Goal: Information Seeking & Learning: Learn about a topic

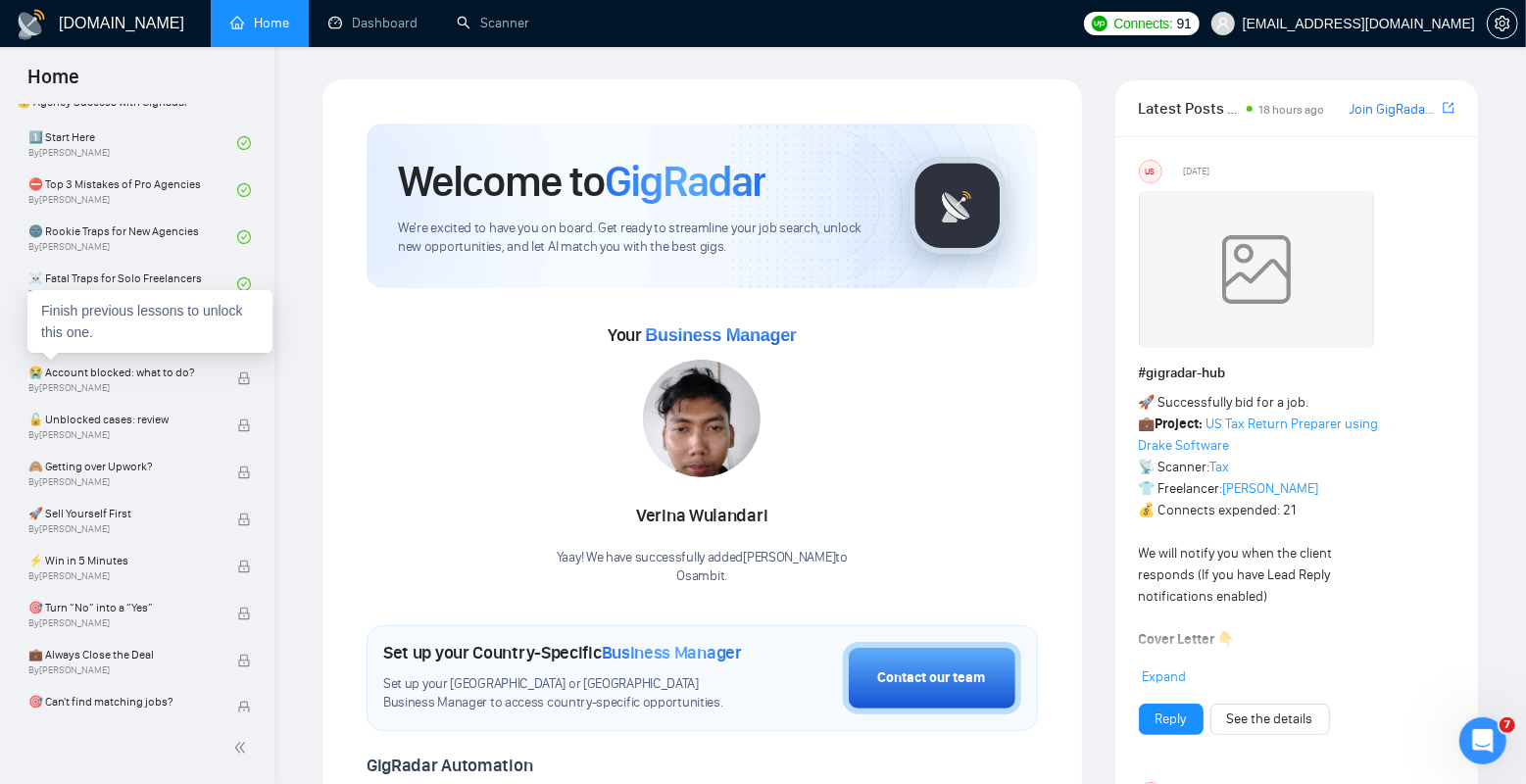
scroll to position [473, 0]
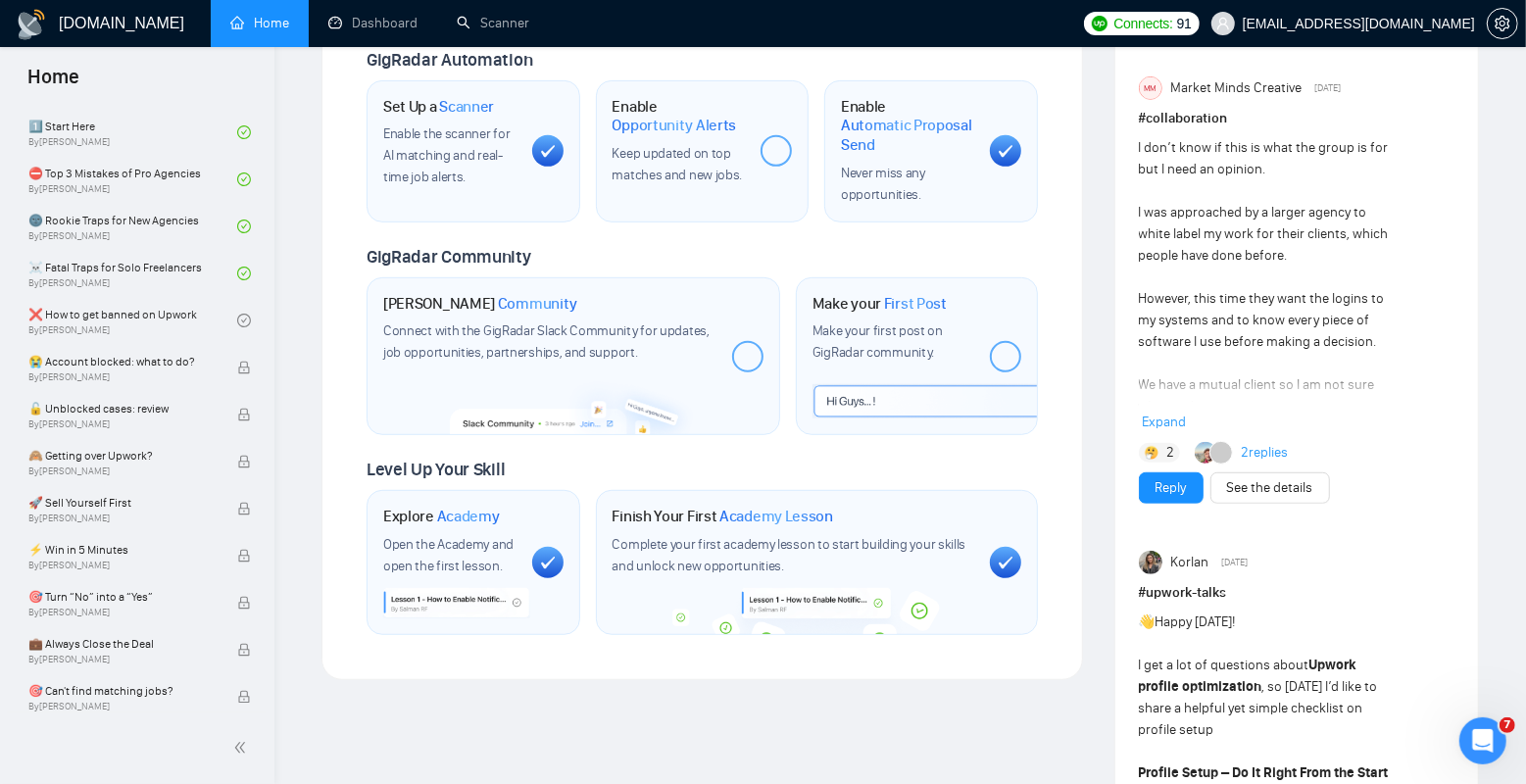
scroll to position [0, 0]
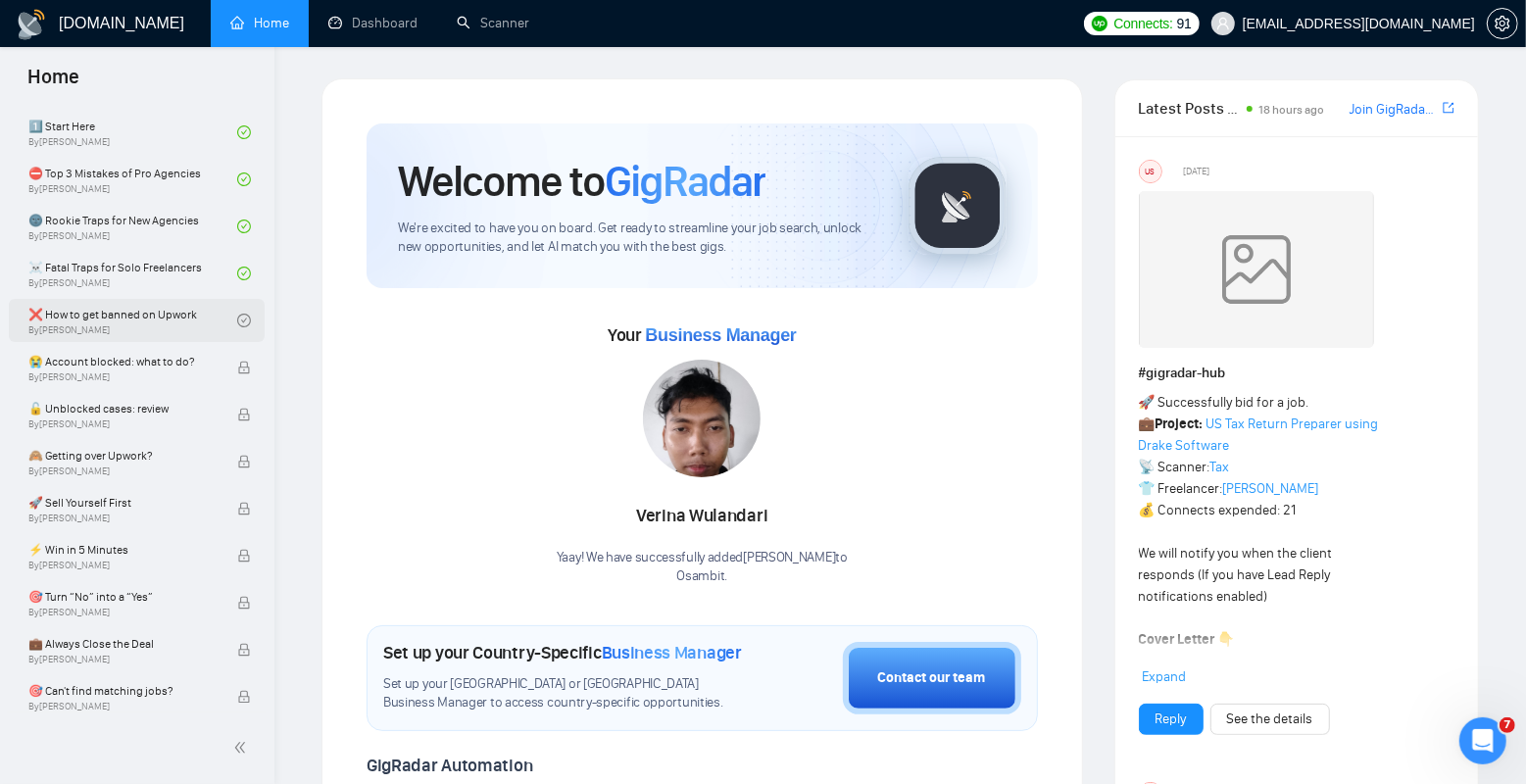
click at [140, 324] on link "❌ How to get banned on Upwork By [PERSON_NAME]" at bounding box center [133, 321] width 209 height 43
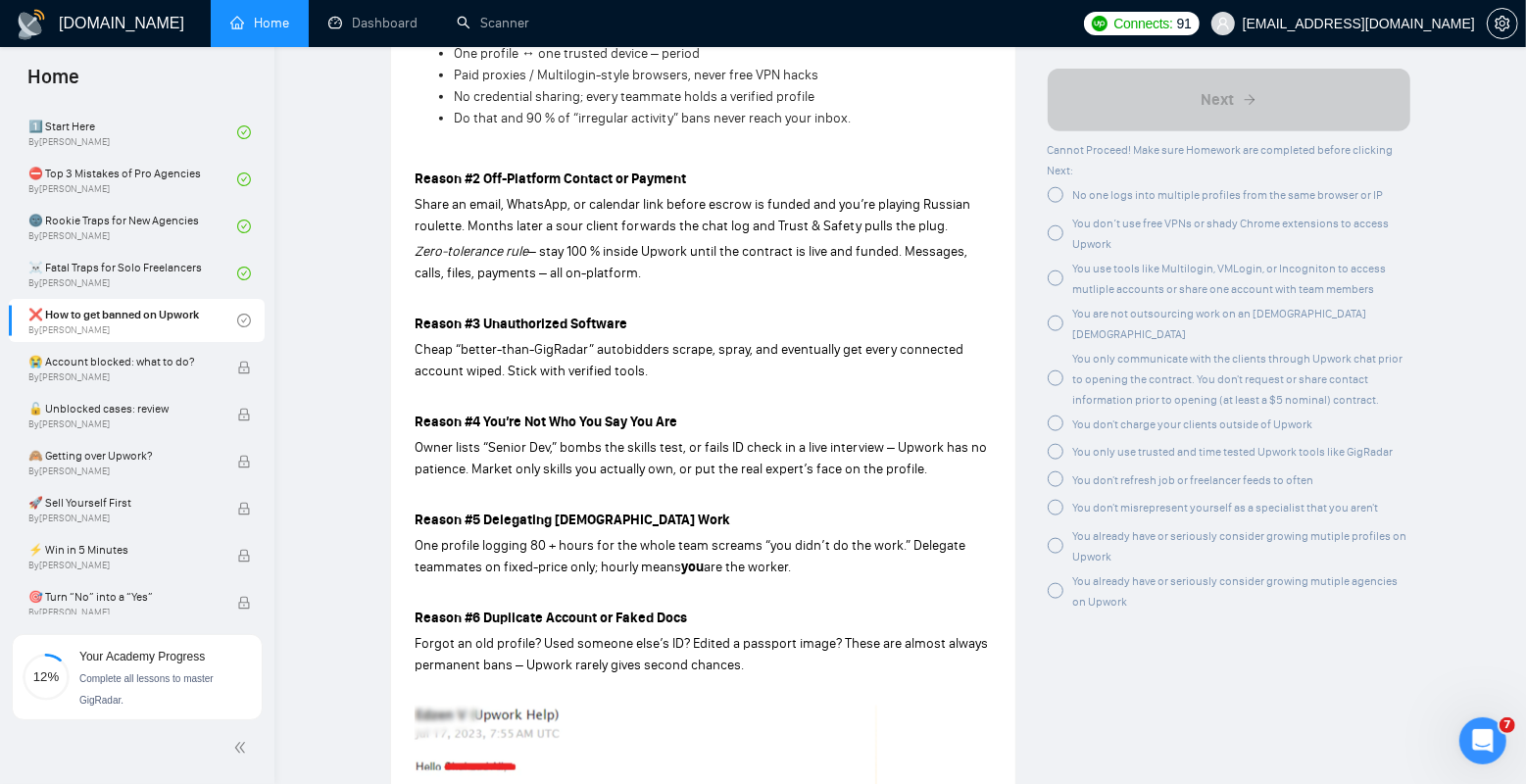
scroll to position [1587, 0]
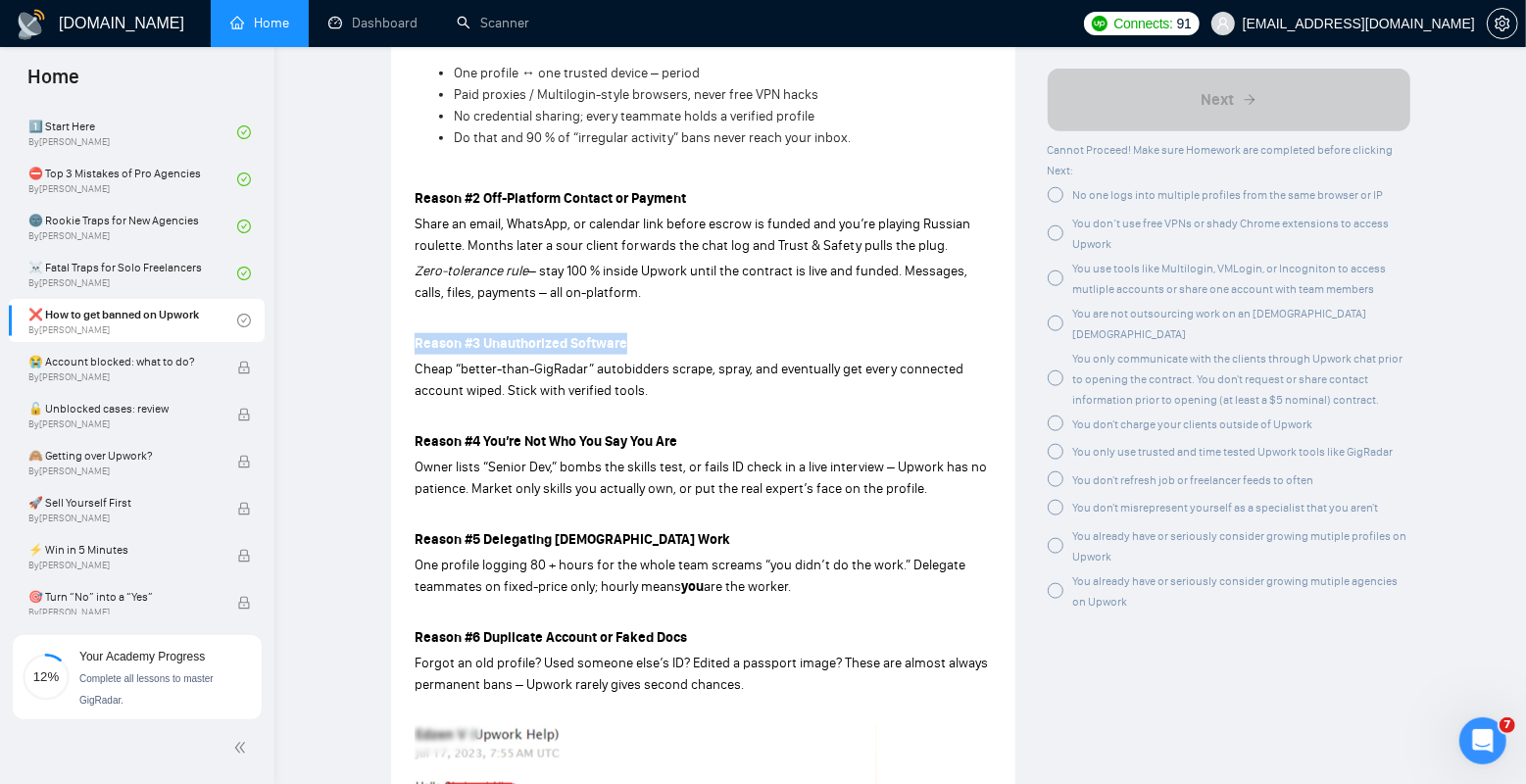
drag, startPoint x: 414, startPoint y: 339, endPoint x: 649, endPoint y: 350, distance: 235.3
click at [649, 350] on p "Reason #3 Unauthorized Software" at bounding box center [702, 344] width 577 height 22
copy strong "Reason #3 Unauthorized Software"
drag, startPoint x: 412, startPoint y: 440, endPoint x: 751, endPoint y: 440, distance: 339.0
click at [751, 440] on div "Lesson 5 ❌ How to get banned on Upwork Avoid the seven ban triggers that wipe o…" at bounding box center [703, 289] width 624 height 3590
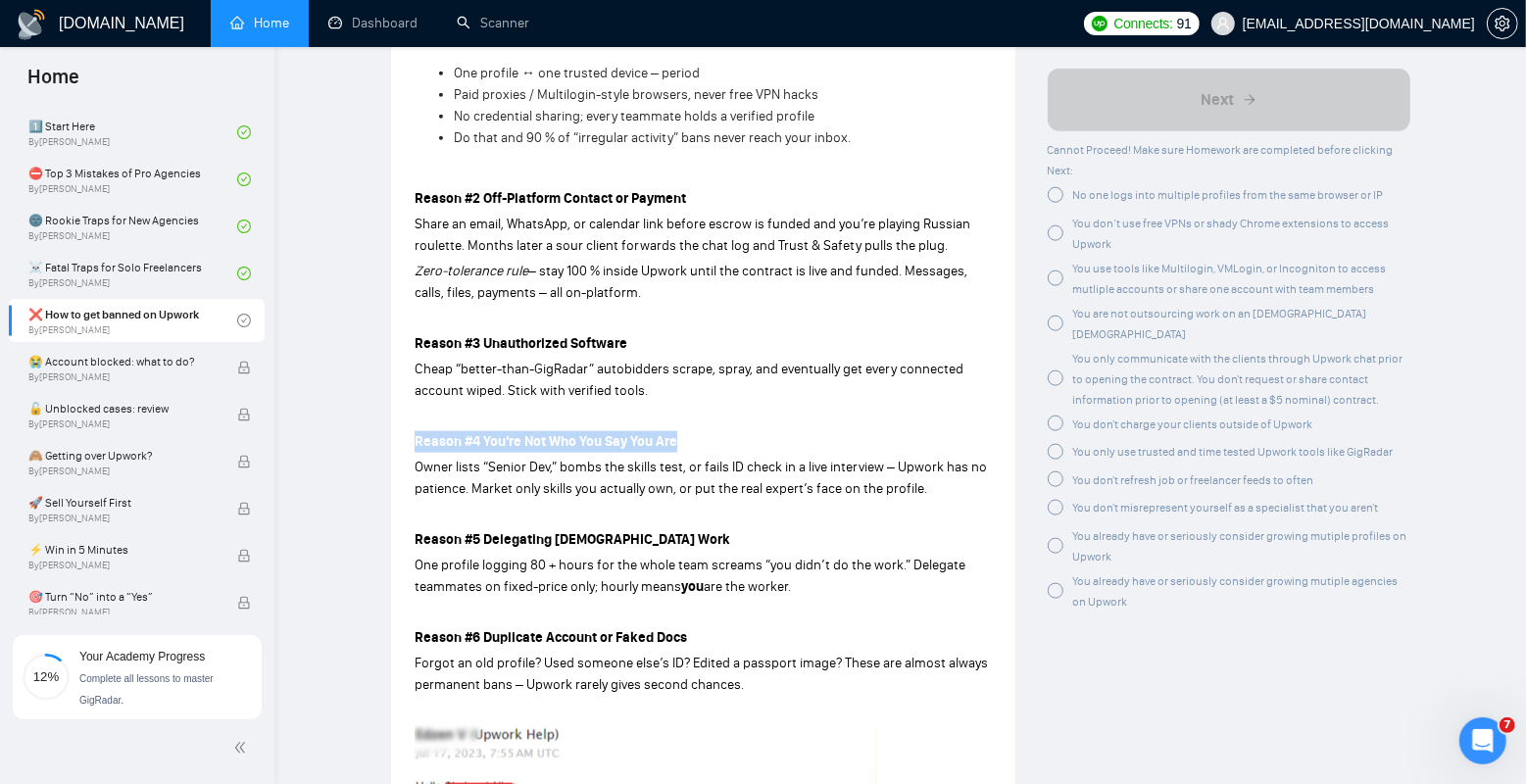
copy strong "Reason #4 You’re Not Who You Say You Are"
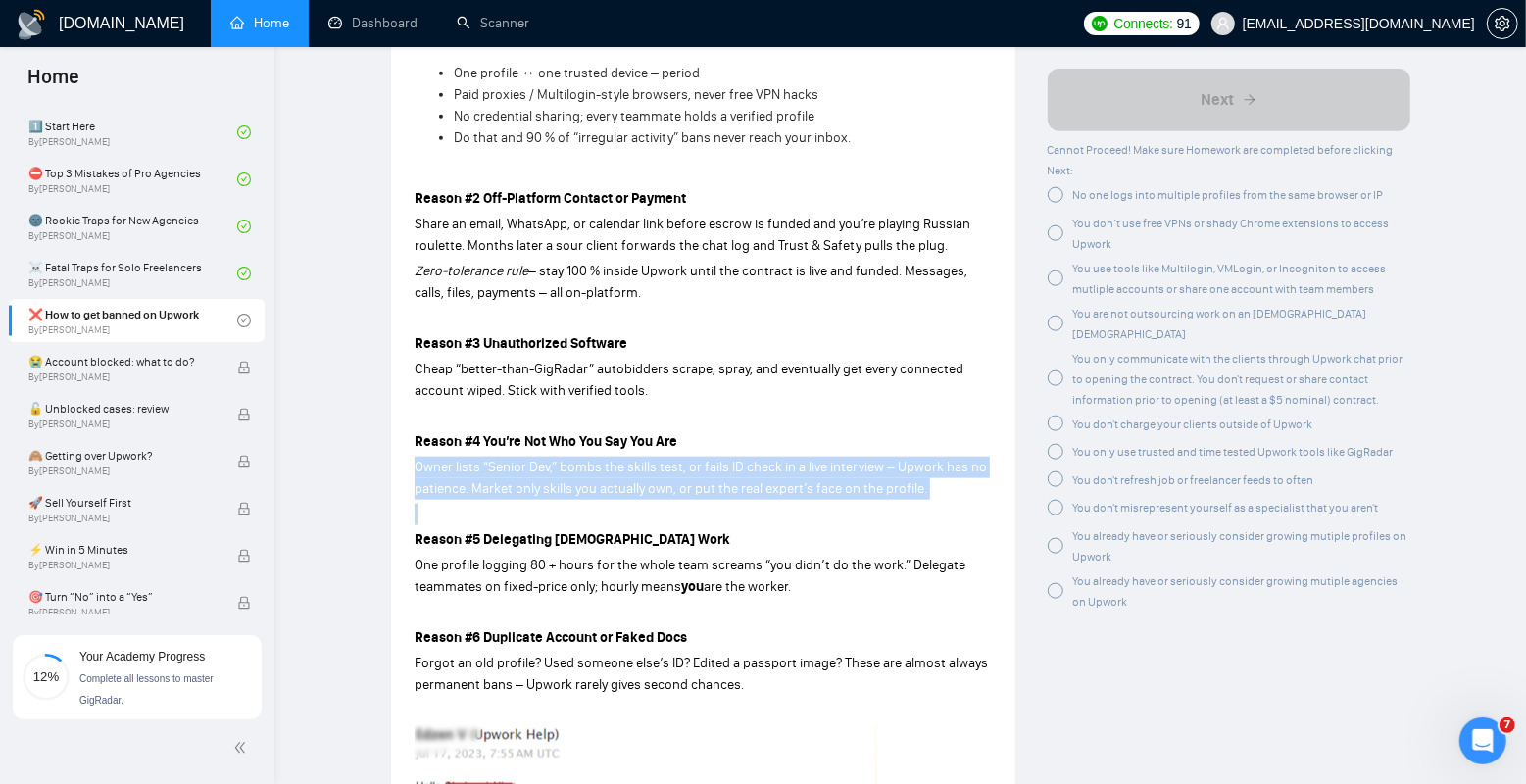
drag, startPoint x: 419, startPoint y: 460, endPoint x: 911, endPoint y: 505, distance: 494.1
click at [911, 505] on div "Lesson 5 ❌ How to get banned on Upwork Avoid the seven ban triggers that wipe o…" at bounding box center [703, 289] width 624 height 3590
click at [911, 505] on p at bounding box center [702, 515] width 577 height 22
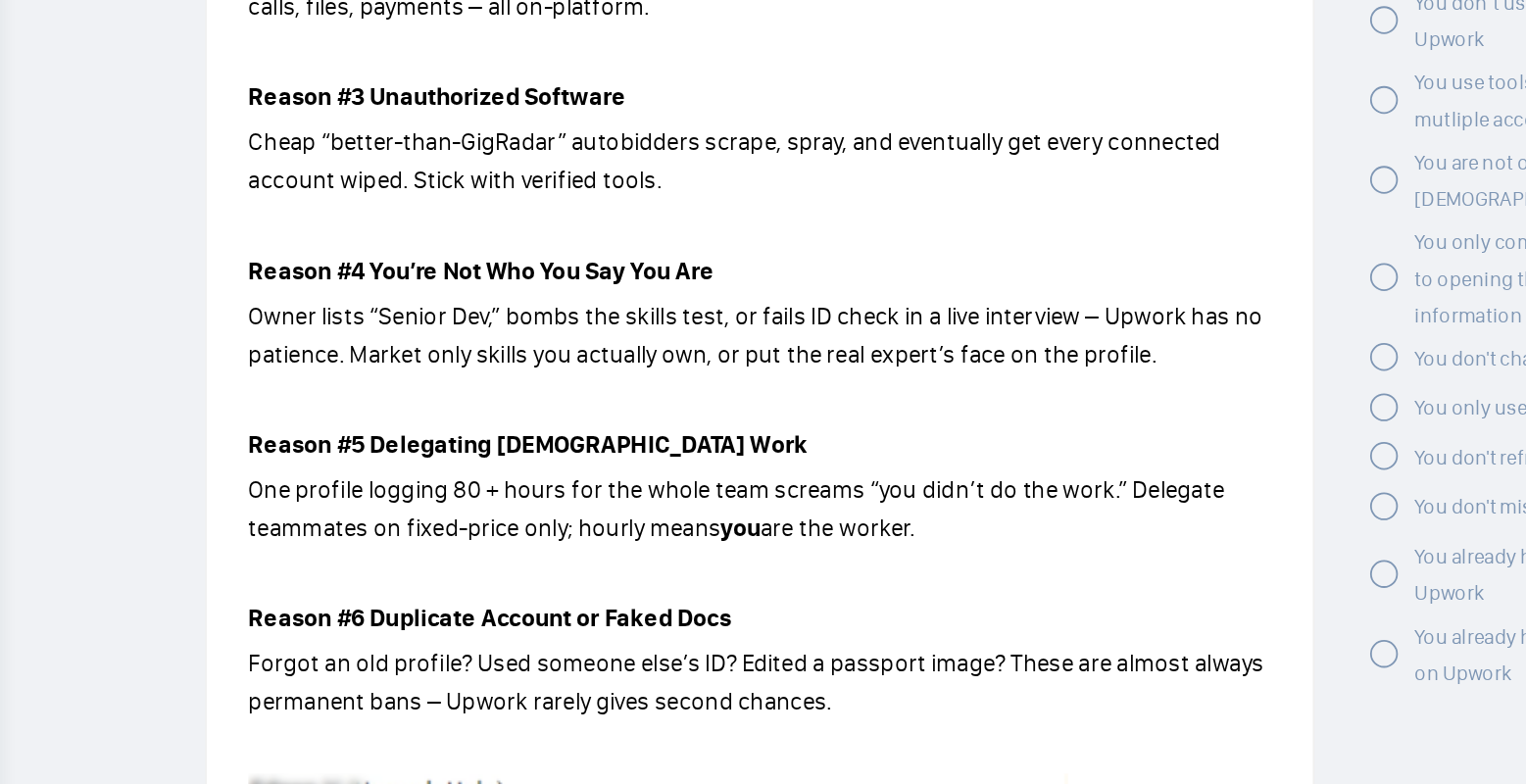
scroll to position [1654, 0]
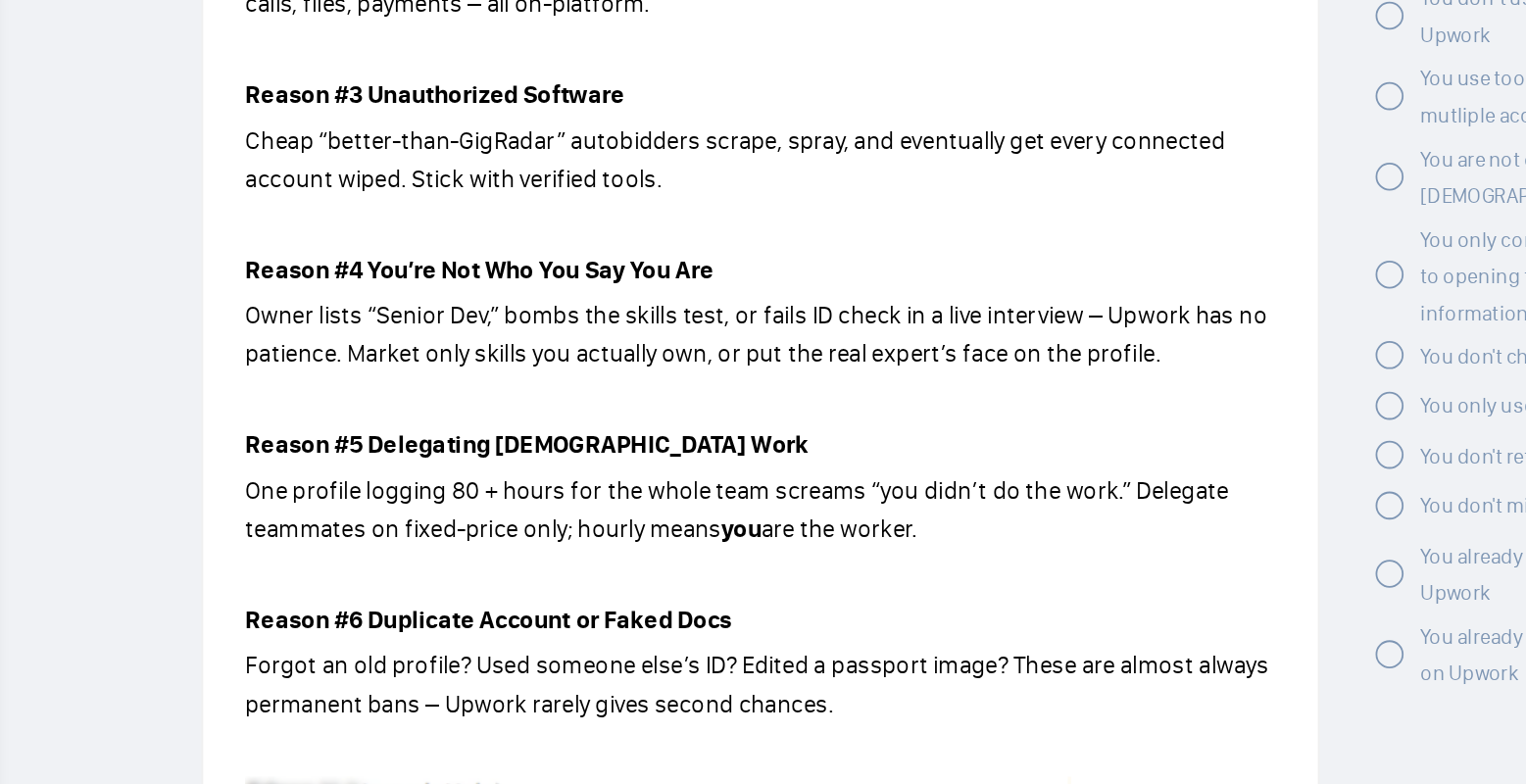
drag, startPoint x: 404, startPoint y: 471, endPoint x: 815, endPoint y: 521, distance: 414.0
click at [815, 521] on div "Lesson 5 ❌ How to get banned on Upwork Avoid the seven ban triggers that wipe o…" at bounding box center [703, 222] width 624 height 3590
click at [815, 521] on p "One profile logging 80 + hours for the whole team screams “you didn’t do the wo…" at bounding box center [702, 510] width 577 height 43
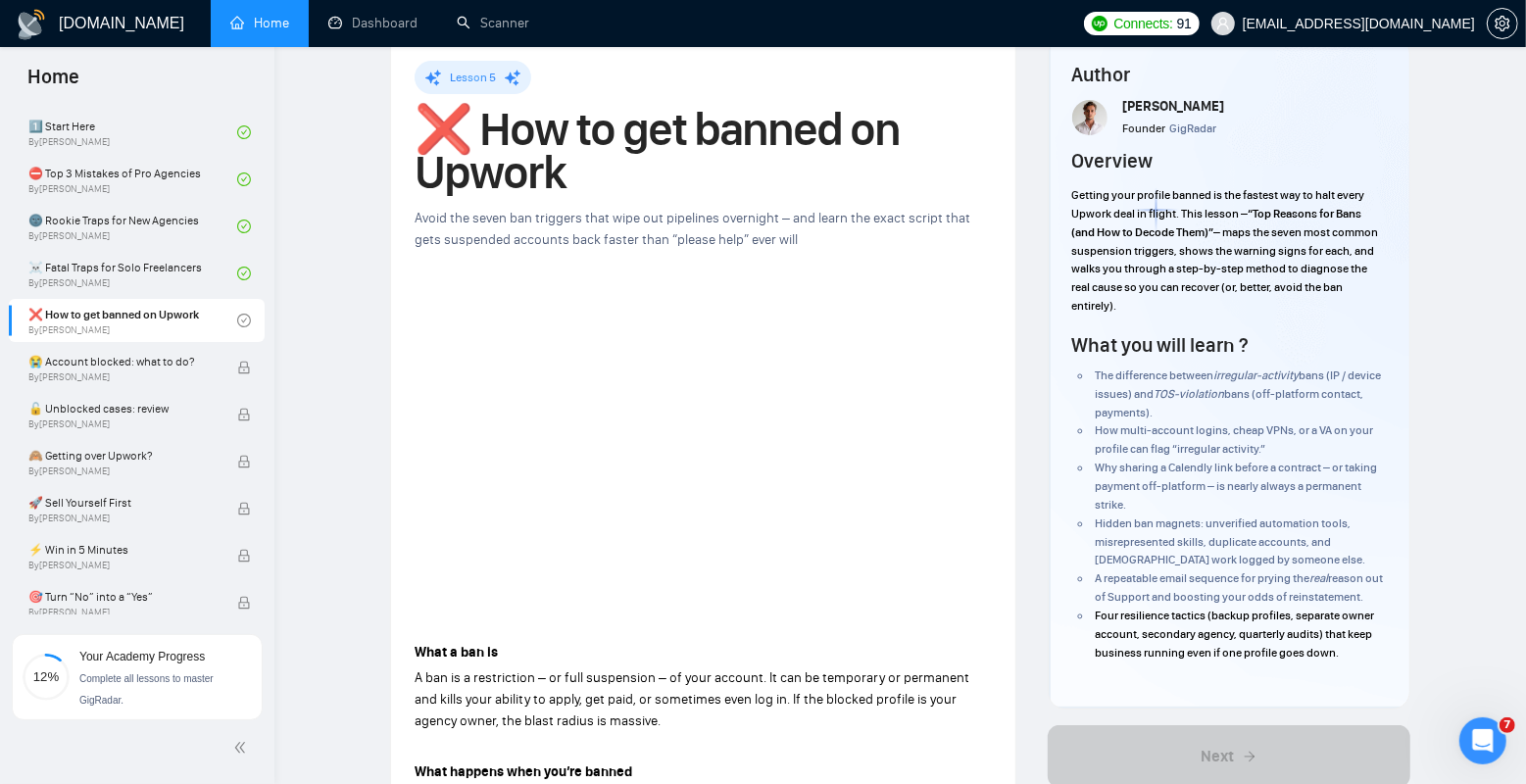
scroll to position [47, 0]
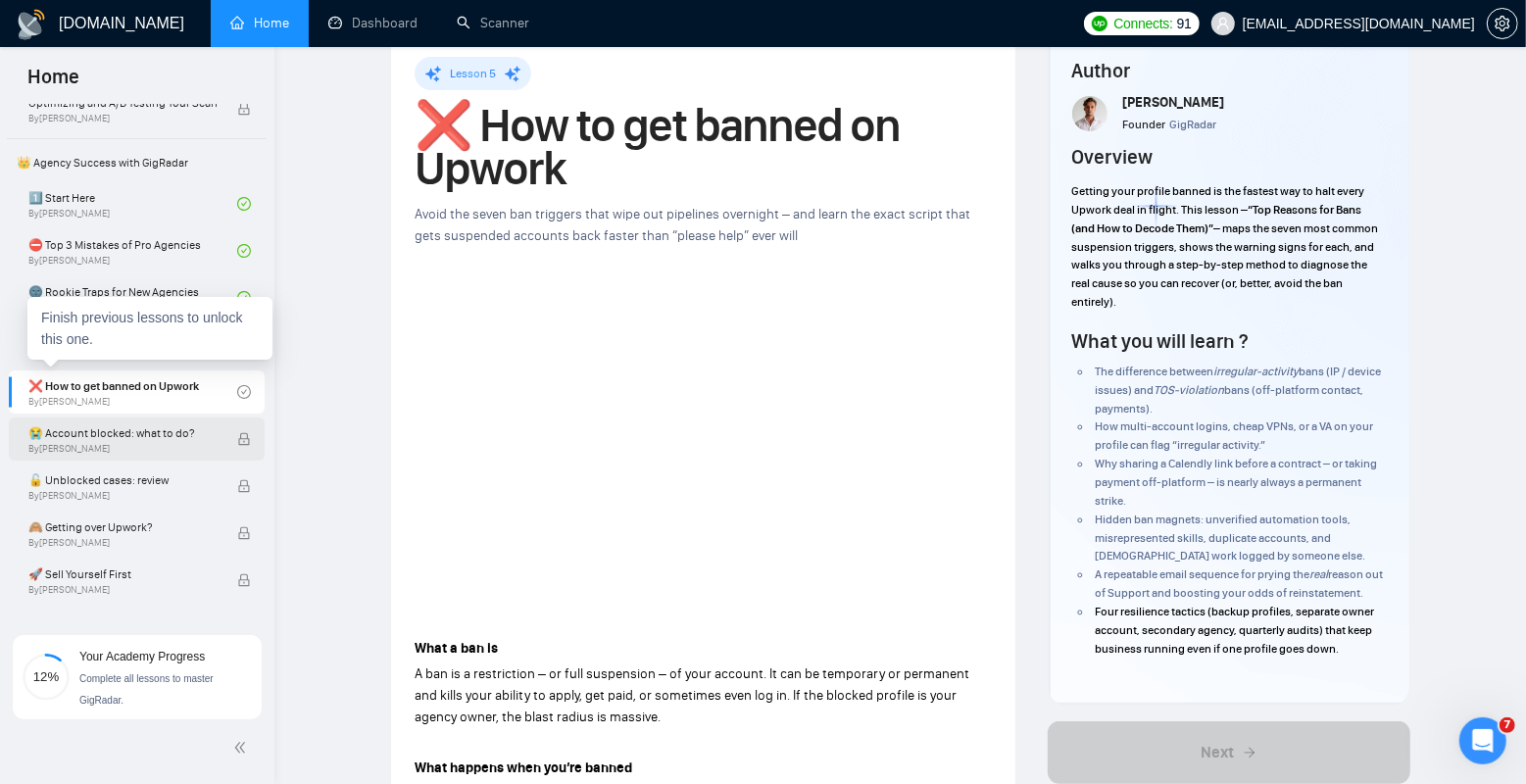
scroll to position [378, 0]
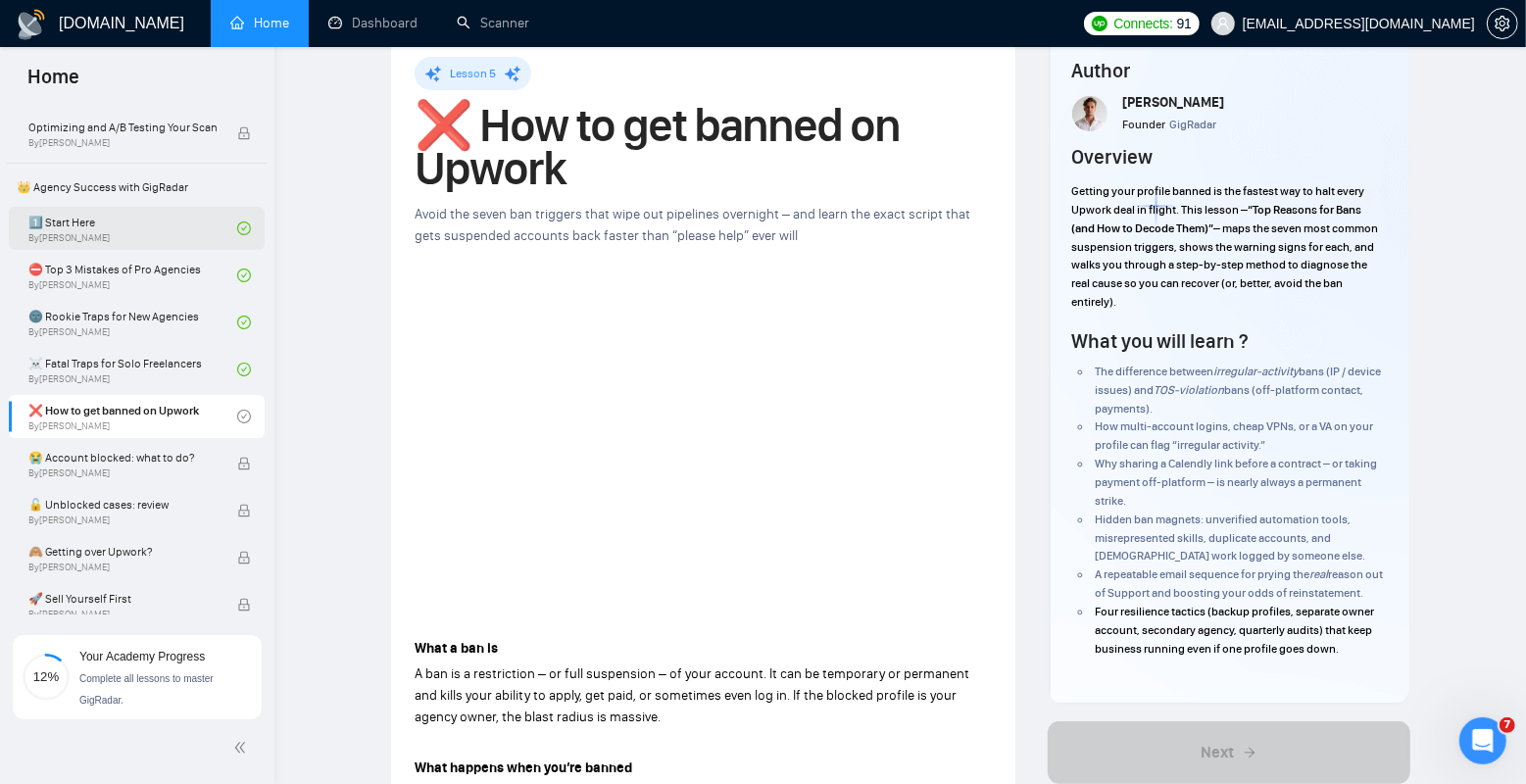
click at [162, 230] on link "1️⃣ Start Here By [PERSON_NAME]" at bounding box center [133, 229] width 209 height 43
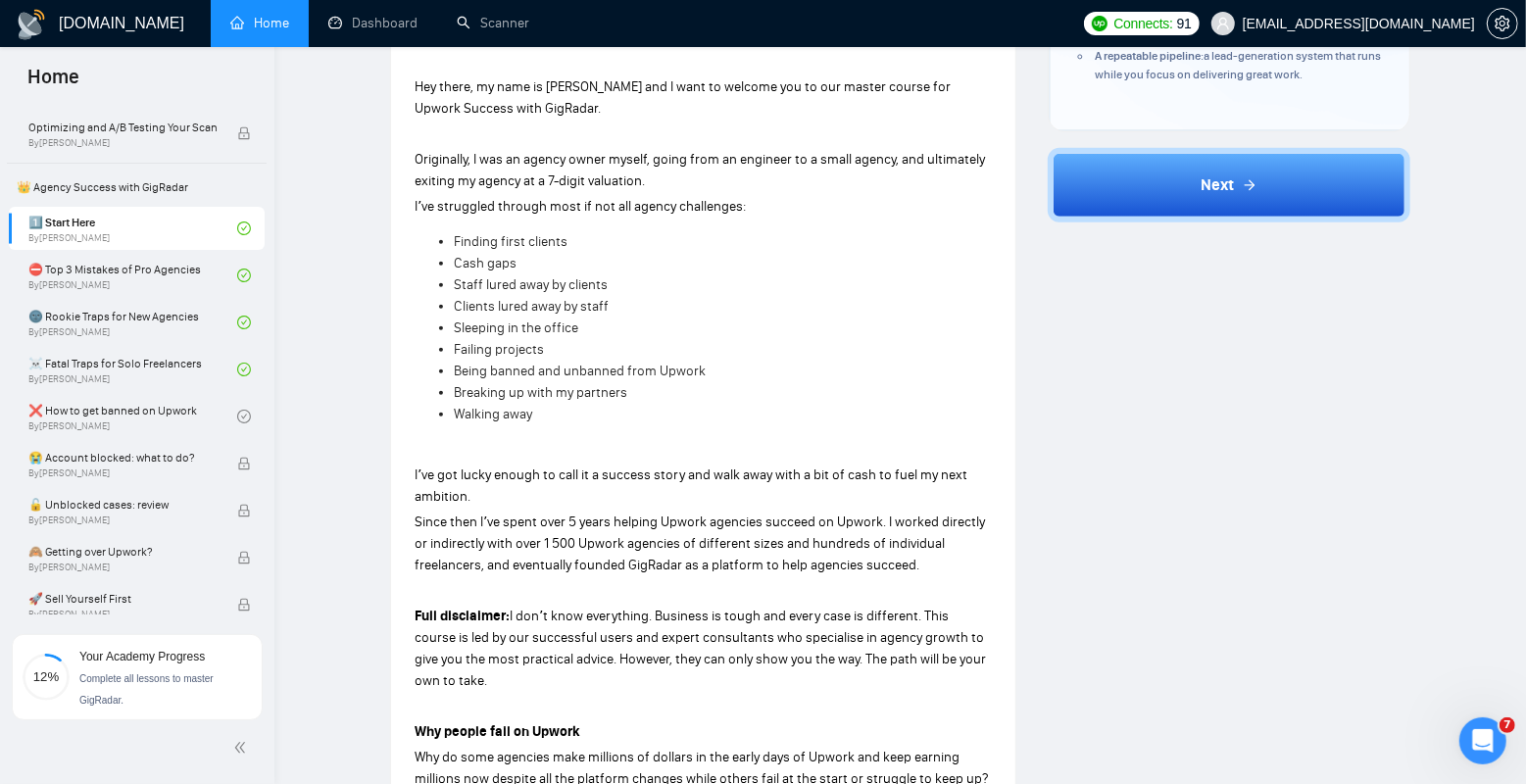
scroll to position [176, 0]
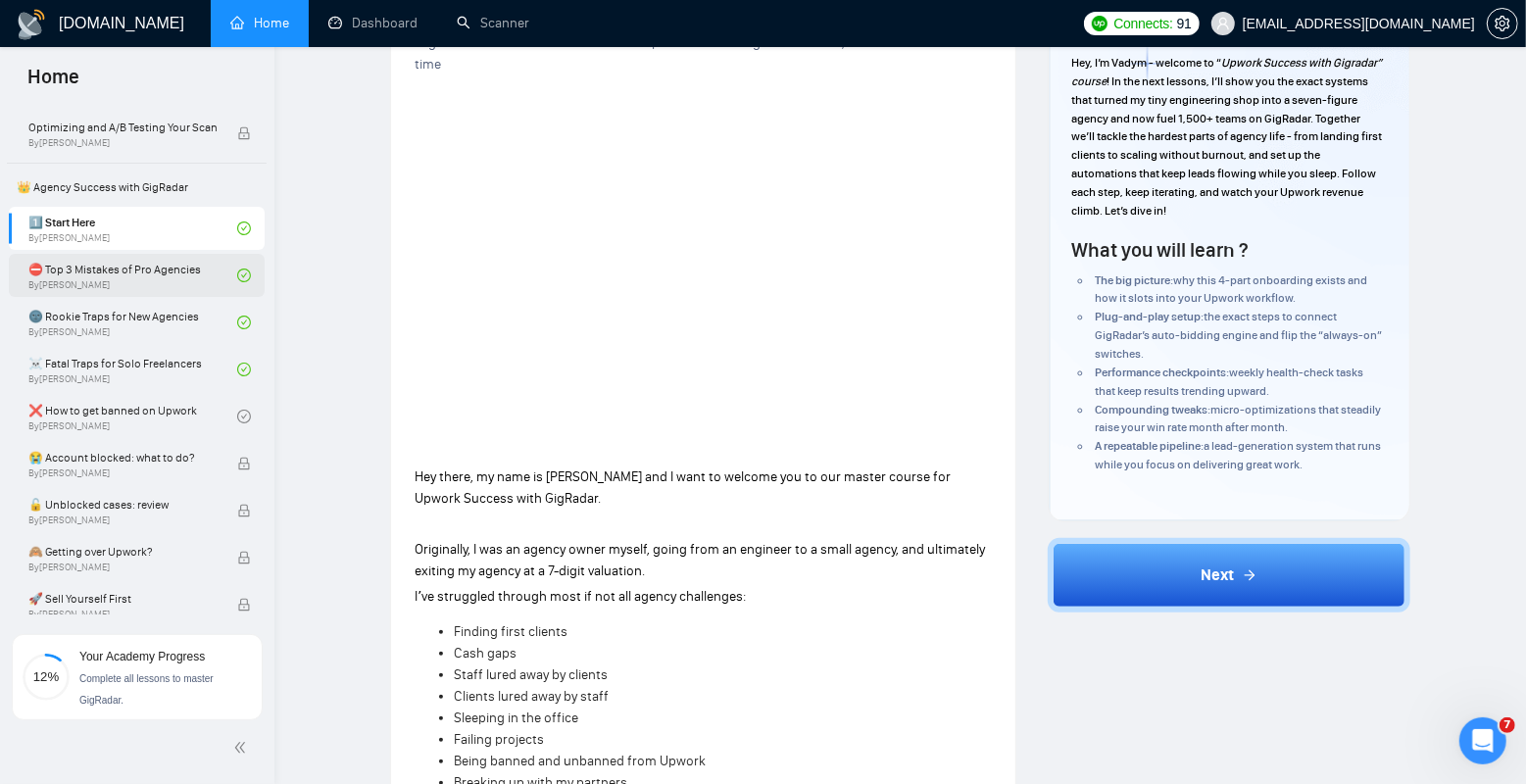
click at [146, 279] on link "⛔ Top 3 Mistakes of Pro Agencies By [PERSON_NAME]" at bounding box center [133, 275] width 209 height 43
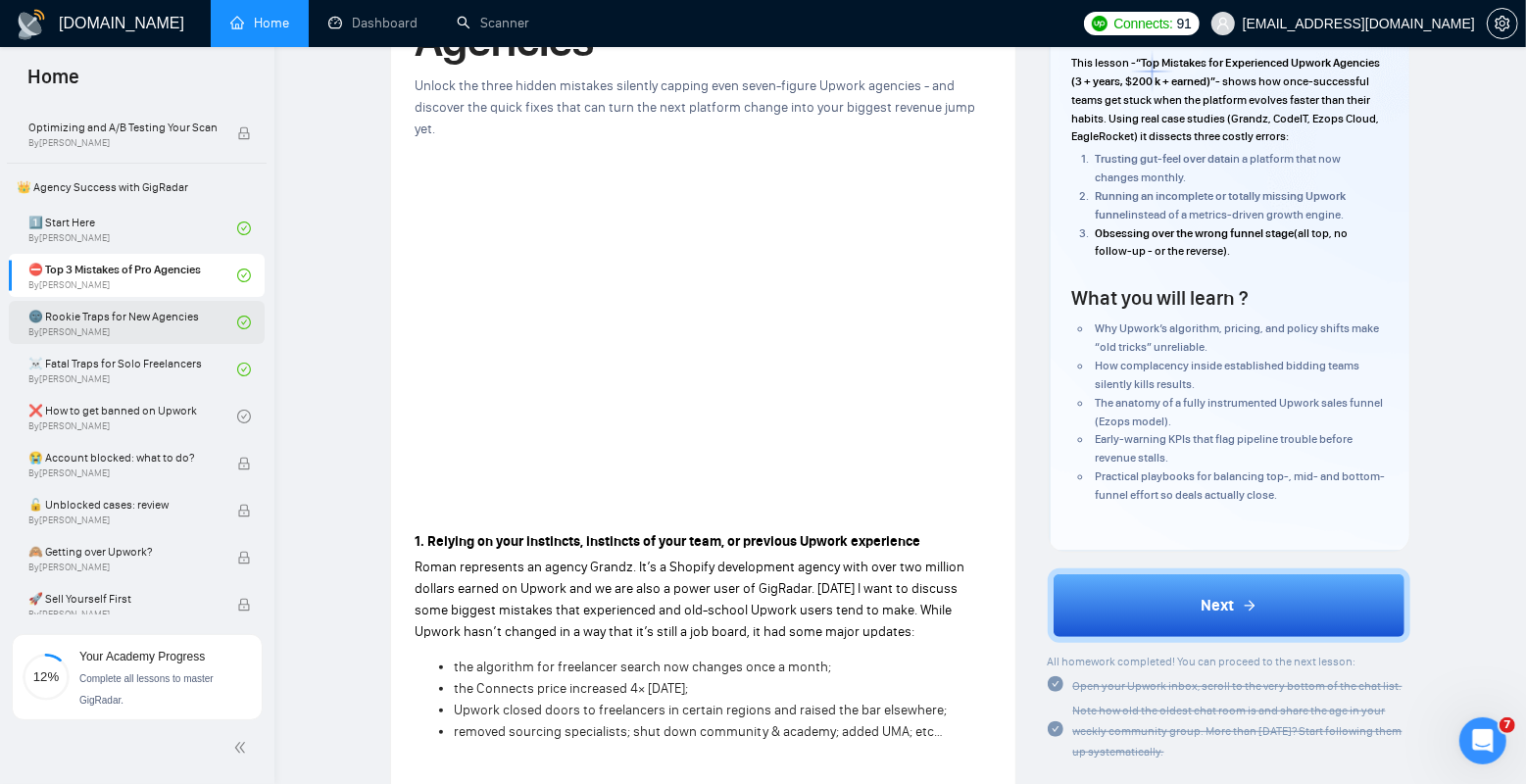
click at [141, 326] on link "🌚 Rookie Traps for New Agencies By [PERSON_NAME]" at bounding box center [133, 322] width 209 height 43
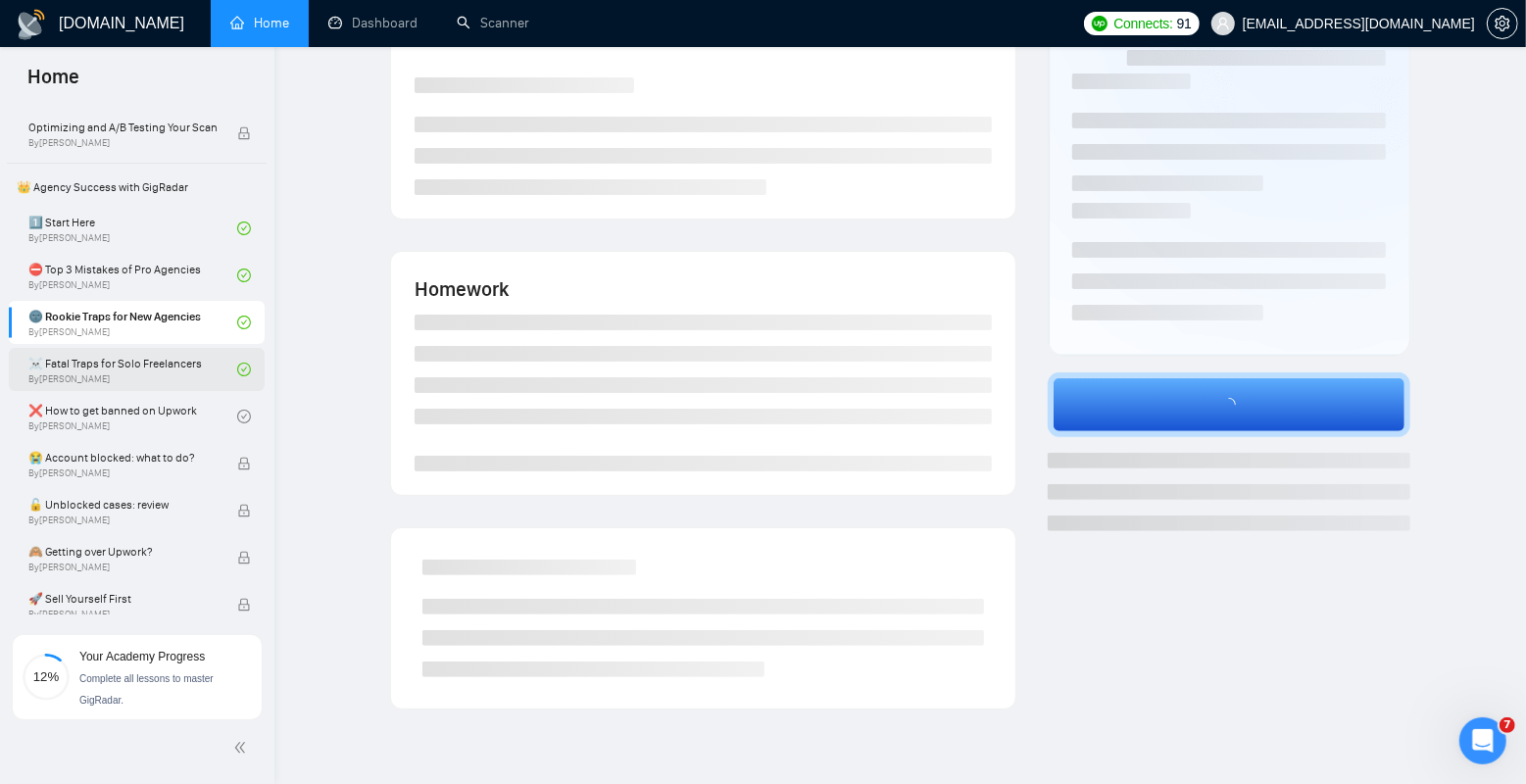
click at [136, 378] on link "☠️ Fatal Traps for Solo Freelancers By [PERSON_NAME]" at bounding box center [133, 370] width 209 height 43
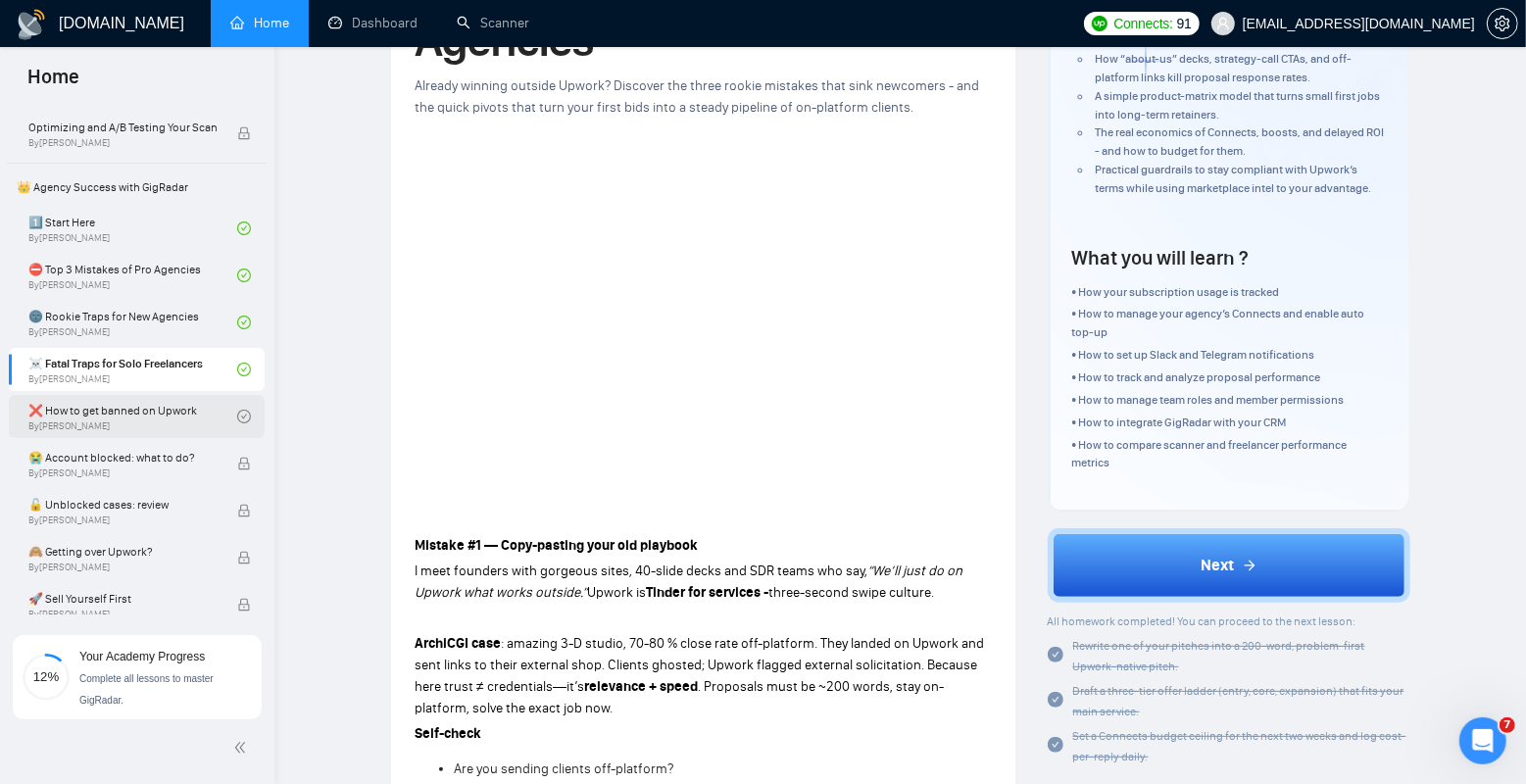
click at [124, 425] on link "❌ How to get banned on Upwork By [PERSON_NAME]" at bounding box center [133, 416] width 209 height 43
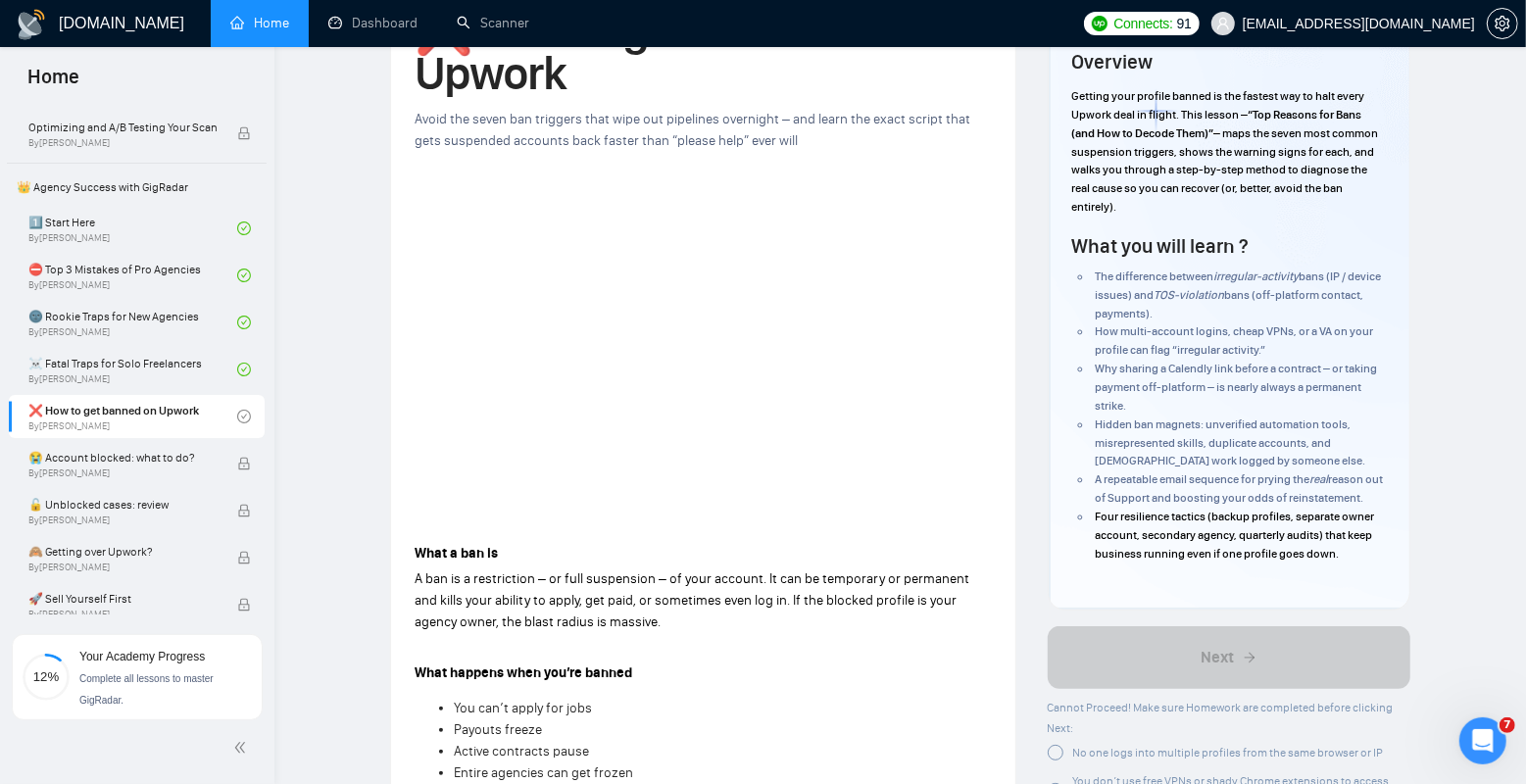
scroll to position [158, 0]
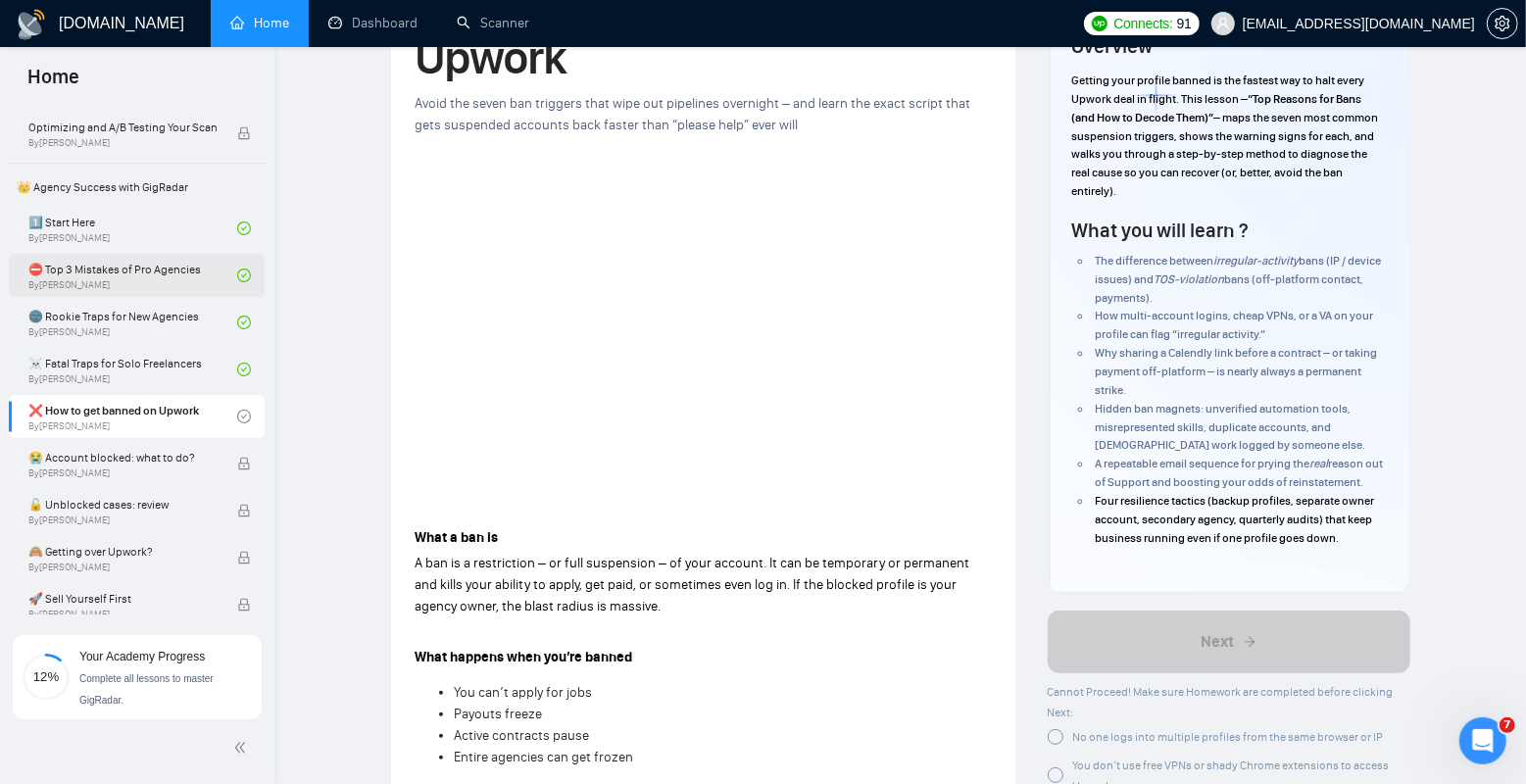
click at [152, 282] on link "⛔ Top 3 Mistakes of Pro Agencies By [PERSON_NAME]" at bounding box center [133, 275] width 209 height 43
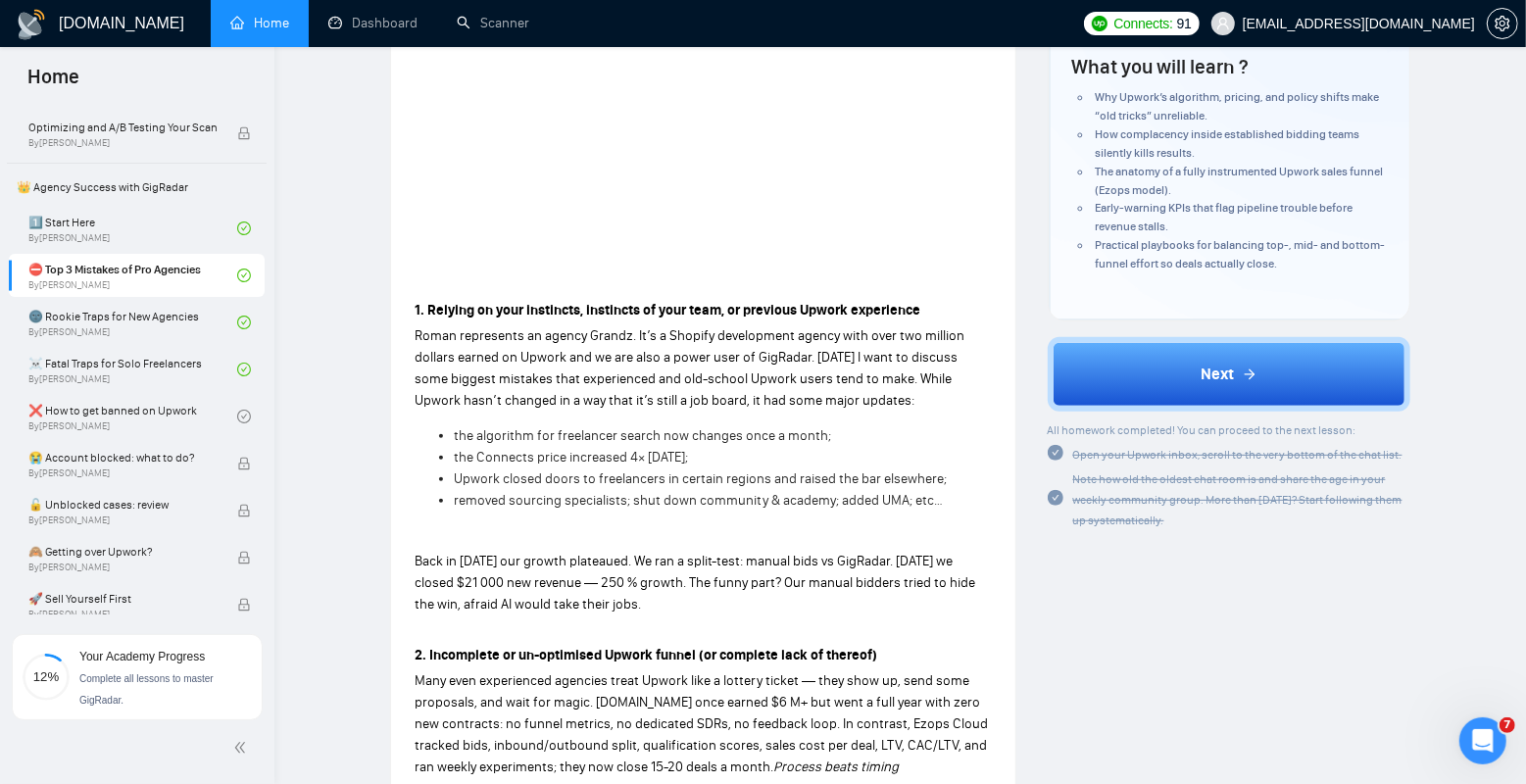
scroll to position [341, 0]
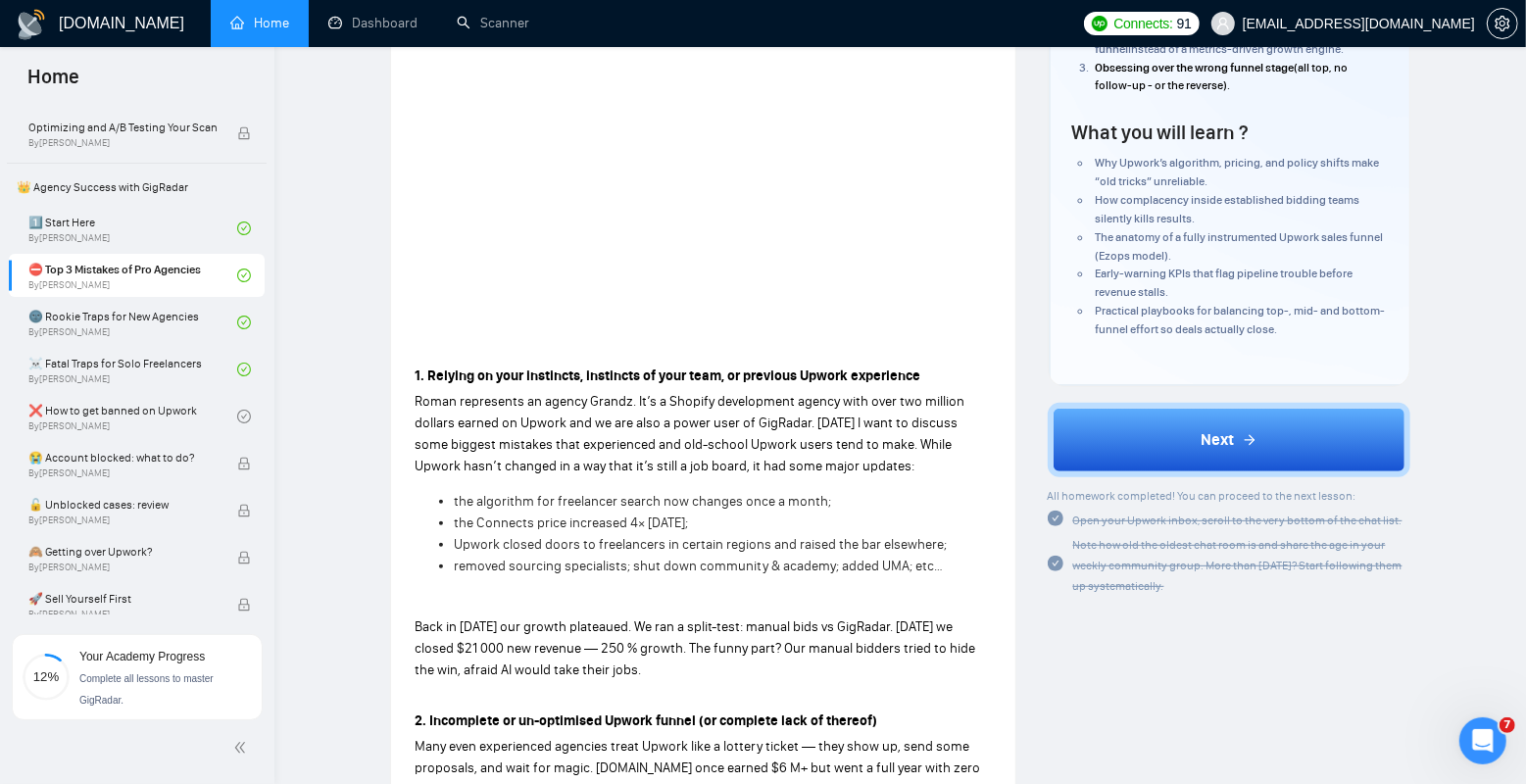
click at [512, 368] on strong "1. Relying on your instincts, instincts of your team, or previous Upwork experi…" at bounding box center [667, 376] width 506 height 17
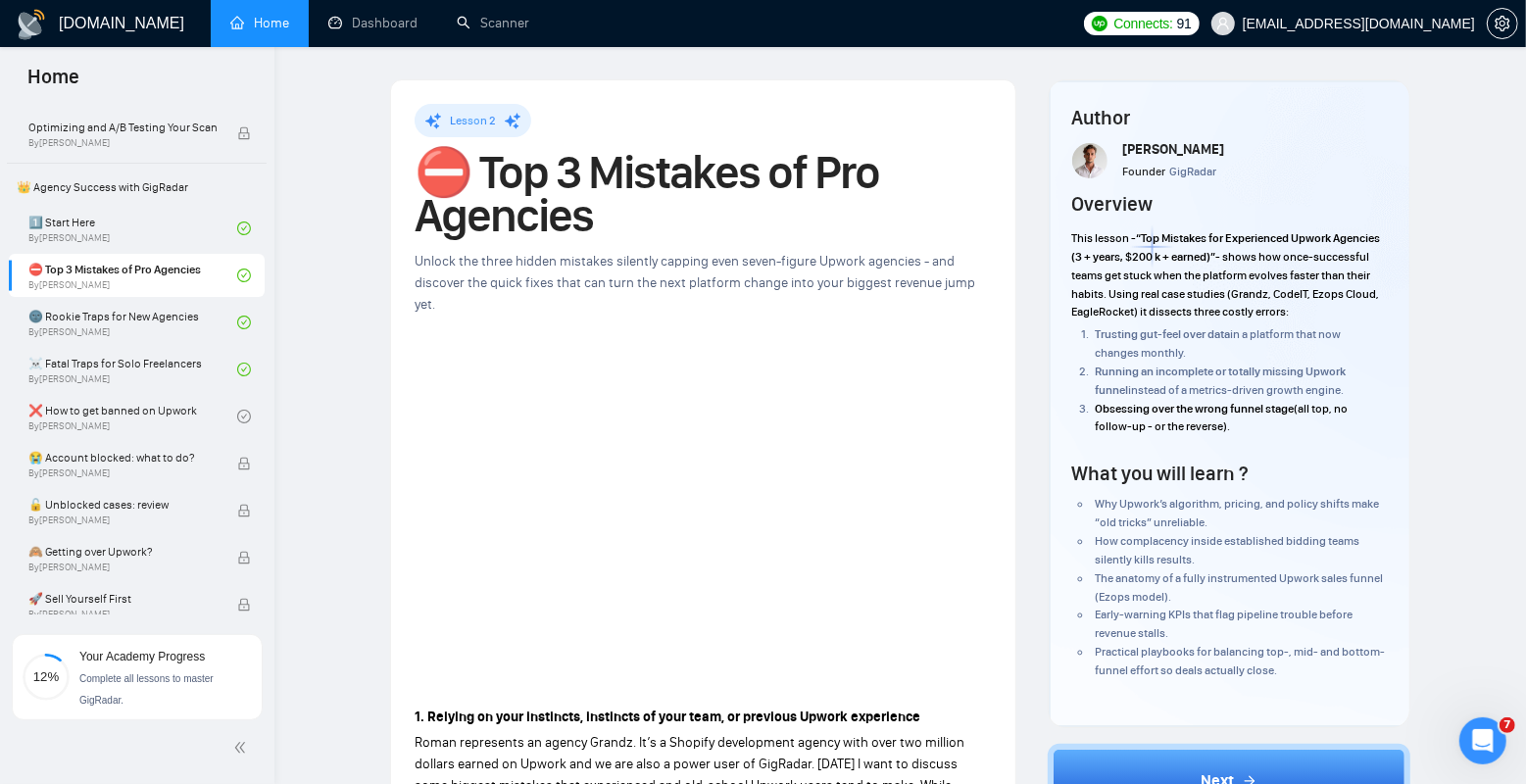
click at [567, 165] on h1 "⛔ Top 3 Mistakes of Pro Agencies" at bounding box center [702, 193] width 577 height 86
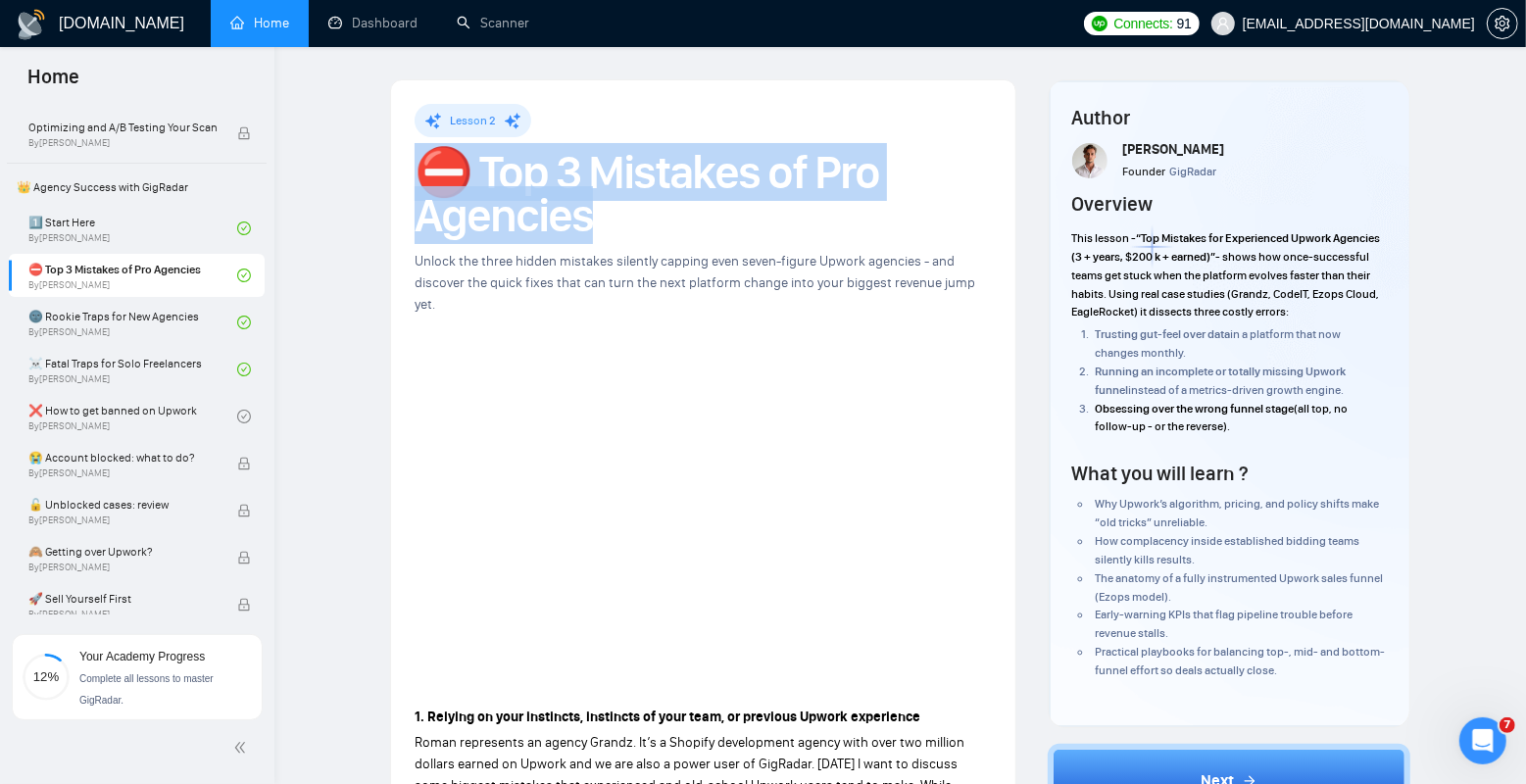
click at [567, 165] on h1 "⛔ Top 3 Mistakes of Pro Agencies" at bounding box center [702, 193] width 577 height 86
copy h1 "⛔ Top 3 Mistakes of Pro Agencies"
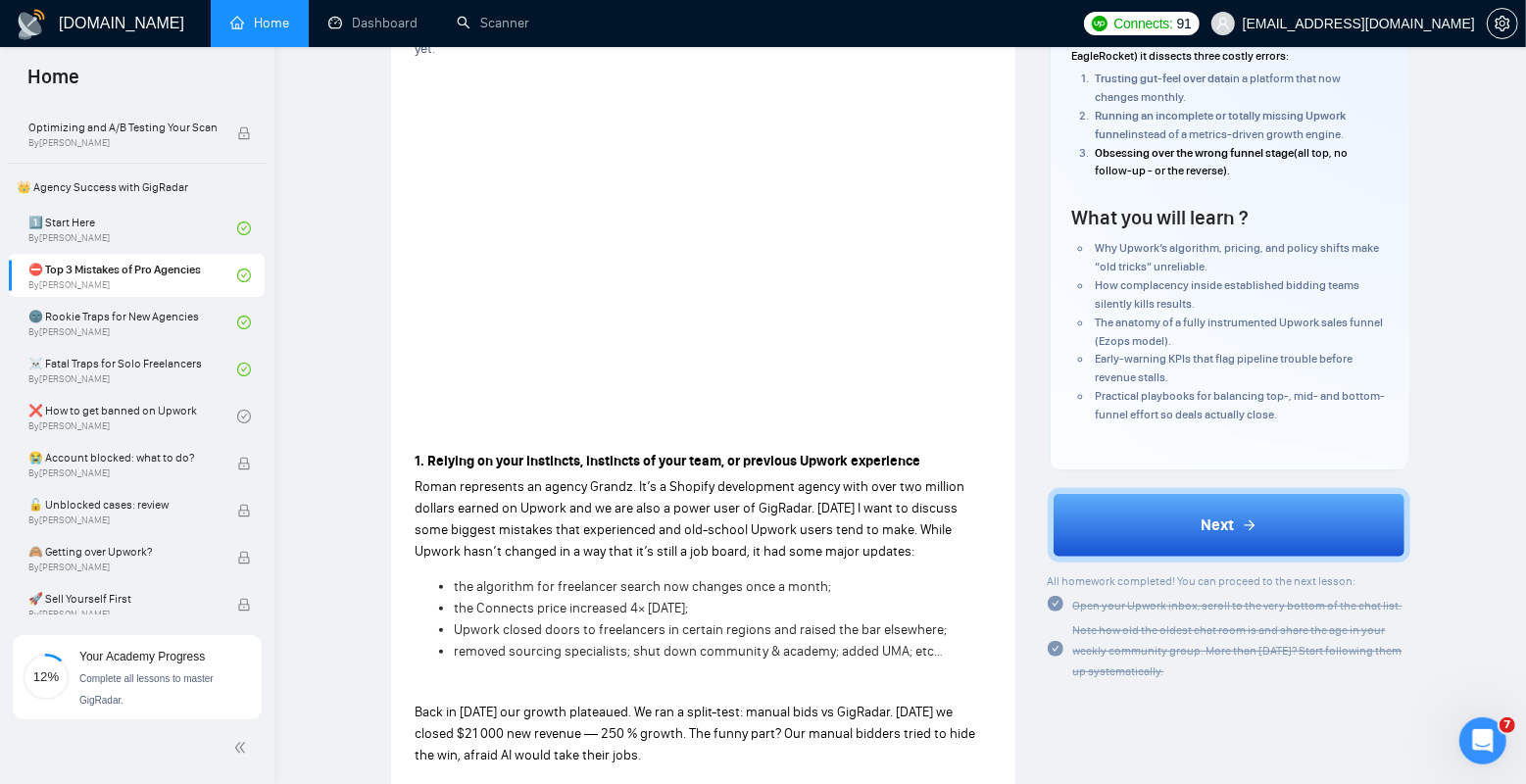
scroll to position [422, 0]
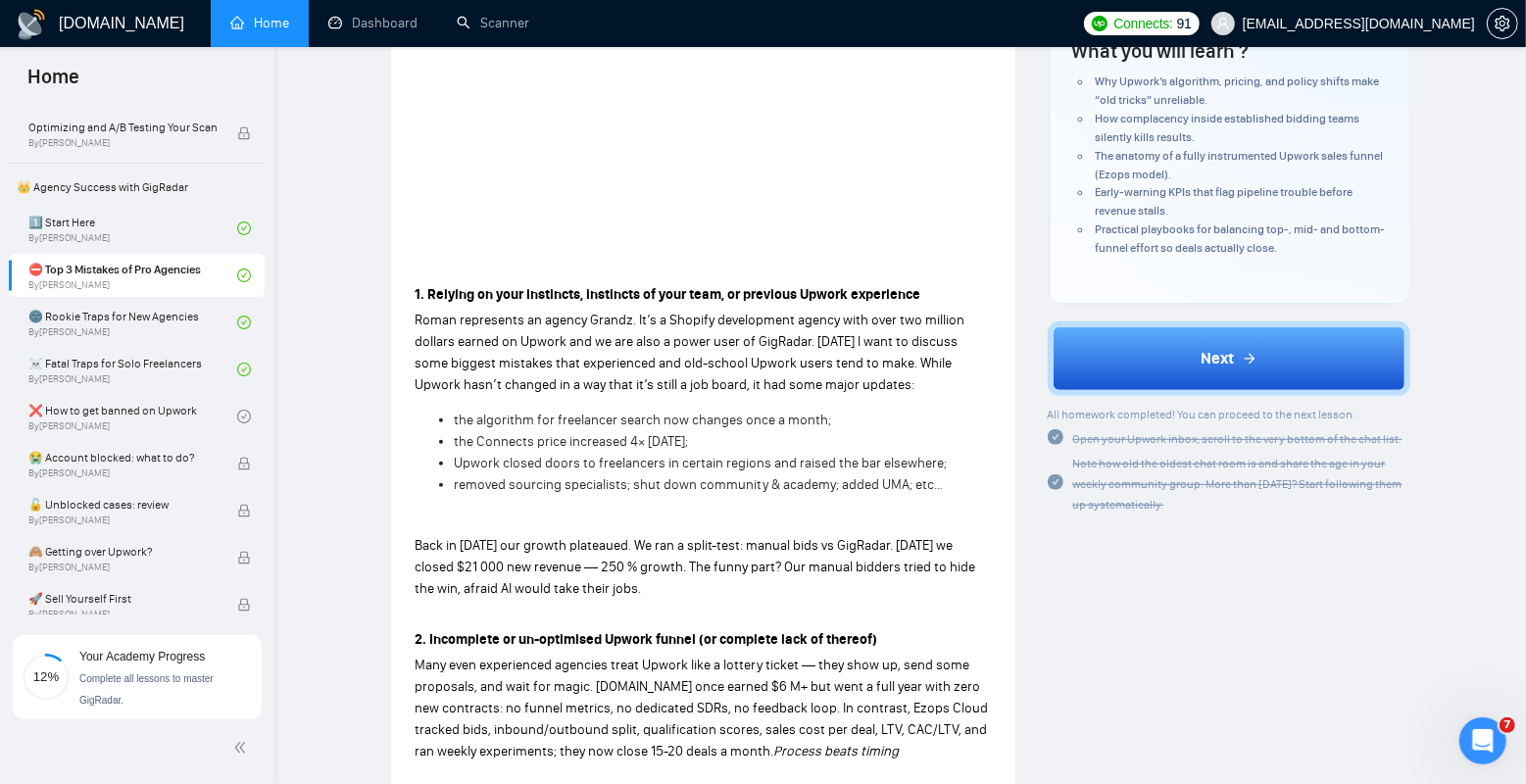
click at [513, 286] on strong "1. Relying on your instincts, instincts of your team, or previous Upwork experi…" at bounding box center [667, 294] width 506 height 17
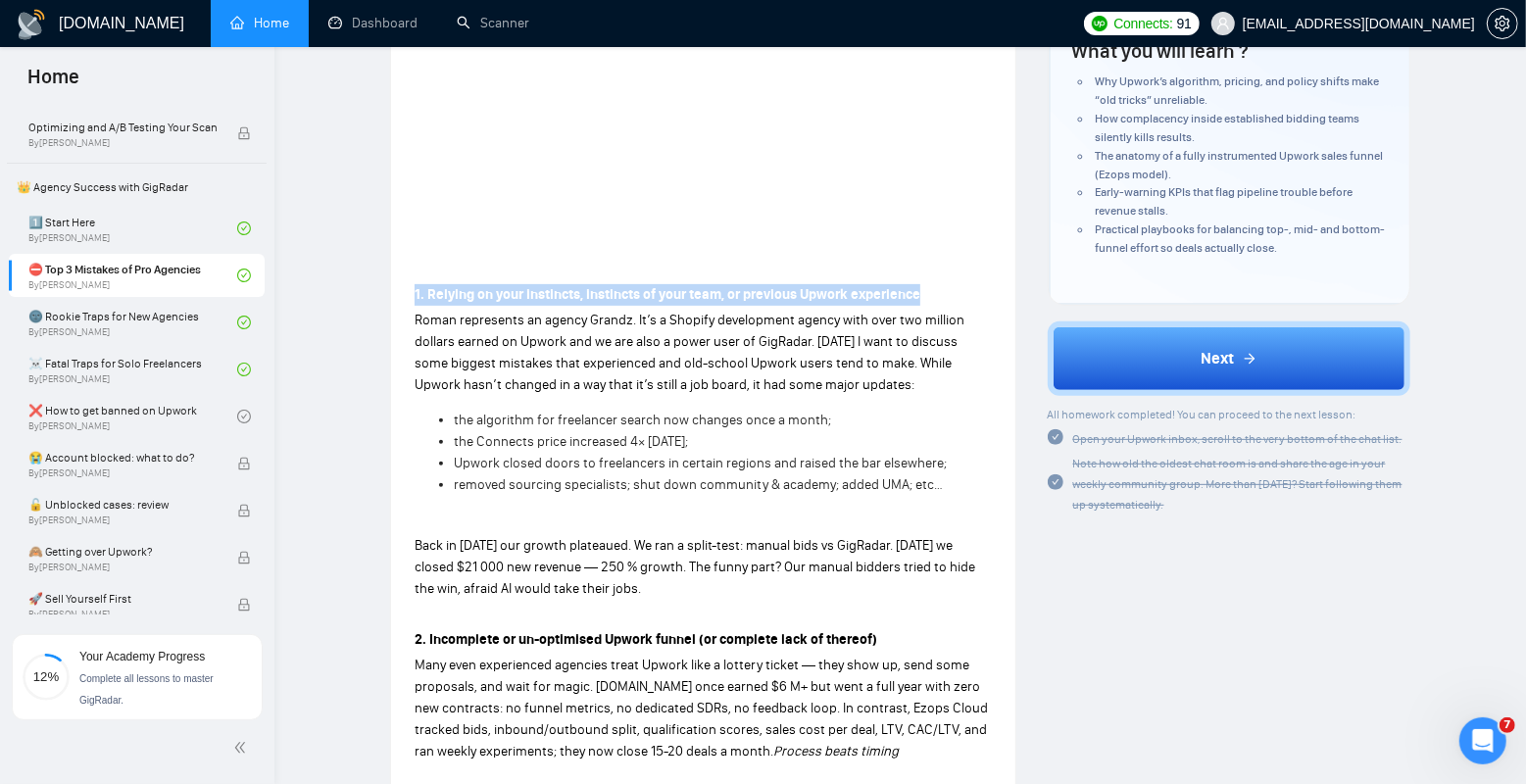
click at [513, 286] on strong "1. Relying on your instincts, instincts of your team, or previous Upwork experi…" at bounding box center [667, 294] width 506 height 17
copy strong "1. Relying on your instincts, instincts of your team, or previous Upwork experi…"
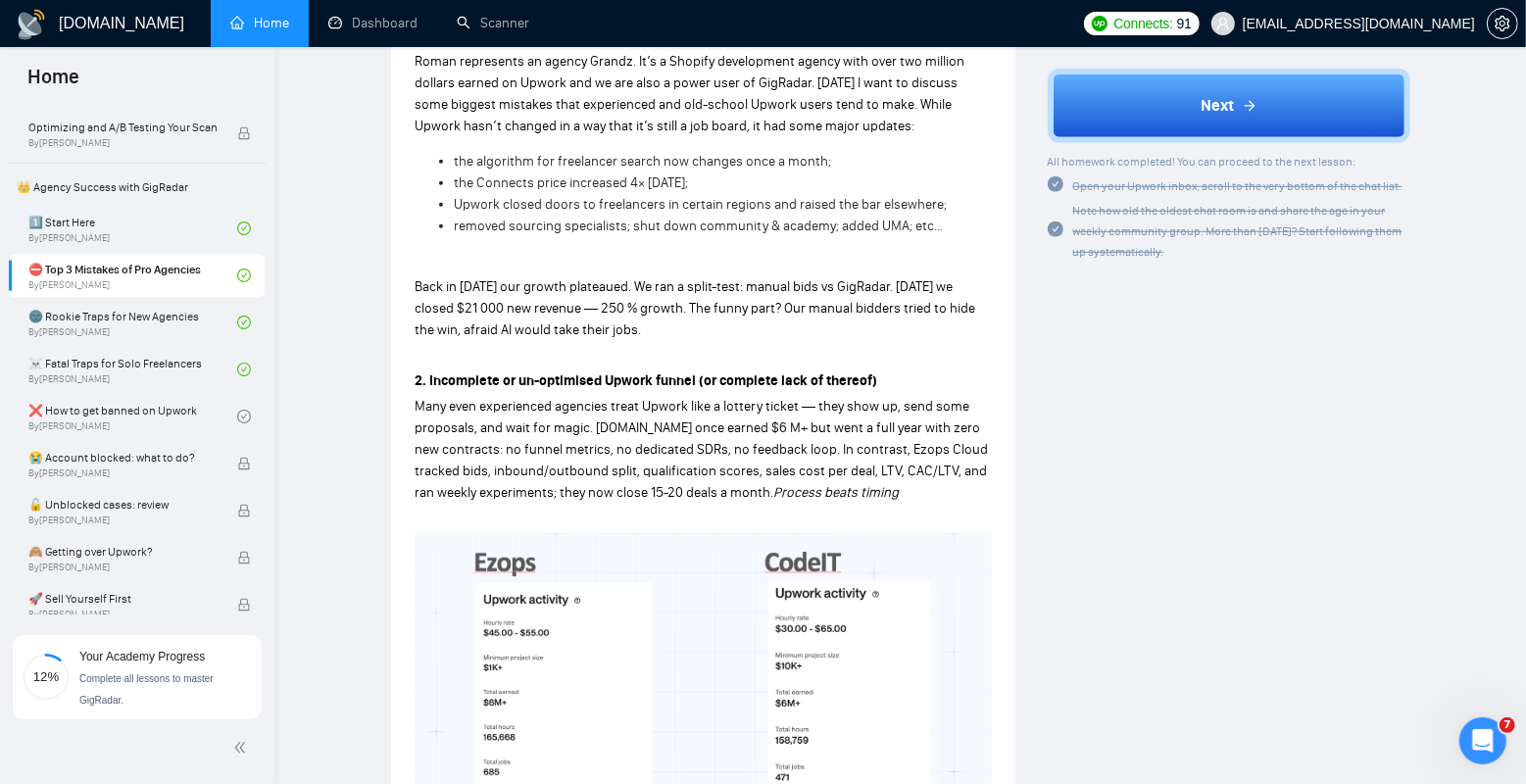
scroll to position [685, 0]
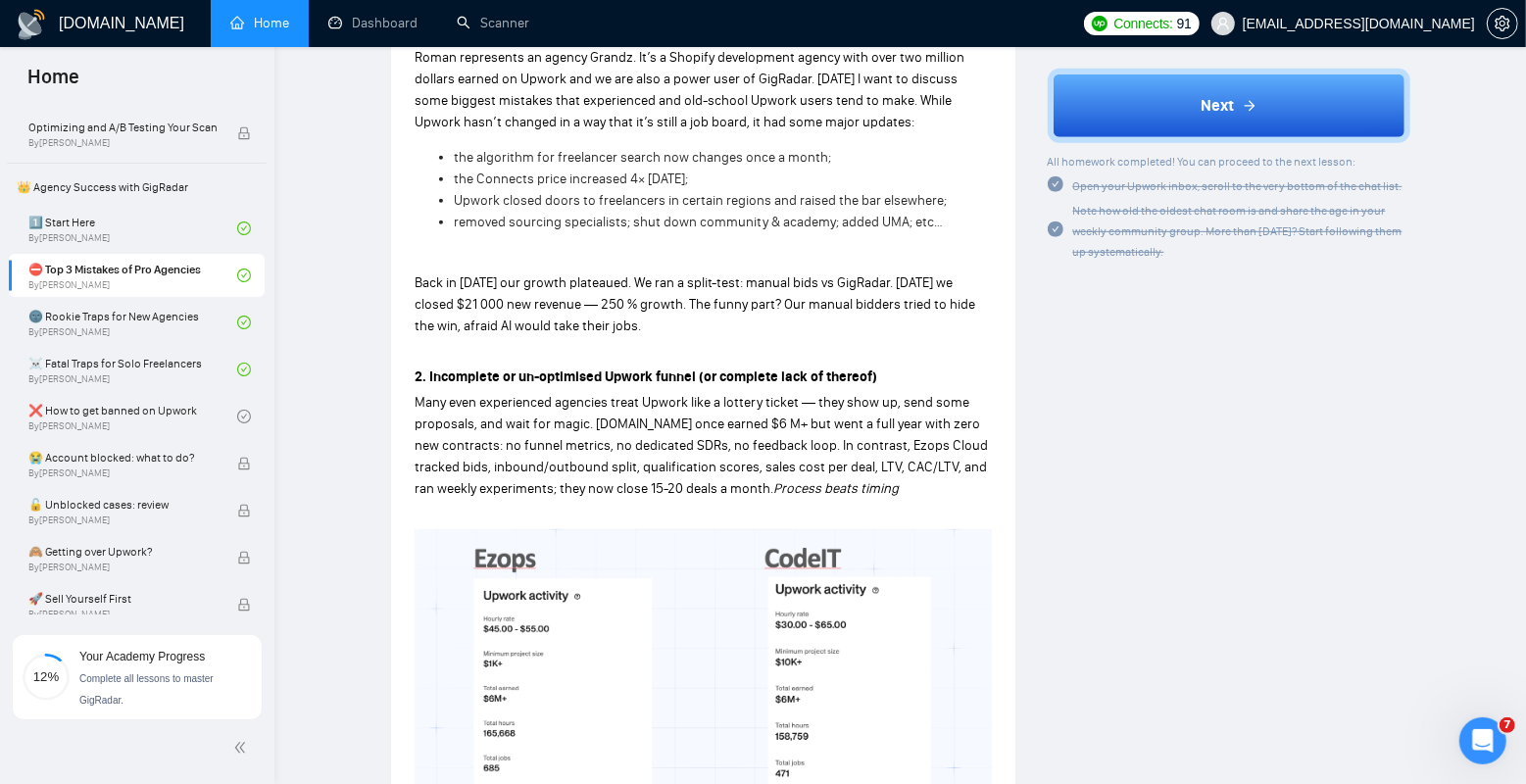
click at [538, 369] on strong "2. Incomplete or un-optimised Upwork funnel (or complete lack of thereof)" at bounding box center [645, 377] width 463 height 17
copy strong "2. Incomplete or un-optimised Upwork funnel (or complete lack of thereof)"
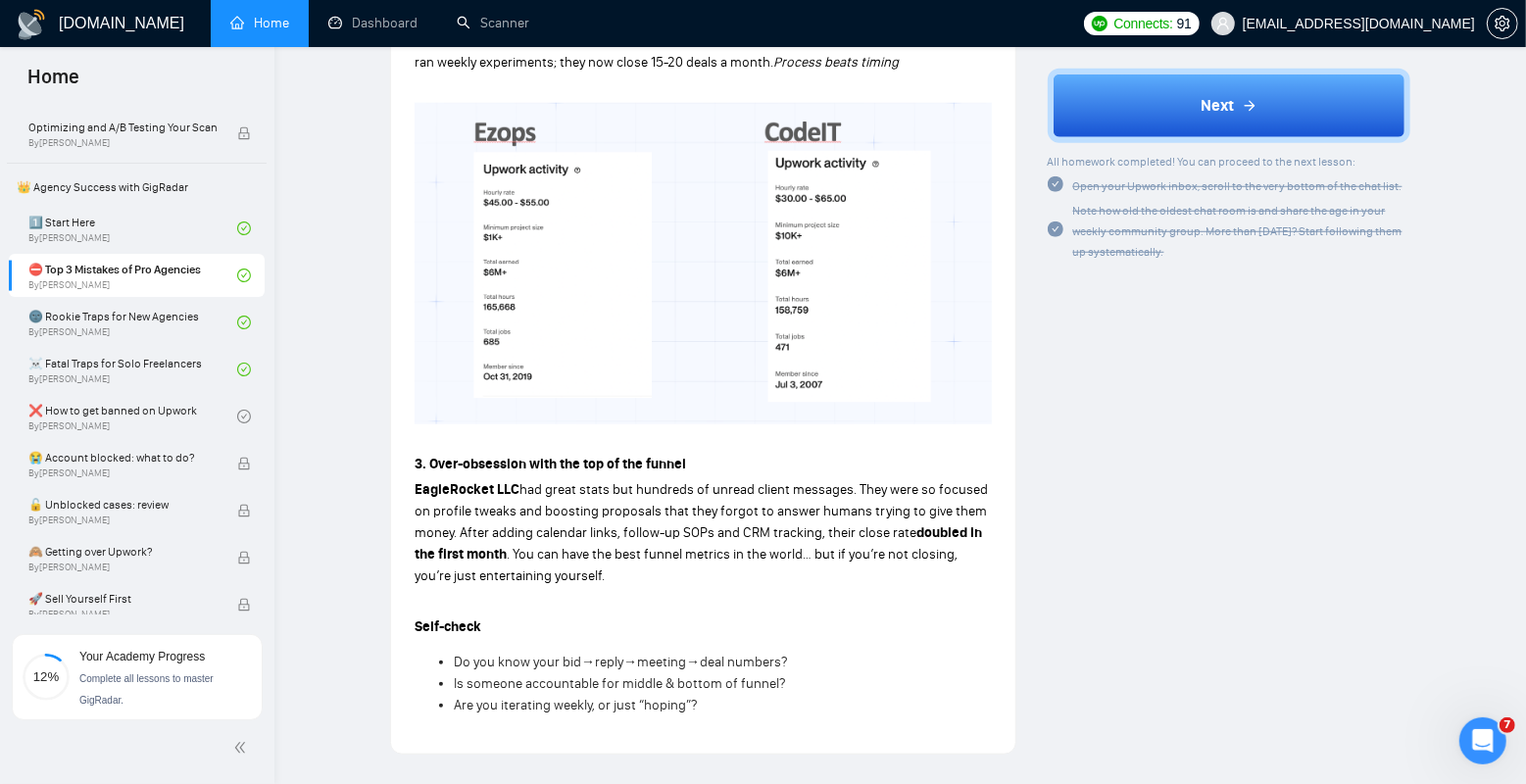
scroll to position [1128, 0]
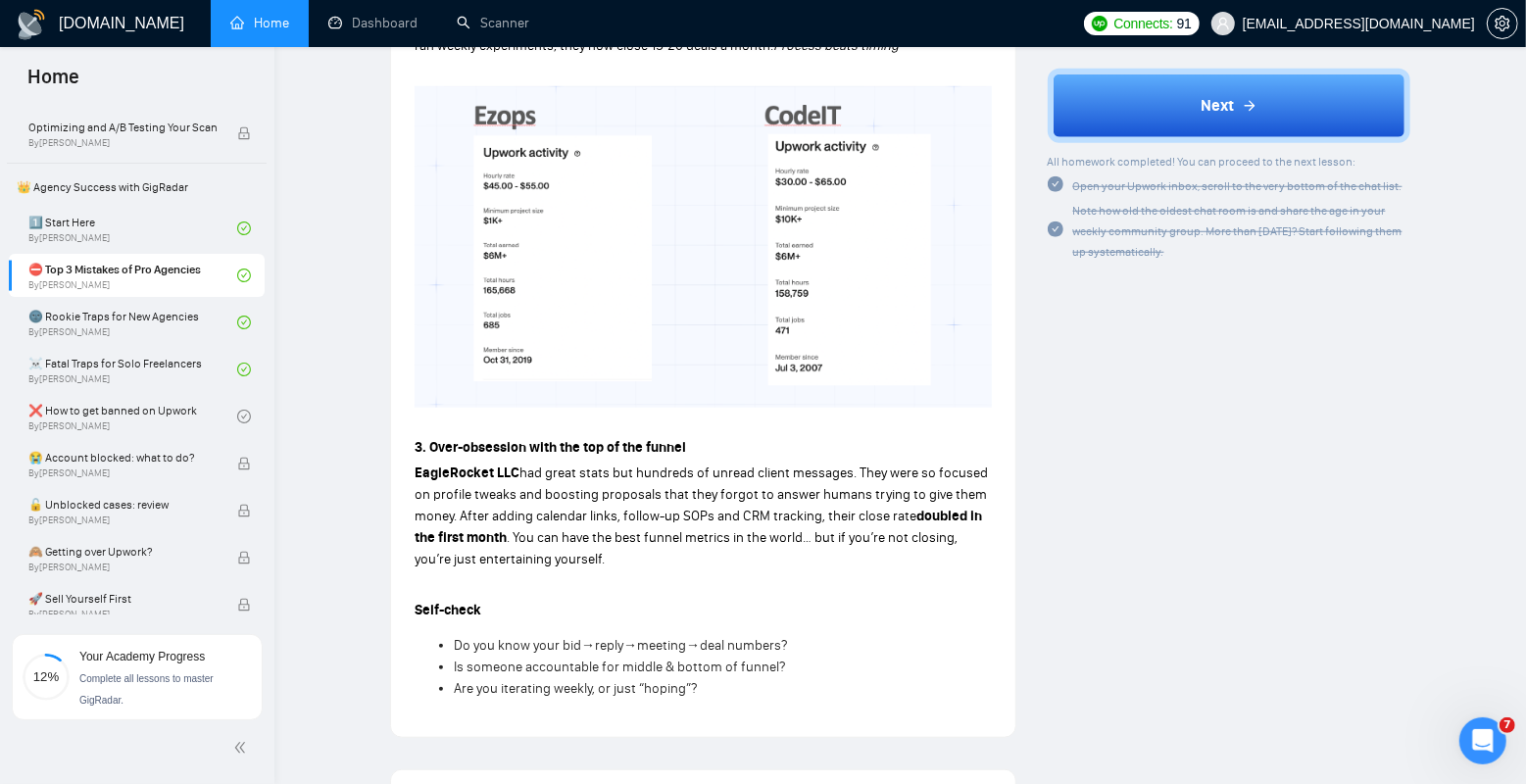
click at [518, 439] on strong "3. Over-obsession with the top of the funnel" at bounding box center [549, 447] width 271 height 17
copy strong "3. Over-obsession with the top of the funnel"
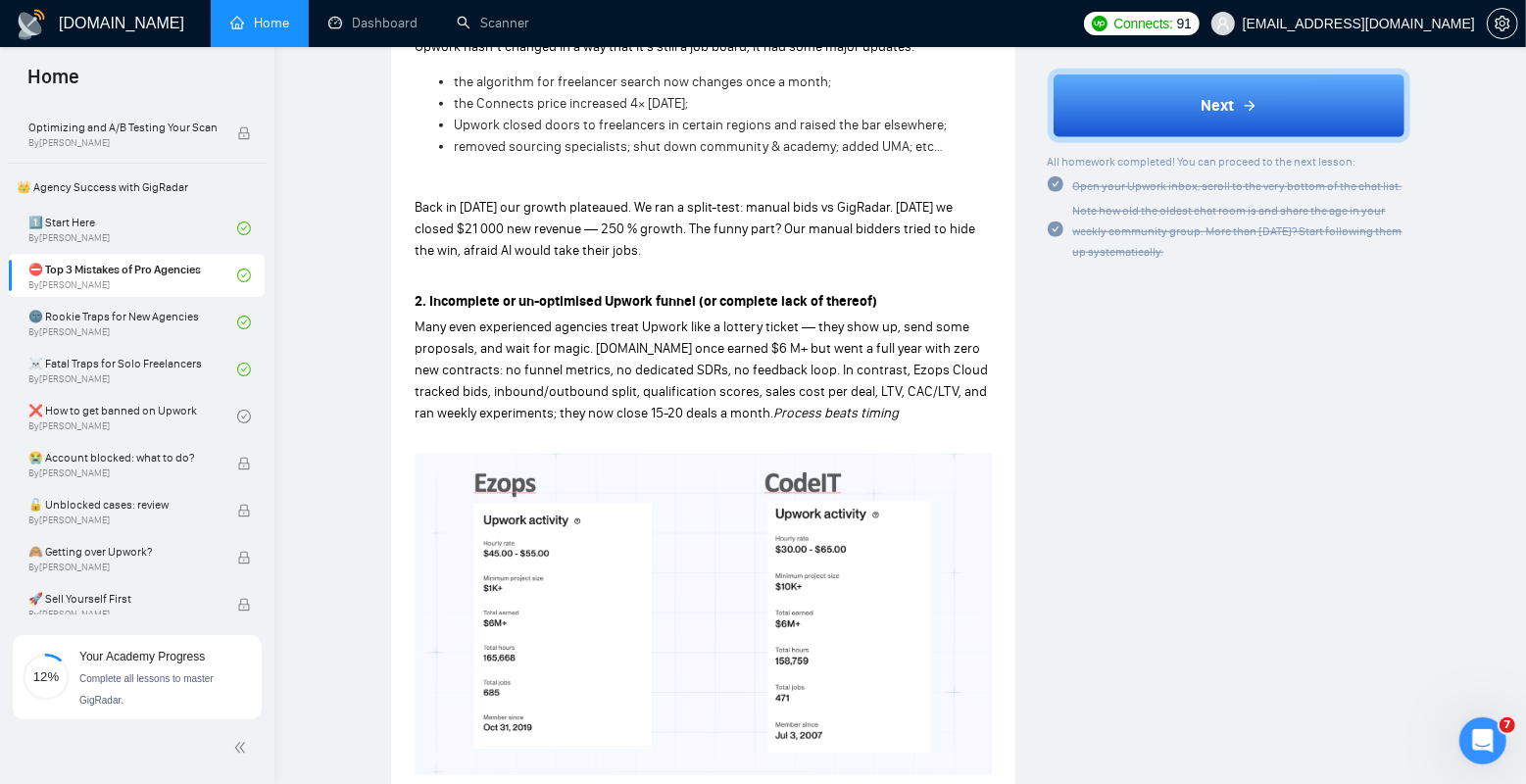
scroll to position [572, 0]
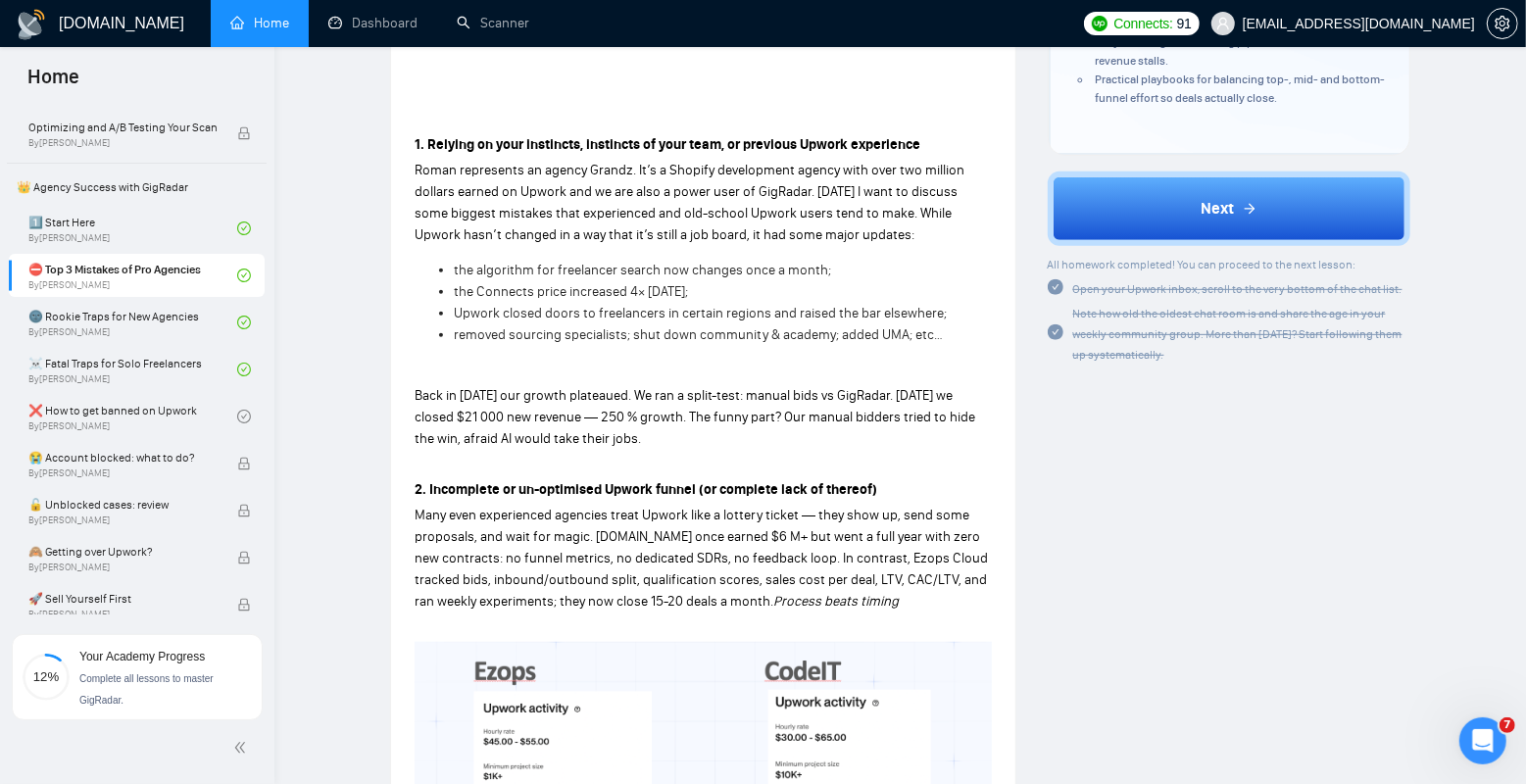
drag, startPoint x: 409, startPoint y: 370, endPoint x: 658, endPoint y: 412, distance: 252.5
click at [658, 412] on div "Lesson 2 ⛔ Top 3 Mistakes of Pro Agencies Unlock the three hidden mistakes sile…" at bounding box center [703, 400] width 624 height 1785
click at [658, 412] on p "Back in [DATE] our growth plateaued. We ran a split-test: manual bids vs GigRad…" at bounding box center [702, 418] width 577 height 65
drag, startPoint x: 668, startPoint y: 412, endPoint x: 420, endPoint y: 369, distance: 251.7
click at [420, 386] on p "Back in [DATE] our growth plateaued. We ran a split-test: manual bids vs GigRad…" at bounding box center [702, 418] width 577 height 65
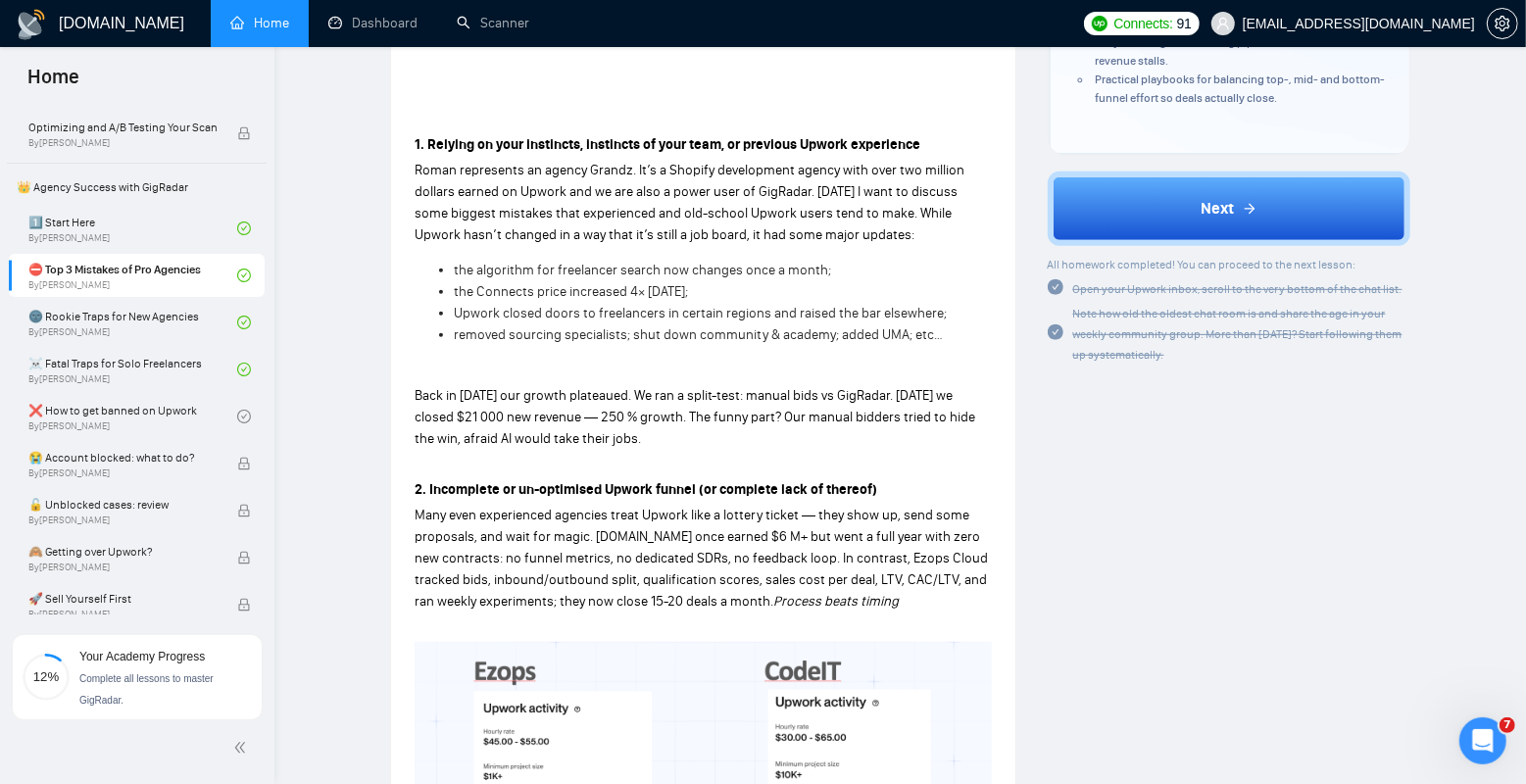
drag, startPoint x: 409, startPoint y: 368, endPoint x: 636, endPoint y: 415, distance: 231.8
click at [636, 415] on div "Lesson 2 ⛔ Top 3 Mistakes of Pro Agencies Unlock the three hidden mistakes sile…" at bounding box center [703, 400] width 624 height 1785
click at [636, 415] on p "Back in [DATE] our growth plateaued. We ran a split-test: manual bids vs GigRad…" at bounding box center [702, 418] width 577 height 65
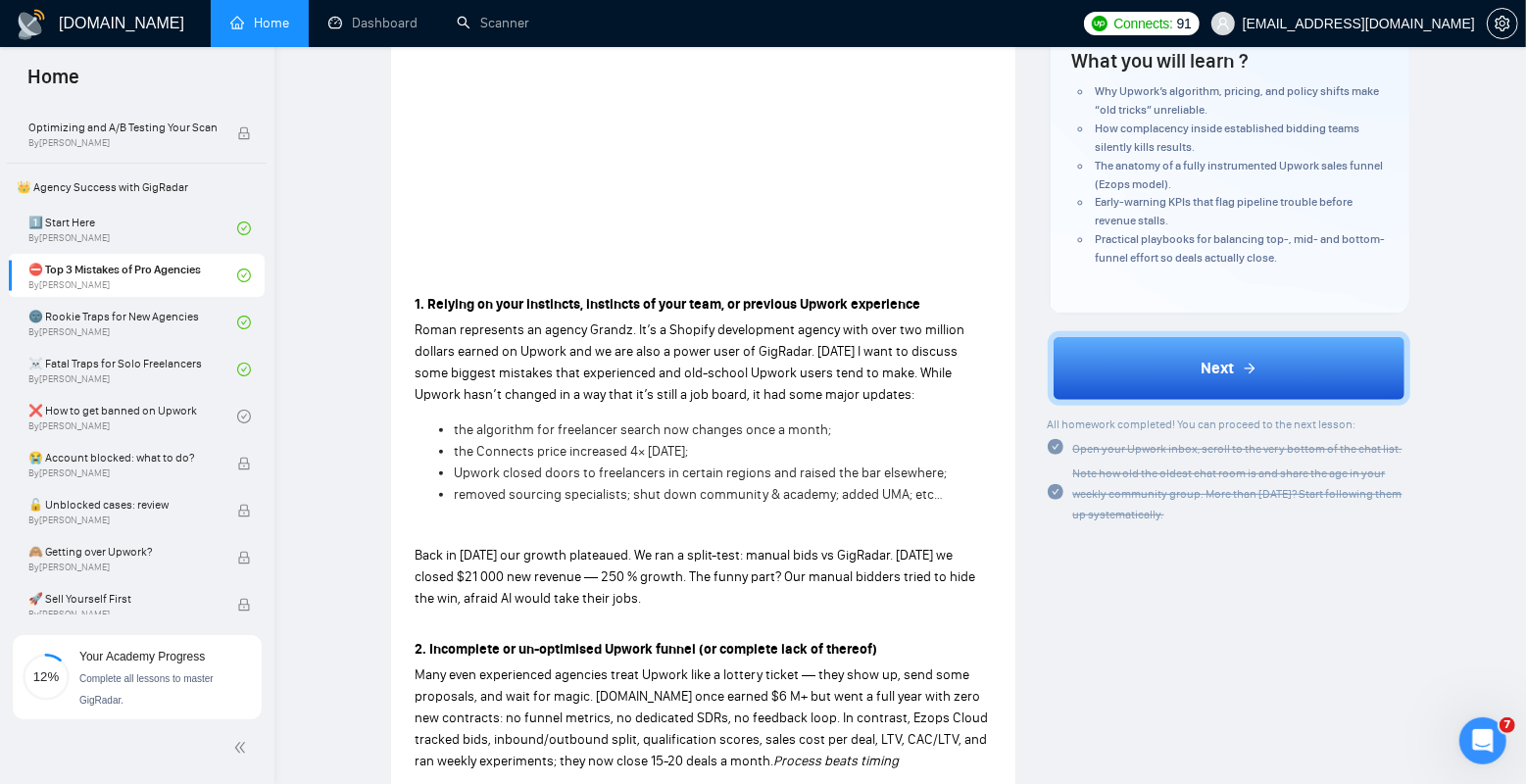
scroll to position [434, 0]
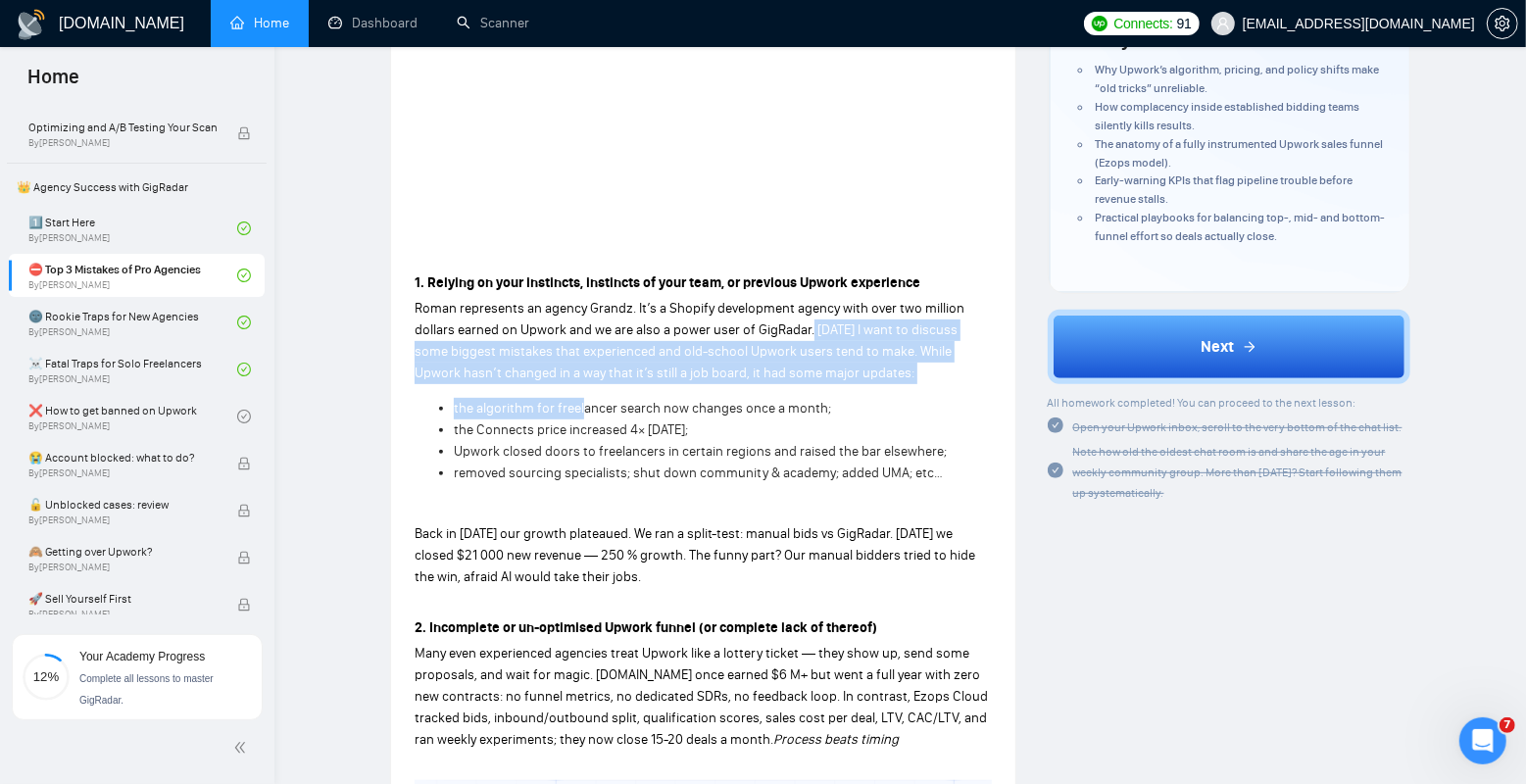
drag, startPoint x: 809, startPoint y: 306, endPoint x: 582, endPoint y: 389, distance: 241.7
click at [582, 399] on span "the algorithm for freelancer search now changes once a month;" at bounding box center [642, 407] width 378 height 17
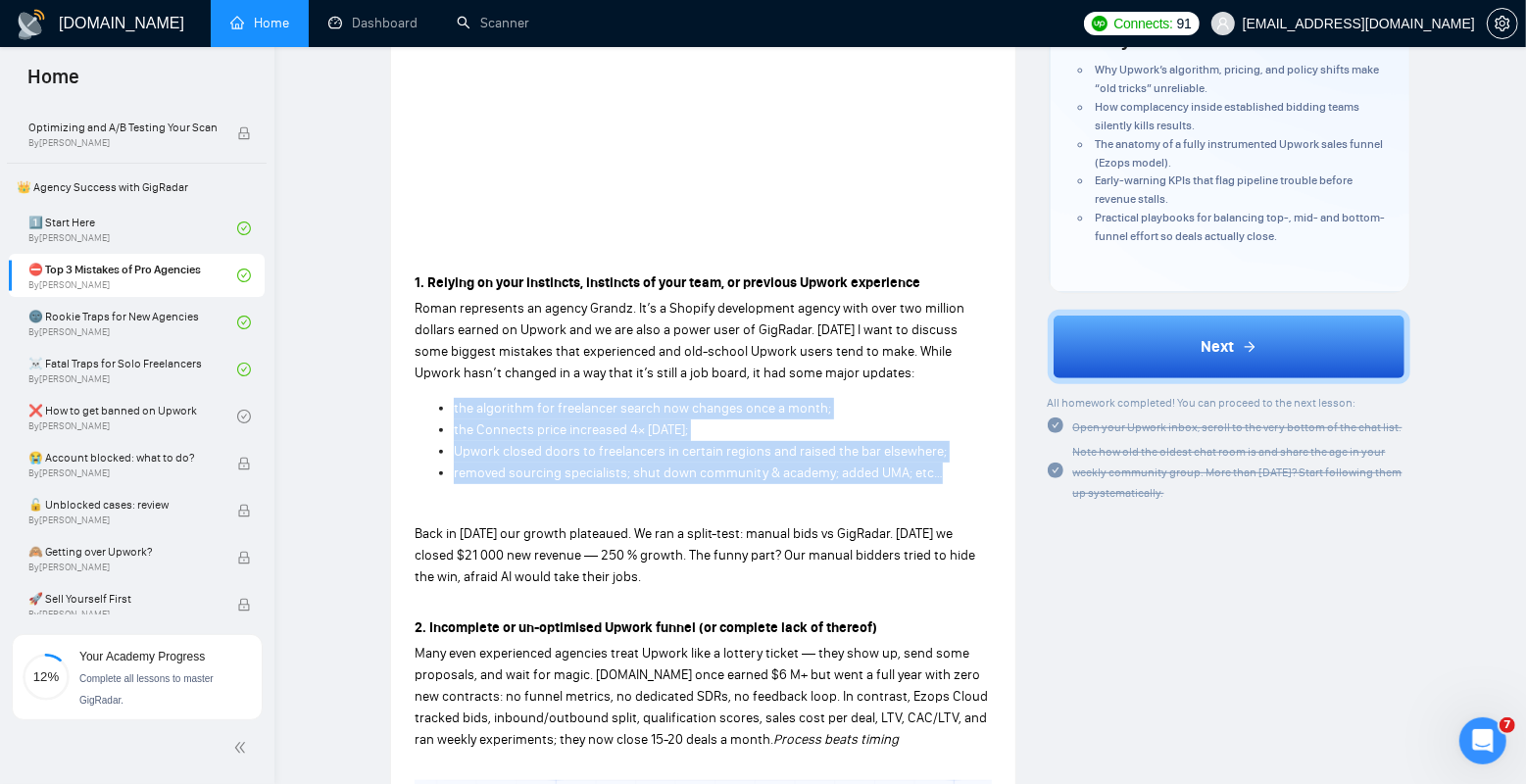
drag, startPoint x: 419, startPoint y: 377, endPoint x: 939, endPoint y: 455, distance: 525.8
click at [939, 455] on ul "the algorithm for freelancer search now changes once a month; the Connects pric…" at bounding box center [702, 440] width 577 height 86
click at [939, 463] on li "removed sourcing specialists; shut down community & academy; added UMA; etc…" at bounding box center [723, 473] width 539 height 22
drag, startPoint x: 947, startPoint y: 455, endPoint x: 445, endPoint y: 381, distance: 507.4
click at [445, 397] on ul "the algorithm for freelancer search now changes once a month; the Connects pric…" at bounding box center [702, 440] width 577 height 86
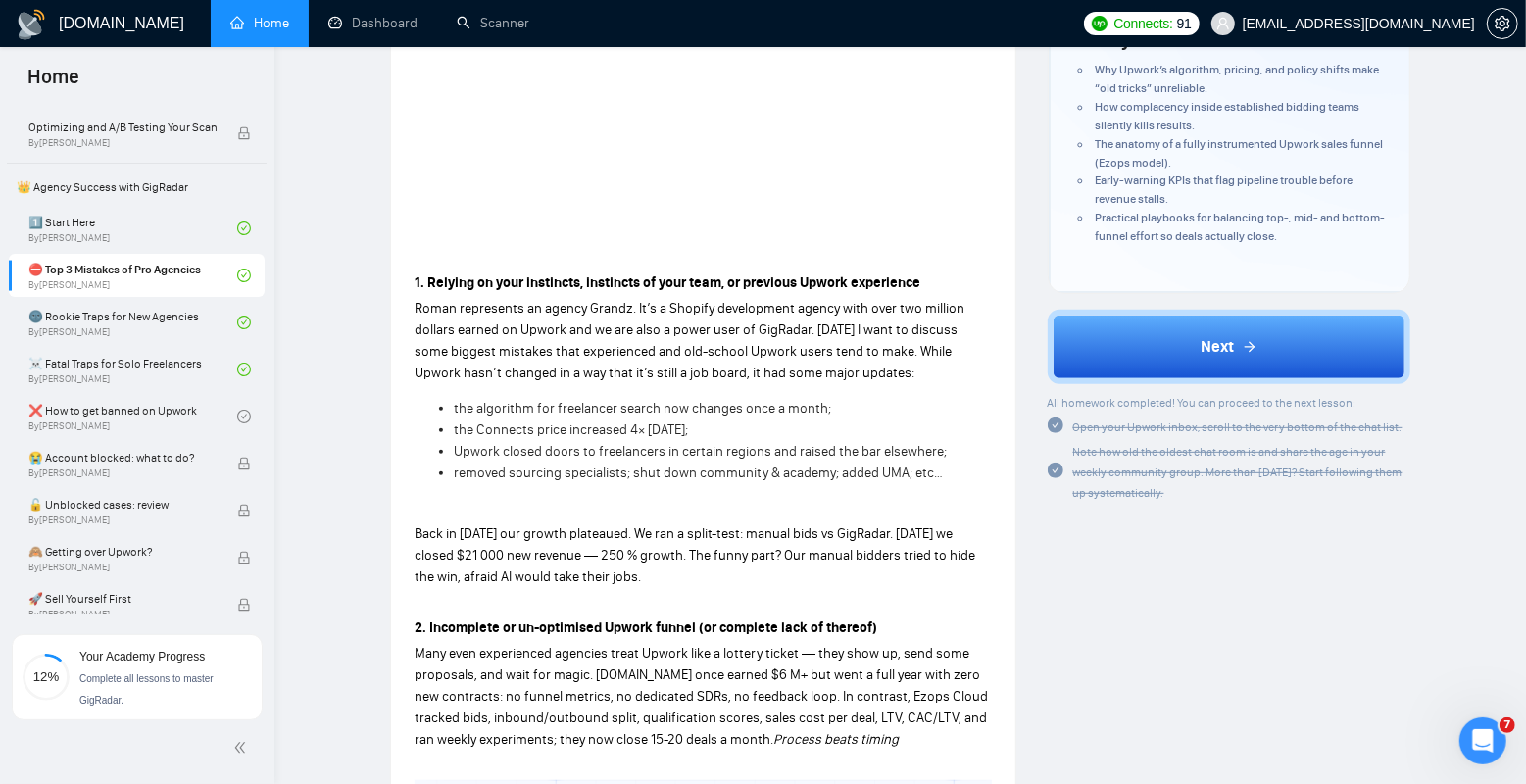
click at [454, 397] on li "the algorithm for freelancer search now changes once a month;" at bounding box center [723, 408] width 539 height 22
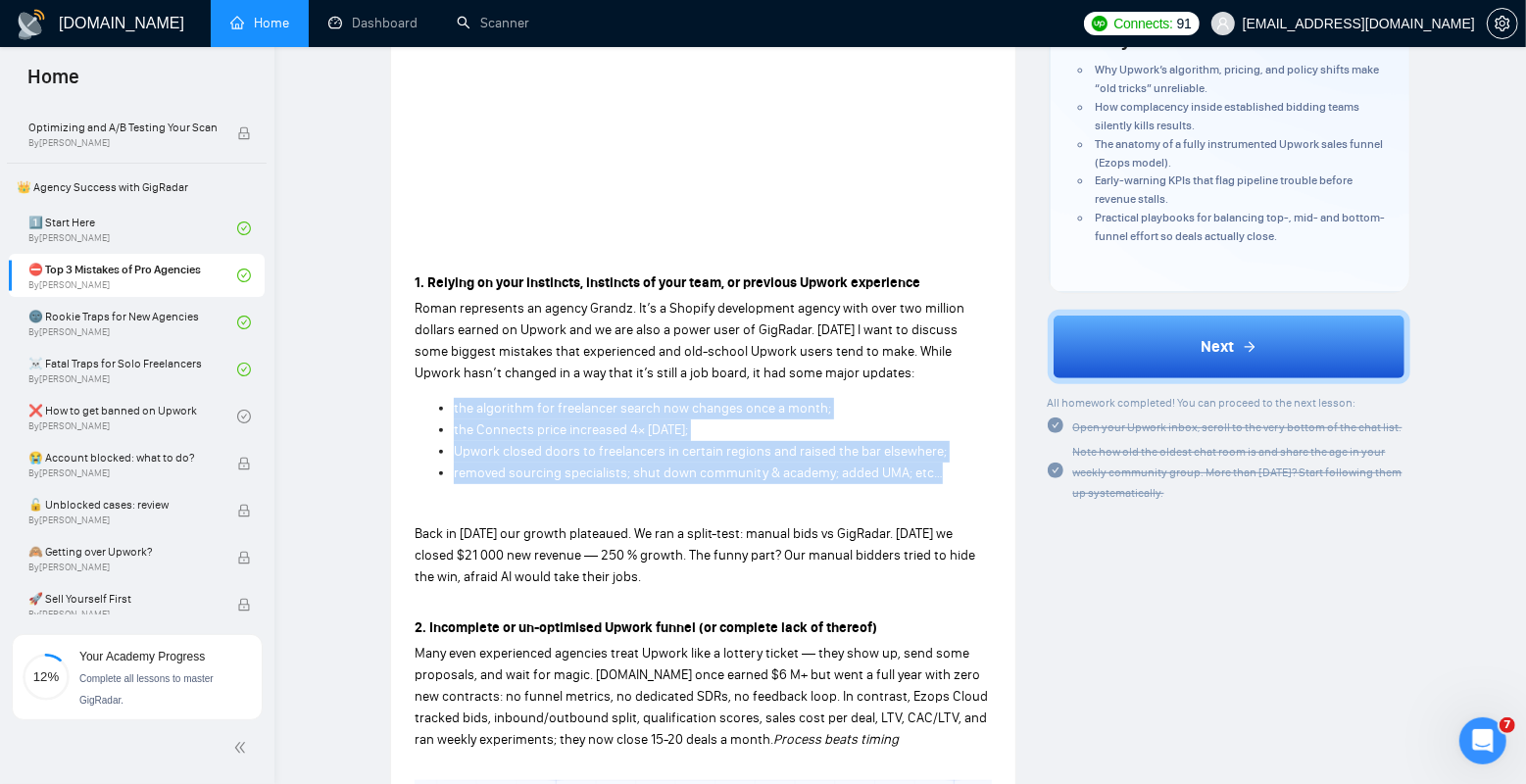
drag, startPoint x: 431, startPoint y: 381, endPoint x: 960, endPoint y: 447, distance: 533.1
click at [960, 447] on ul "the algorithm for freelancer search now changes once a month; the Connects pric…" at bounding box center [702, 440] width 577 height 86
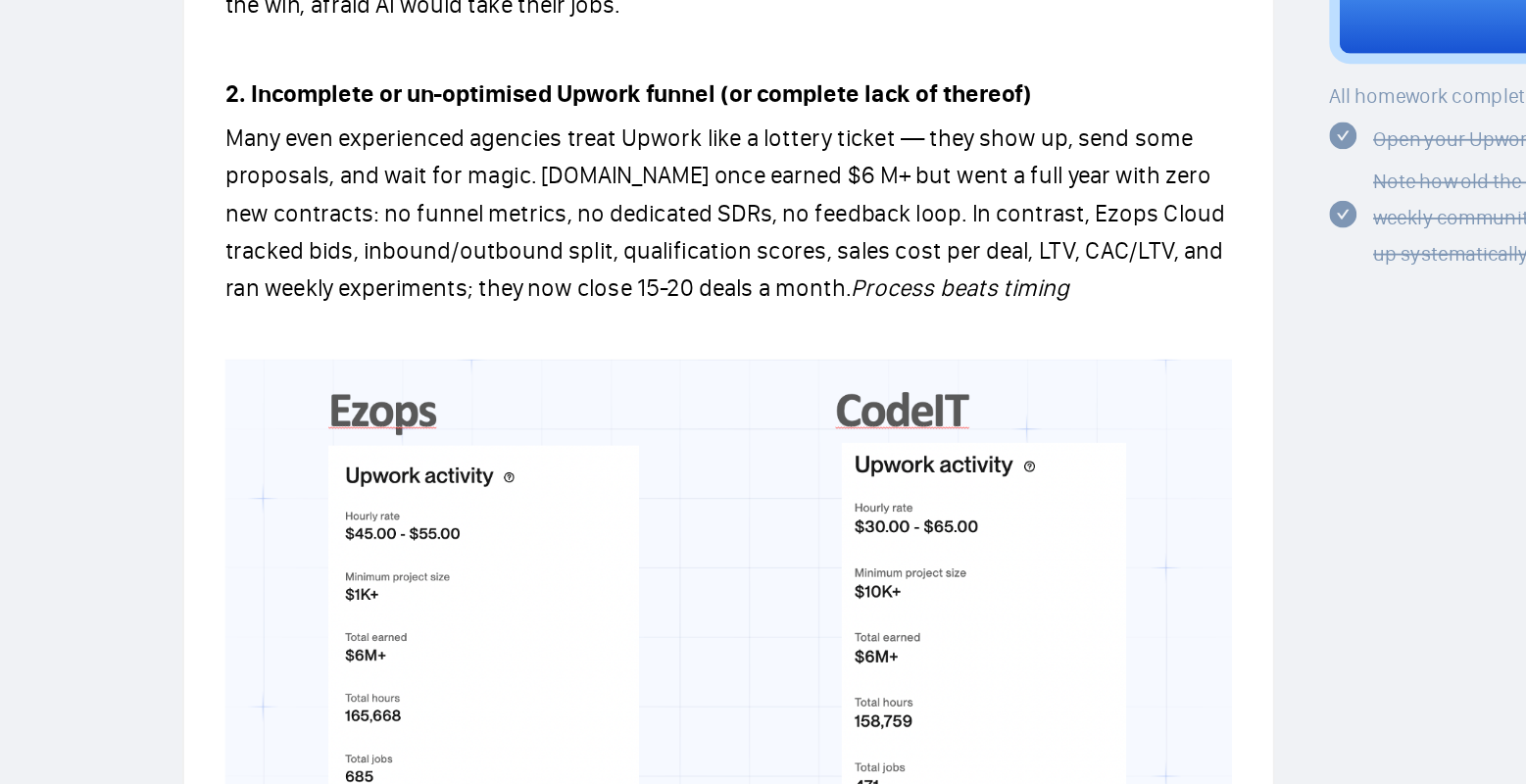
scroll to position [901, 0]
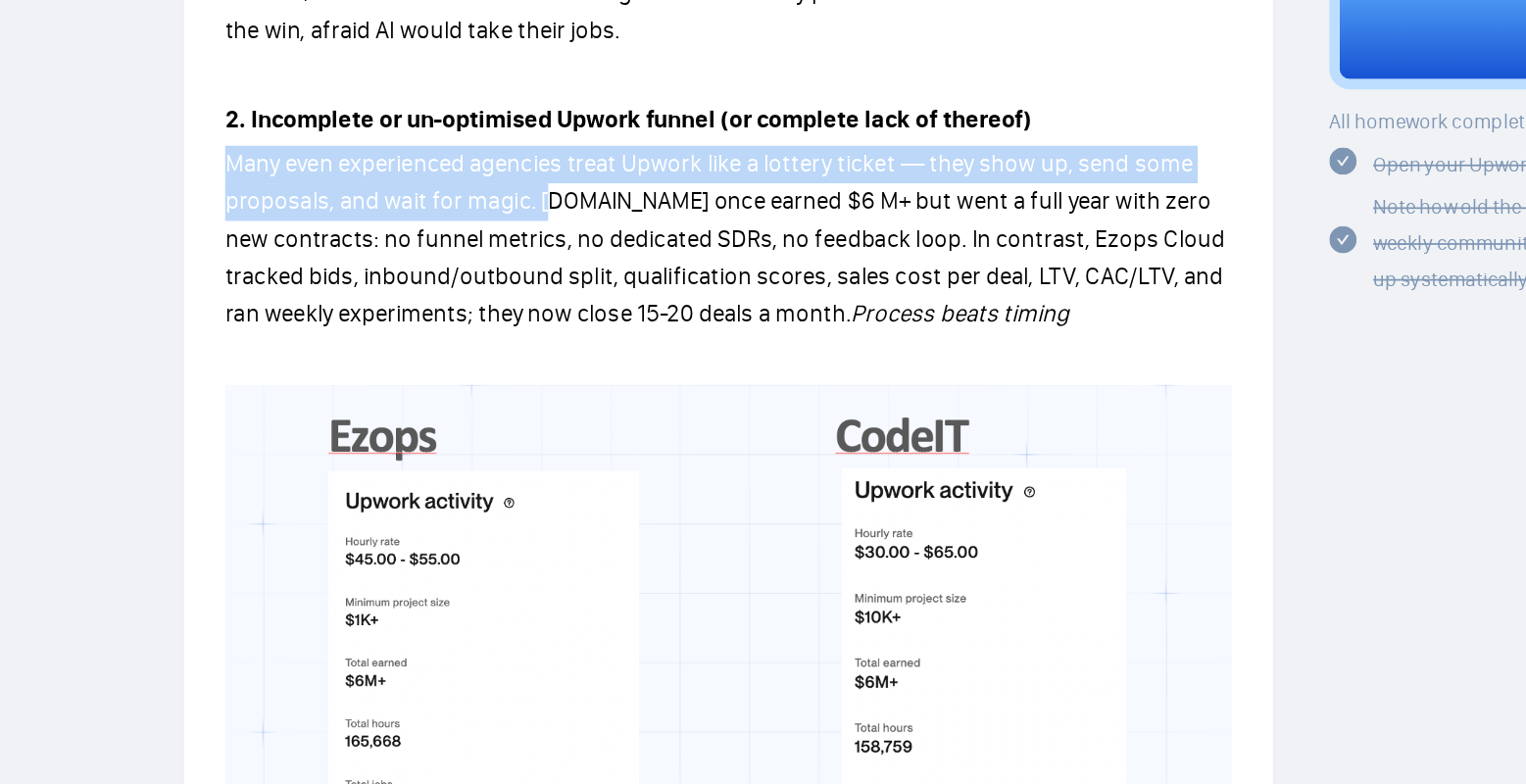
drag, startPoint x: 408, startPoint y: 166, endPoint x: 603, endPoint y: 194, distance: 197.0
click at [603, 194] on div "Lesson 2 ⛔ Top 3 Mistakes of Pro Agencies Unlock the three hidden mistakes sile…" at bounding box center [703, 71] width 624 height 1785
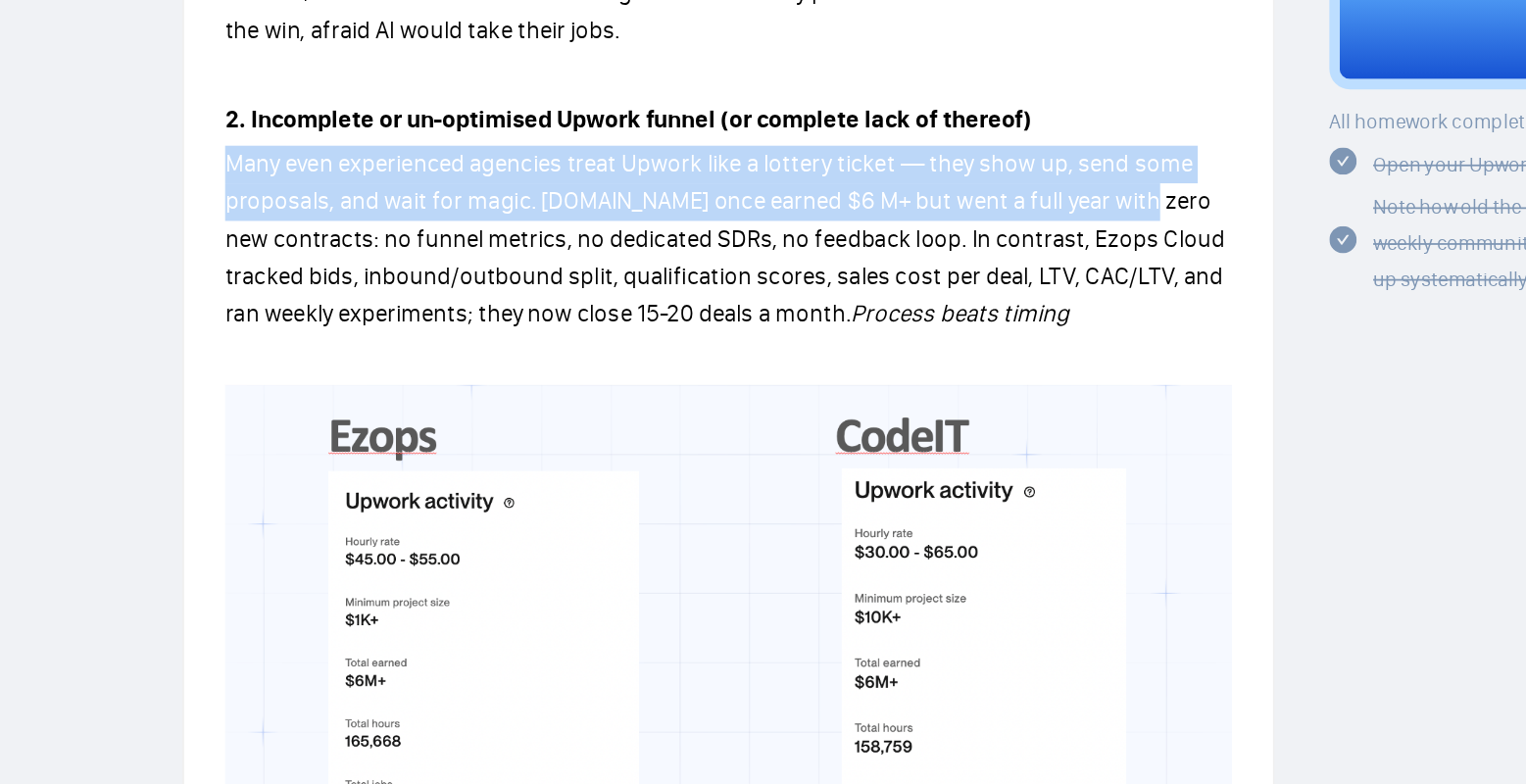
drag, startPoint x: 665, startPoint y: 187, endPoint x: 925, endPoint y: 183, distance: 260.0
click at [925, 183] on span "Many even experienced agencies treat Upwork like a lottery ticket — they show u…" at bounding box center [700, 229] width 573 height 103
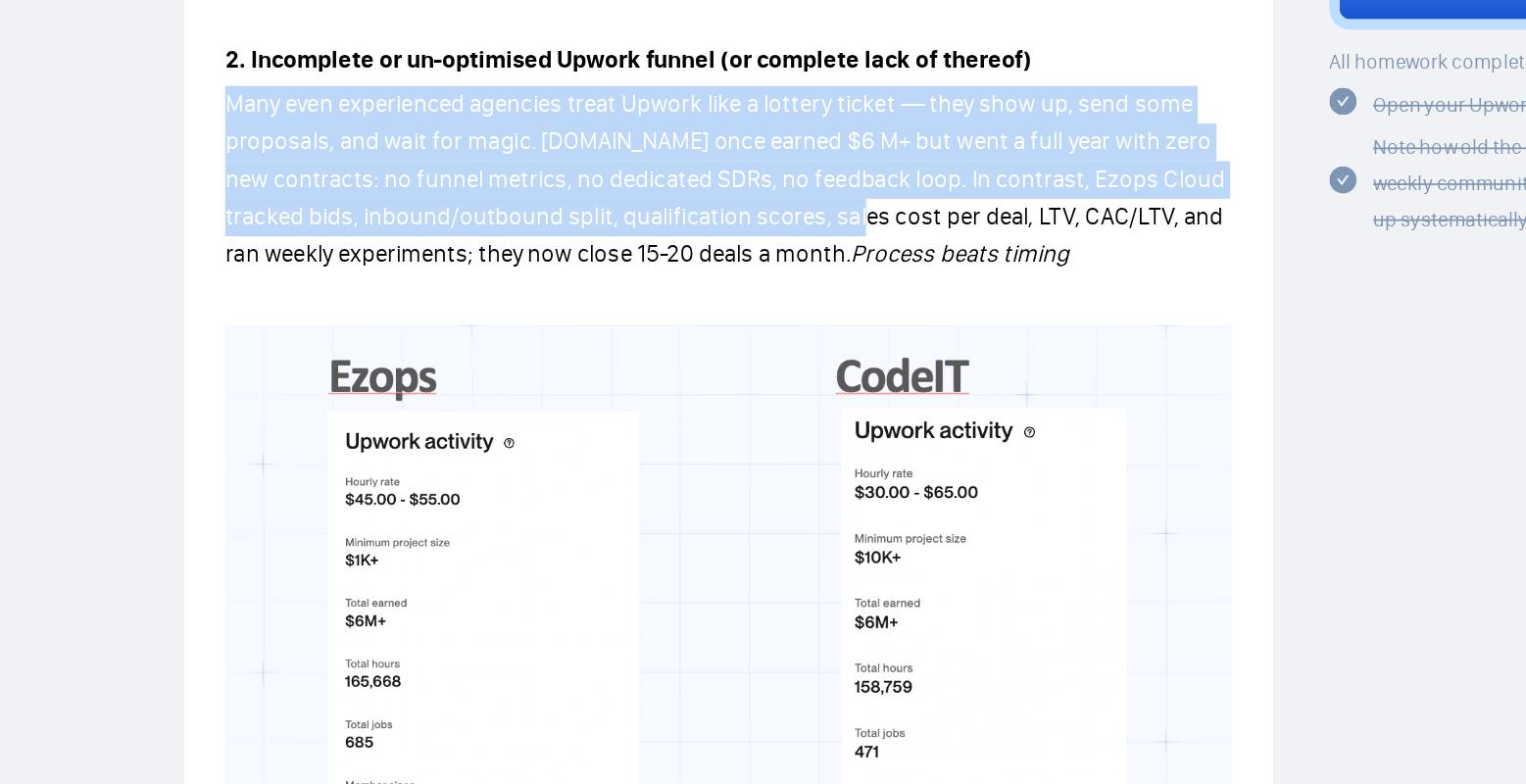
drag, startPoint x: 955, startPoint y: 186, endPoint x: 791, endPoint y: 229, distance: 169.5
click at [791, 229] on span "Many even experienced agencies treat Upwork like a lottery ticket — they show u…" at bounding box center [700, 229] width 573 height 103
drag, startPoint x: 791, startPoint y: 229, endPoint x: 962, endPoint y: 221, distance: 171.2
click at [962, 221] on span "Many even experienced agencies treat Upwork like a lottery ticket — they show u…" at bounding box center [700, 229] width 573 height 103
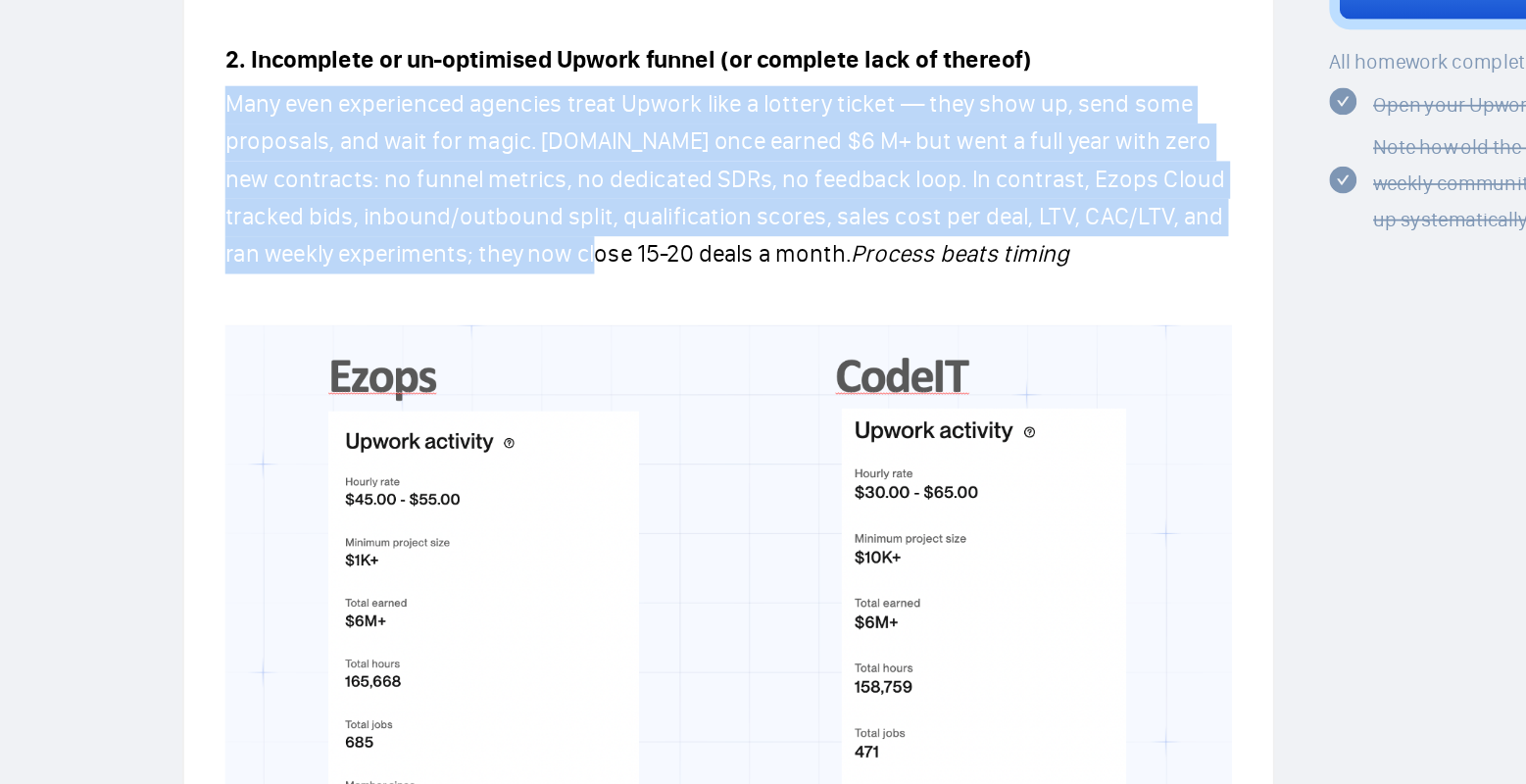
drag, startPoint x: 926, startPoint y: 229, endPoint x: 644, endPoint y: 247, distance: 282.6
click at [644, 250] on span "Many even experienced agencies treat Upwork like a lottery ticket — they show u…" at bounding box center [700, 229] width 573 height 103
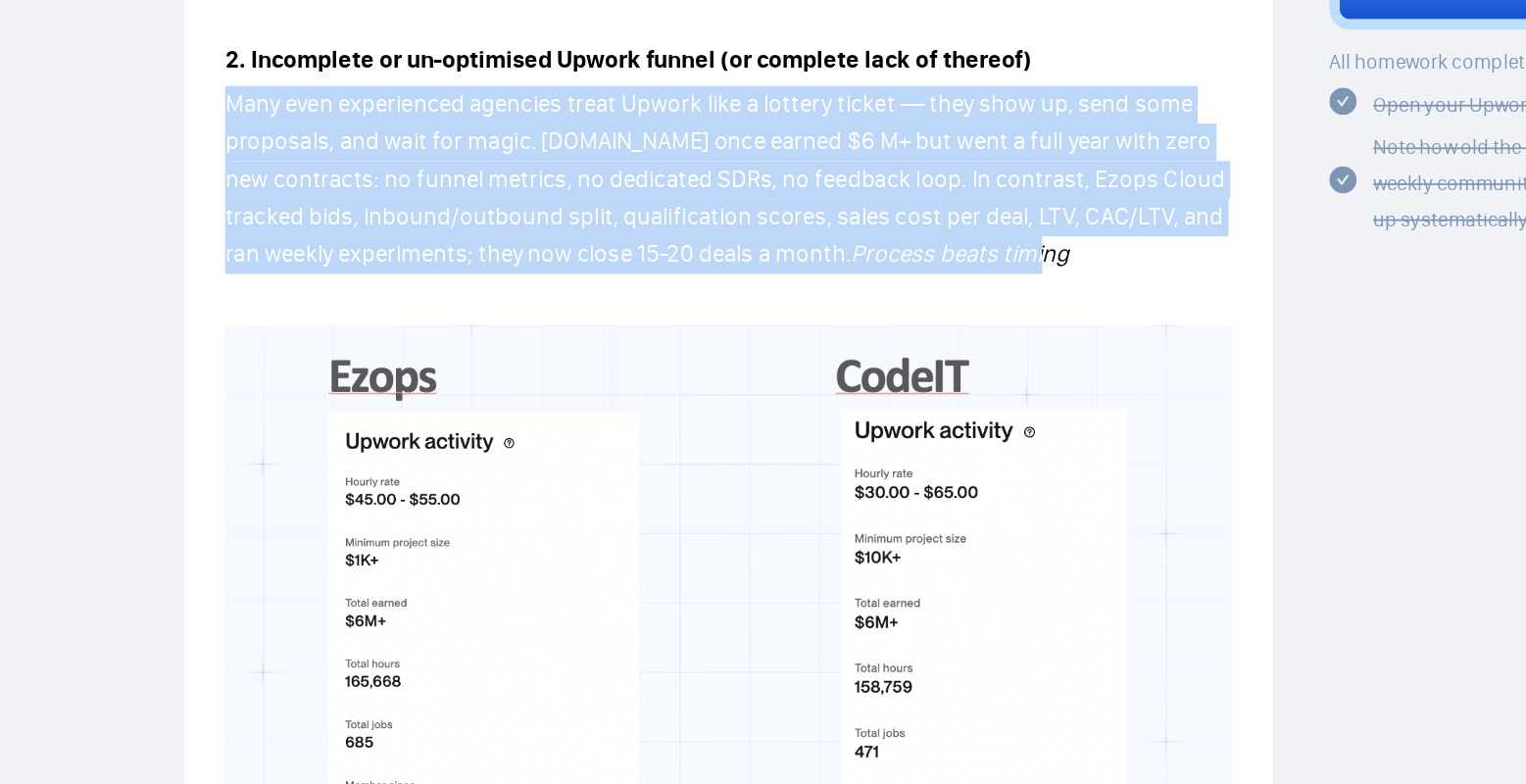
drag, startPoint x: 583, startPoint y: 240, endPoint x: 885, endPoint y: 251, distance: 302.2
click at [885, 251] on p "Many even experienced agencies treat Upwork like a lottery ticket — they show u…" at bounding box center [702, 229] width 577 height 107
click at [906, 245] on p "Many even experienced agencies treat Upwork like a lottery ticket — they show u…" at bounding box center [702, 229] width 577 height 107
click at [920, 245] on p "Many even experienced agencies treat Upwork like a lottery ticket — they show u…" at bounding box center [702, 229] width 577 height 107
click at [925, 245] on p "Many even experienced agencies treat Upwork like a lottery ticket — they show u…" at bounding box center [702, 229] width 577 height 107
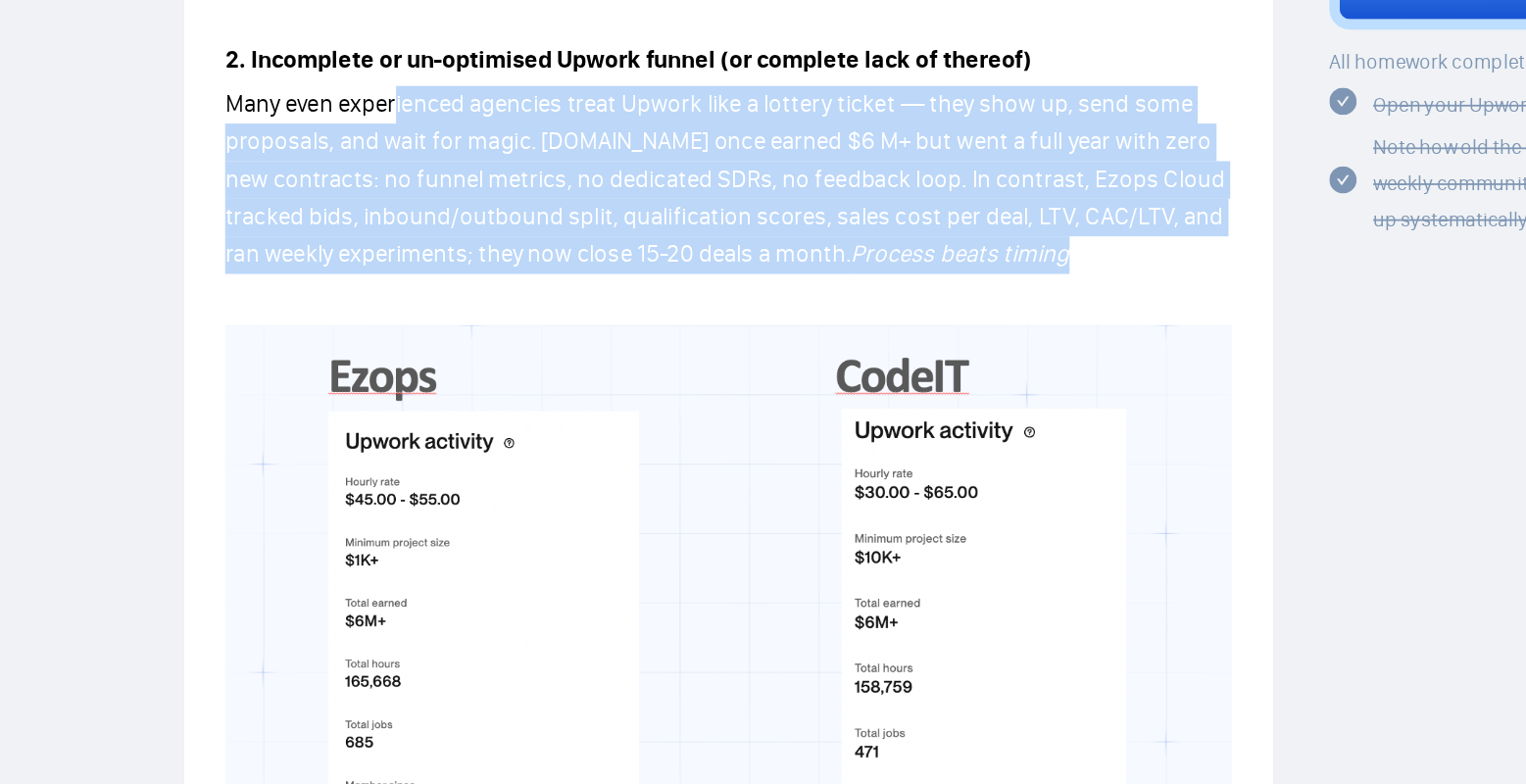
drag, startPoint x: 929, startPoint y: 245, endPoint x: 514, endPoint y: 172, distance: 421.4
click at [513, 176] on p "Many even experienced agencies treat Upwork like a lottery ticket — they show u…" at bounding box center [702, 229] width 577 height 107
click at [505, 179] on span "Many even experienced agencies treat Upwork like a lottery ticket — they show u…" at bounding box center [700, 229] width 573 height 103
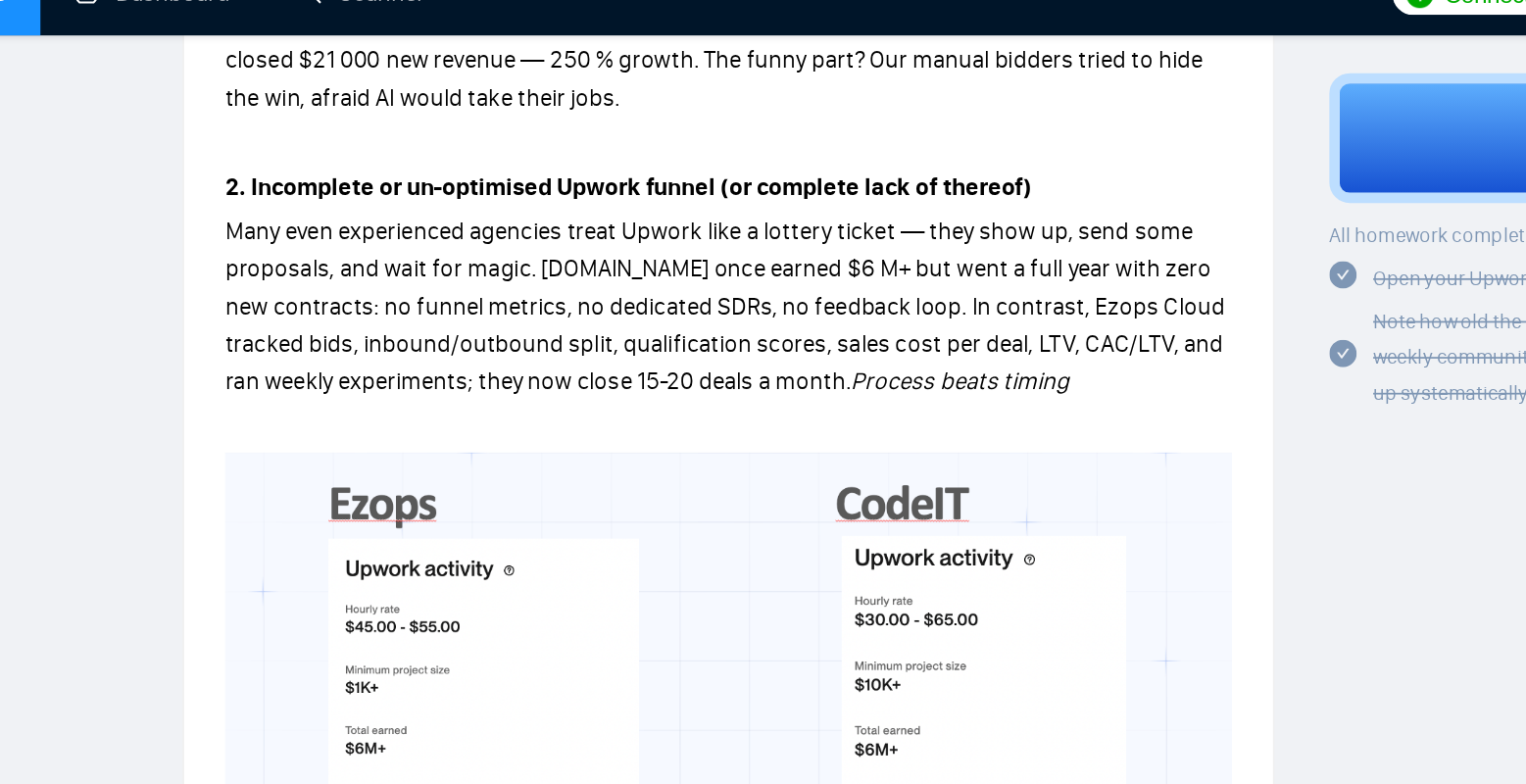
scroll to position [928, 0]
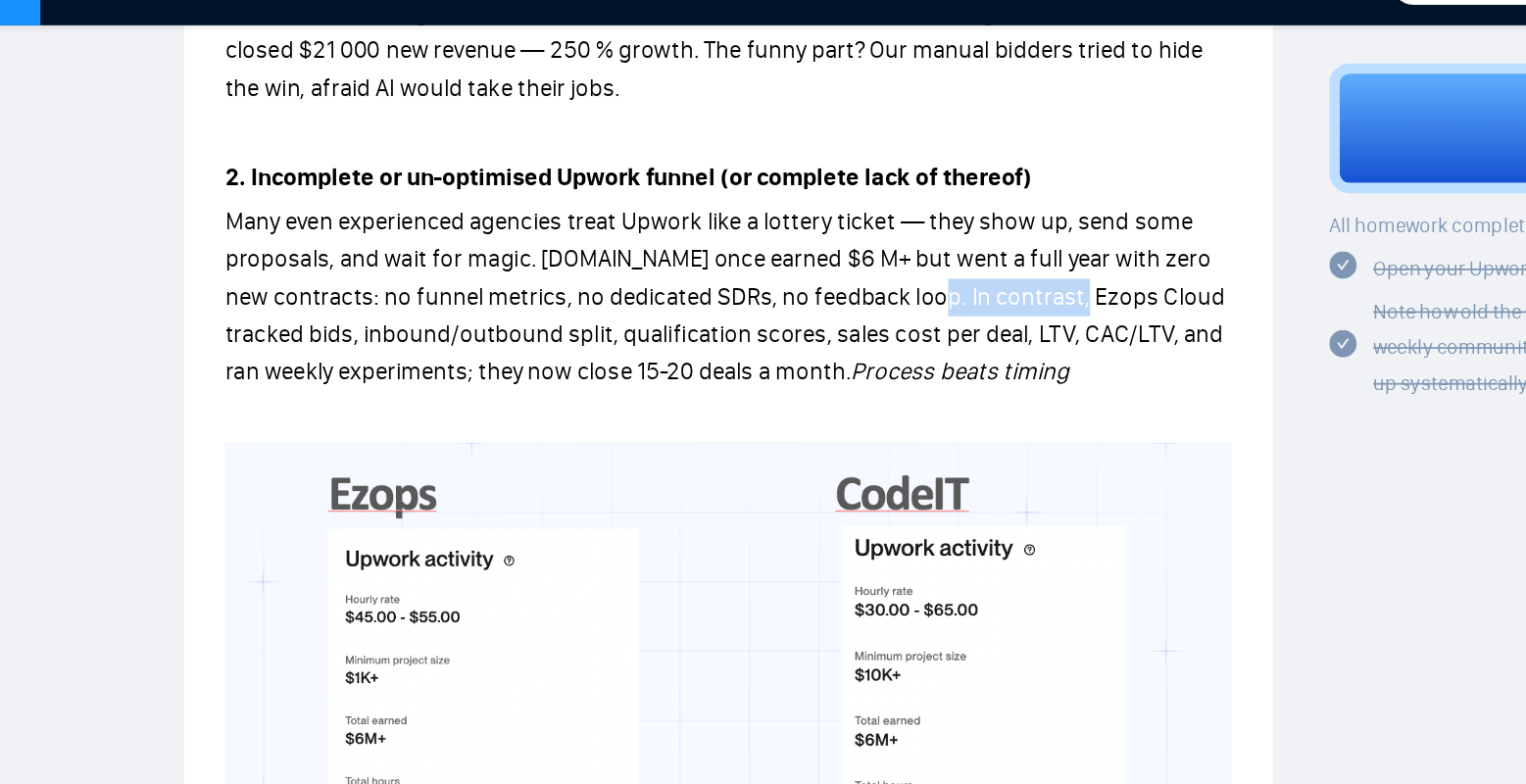
drag, startPoint x: 809, startPoint y: 178, endPoint x: 894, endPoint y: 189, distance: 85.7
click at [894, 189] on p "Many even experienced agencies treat Upwork like a lottery ticket — they show u…" at bounding box center [702, 202] width 577 height 107
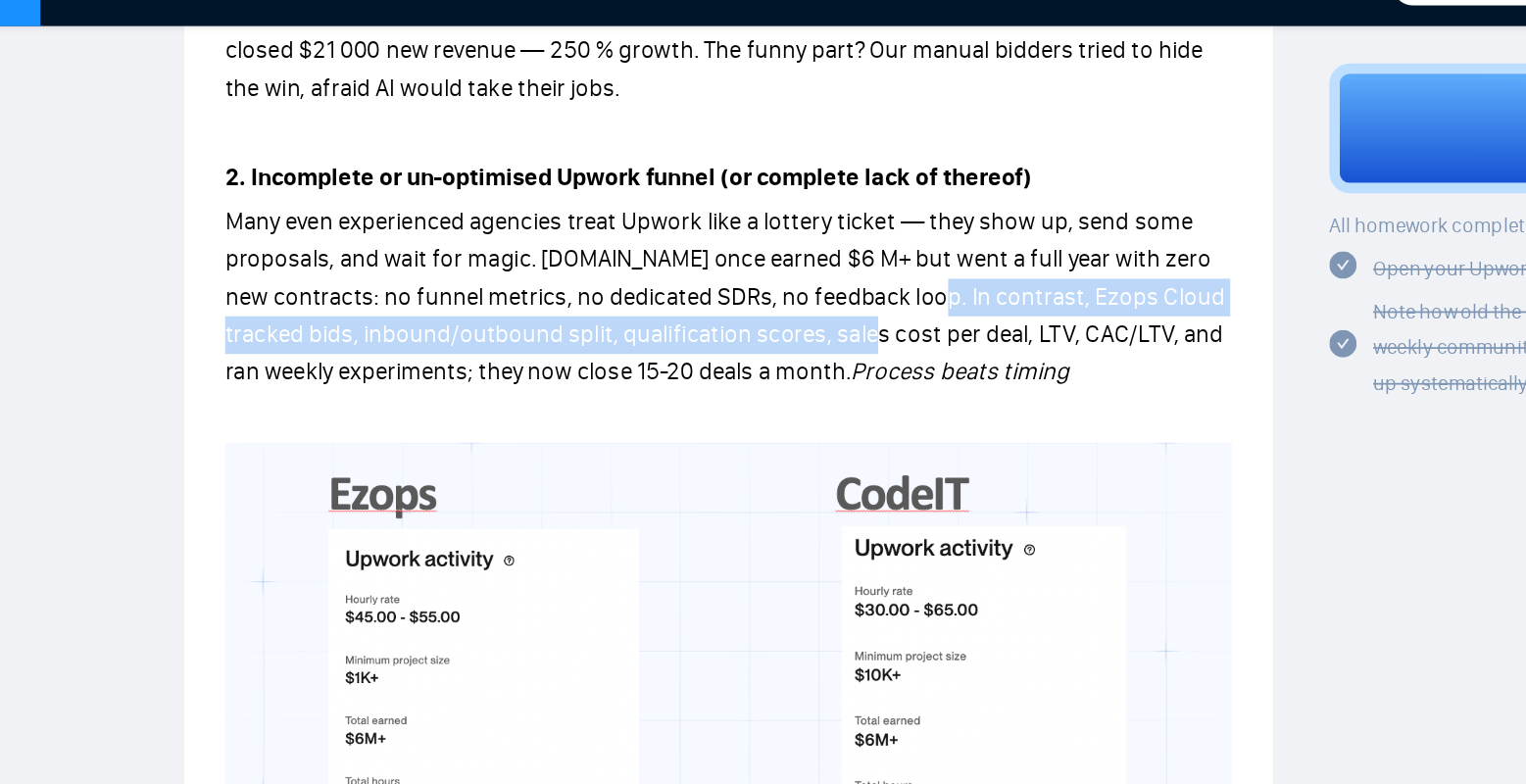
drag, startPoint x: 808, startPoint y: 179, endPoint x: 800, endPoint y: 201, distance: 23.4
click at [800, 201] on span "Many even experienced agencies treat Upwork like a lottery ticket — they show u…" at bounding box center [700, 202] width 573 height 103
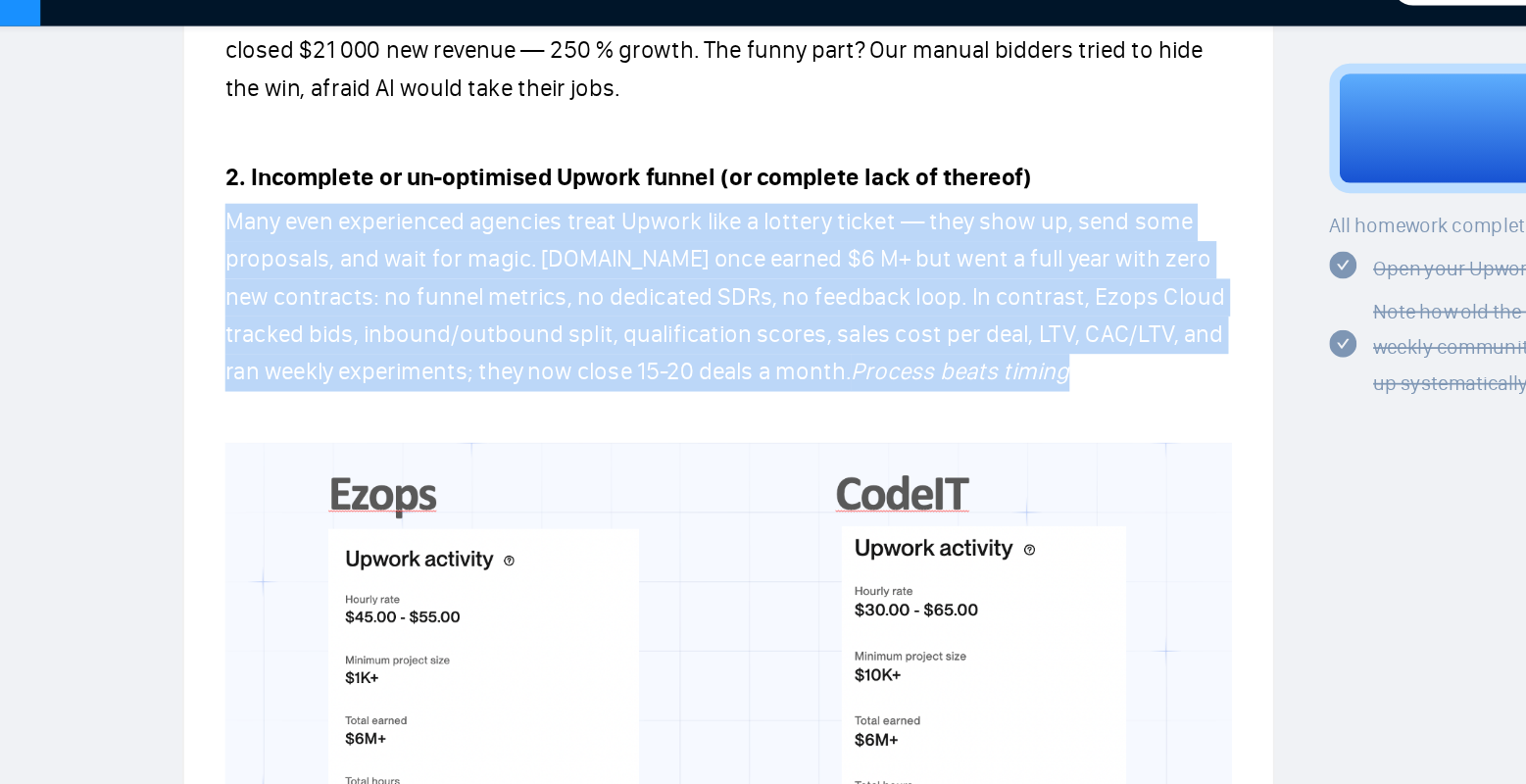
drag, startPoint x: 402, startPoint y: 131, endPoint x: 928, endPoint y: 217, distance: 533.0
click at [928, 217] on div "Lesson 2 ⛔ Top 3 Mistakes of Pro Agencies Unlock the three hidden mistakes sile…" at bounding box center [703, 44] width 624 height 1785
copy p "Many even experienced agencies treat Upwork like a lottery ticket — they show u…"
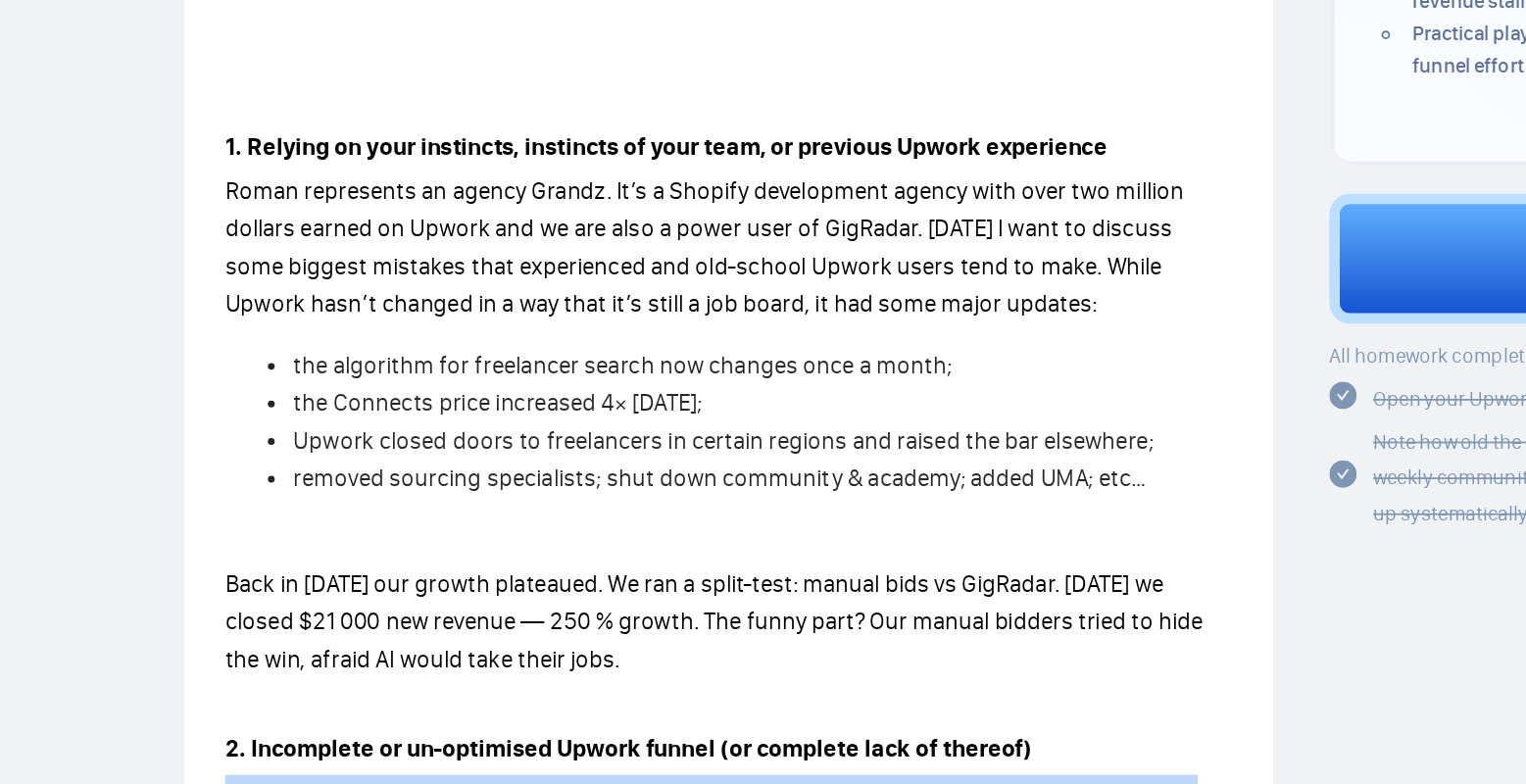
scroll to position [563, 0]
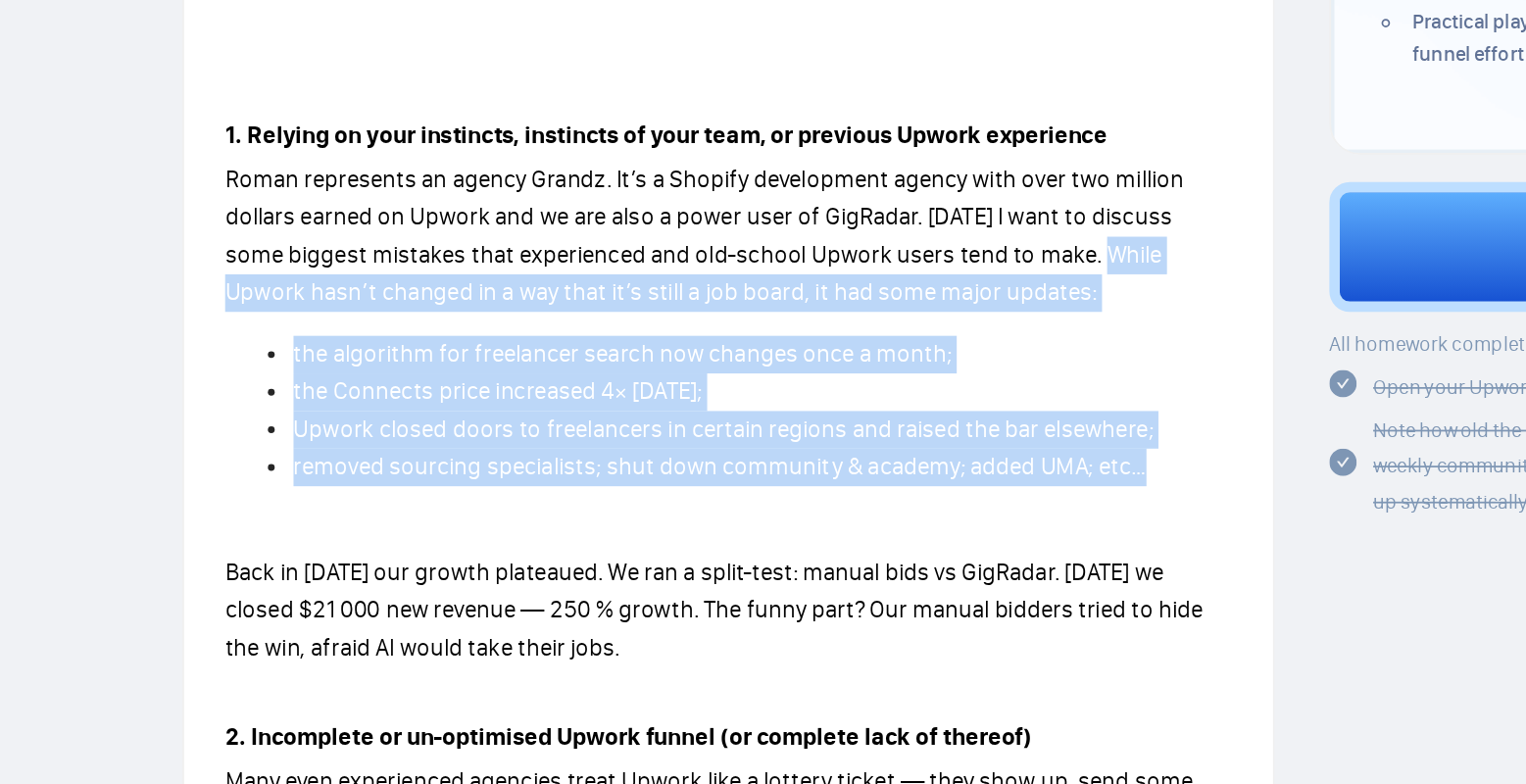
drag, startPoint x: 882, startPoint y: 197, endPoint x: 973, endPoint y: 322, distance: 154.6
click at [973, 322] on div "1. Relying on your instincts, instincts of your team, or previous Upwork experi…" at bounding box center [702, 708] width 577 height 1139
copy div "[PERSON_NAME] Upwork hasn’t changed in a way that it’s still a job board, it ha…"
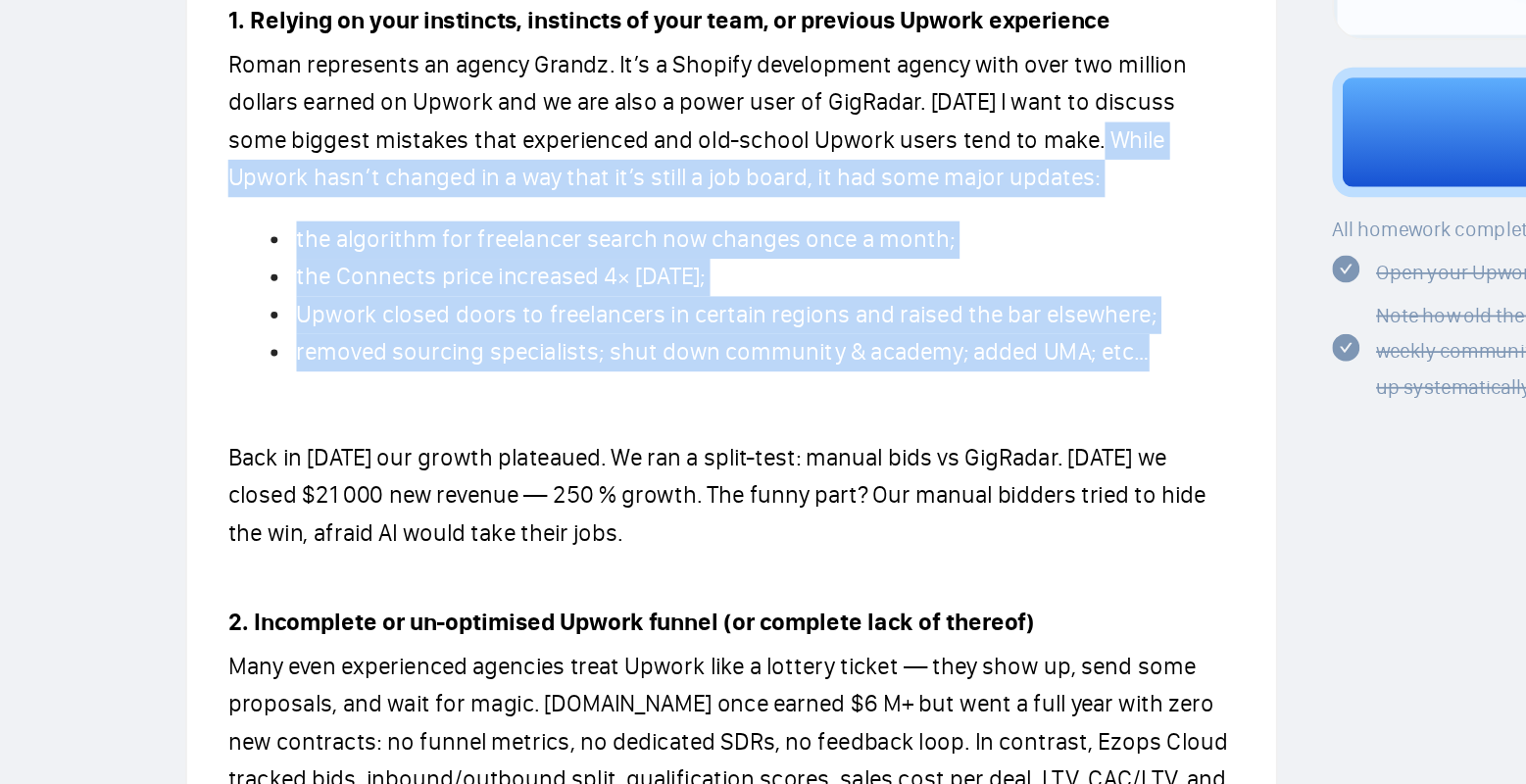
drag, startPoint x: 878, startPoint y: 202, endPoint x: 945, endPoint y: 319, distance: 134.8
click at [945, 319] on div "1. Relying on your instincts, instincts of your team, or previous Upwork experi…" at bounding box center [702, 708] width 577 height 1139
click at [945, 333] on li "removed sourcing specialists; shut down community & academy; added UMA; etc…" at bounding box center [723, 344] width 539 height 22
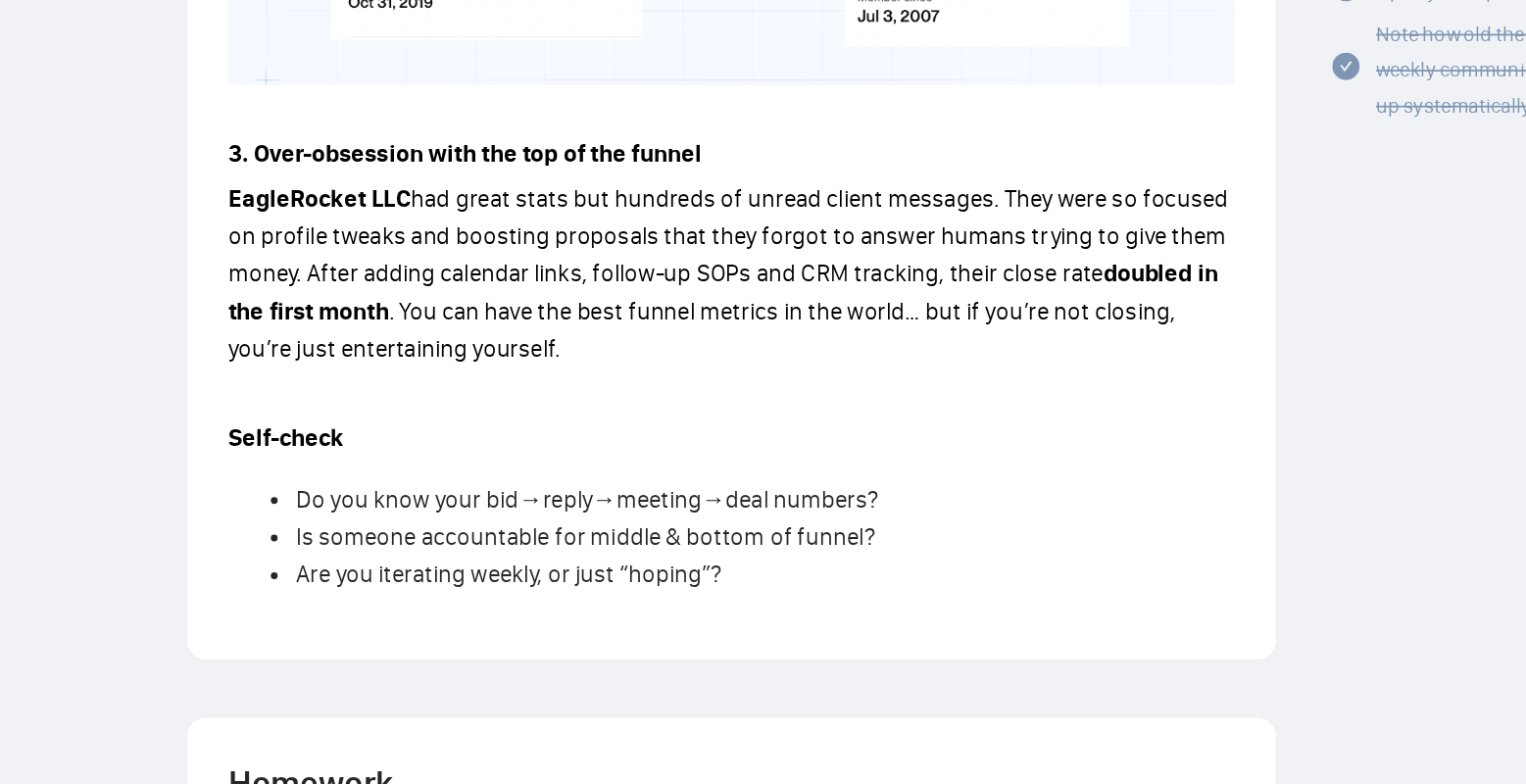
scroll to position [1296, 0]
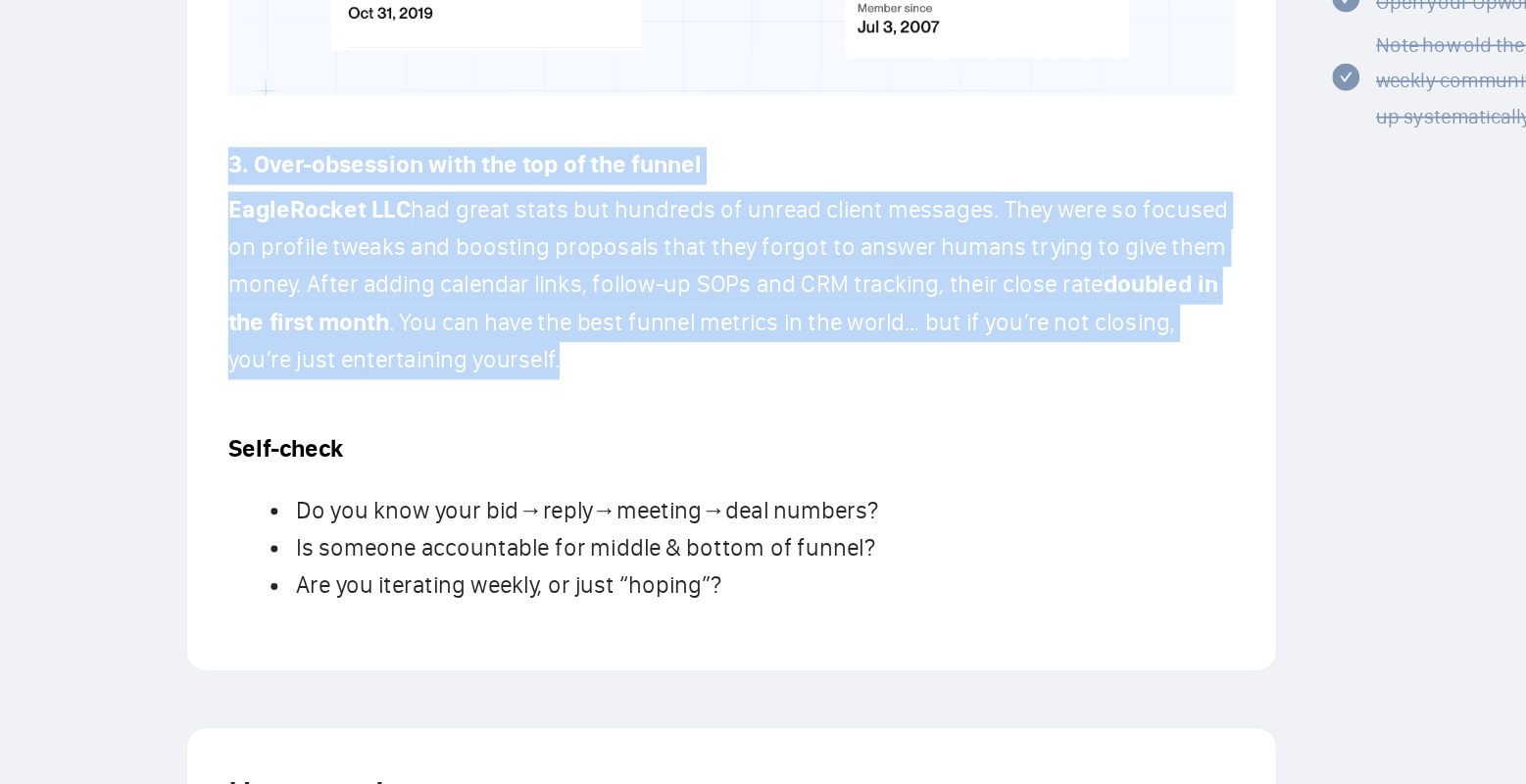
drag, startPoint x: 406, startPoint y: 257, endPoint x: 585, endPoint y: 379, distance: 216.6
click at [585, 379] on p "EagleRocket LLC had great stats but hundreds of unread client messages. They we…" at bounding box center [702, 348] width 577 height 107
drag, startPoint x: 595, startPoint y: 375, endPoint x: 405, endPoint y: 261, distance: 221.6
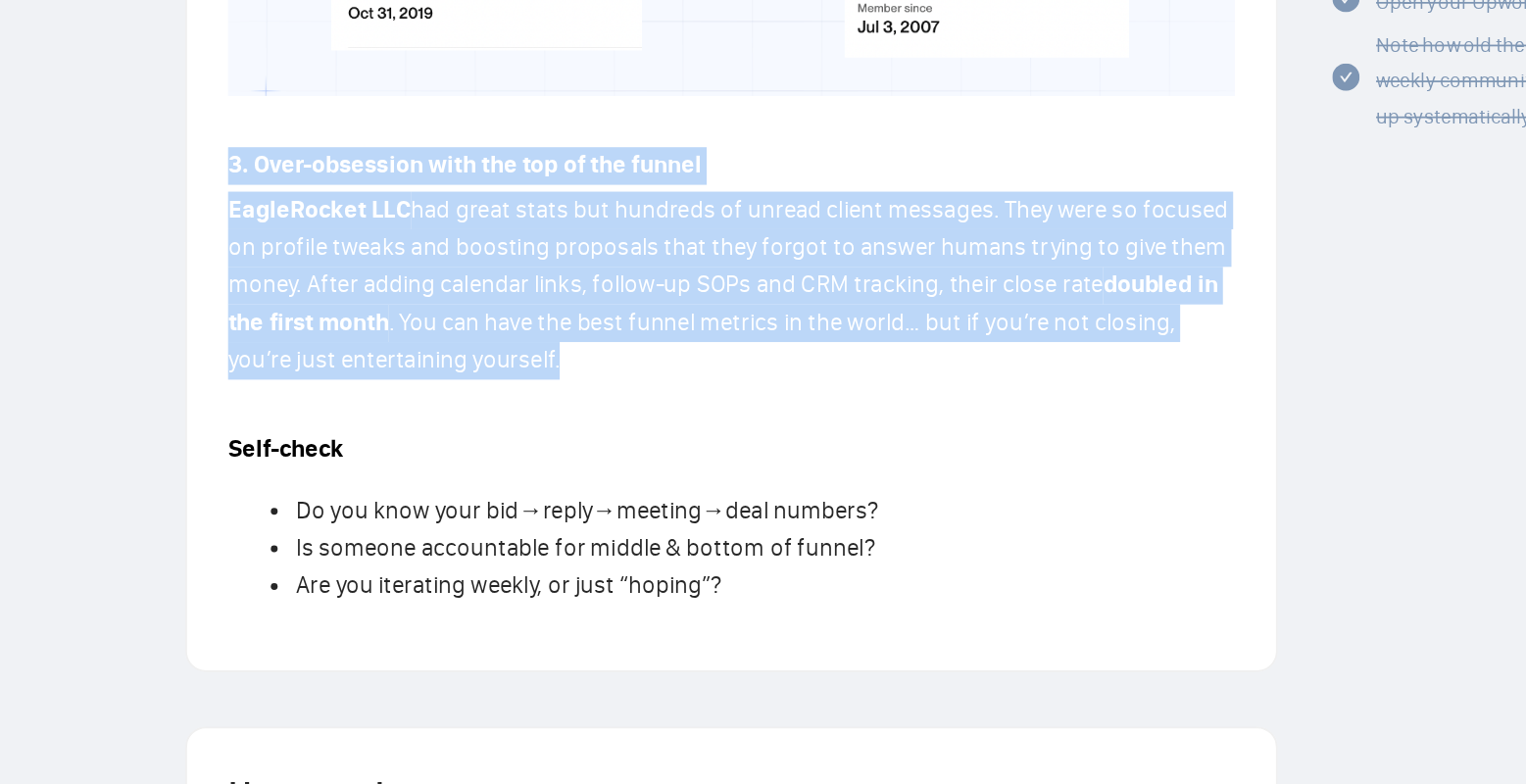
drag, startPoint x: 400, startPoint y: 260, endPoint x: 593, endPoint y: 369, distance: 221.7
click at [593, 369] on p "EagleRocket LLC had great stats but hundreds of unread client messages. They we…" at bounding box center [702, 348] width 577 height 107
drag, startPoint x: 597, startPoint y: 368, endPoint x: 413, endPoint y: 255, distance: 215.9
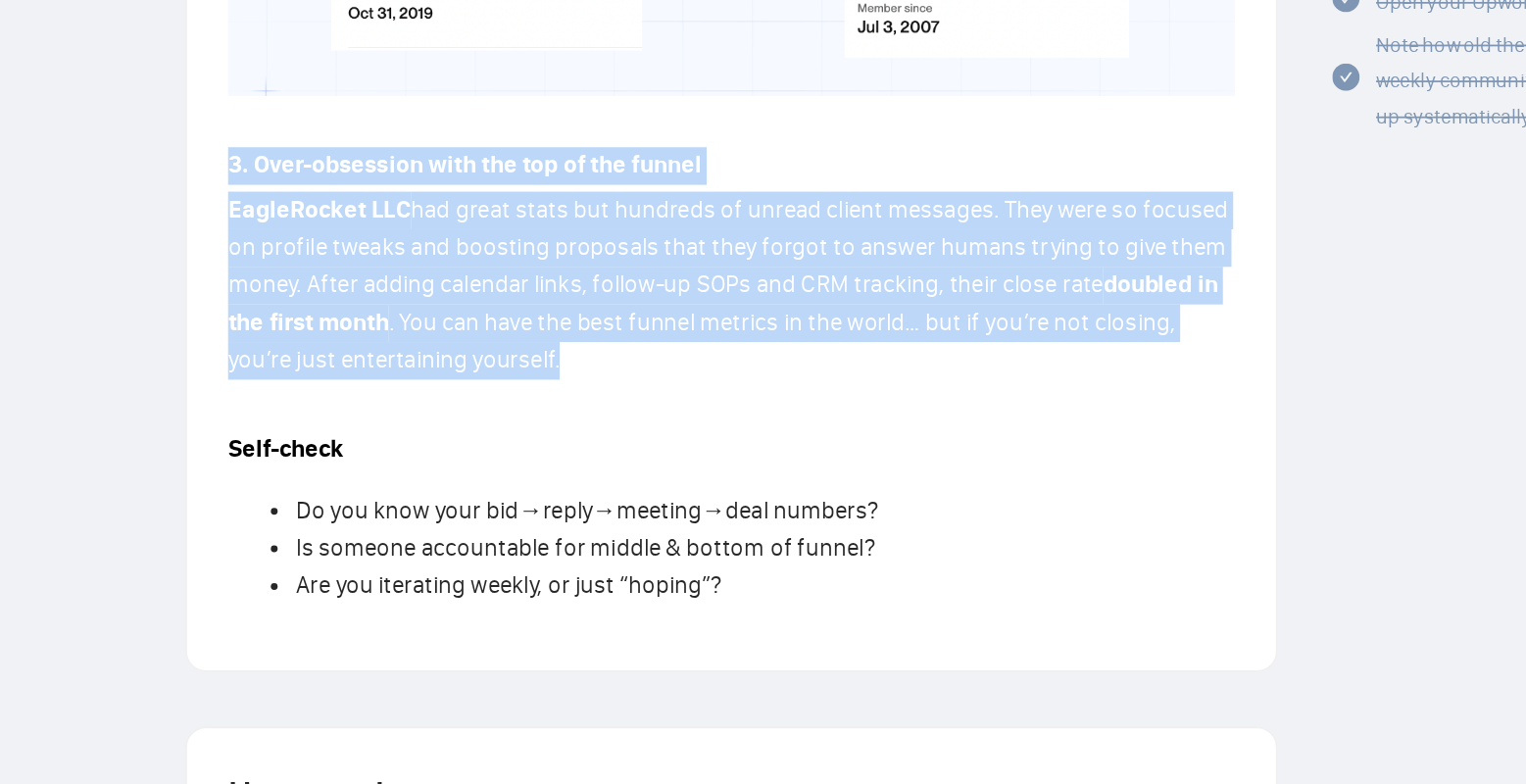
click at [414, 271] on strong "3. Over-obsession with the top of the funnel" at bounding box center [549, 279] width 271 height 17
drag, startPoint x: 407, startPoint y: 255, endPoint x: 601, endPoint y: 373, distance: 227.1
click at [601, 373] on p "EagleRocket LLC had great stats but hundreds of unread client messages. They we…" at bounding box center [702, 348] width 577 height 107
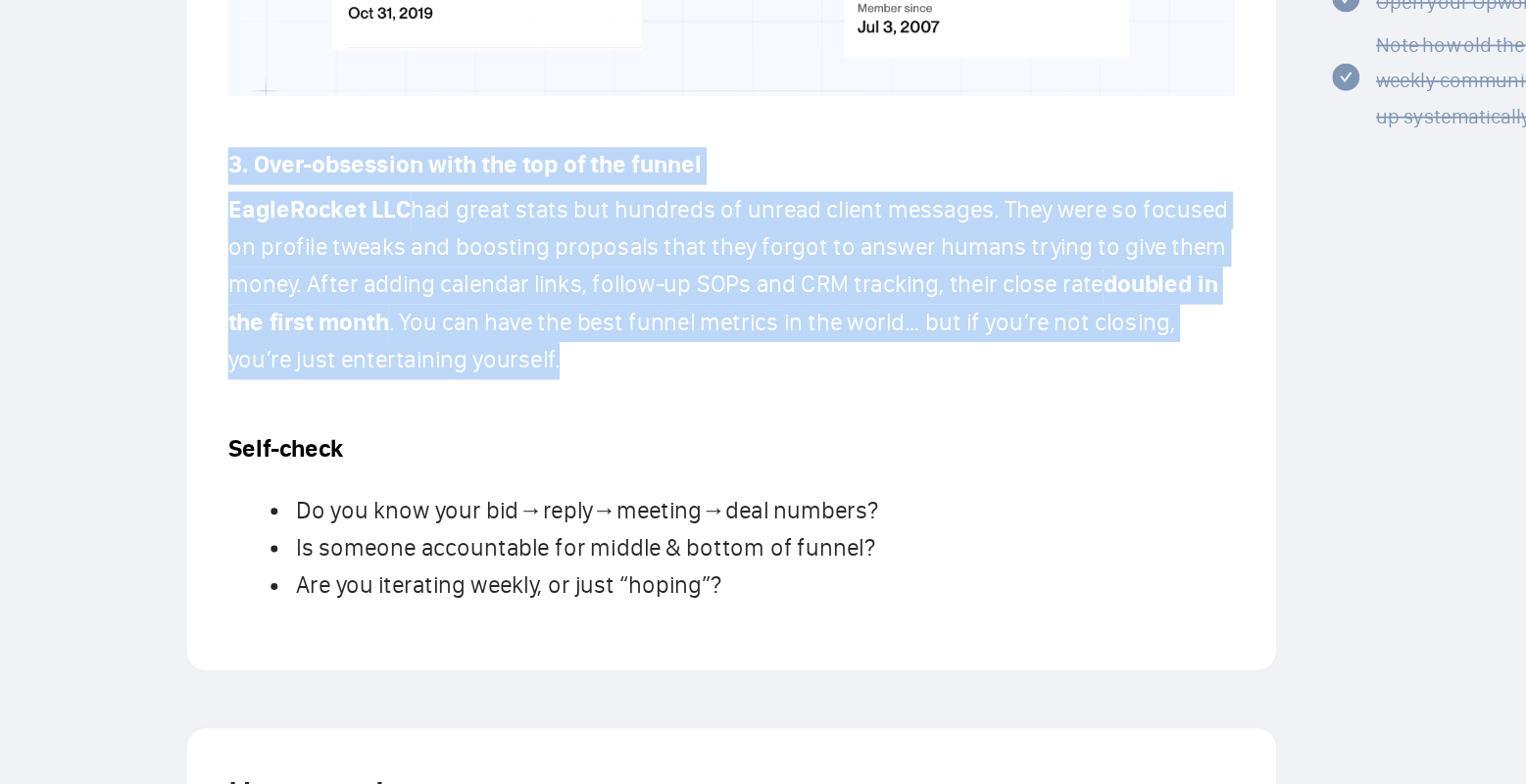
drag, startPoint x: 605, startPoint y: 372, endPoint x: 412, endPoint y: 249, distance: 228.9
drag, startPoint x: 409, startPoint y: 249, endPoint x: 602, endPoint y: 386, distance: 236.7
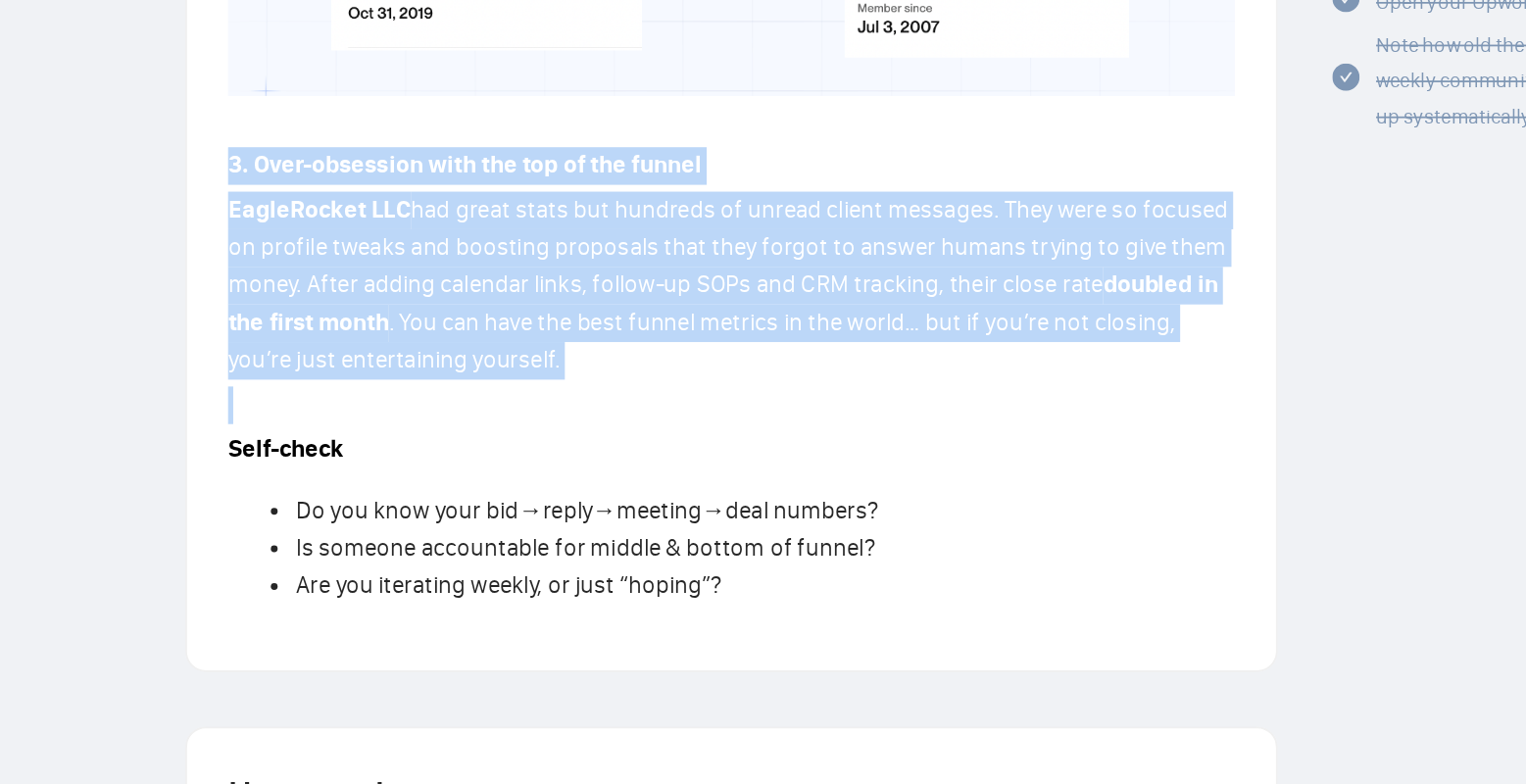
click at [602, 406] on p at bounding box center [702, 417] width 577 height 22
drag, startPoint x: 612, startPoint y: 378, endPoint x: 399, endPoint y: 260, distance: 243.5
drag, startPoint x: 397, startPoint y: 259, endPoint x: 586, endPoint y: 371, distance: 219.7
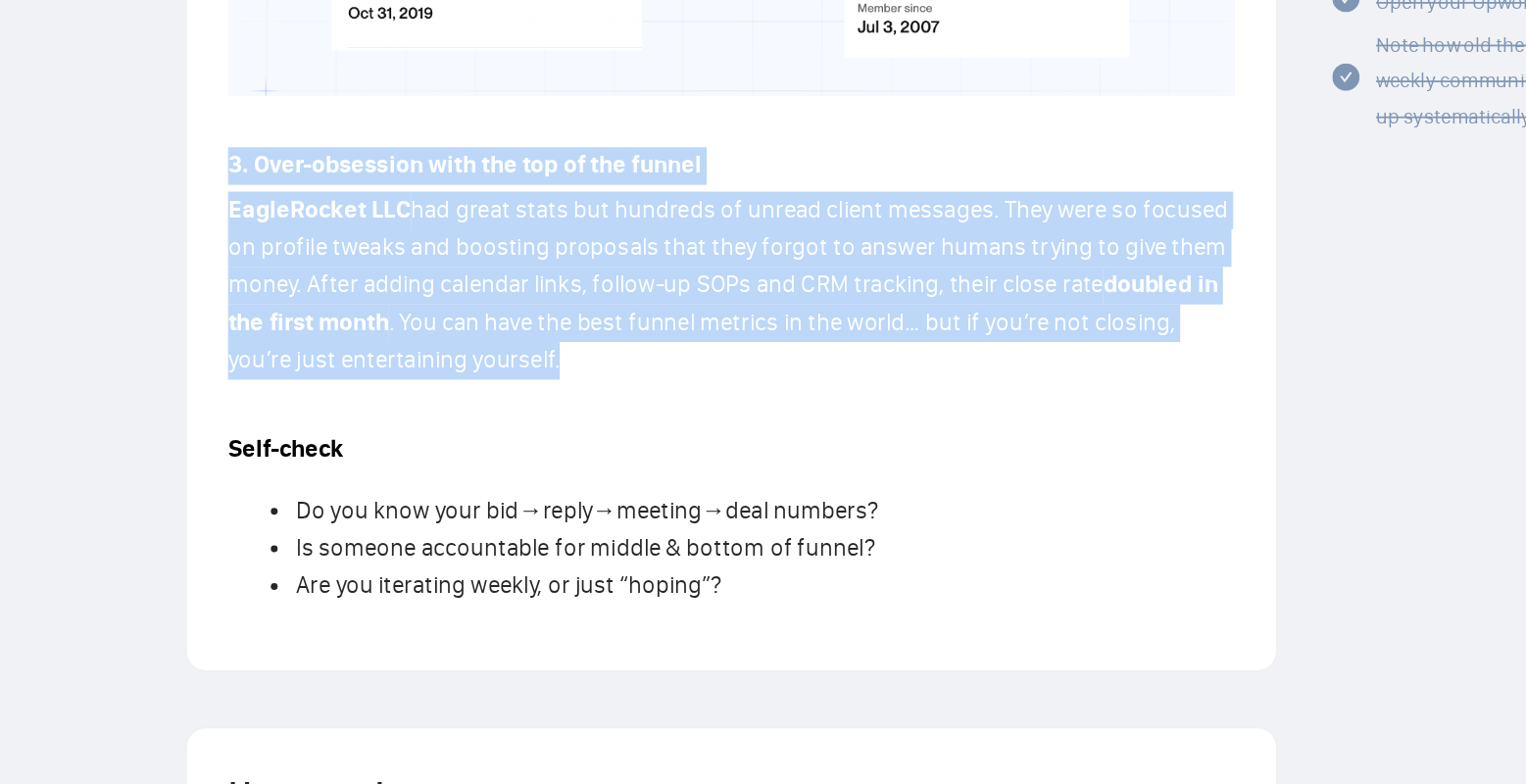
click at [586, 371] on p "EagleRocket LLC had great stats but hundreds of unread client messages. They we…" at bounding box center [702, 348] width 577 height 107
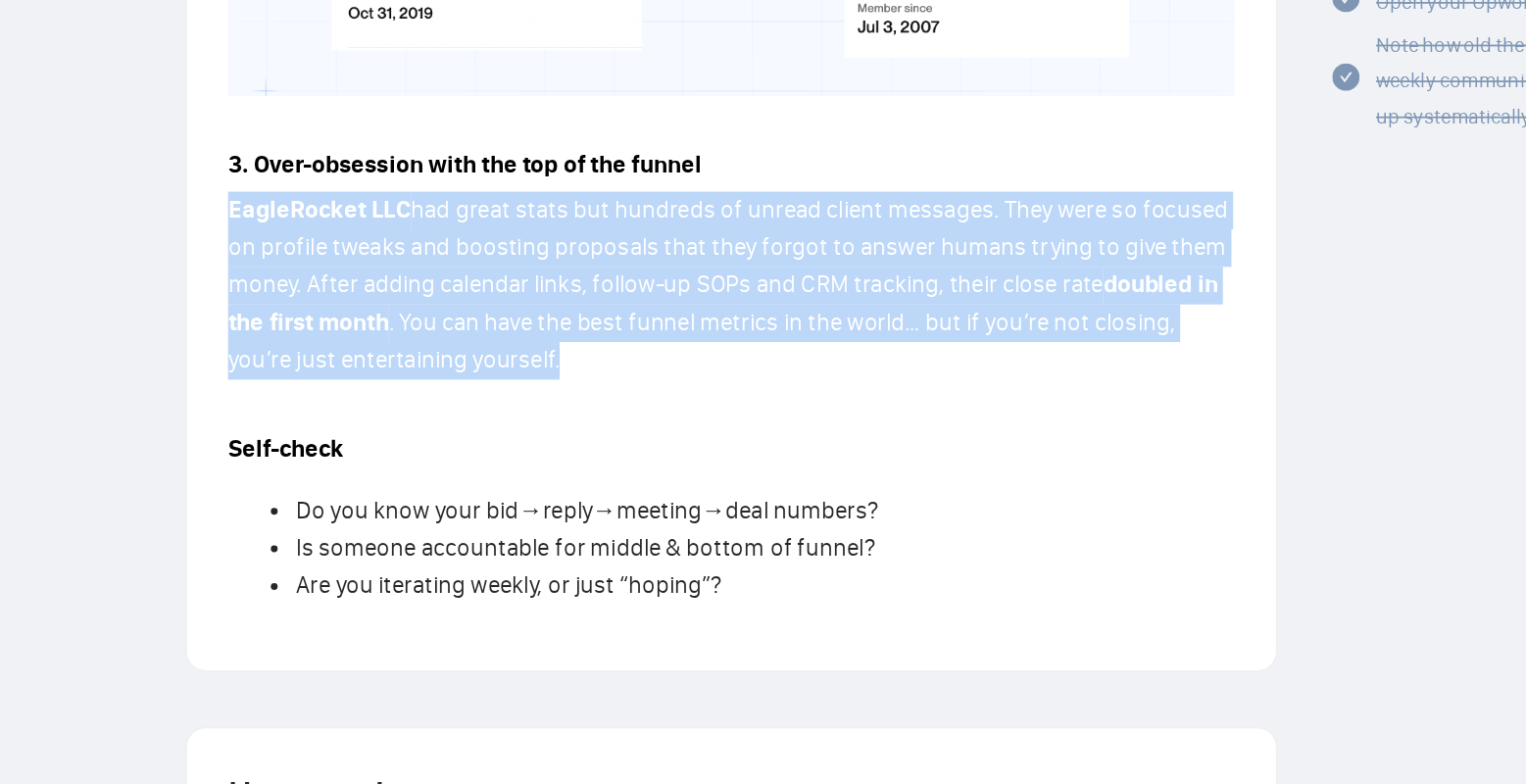
drag, startPoint x: 602, startPoint y: 373, endPoint x: 400, endPoint y: 269, distance: 227.2
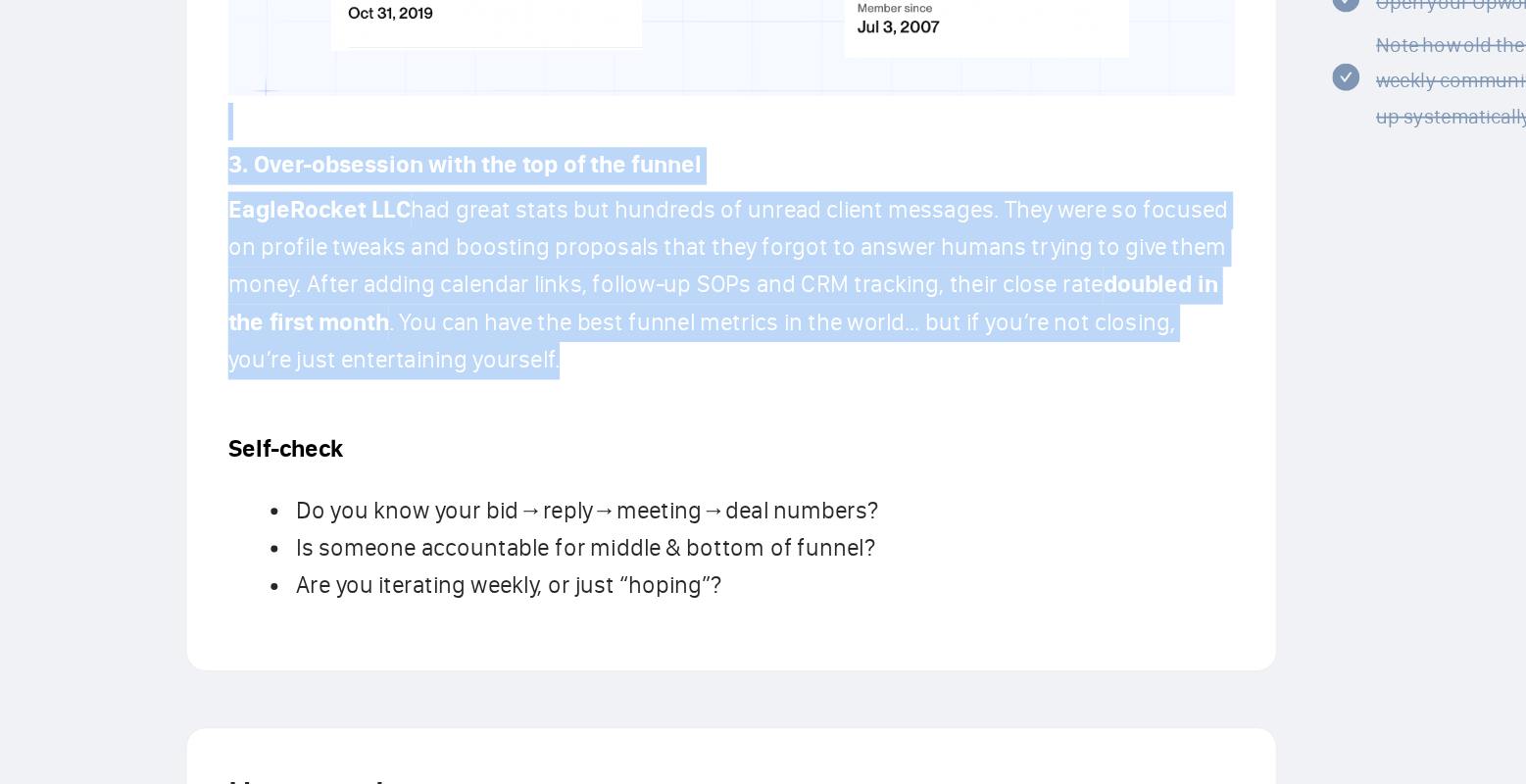
drag, startPoint x: 406, startPoint y: 242, endPoint x: 610, endPoint y: 361, distance: 236.2
click at [610, 361] on p "EagleRocket LLC had great stats but hundreds of unread client messages. They we…" at bounding box center [702, 348] width 577 height 107
drag, startPoint x: 612, startPoint y: 361, endPoint x: 411, endPoint y: 257, distance: 226.3
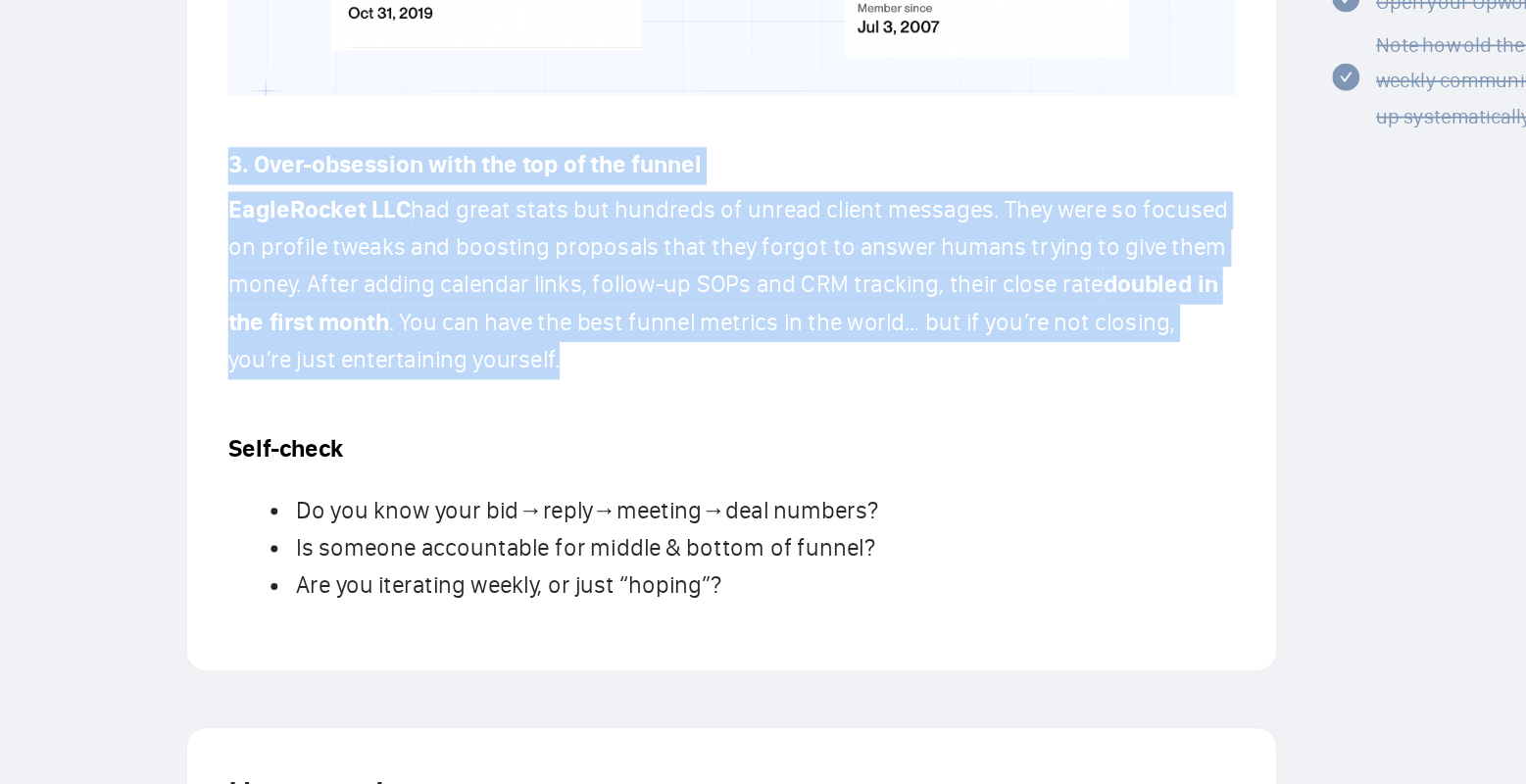
drag, startPoint x: 408, startPoint y: 254, endPoint x: 612, endPoint y: 381, distance: 240.3
drag, startPoint x: 616, startPoint y: 381, endPoint x: 405, endPoint y: 262, distance: 242.2
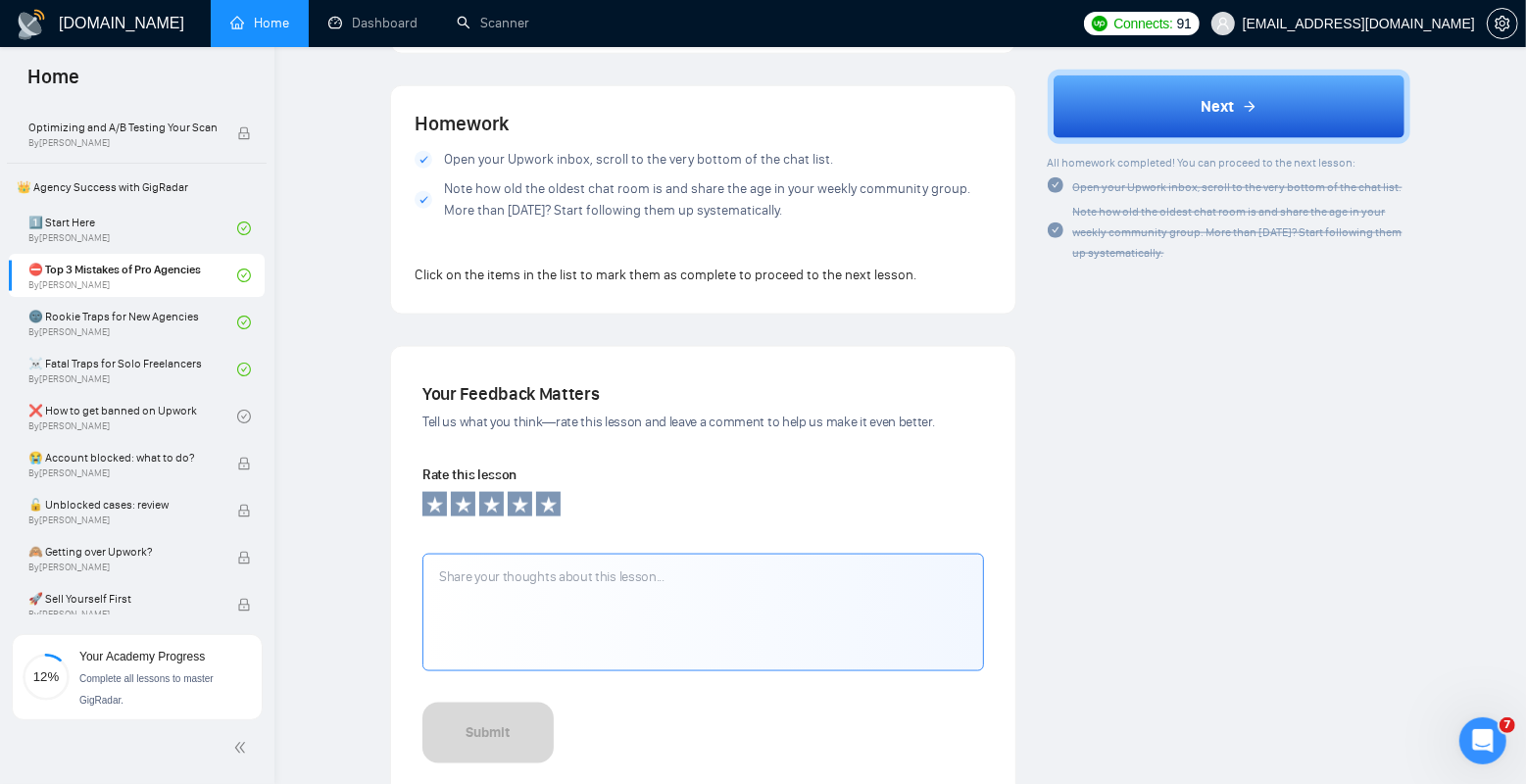
scroll to position [1819, 0]
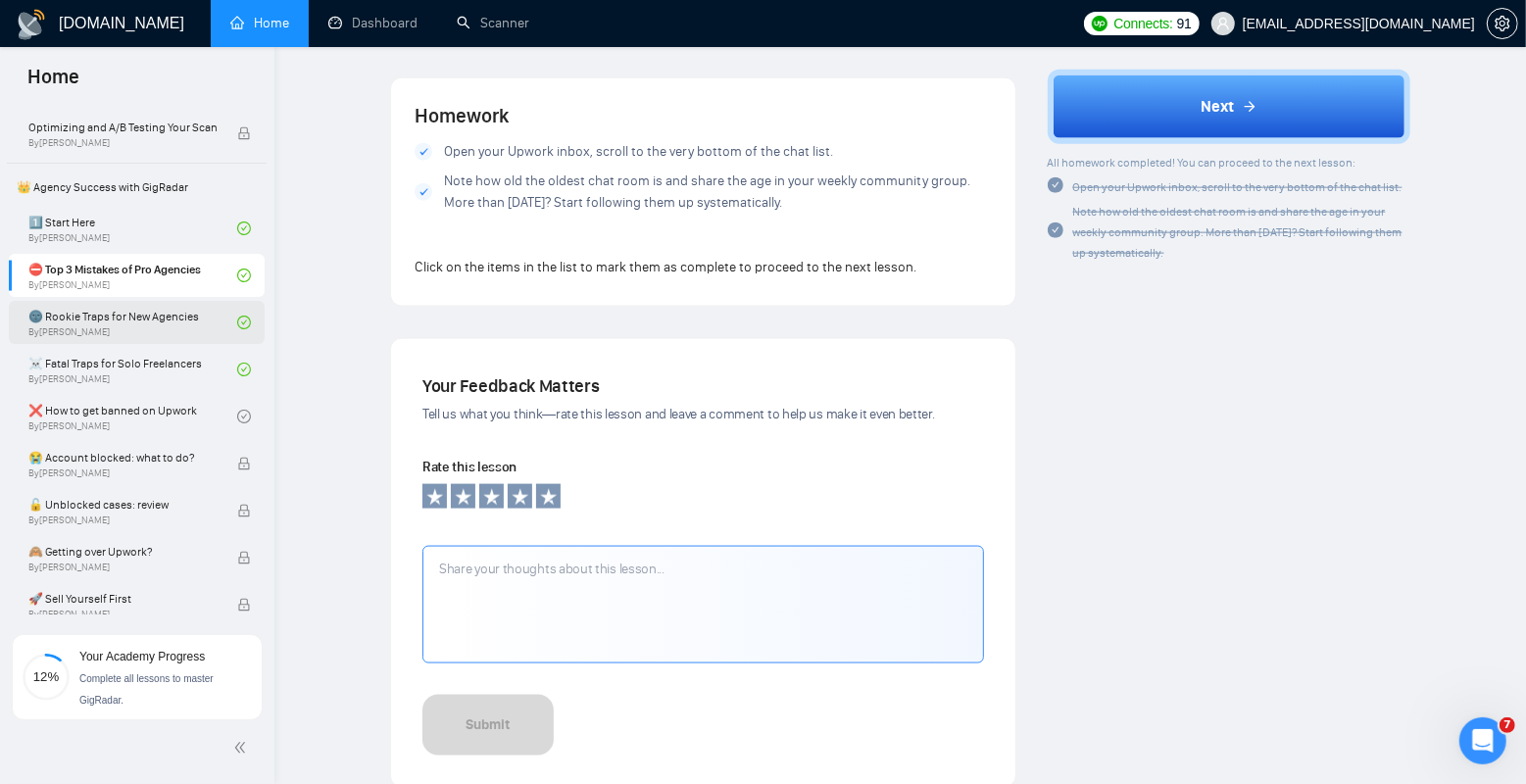
click at [156, 320] on link "🌚 Rookie Traps for New Agencies By [PERSON_NAME]" at bounding box center [133, 322] width 209 height 43
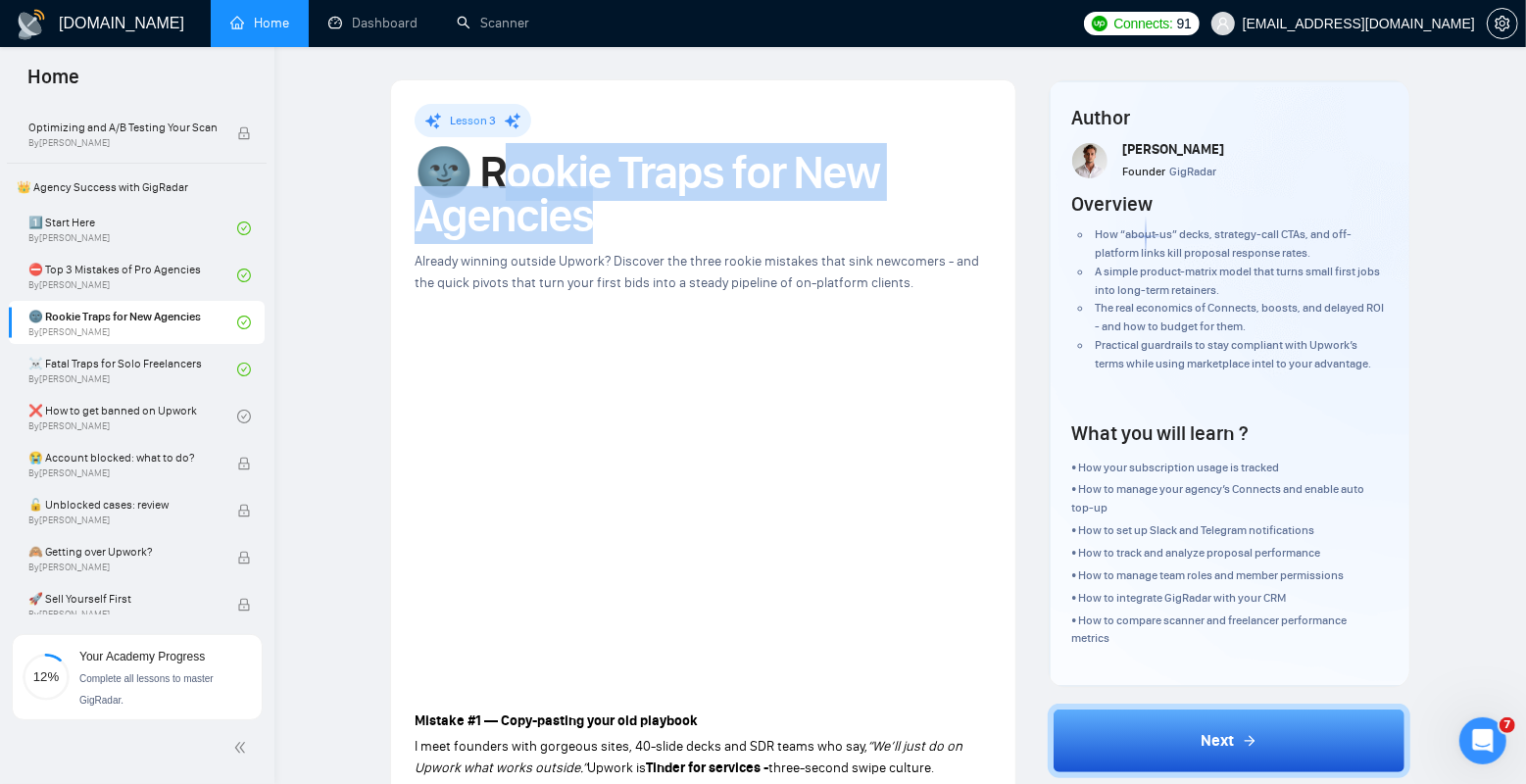
drag, startPoint x: 597, startPoint y: 213, endPoint x: 482, endPoint y: 168, distance: 123.5
click at [482, 168] on h1 "🌚 Rookie Traps for New Agencies" at bounding box center [702, 193] width 577 height 86
copy h1 "okie Traps for New Agencies"
click at [475, 168] on h1 "🌚 Rookie Traps for New Agencies" at bounding box center [702, 193] width 577 height 86
copy h1 "ookie Traps for New Agencies"
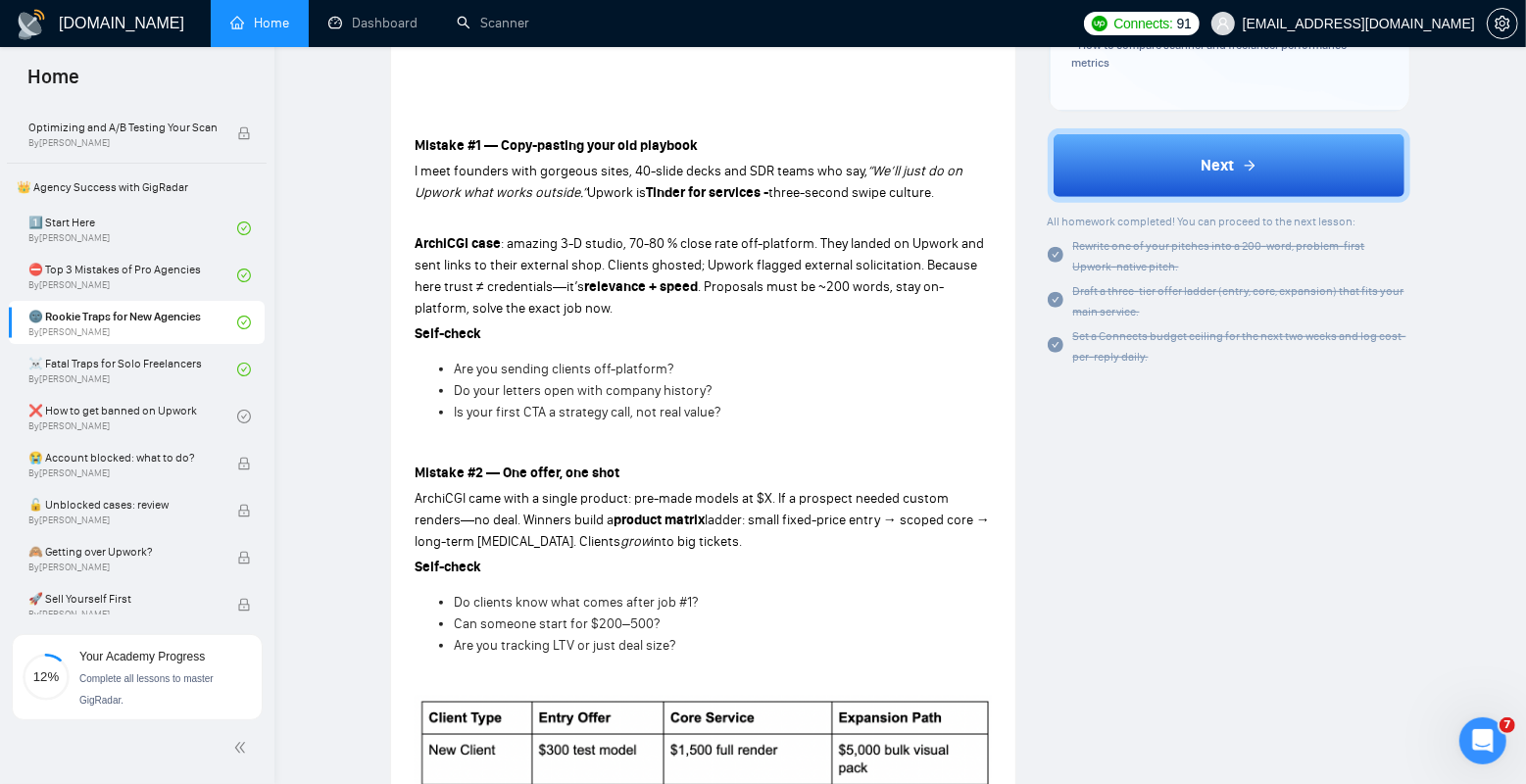
scroll to position [582, 0]
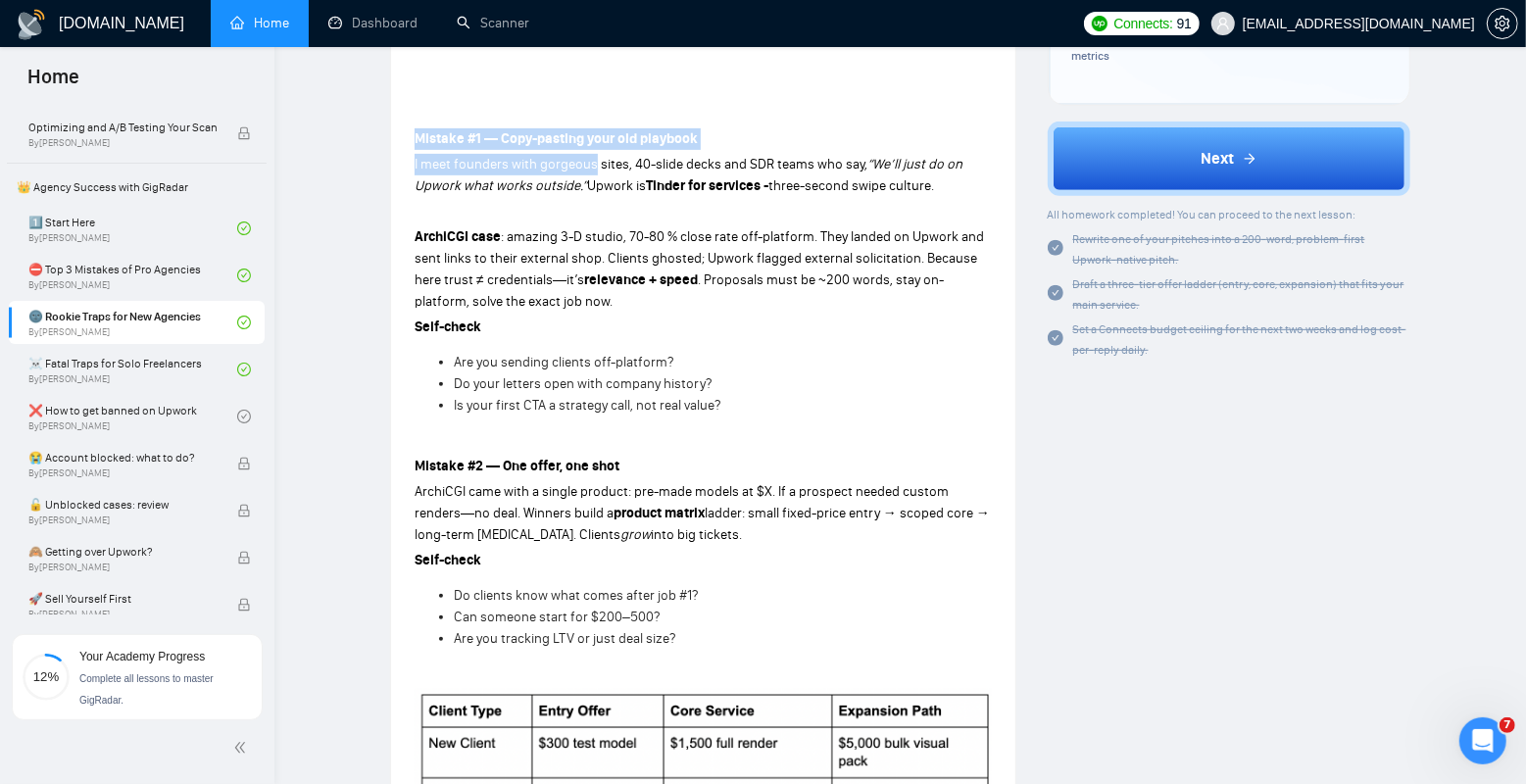
drag, startPoint x: 414, startPoint y: 132, endPoint x: 595, endPoint y: 168, distance: 184.5
click at [595, 168] on span "I meet founders with gorgeous sites, 40-slide decks and SDR teams who say," at bounding box center [640, 164] width 453 height 17
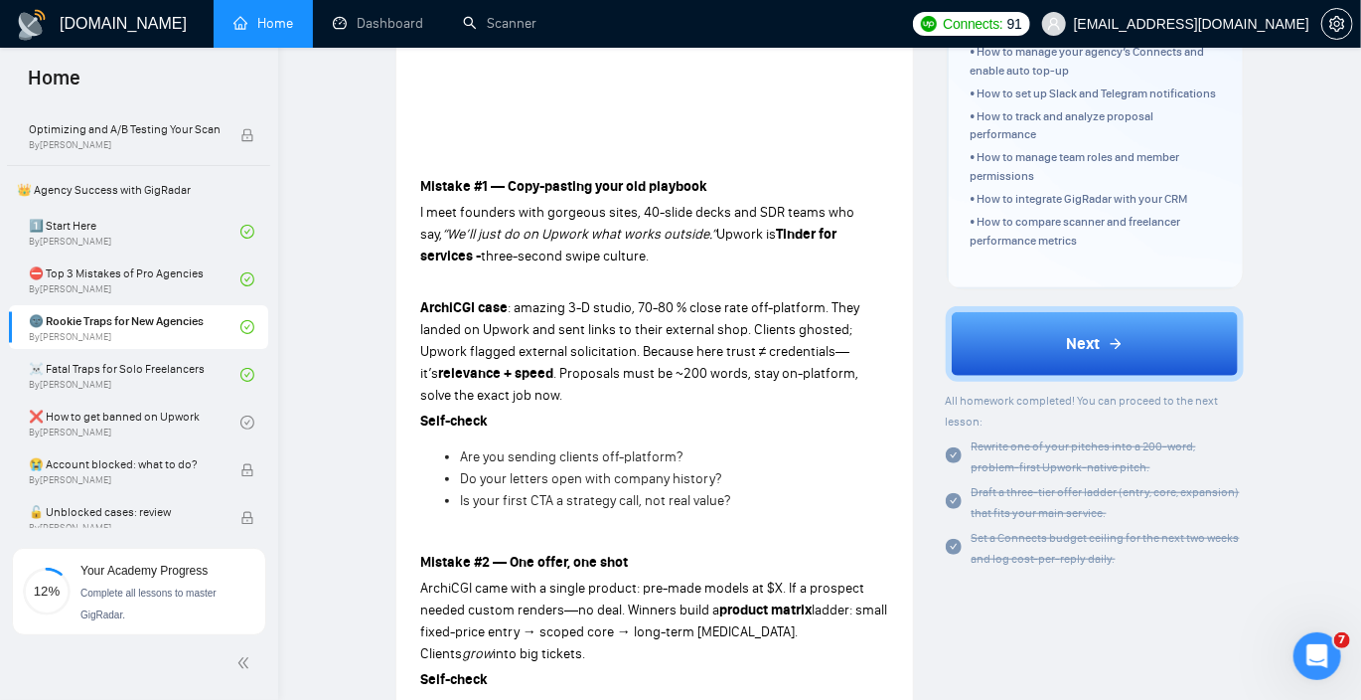
scroll to position [477, 0]
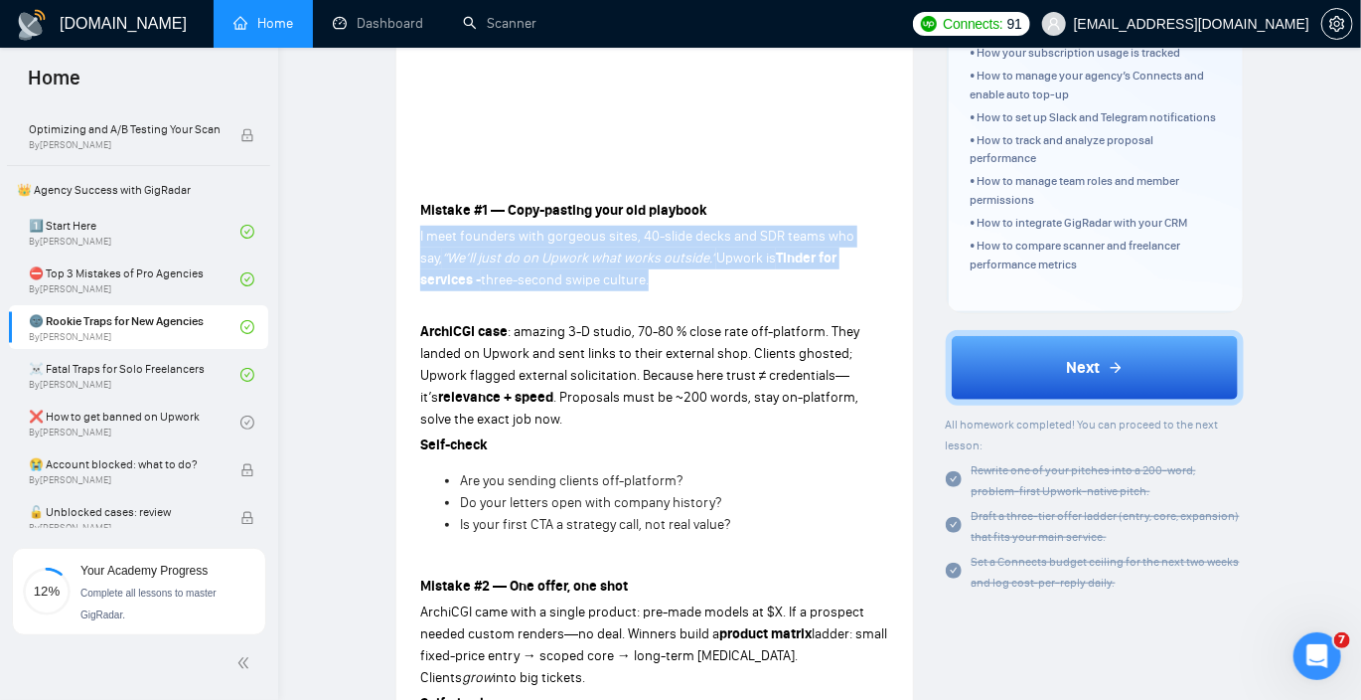
drag, startPoint x: 414, startPoint y: 239, endPoint x: 680, endPoint y: 276, distance: 268.0
click at [680, 276] on p "I meet founders with gorgeous sites, 40-slide decks and SDR teams who say, “We’…" at bounding box center [654, 259] width 469 height 66
drag, startPoint x: 673, startPoint y: 276, endPoint x: 411, endPoint y: 242, distance: 263.5
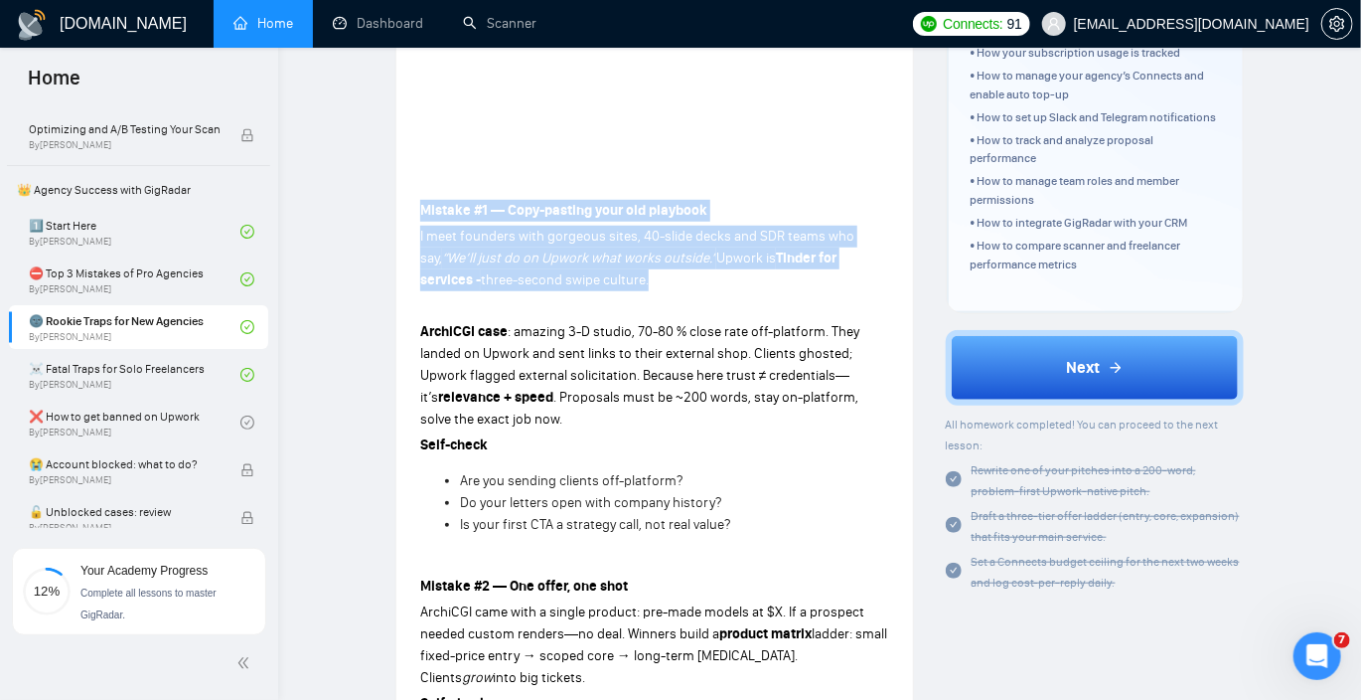
drag, startPoint x: 413, startPoint y: 208, endPoint x: 615, endPoint y: 288, distance: 217.2
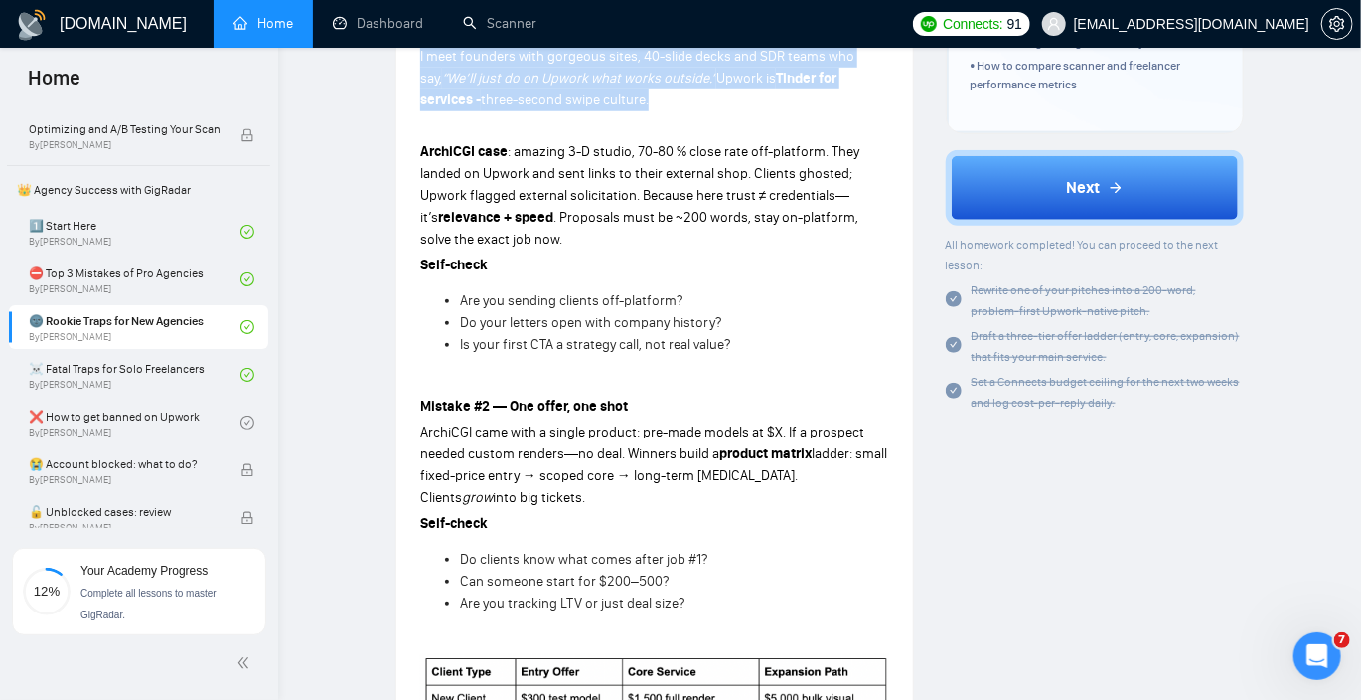
scroll to position [680, 0]
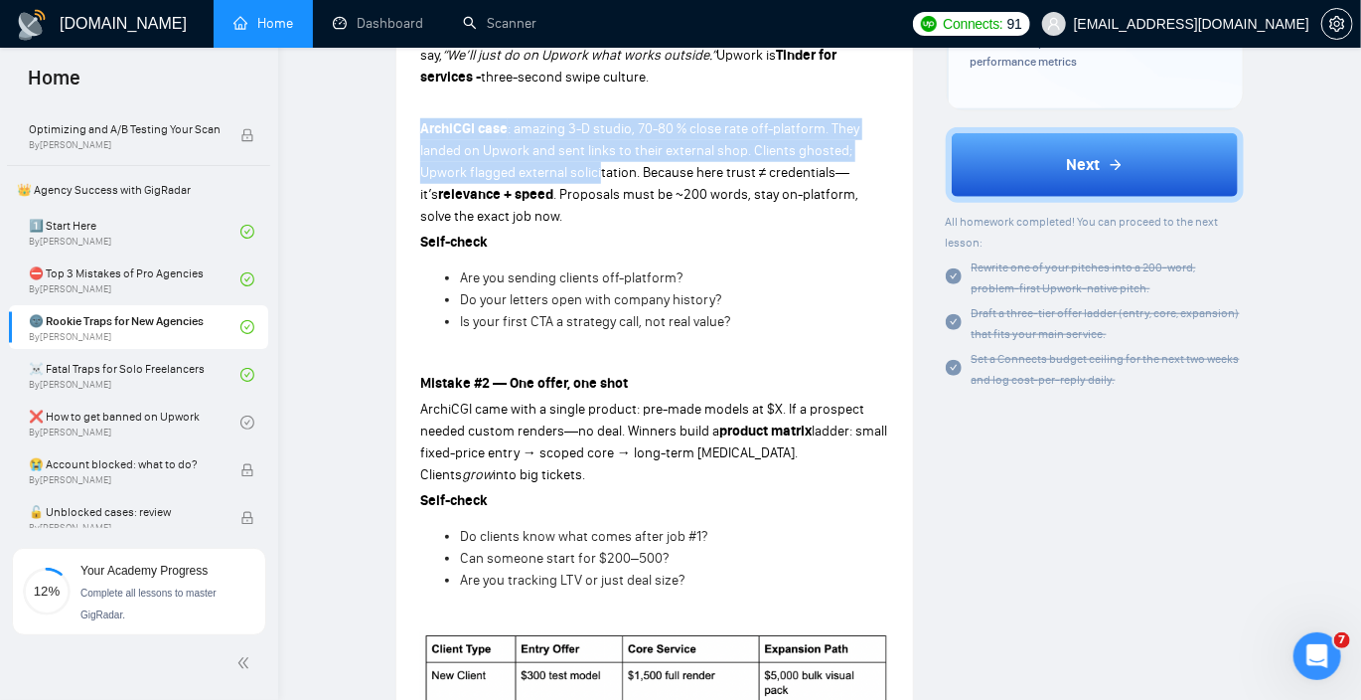
drag, startPoint x: 410, startPoint y: 131, endPoint x: 601, endPoint y: 177, distance: 196.2
click at [601, 177] on div "Lesson 3 🌚 Rookie Traps for New Agencies Already winning outside Upwork? Discov…" at bounding box center [655, 569] width 517 height 2335
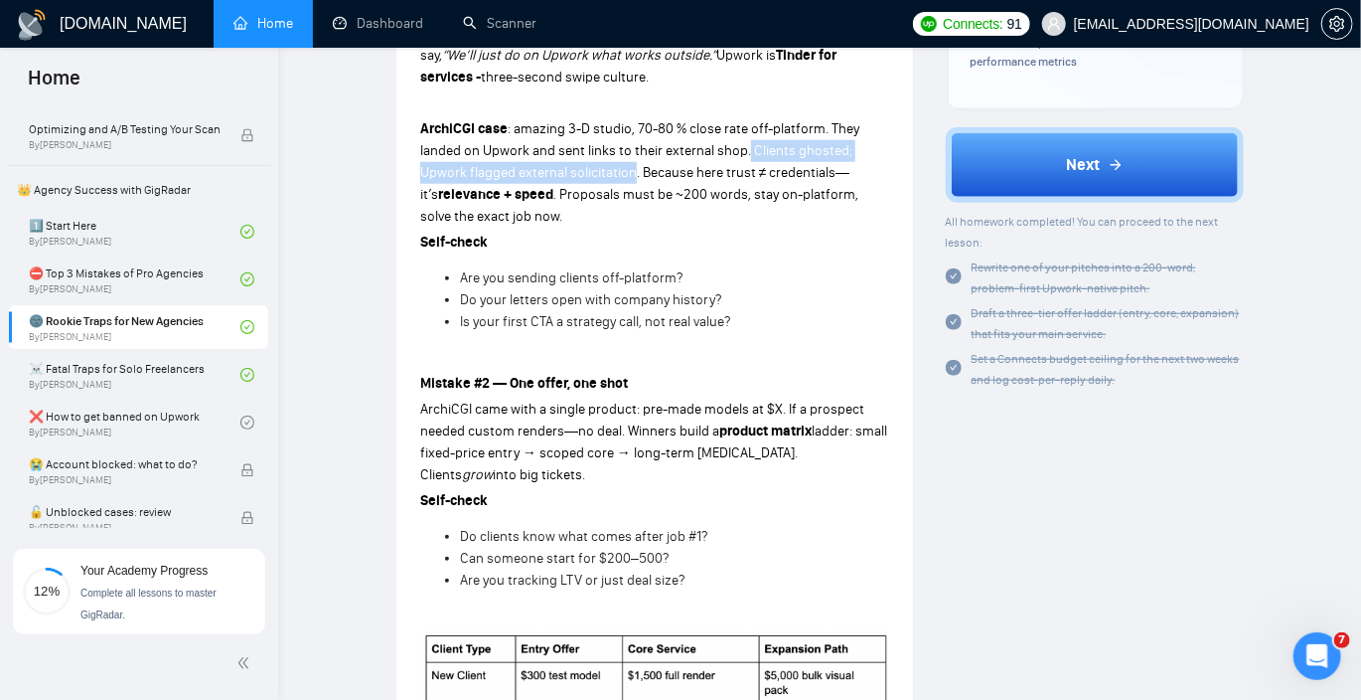
drag, startPoint x: 633, startPoint y: 175, endPoint x: 746, endPoint y: 155, distance: 115.0
click at [746, 155] on span ": amazing 3-D studio, 70-80 % close rate off-platform. They landed on Upwork an…" at bounding box center [639, 161] width 439 height 82
click at [438, 187] on strong "relevance + speed" at bounding box center [495, 194] width 115 height 17
drag, startPoint x: 422, startPoint y: 181, endPoint x: 635, endPoint y: 178, distance: 212.7
click at [635, 178] on span ": amazing 3-D studio, 70-80 % close rate off-platform. They landed on Upwork an…" at bounding box center [639, 161] width 439 height 82
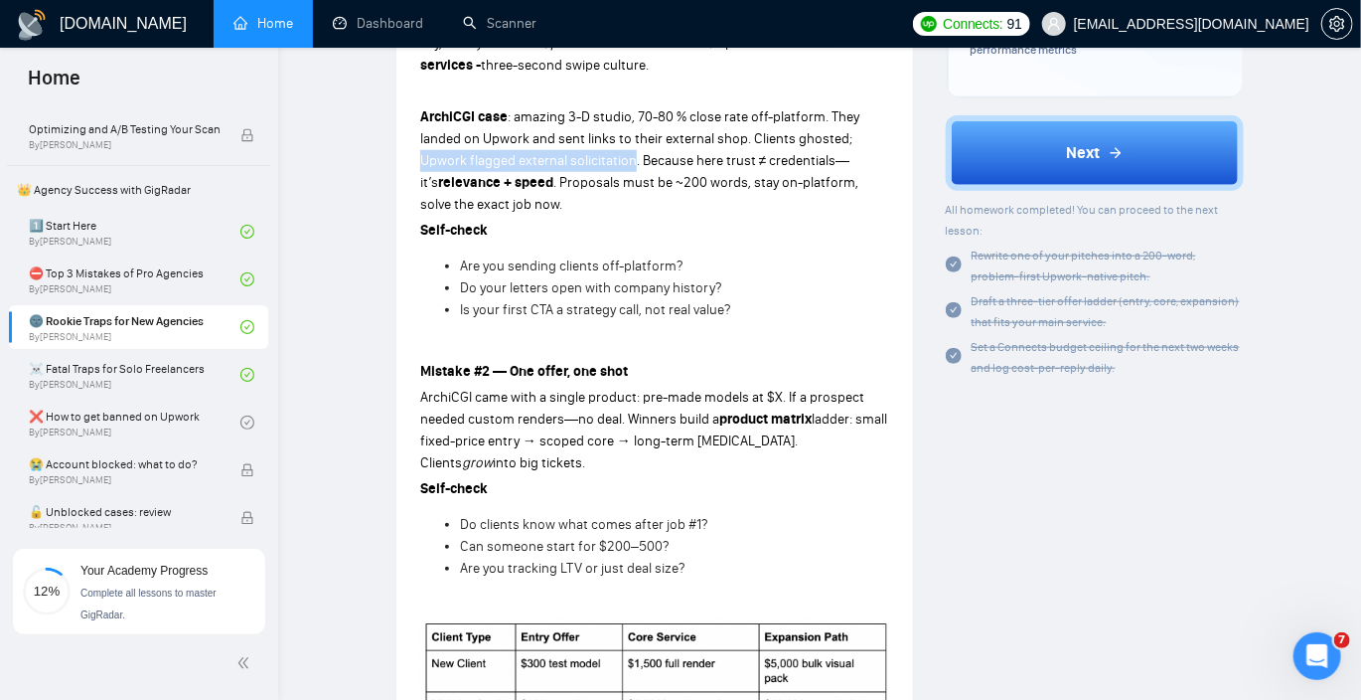
scroll to position [686, 0]
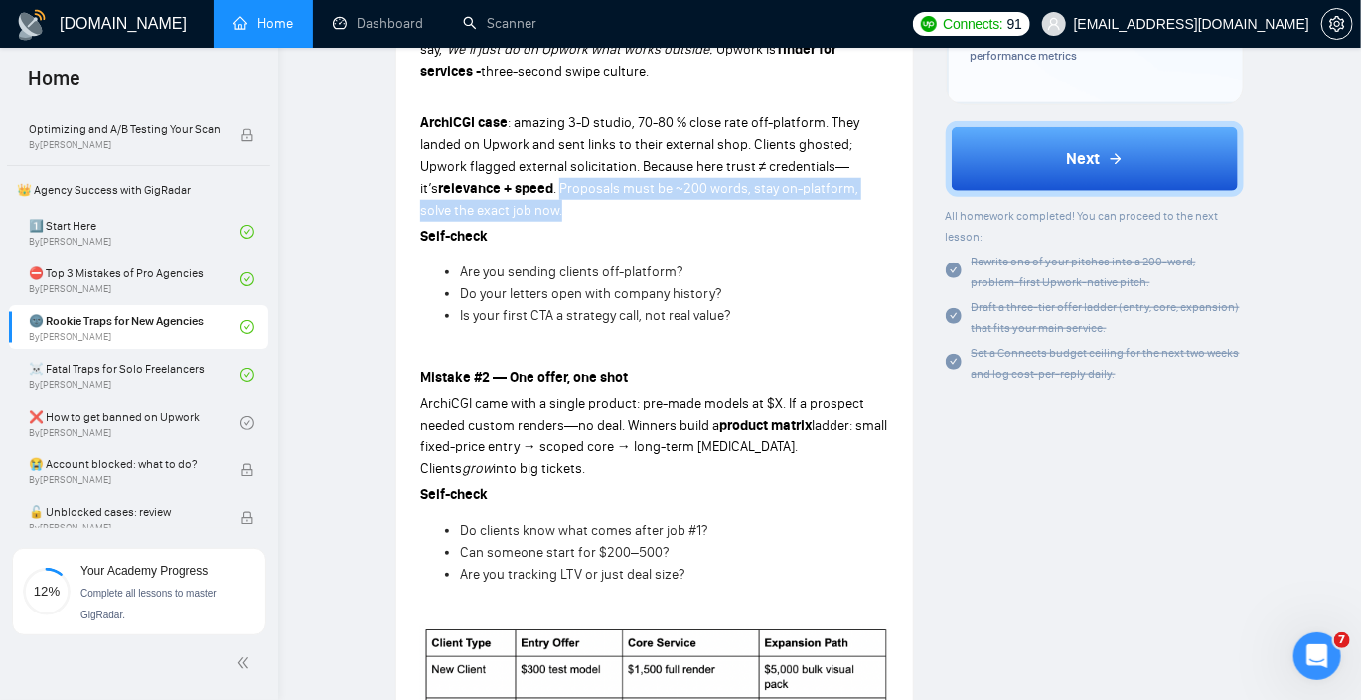
drag, startPoint x: 629, startPoint y: 205, endPoint x: 539, endPoint y: 180, distance: 93.8
click at [539, 180] on p "ArchiCGI case : amazing 3-D studio, 70-80 % close rate off-platform. They lande…" at bounding box center [654, 166] width 469 height 109
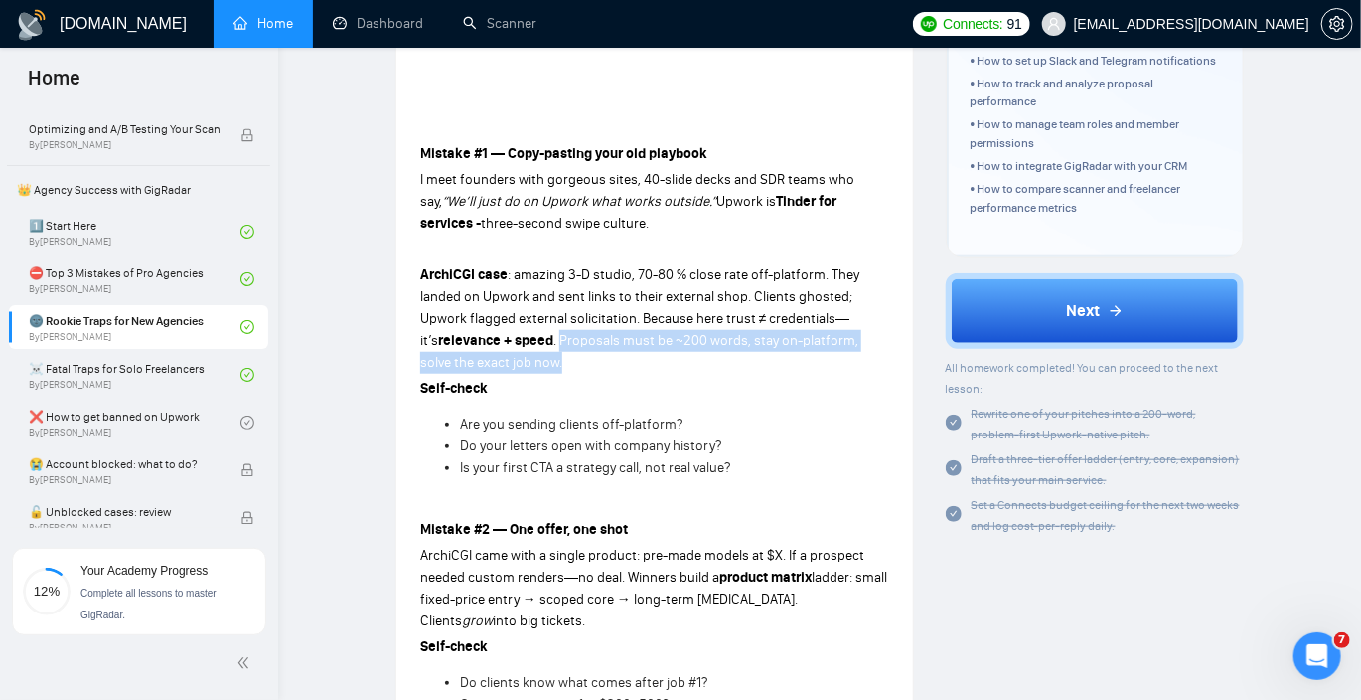
scroll to position [472, 0]
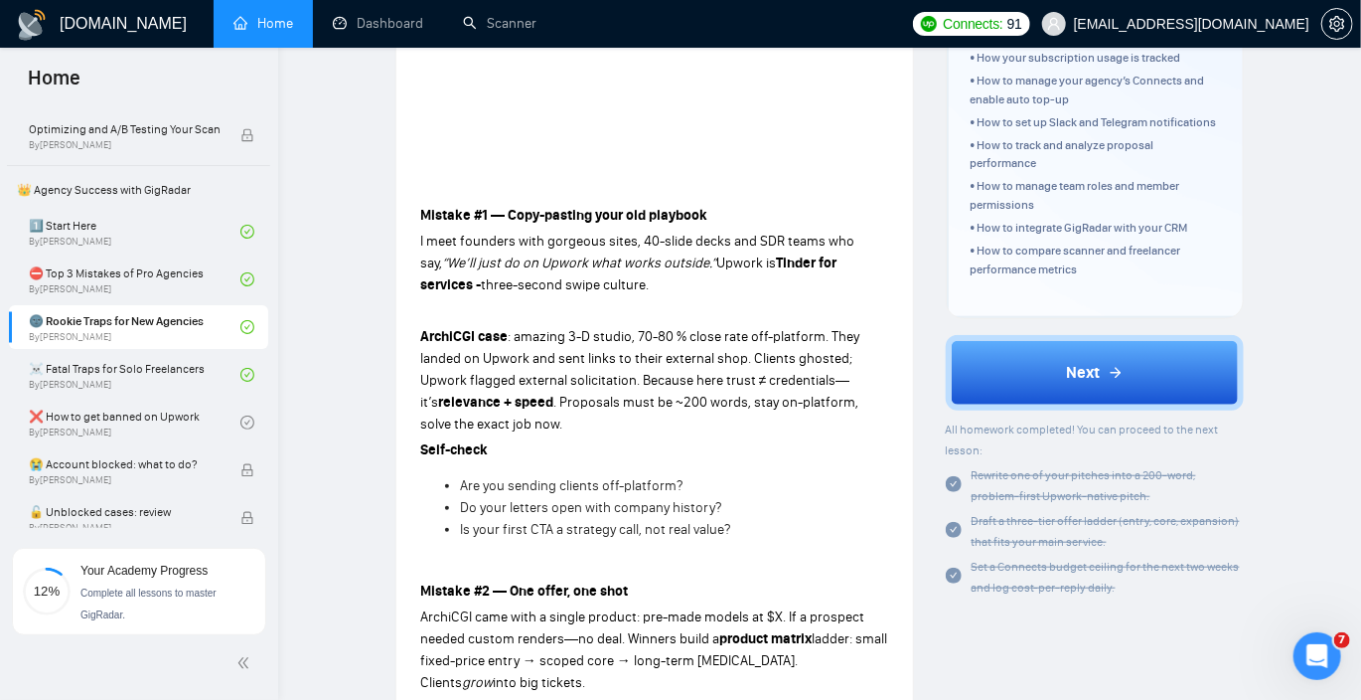
click at [510, 213] on strong "Mistake #1 — Copy-pasting your old playbook" at bounding box center [563, 215] width 287 height 17
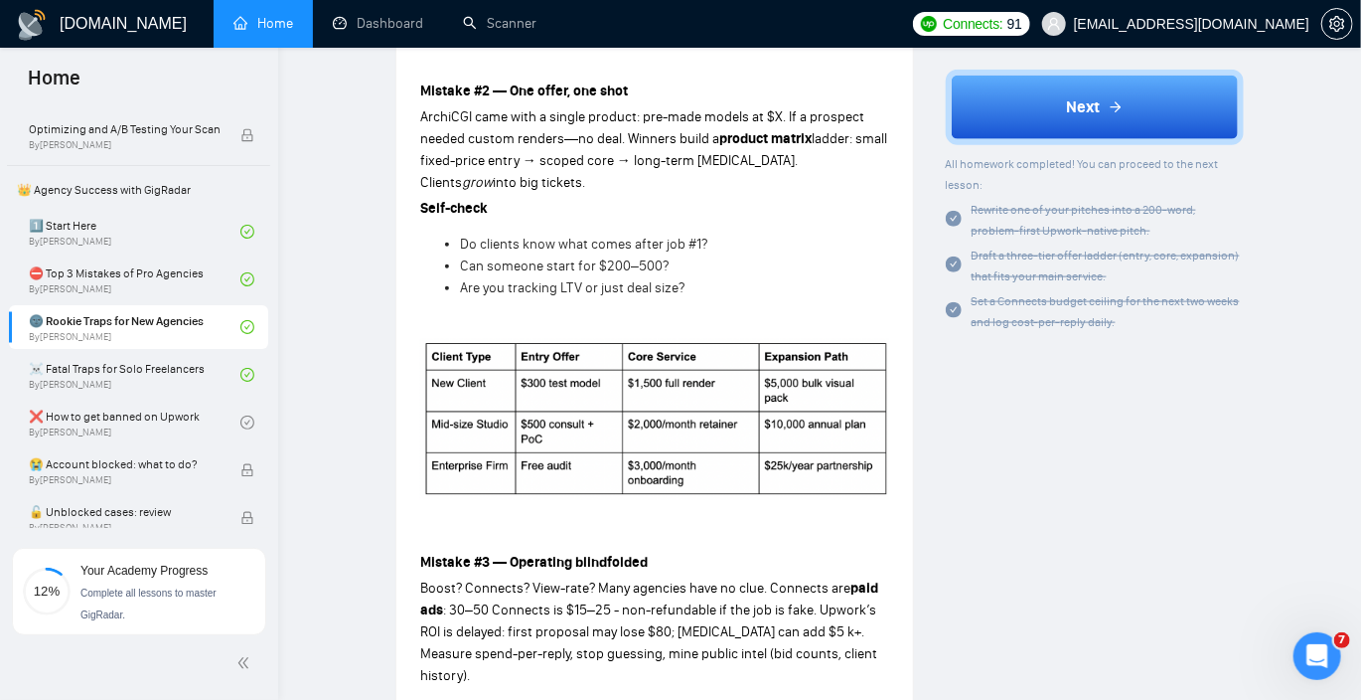
scroll to position [959, 0]
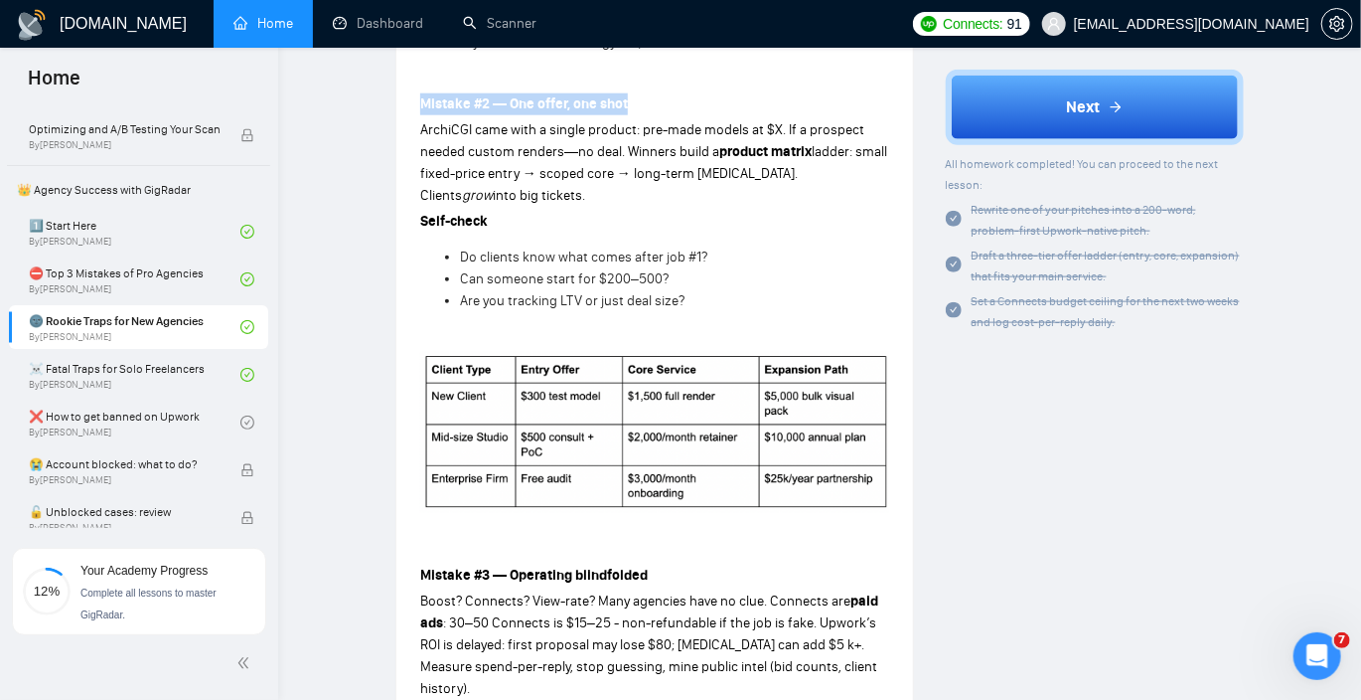
drag, startPoint x: 420, startPoint y: 102, endPoint x: 630, endPoint y: 102, distance: 209.7
click at [630, 102] on p "Mistake #2 — One offer, one shot" at bounding box center [654, 104] width 469 height 22
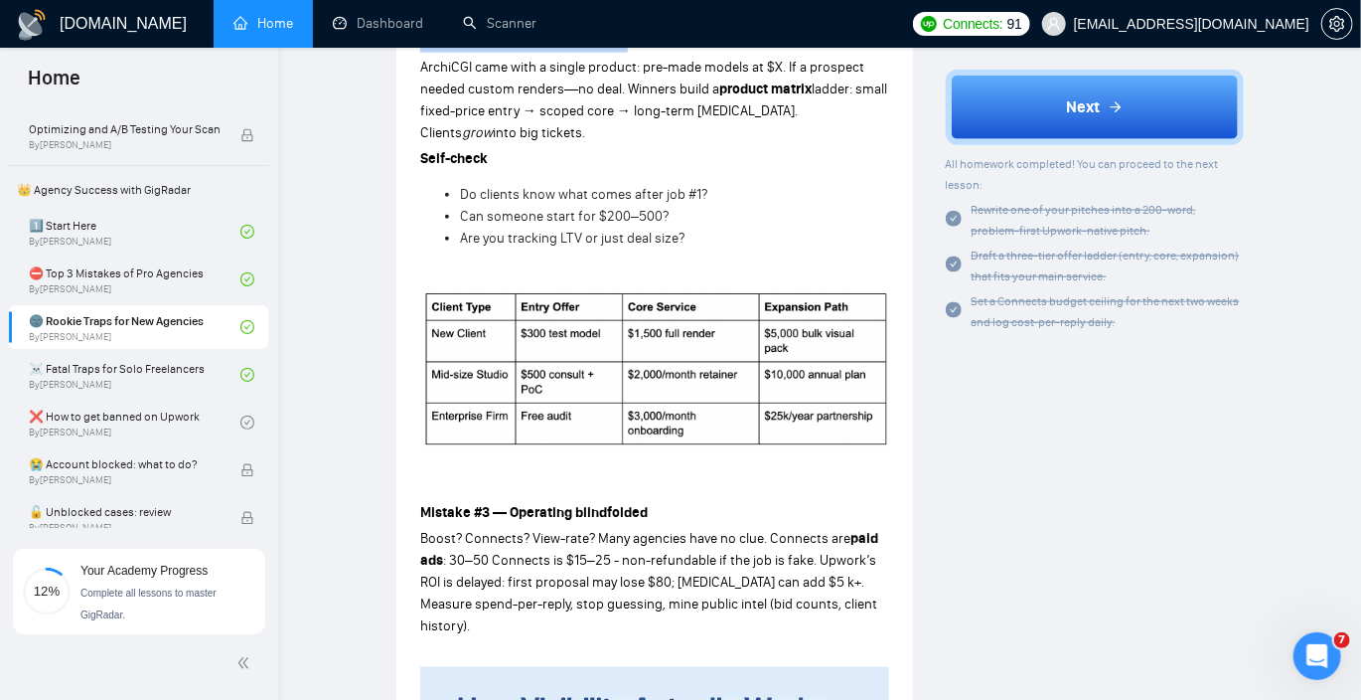
scroll to position [1028, 0]
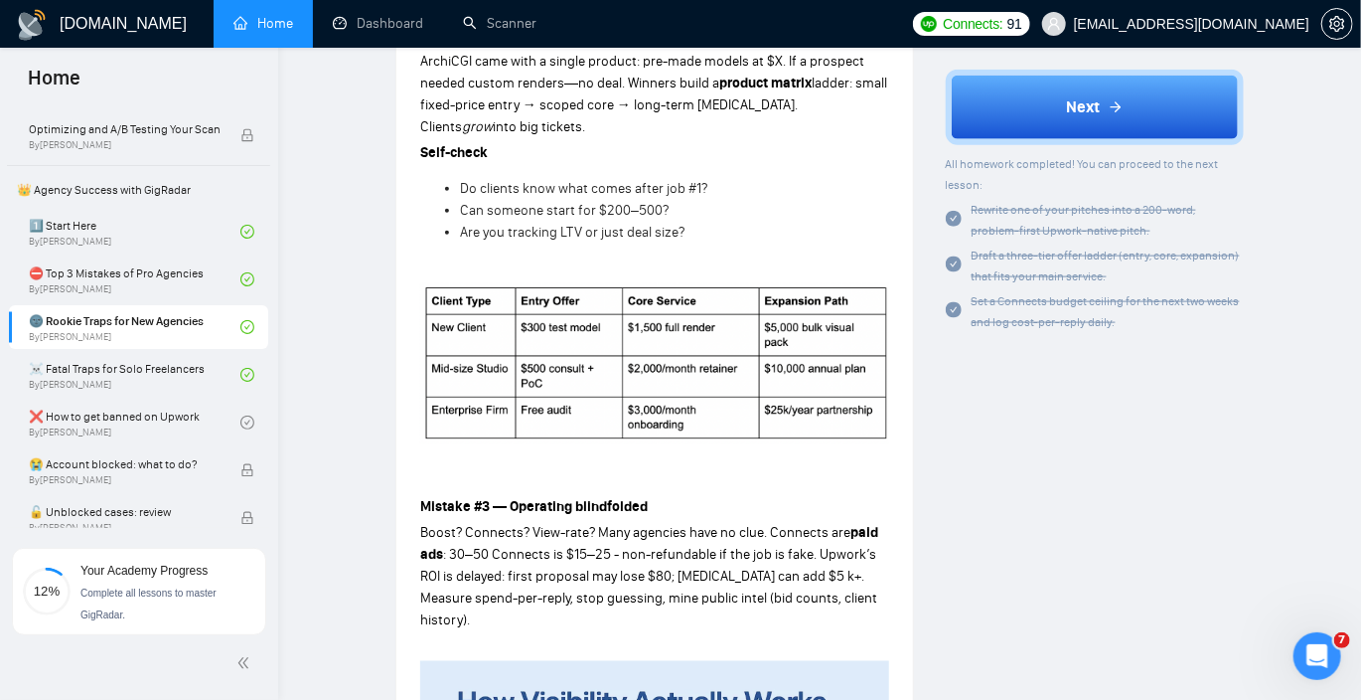
drag, startPoint x: 458, startPoint y: 184, endPoint x: 694, endPoint y: 228, distance: 239.6
click at [694, 228] on ul "Do clients know what comes after job #1? Can someone start for $200–500? Are yo…" at bounding box center [654, 211] width 469 height 66
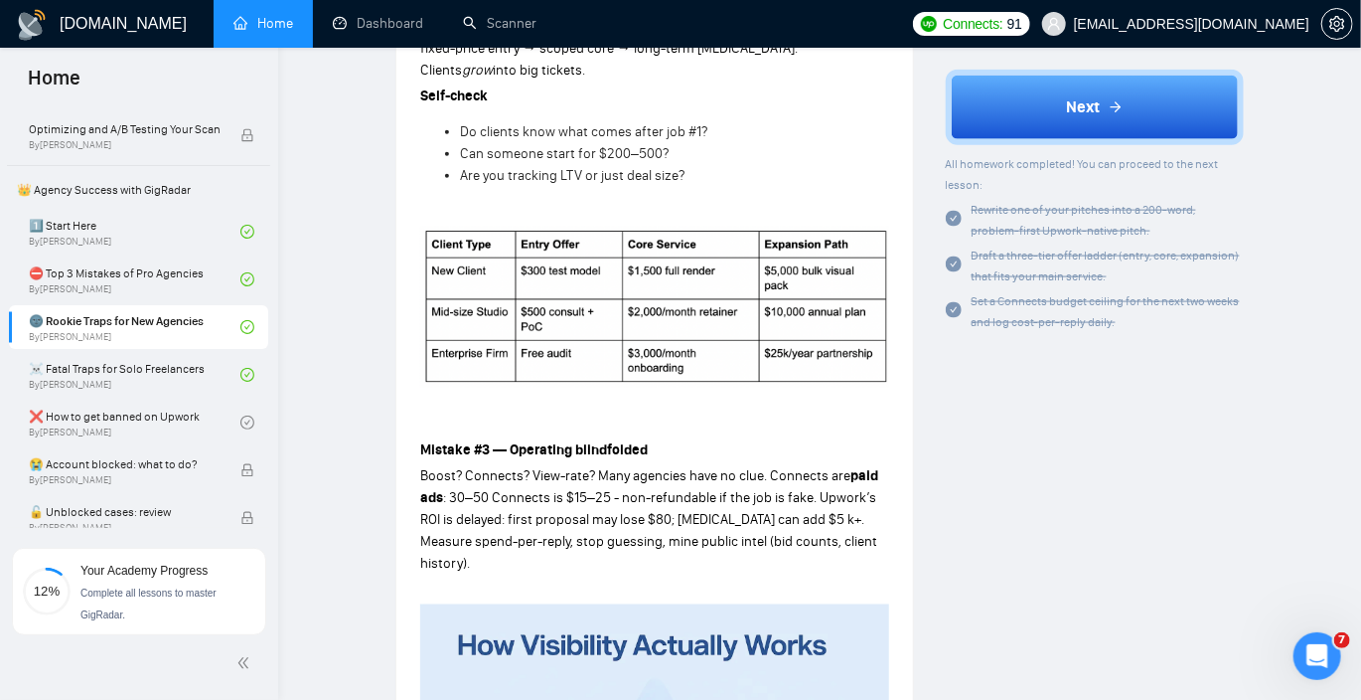
scroll to position [1094, 0]
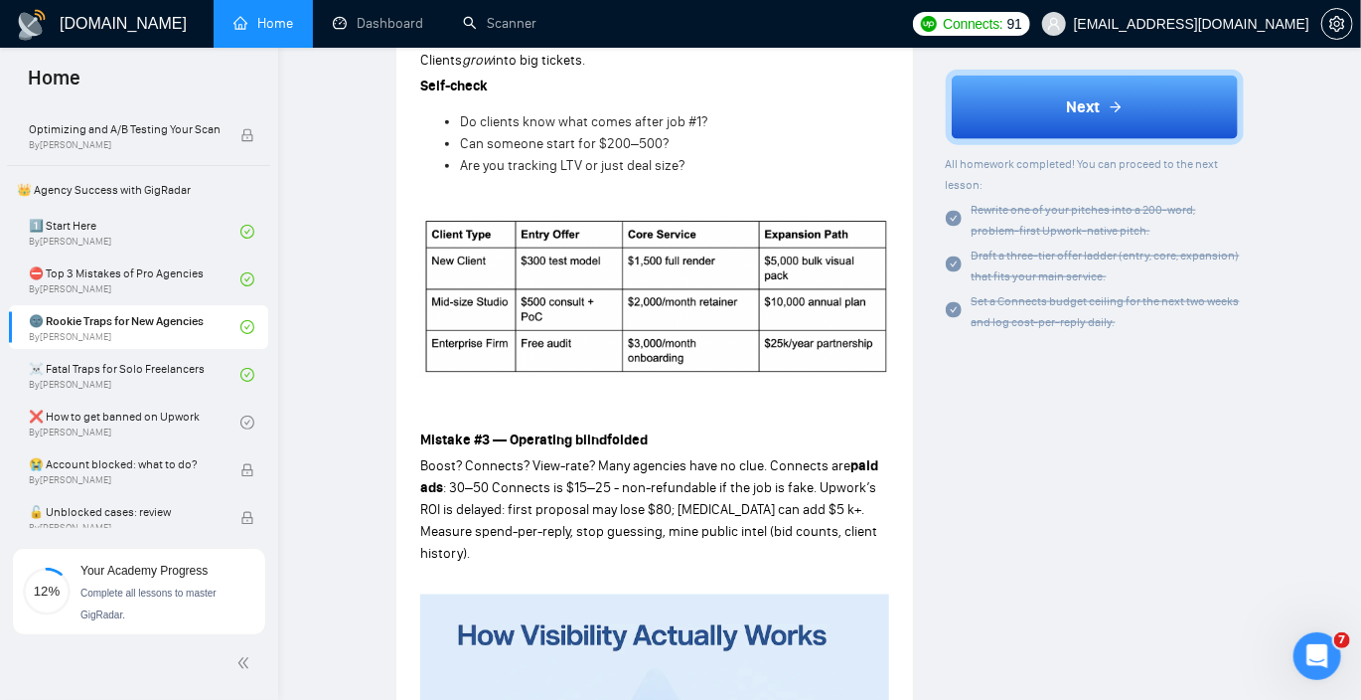
click at [395, 196] on div "Lesson 3 🌚 Rookie Traps for New Agencies Already winning outside Upwork? Discov…" at bounding box center [655, 563] width 551 height 3155
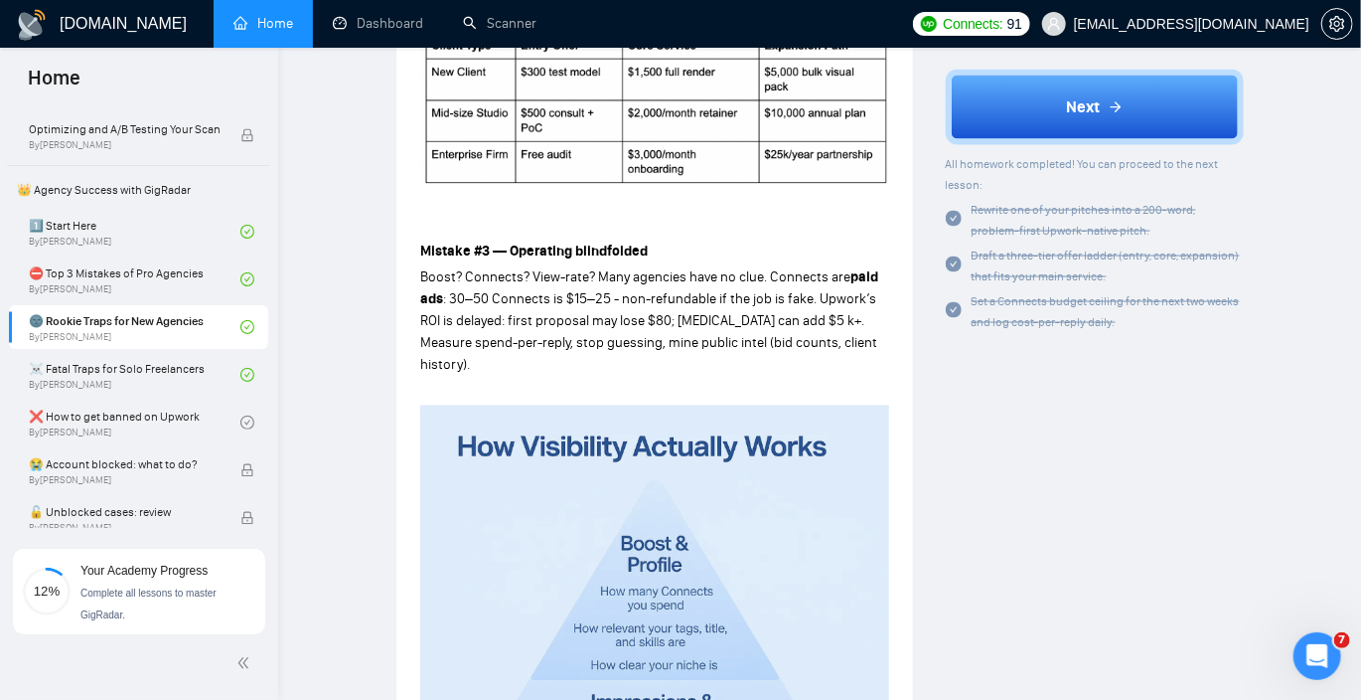
scroll to position [1358, 0]
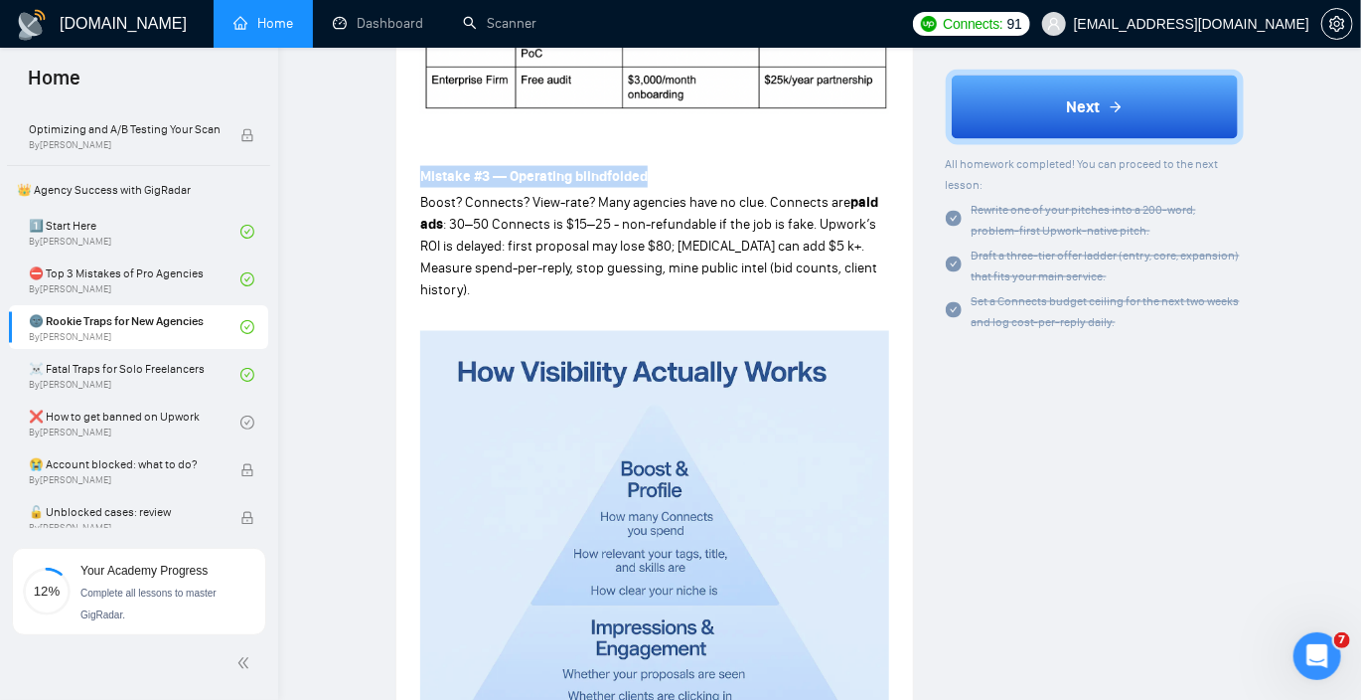
drag, startPoint x: 648, startPoint y: 176, endPoint x: 422, endPoint y: 180, distance: 225.6
click at [422, 180] on p "Mistake #3 — Operating blindfolded" at bounding box center [654, 177] width 469 height 22
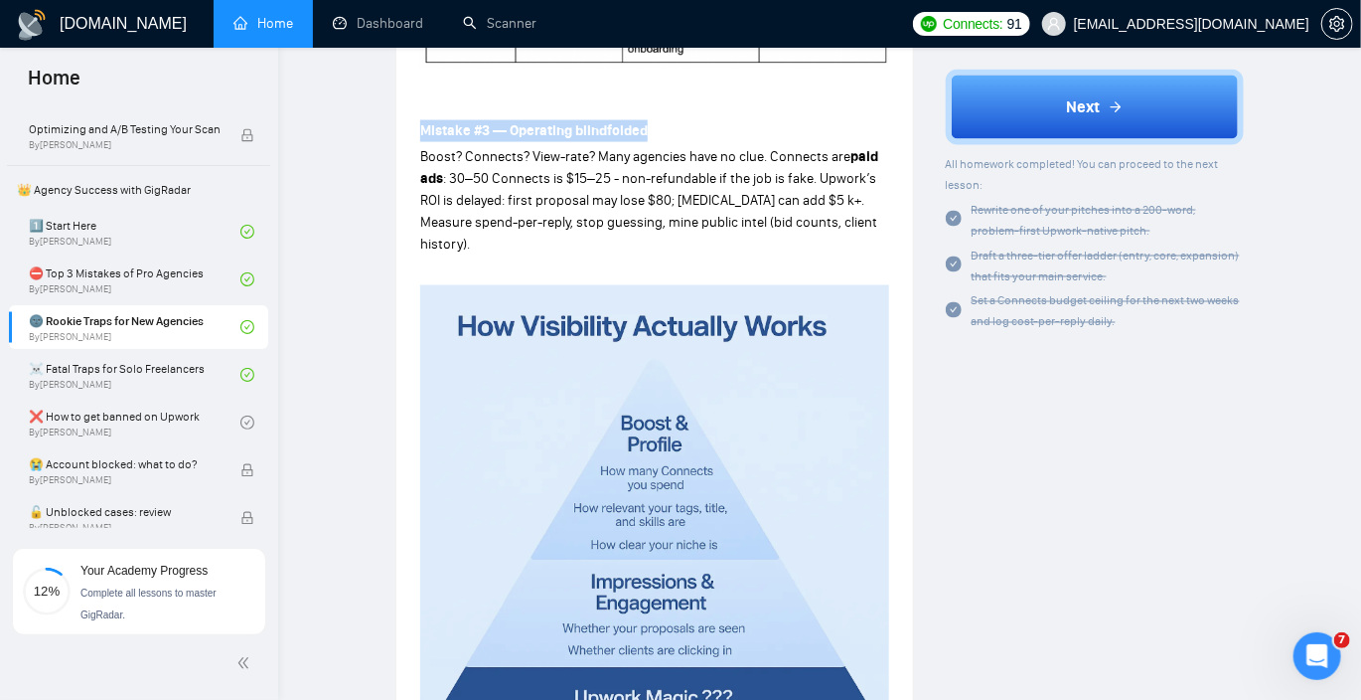
scroll to position [1406, 0]
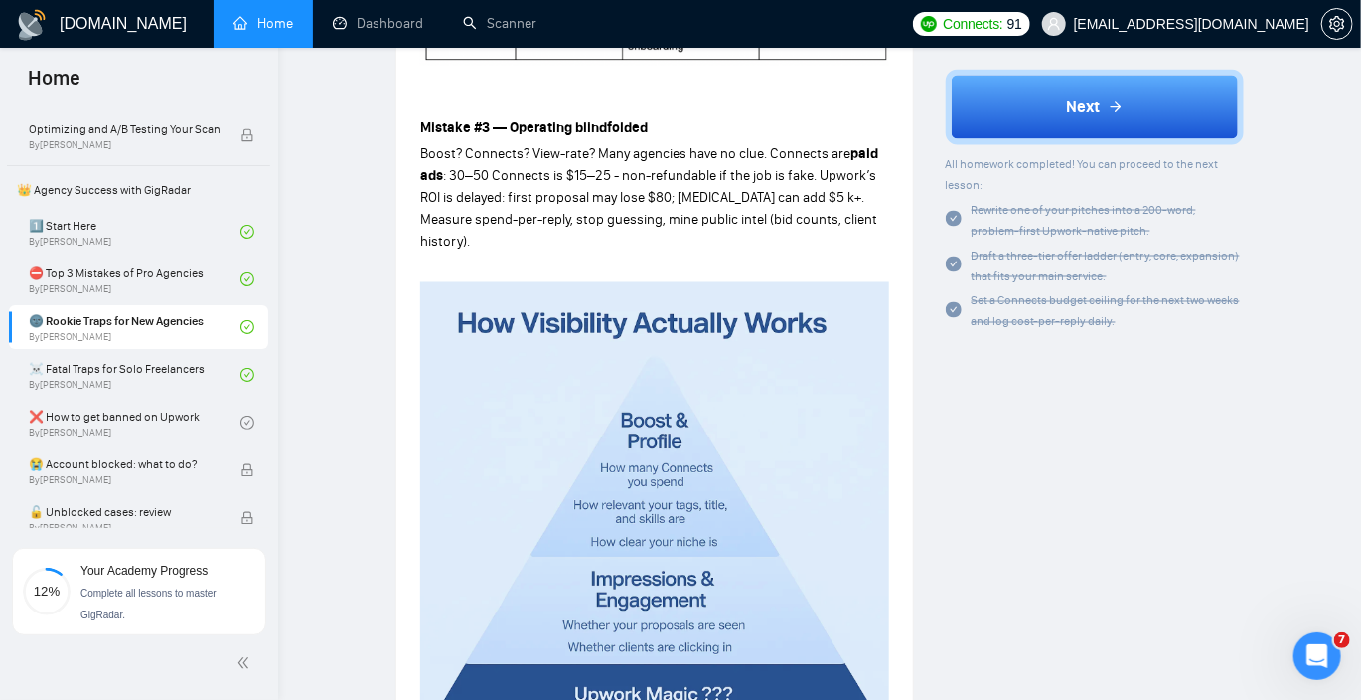
click at [687, 216] on span ": 30–50 Connects is $15–25 - non-refundable if the job is fake. Upwork’s ROI is…" at bounding box center [648, 208] width 457 height 82
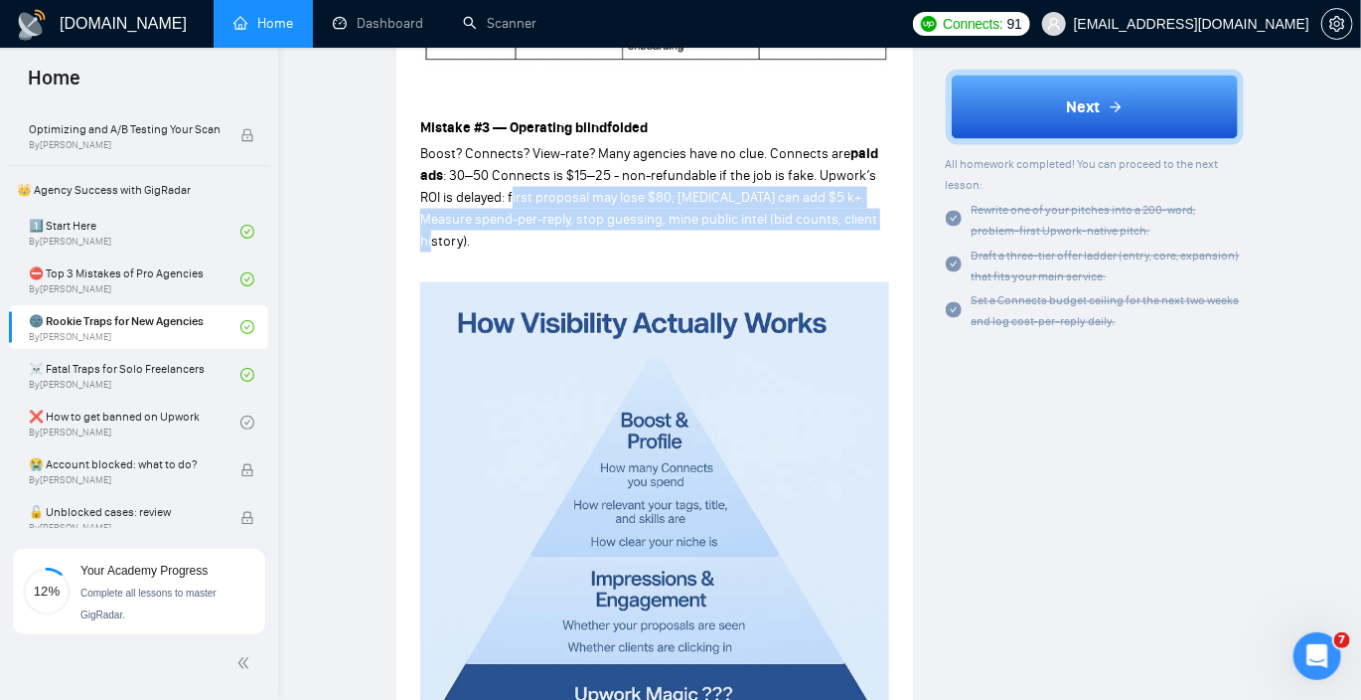
drag, startPoint x: 514, startPoint y: 201, endPoint x: 868, endPoint y: 217, distance: 354.1
click at [868, 217] on span ": 30–50 Connects is $15–25 - non-refundable if the job is fake. Upwork’s ROI is…" at bounding box center [648, 208] width 457 height 82
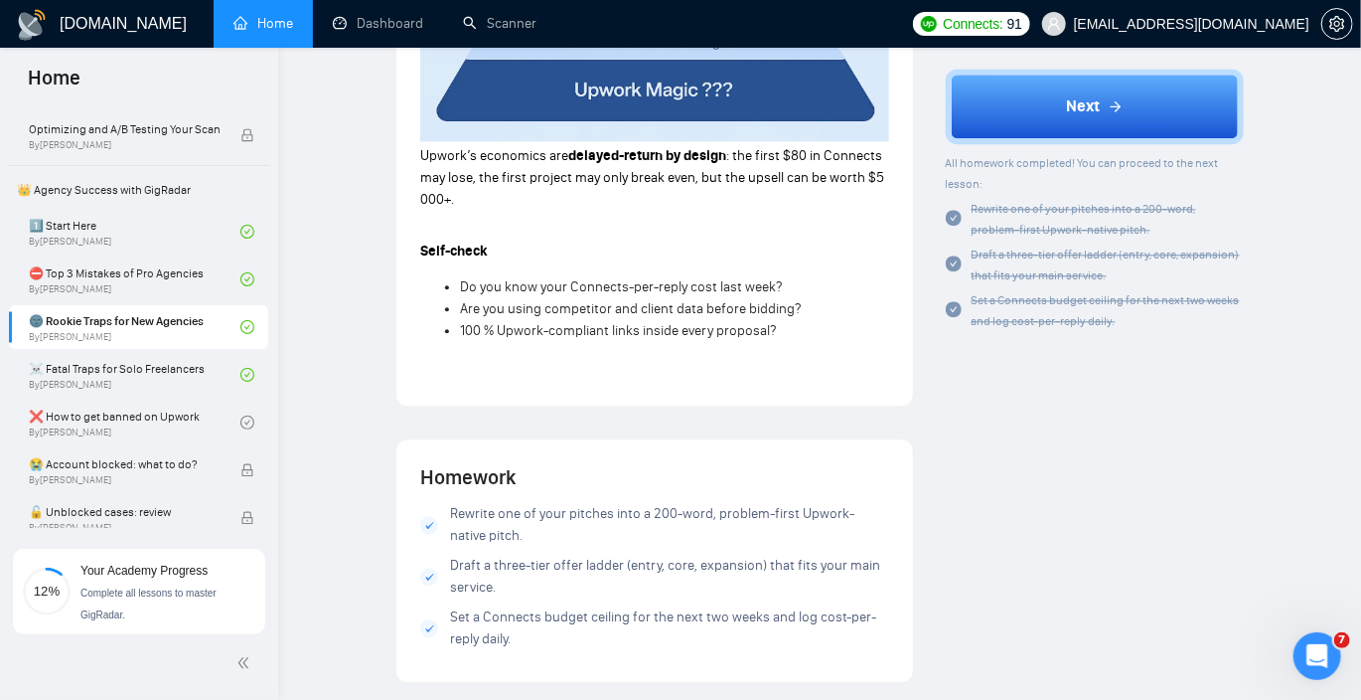
scroll to position [2098, 0]
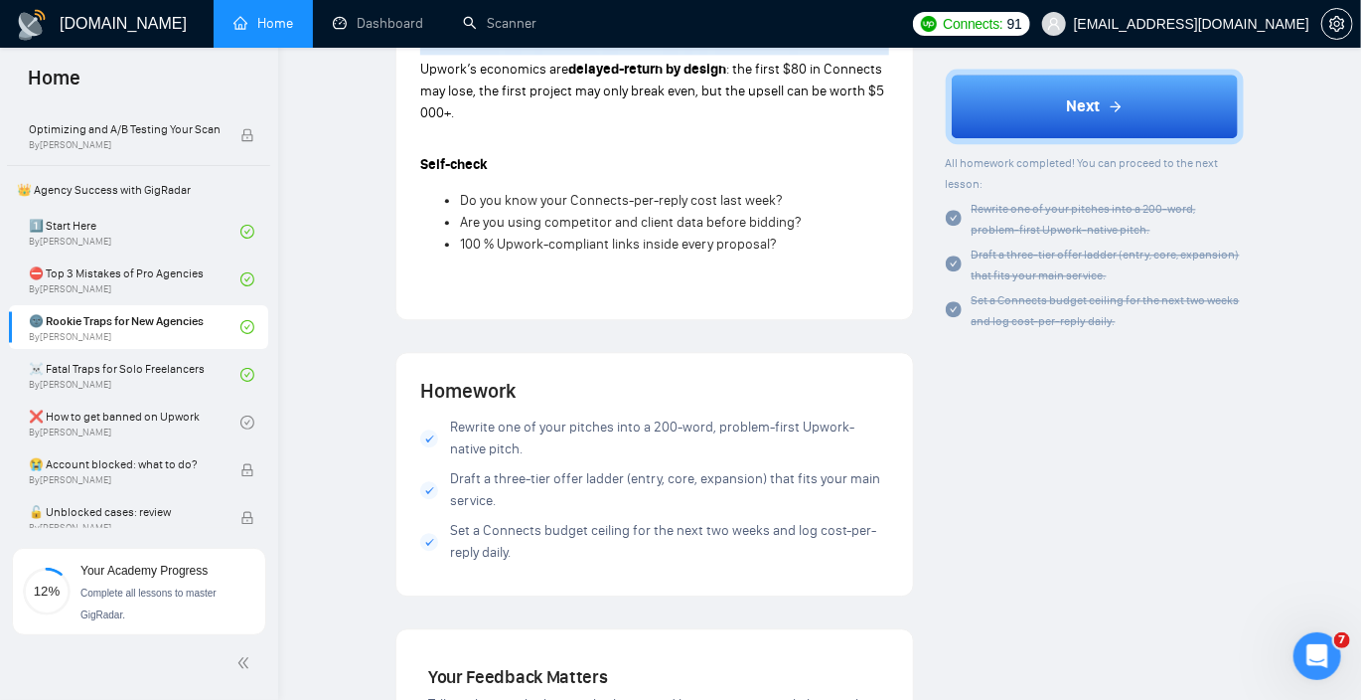
drag, startPoint x: 458, startPoint y: 175, endPoint x: 785, endPoint y: 216, distance: 329.5
click at [785, 216] on ul "Do you know your Connects-per-reply cost last week? Are you using competitor an…" at bounding box center [654, 223] width 469 height 66
click at [162, 360] on link "☠️ Fatal Traps for Solo Freelancers By [PERSON_NAME]" at bounding box center [135, 375] width 212 height 44
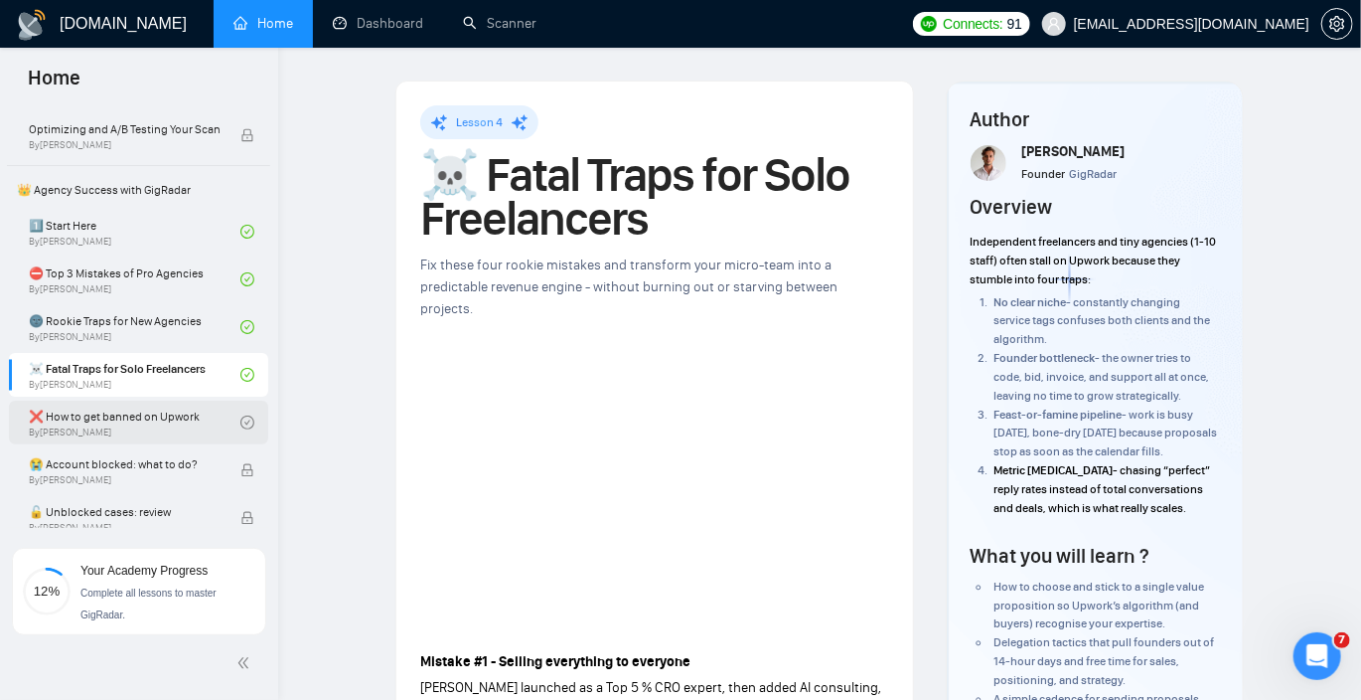
click at [167, 423] on link "❌ How to get banned on Upwork By [PERSON_NAME]" at bounding box center [135, 422] width 212 height 44
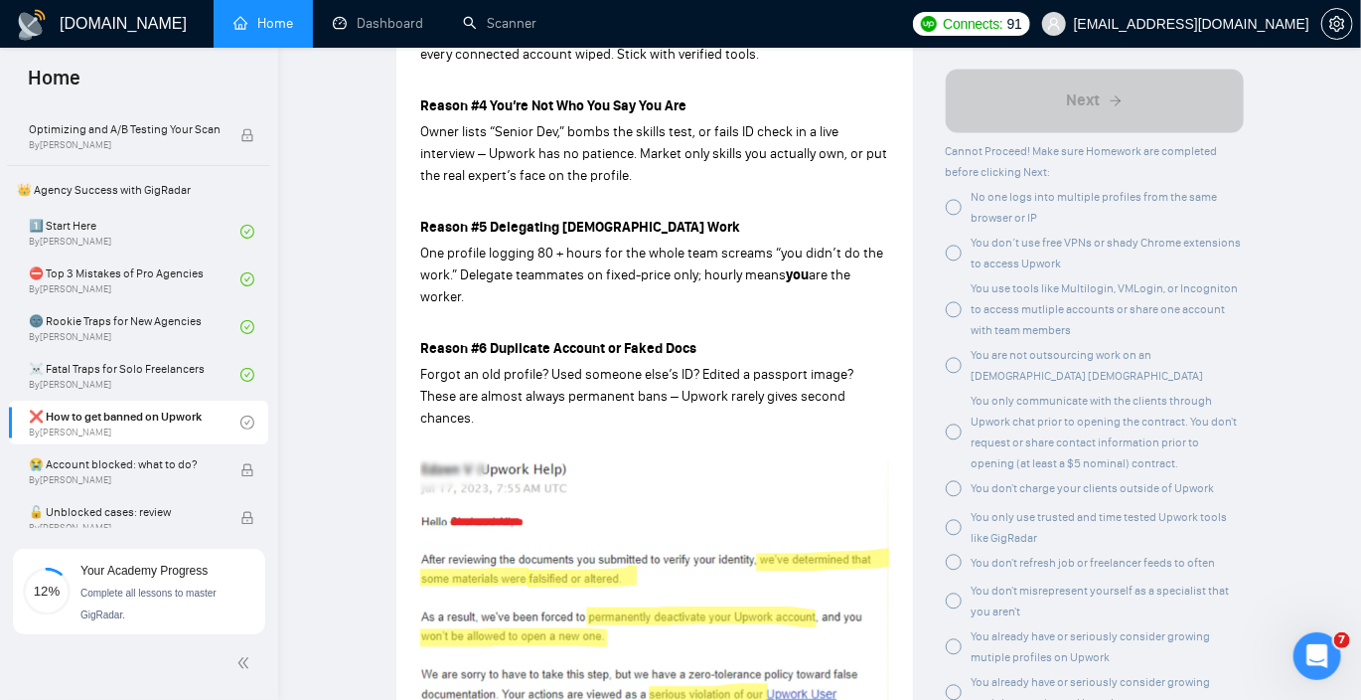
scroll to position [1849, 0]
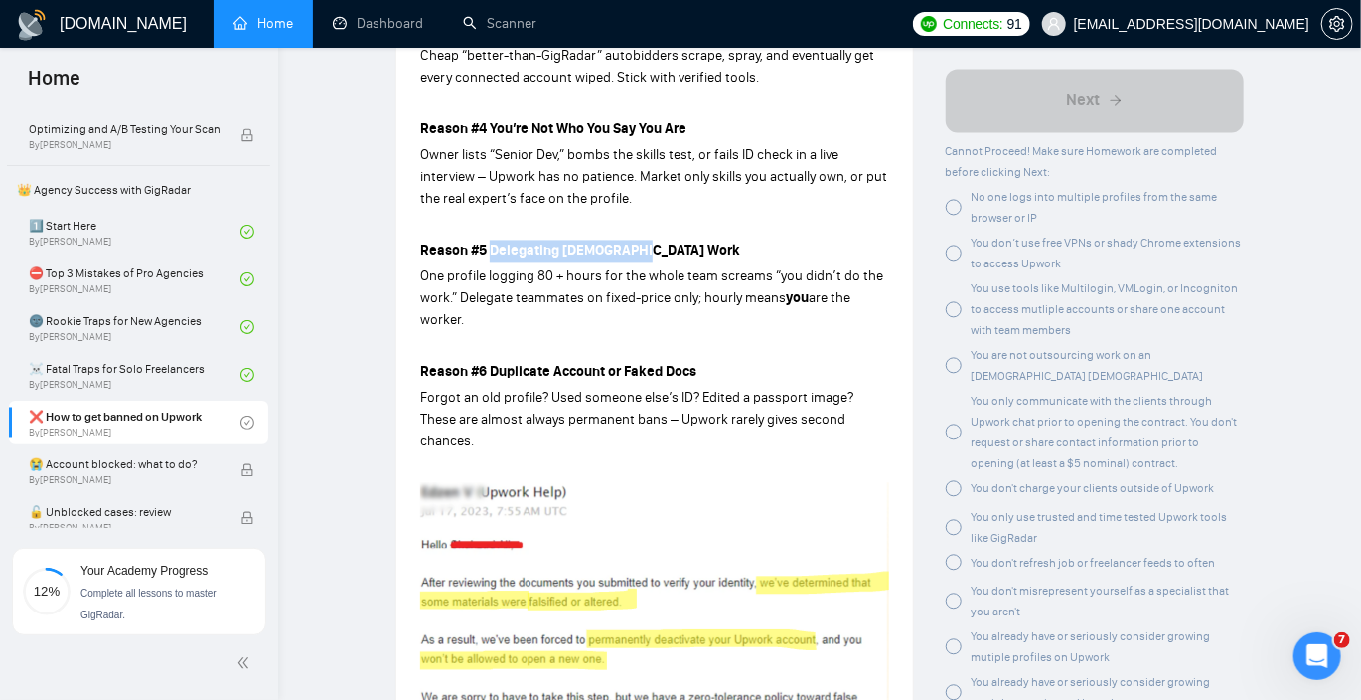
drag, startPoint x: 637, startPoint y: 224, endPoint x: 492, endPoint y: 228, distance: 145.1
click at [492, 241] on strong "Reason #5 Delegating [DEMOGRAPHIC_DATA] Work" at bounding box center [580, 249] width 320 height 17
drag, startPoint x: 415, startPoint y: 229, endPoint x: 634, endPoint y: 301, distance: 230.4
click at [634, 301] on div "Lesson 5 ❌ How to get banned on Upwork Avoid the seven ban triggers that wipe o…" at bounding box center [655, 56] width 517 height 3648
click at [634, 301] on p "One profile logging 80 + hours for the whole team screams “you didn’t do the wo…" at bounding box center [654, 298] width 469 height 66
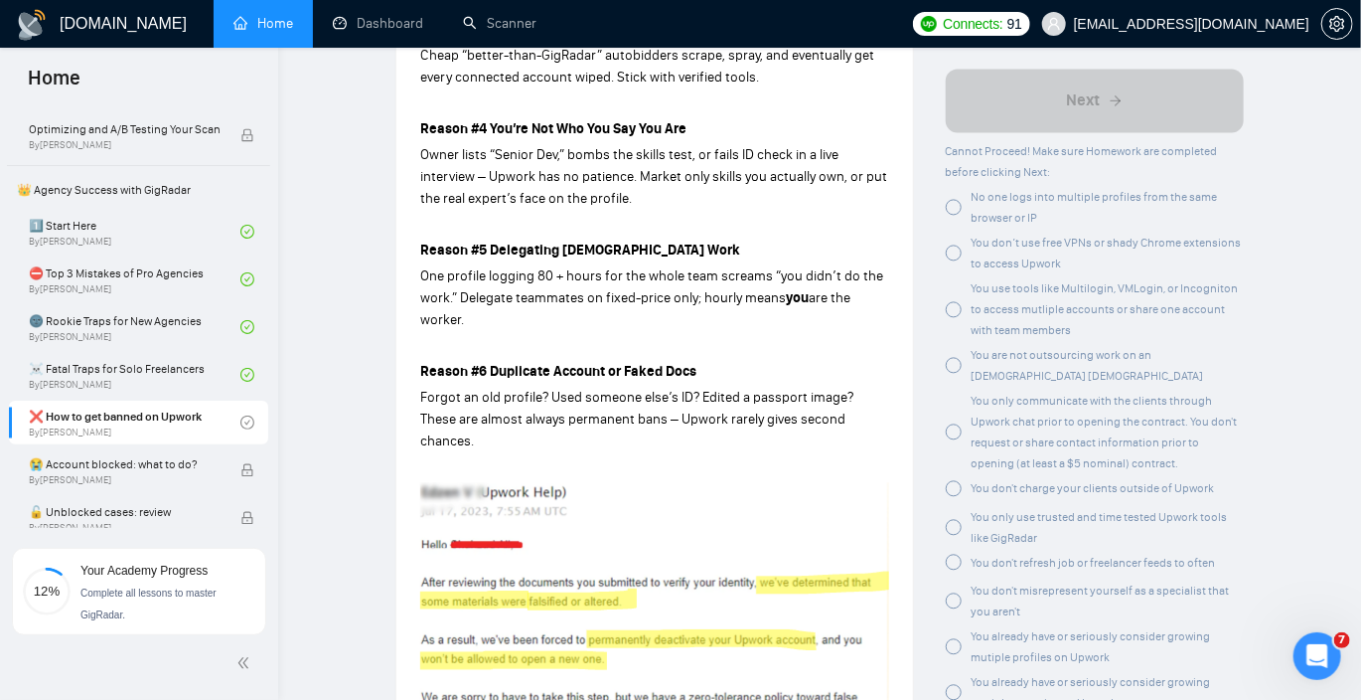
drag, startPoint x: 647, startPoint y: 301, endPoint x: 424, endPoint y: 228, distance: 234.4
click at [424, 228] on div "What a ban is A ban is a restriction – or full suspension – of your account. It…" at bounding box center [654, 327] width 469 height 3059
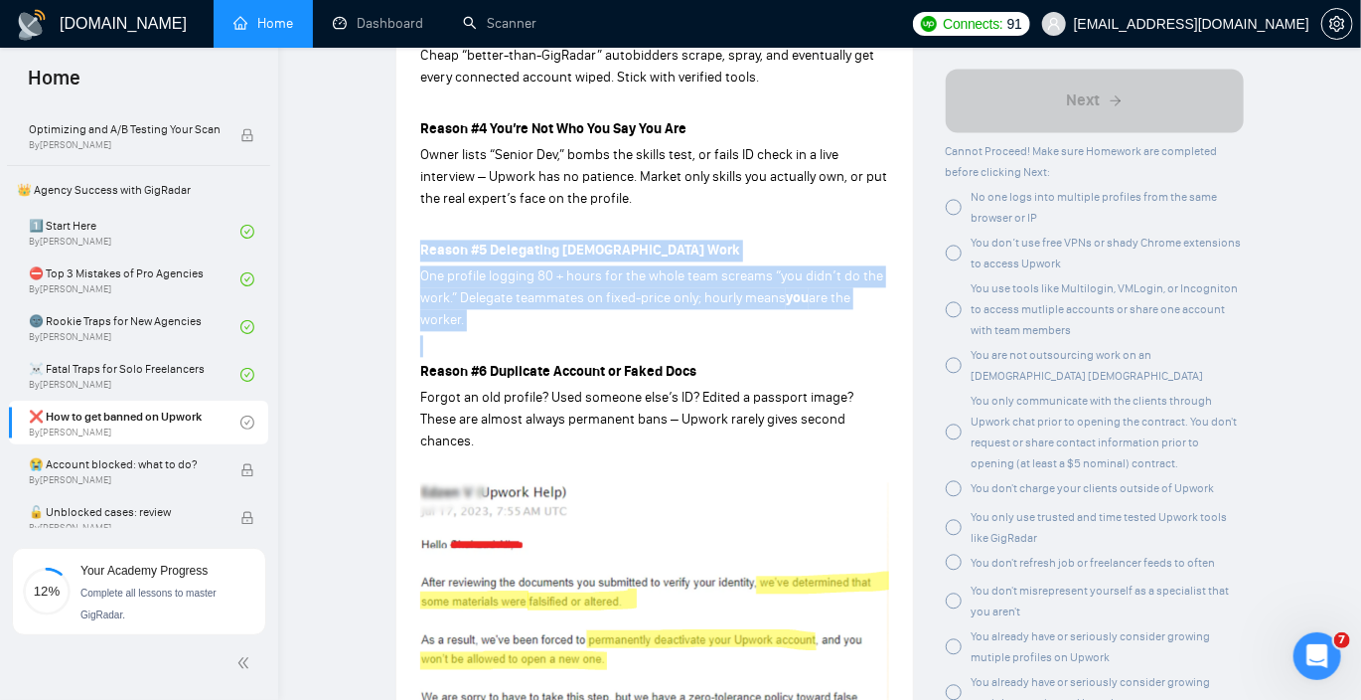
drag, startPoint x: 419, startPoint y: 228, endPoint x: 567, endPoint y: 310, distance: 169.5
click at [567, 310] on div "What a ban is A ban is a restriction – or full suspension – of your account. It…" at bounding box center [654, 327] width 469 height 3059
drag, startPoint x: 425, startPoint y: 237, endPoint x: 589, endPoint y: 327, distance: 187.3
click at [589, 327] on div "What a ban is A ban is a restriction – or full suspension – of your account. It…" at bounding box center [654, 327] width 469 height 3059
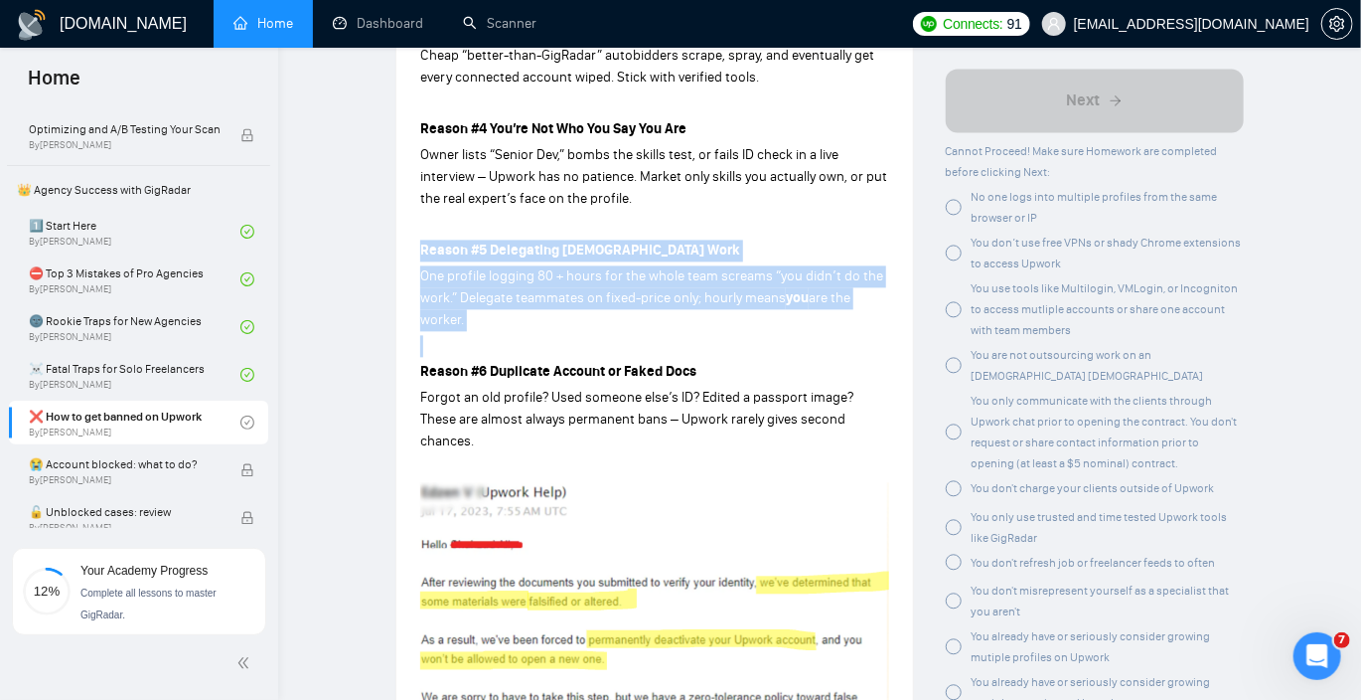
click at [589, 335] on p at bounding box center [654, 346] width 469 height 22
drag, startPoint x: 601, startPoint y: 323, endPoint x: 423, endPoint y: 228, distance: 201.9
click at [423, 228] on div "What a ban is A ban is a restriction – or full suspension – of your account. It…" at bounding box center [654, 327] width 469 height 3059
click at [423, 241] on strong "Reason #5 Delegating [DEMOGRAPHIC_DATA] Work" at bounding box center [580, 249] width 320 height 17
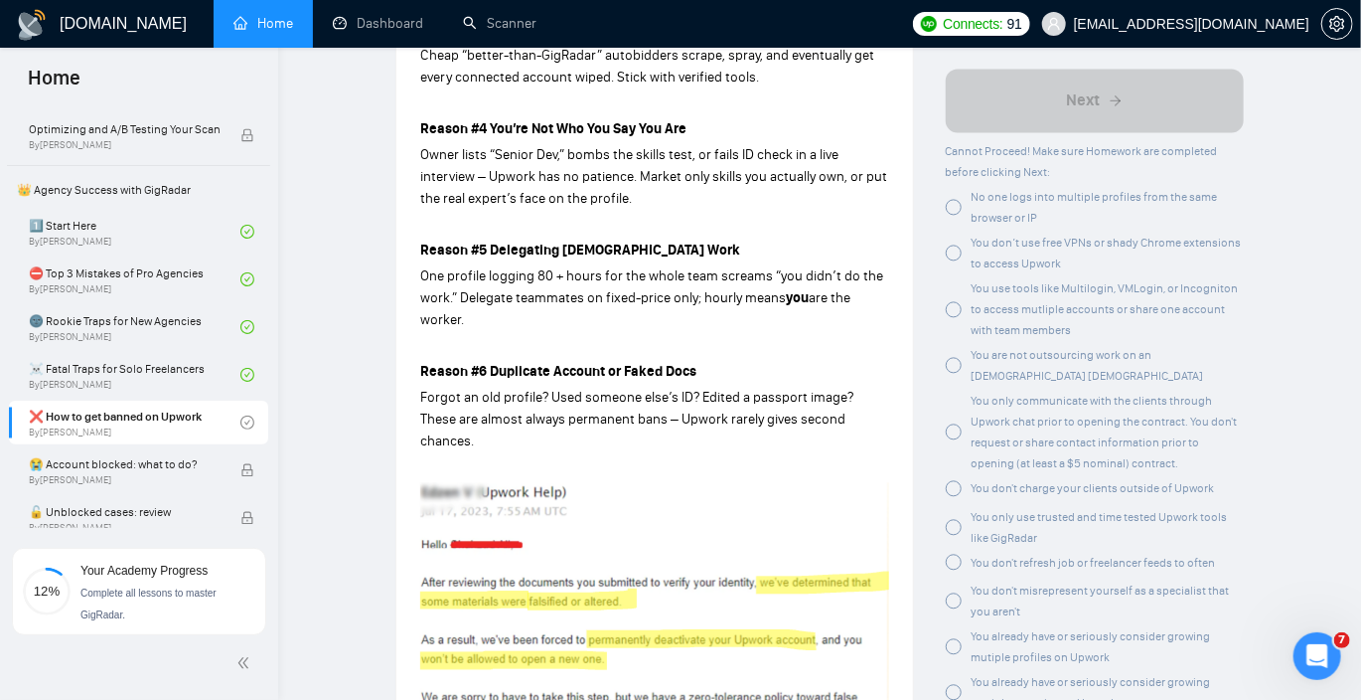
drag, startPoint x: 420, startPoint y: 227, endPoint x: 579, endPoint y: 305, distance: 177.3
click at [579, 305] on div "What a ban is A ban is a restriction – or full suspension – of your account. It…" at bounding box center [654, 327] width 469 height 3059
click at [579, 305] on p "One profile logging 80 + hours for the whole team screams “you didn’t do the wo…" at bounding box center [654, 298] width 469 height 66
drag, startPoint x: 416, startPoint y: 220, endPoint x: 556, endPoint y: 305, distance: 163.3
click at [556, 305] on div "Lesson 5 ❌ How to get banned on Upwork Avoid the seven ban triggers that wipe o…" at bounding box center [655, 56] width 517 height 3648
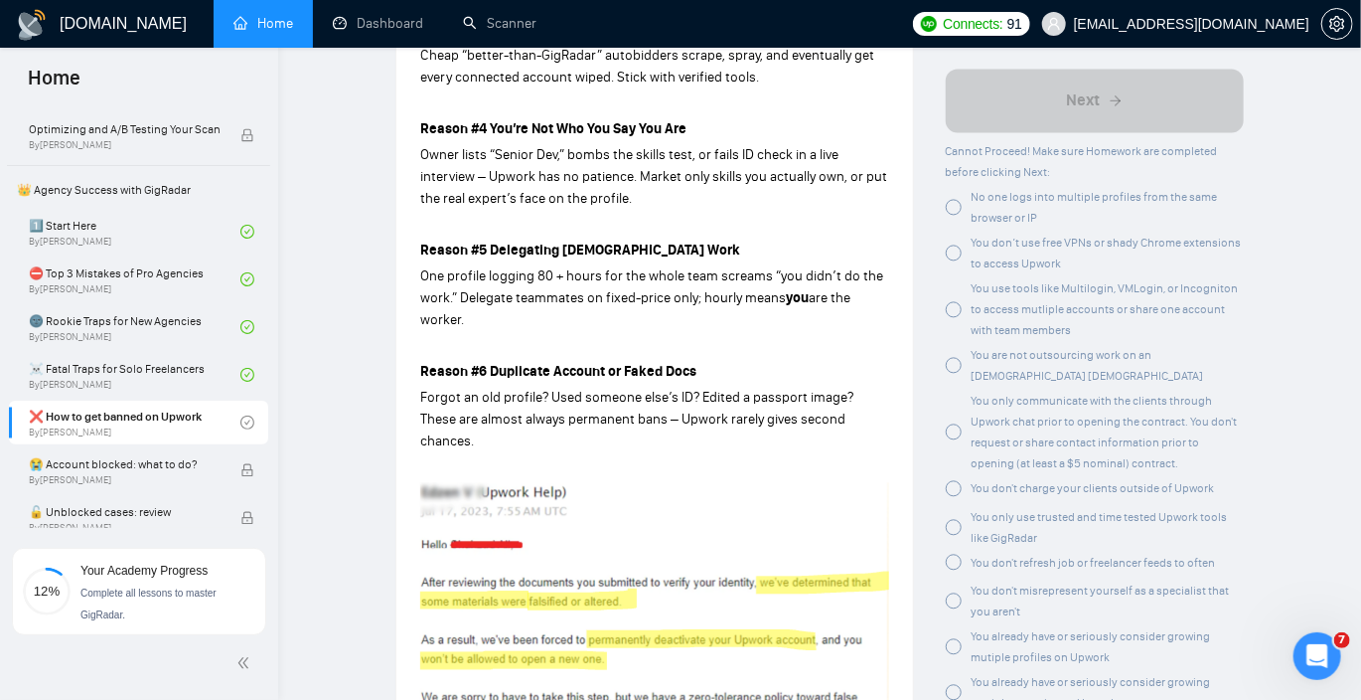
click at [556, 305] on p "One profile logging 80 + hours for the whole team screams “you didn’t do the wo…" at bounding box center [654, 298] width 469 height 66
drag, startPoint x: 409, startPoint y: 348, endPoint x: 870, endPoint y: 406, distance: 463.8
click at [870, 406] on div "Lesson 5 ❌ How to get banned on Upwork Avoid the seven ban triggers that wipe o…" at bounding box center [655, 56] width 517 height 3648
click at [870, 406] on p "Forgot an old profile? Used someone else’s ID? Edited a passport image? These a…" at bounding box center [654, 420] width 469 height 66
drag, startPoint x: 872, startPoint y: 405, endPoint x: 415, endPoint y: 352, distance: 459.3
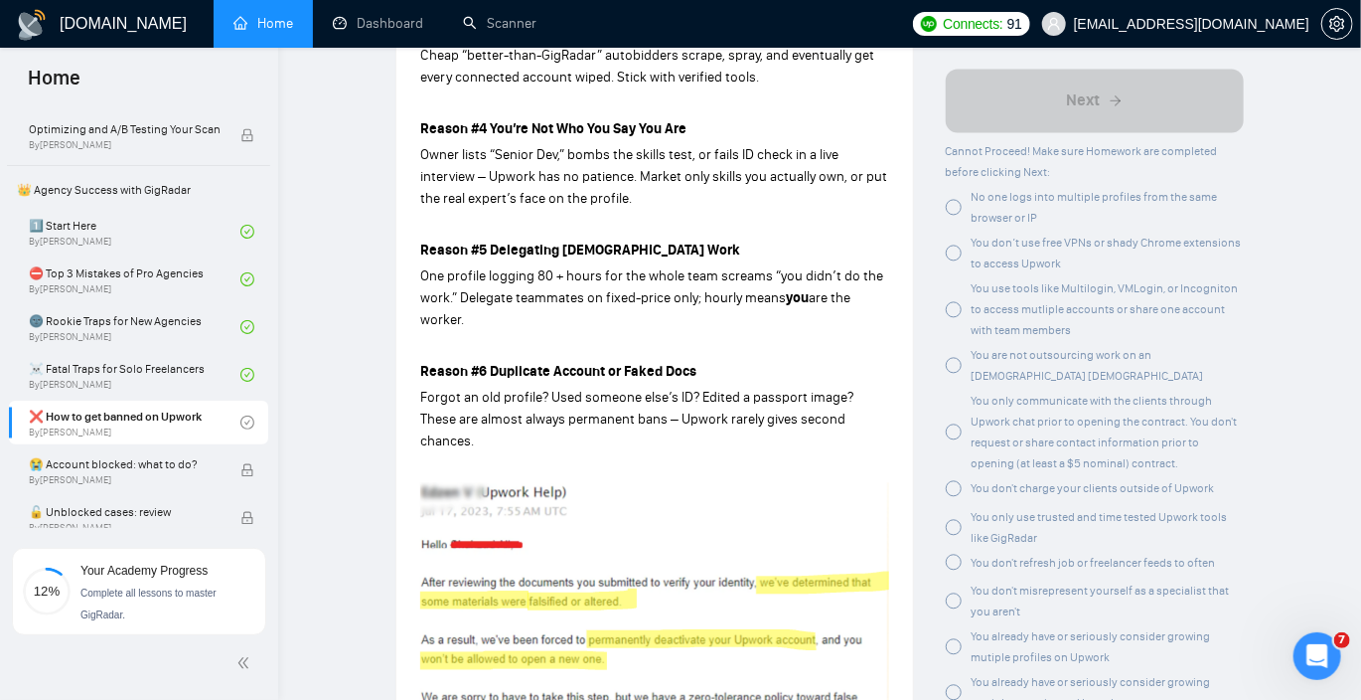
click at [415, 352] on div "Lesson 5 ❌ How to get banned on Upwork Avoid the seven ban triggers that wipe o…" at bounding box center [655, 56] width 517 height 3648
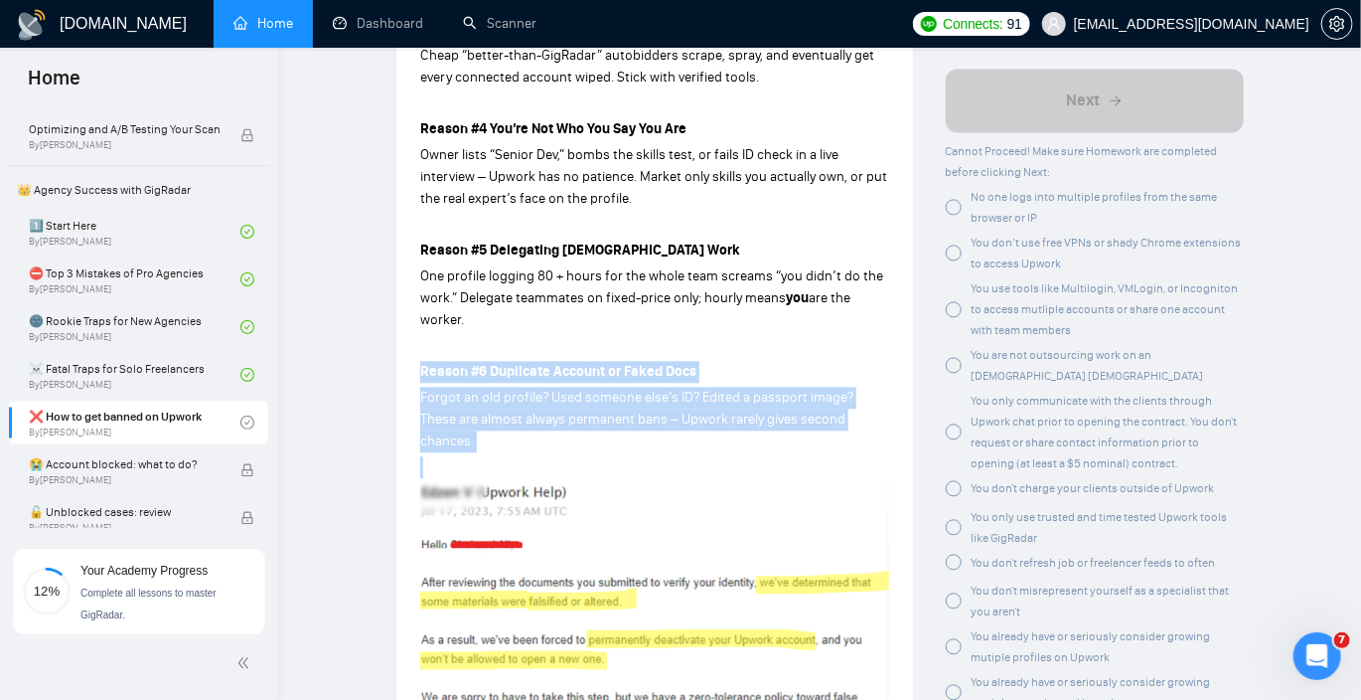
drag, startPoint x: 415, startPoint y: 352, endPoint x: 870, endPoint y: 399, distance: 456.6
click at [870, 399] on div "Lesson 5 ❌ How to get banned on Upwork Avoid the seven ban triggers that wipe o…" at bounding box center [655, 56] width 517 height 3648
click at [870, 399] on p "Forgot an old profile? Used someone else’s ID? Edited a passport image? These a…" at bounding box center [654, 420] width 469 height 66
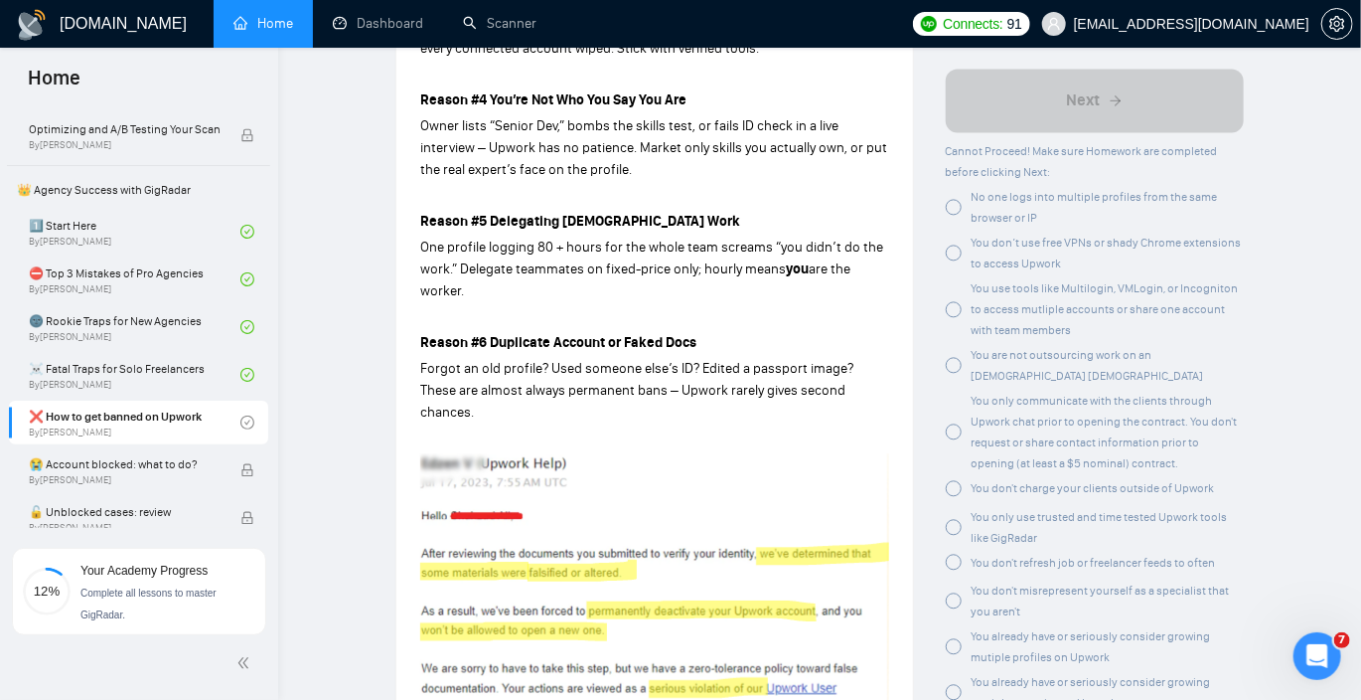
scroll to position [1880, 0]
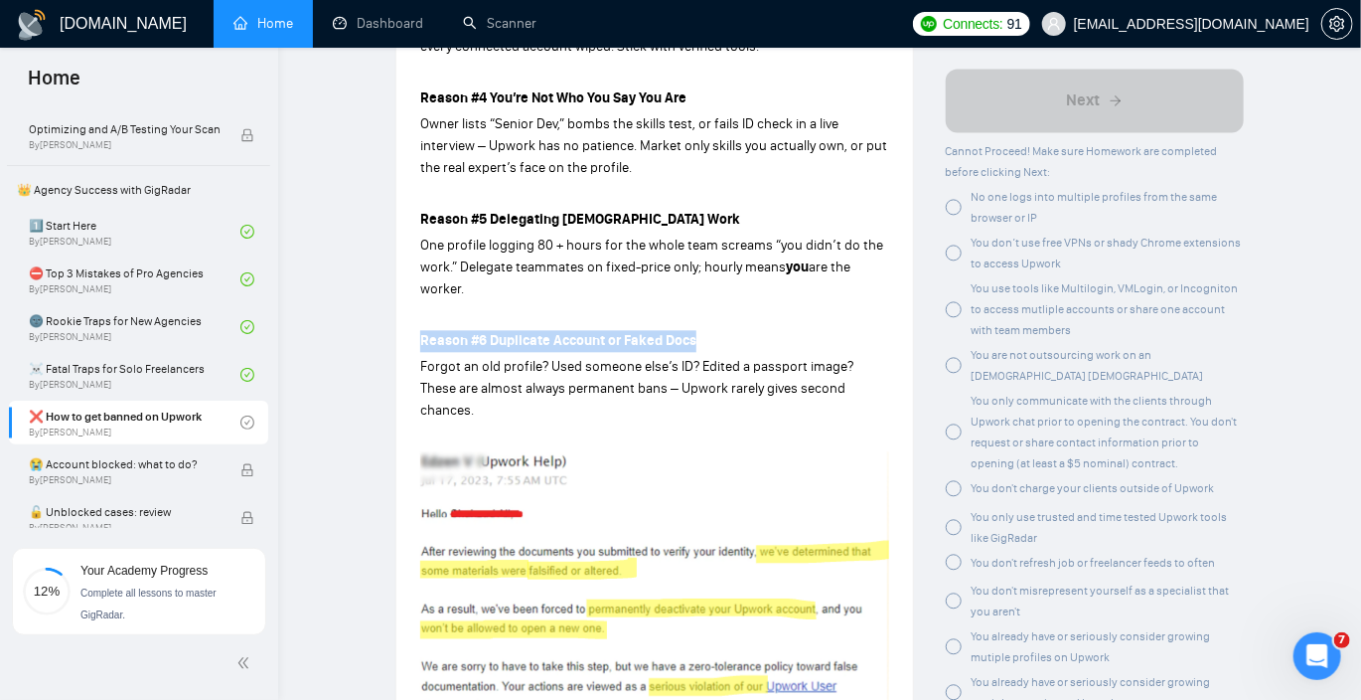
drag, startPoint x: 455, startPoint y: 316, endPoint x: 736, endPoint y: 320, distance: 281.3
click at [736, 320] on div "Lesson 5 ❌ How to get banned on Upwork Avoid the seven ban triggers that wipe o…" at bounding box center [655, 25] width 517 height 3648
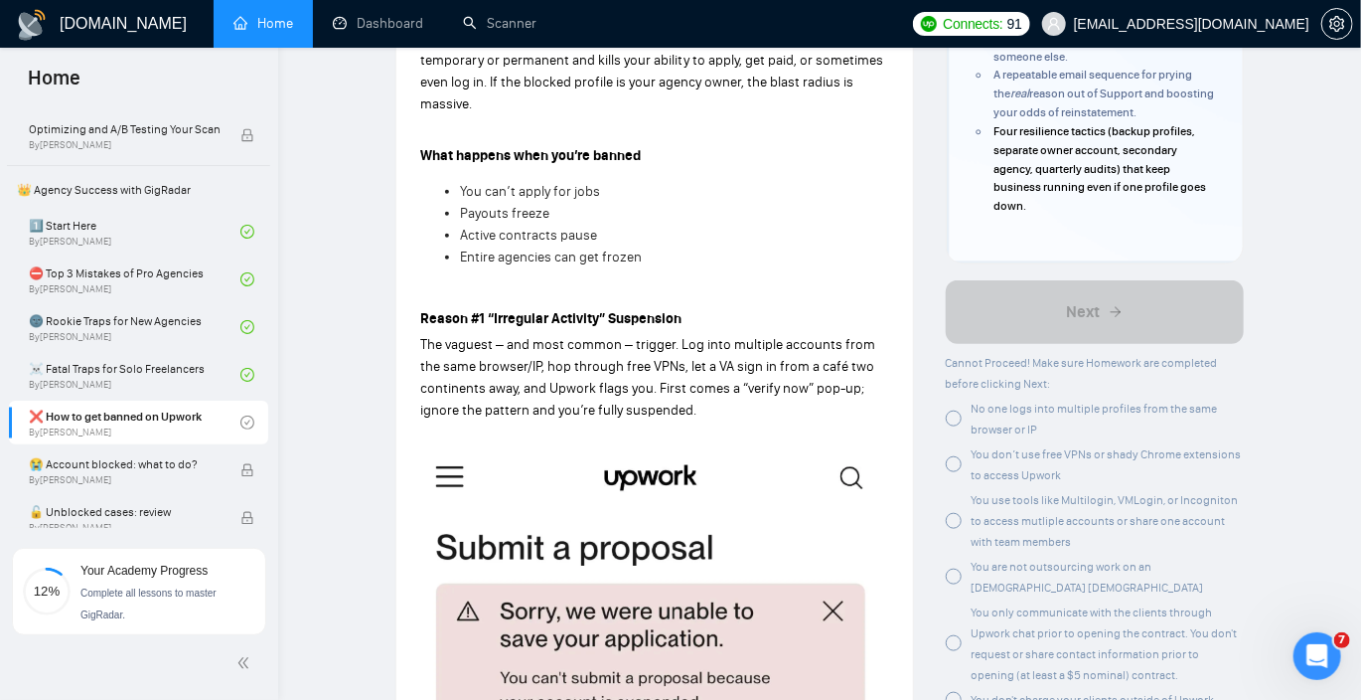
scroll to position [0, 0]
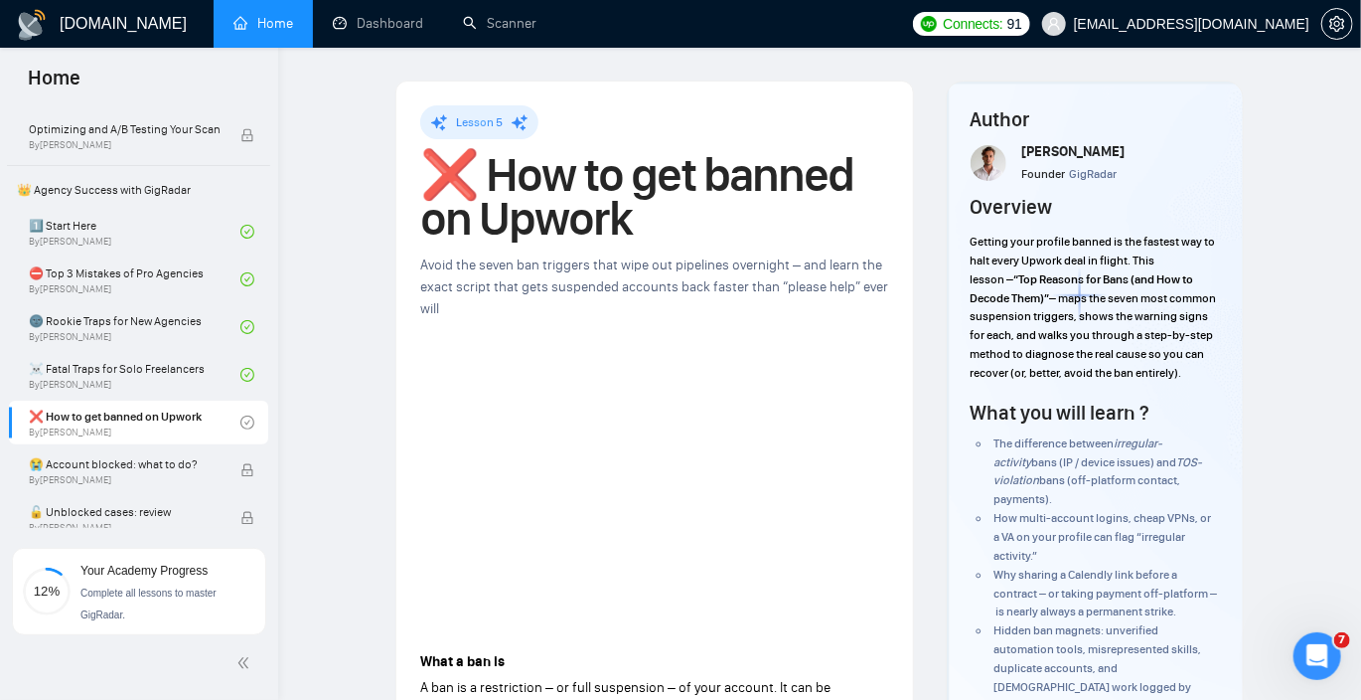
click at [670, 283] on span "Avoid the seven ban triggers that wipe out pipelines overnight – and learn the …" at bounding box center [654, 286] width 468 height 61
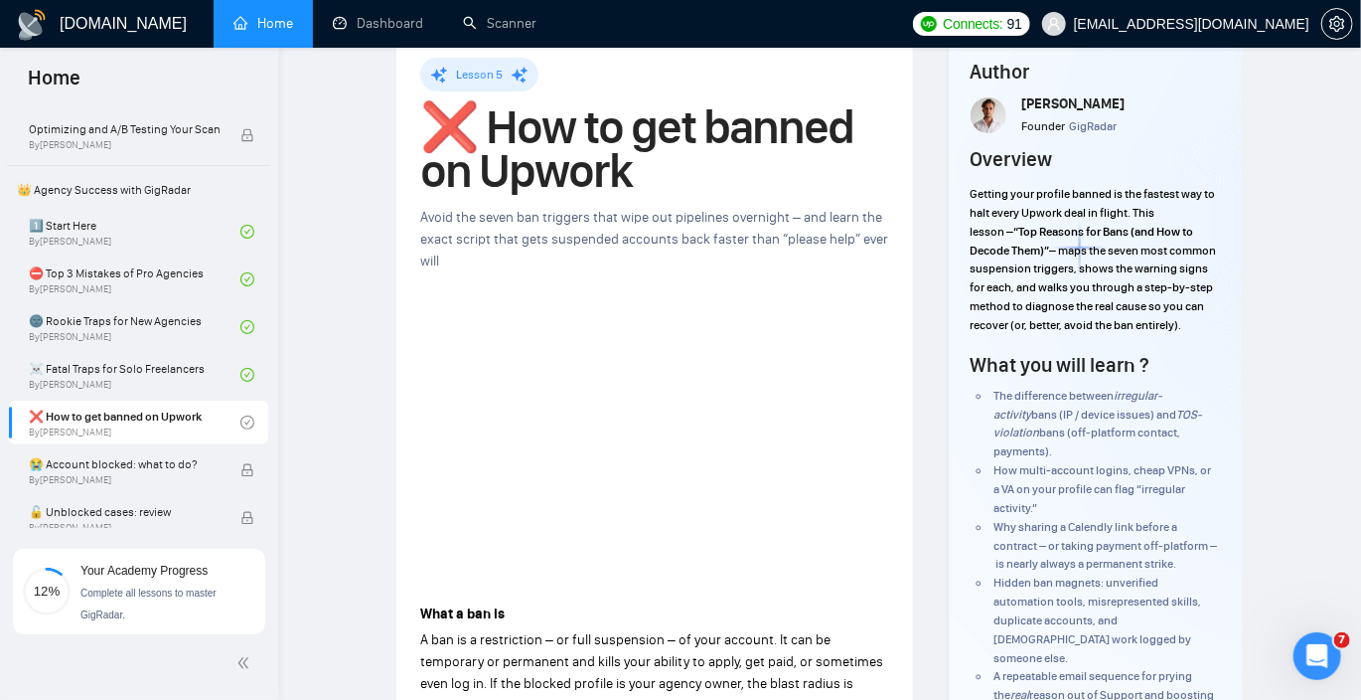
scroll to position [46, 0]
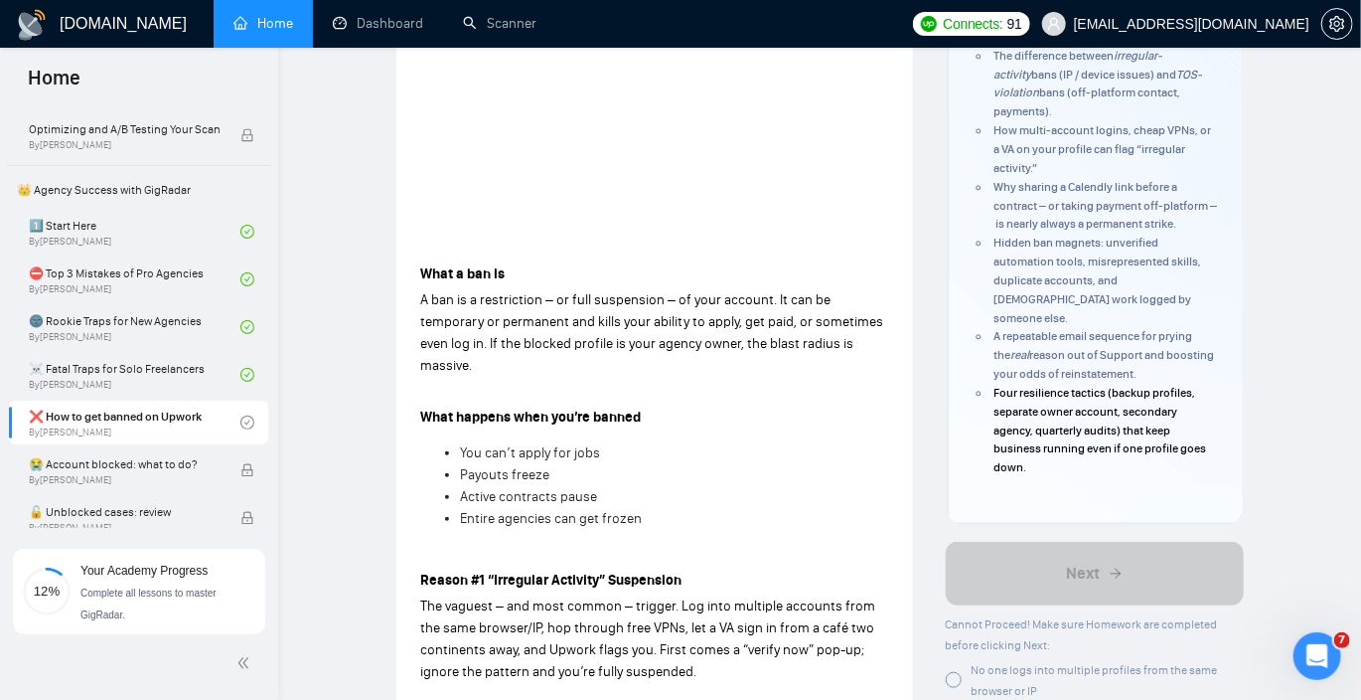
scroll to position [0, 0]
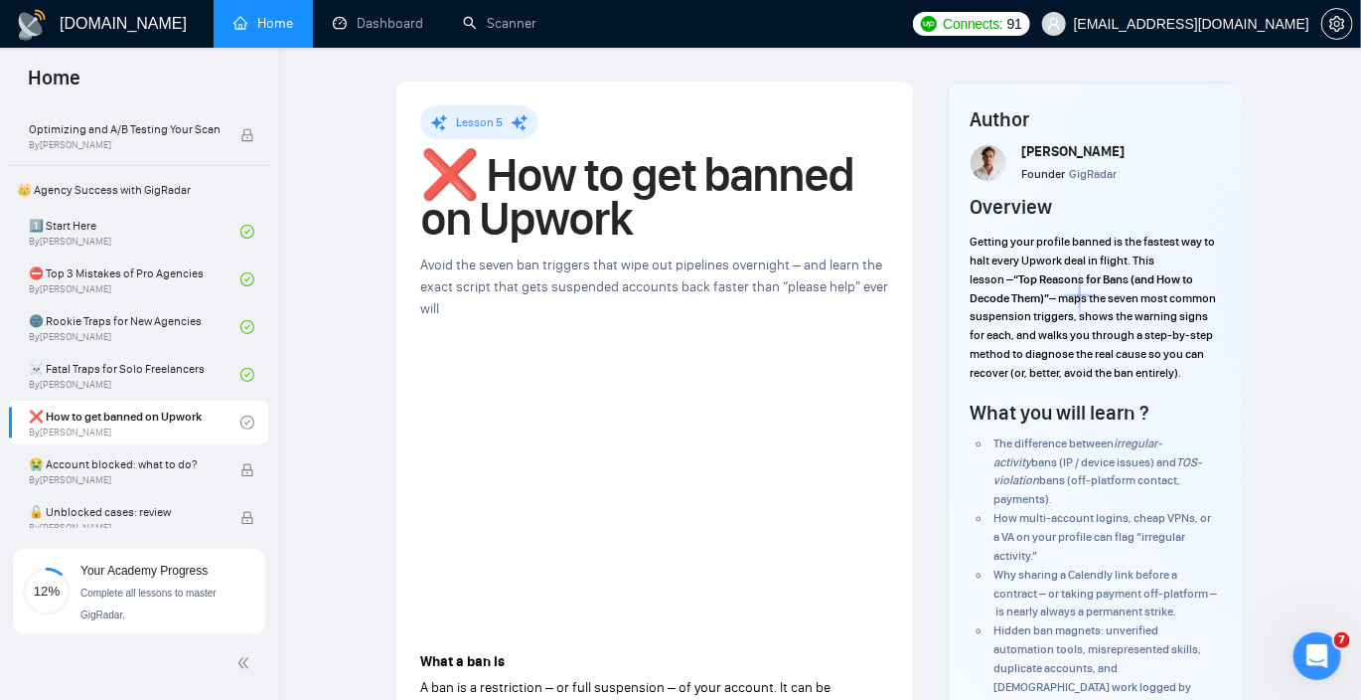
click at [861, 258] on span "Avoid the seven ban triggers that wipe out pipelines overnight – and learn the …" at bounding box center [654, 286] width 468 height 61
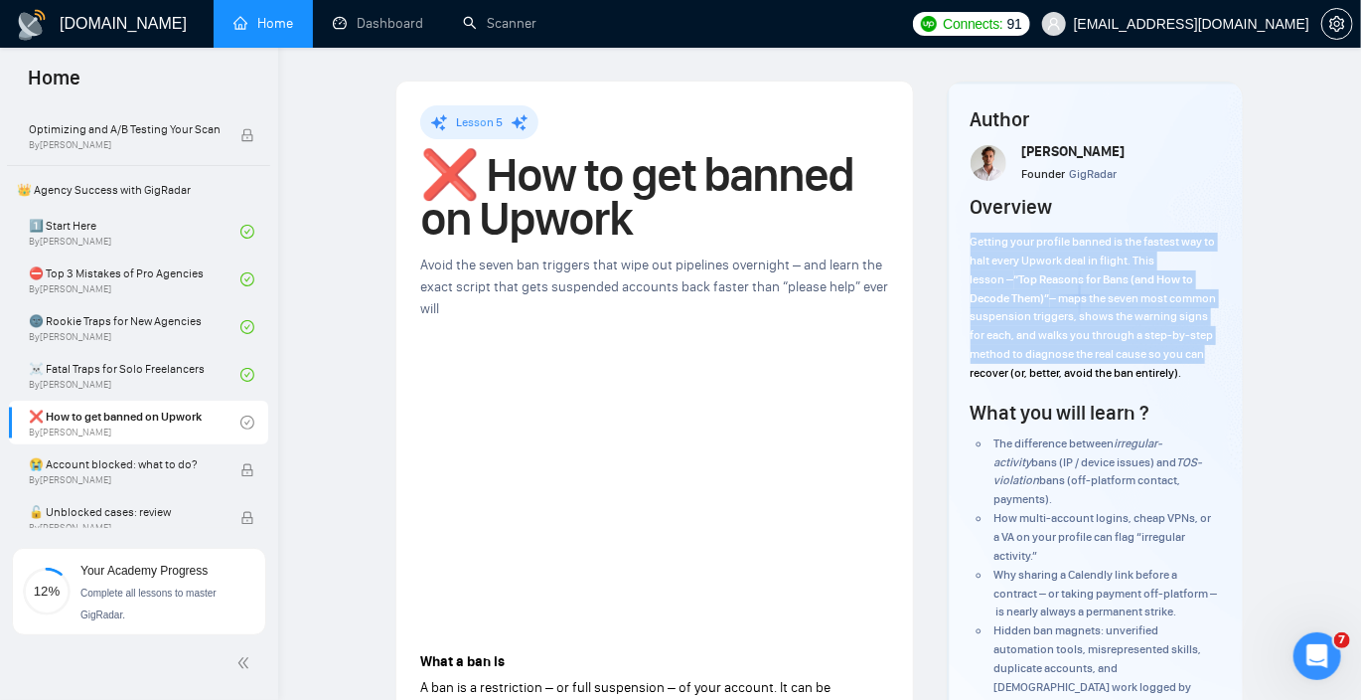
drag, startPoint x: 1008, startPoint y: 225, endPoint x: 1204, endPoint y: 357, distance: 237.0
click at [1204, 357] on div "Overview Getting your profile banned is the fastest way to halt every Upwork de…" at bounding box center [1095, 290] width 248 height 194
click at [1204, 357] on span "– maps the seven most common suspension triggers, shows the warning signs for e…" at bounding box center [1094, 335] width 246 height 88
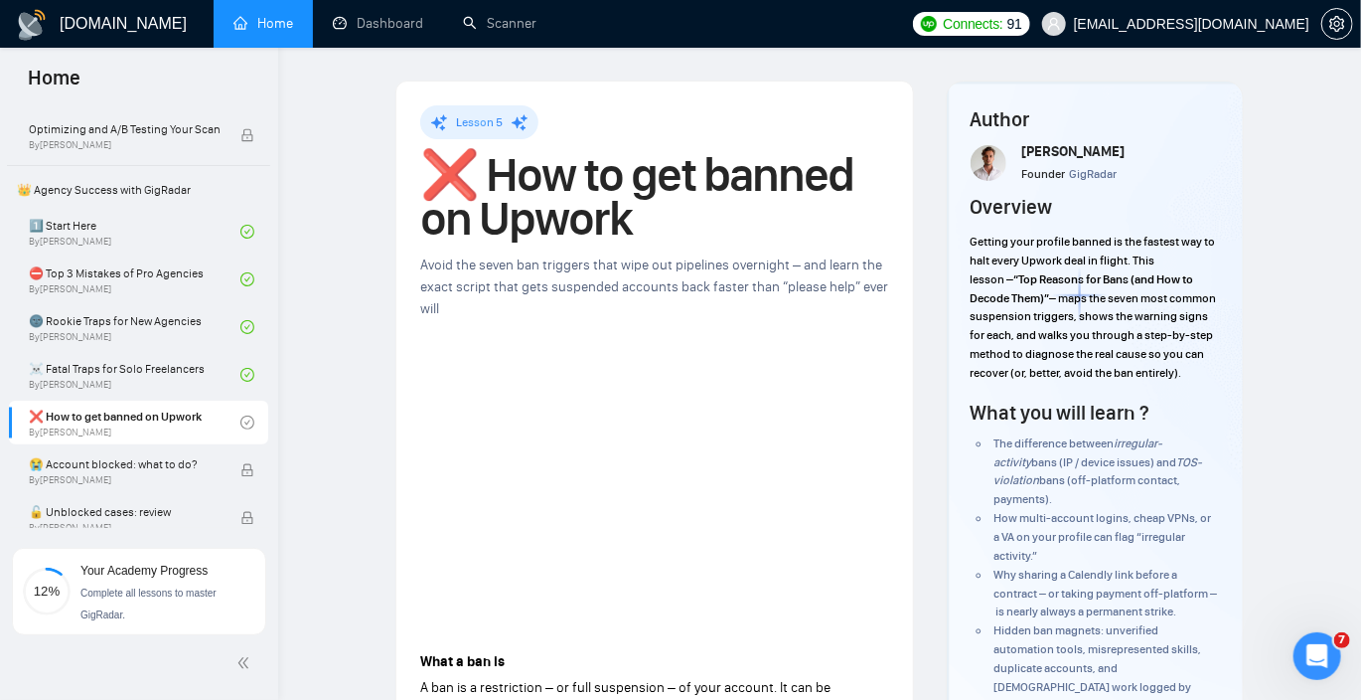
drag, startPoint x: 1204, startPoint y: 383, endPoint x: 975, endPoint y: 247, distance: 266.4
click at [975, 247] on div "Getting your profile banned is the fastest way to halt every Upwork deal in fli…" at bounding box center [1095, 308] width 248 height 158
click at [975, 247] on span "Getting your profile banned is the fastest way to halt every Upwork deal in fli…" at bounding box center [1093, 261] width 245 height 52
drag, startPoint x: 968, startPoint y: 247, endPoint x: 1200, endPoint y: 377, distance: 265.2
click at [1200, 377] on div "Author [PERSON_NAME] Founder GigRadar Overview Getting your profile banned is t…" at bounding box center [1095, 496] width 296 height 831
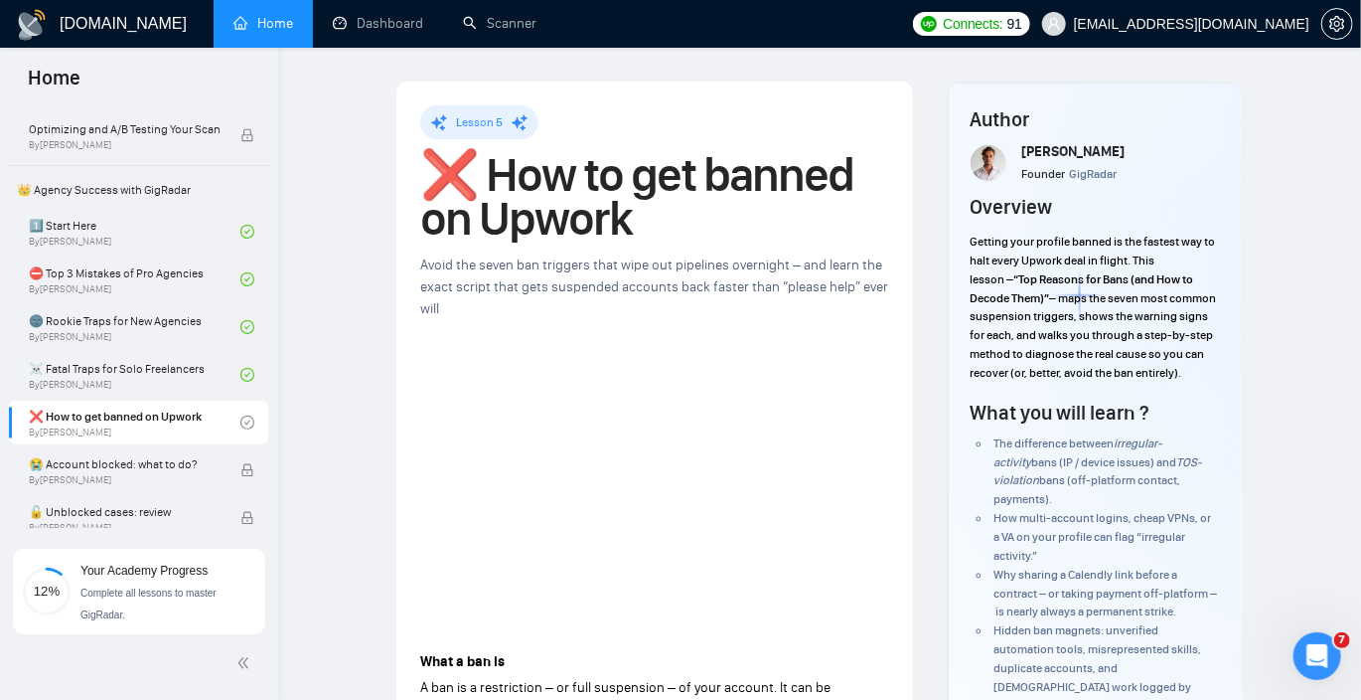
click at [1200, 377] on p "Getting your profile banned is the fastest way to halt every Upwork deal in fli…" at bounding box center [1095, 308] width 248 height 150
drag, startPoint x: 1203, startPoint y: 377, endPoint x: 974, endPoint y: 204, distance: 287.4
click at [974, 204] on div "Overview Getting your profile banned is the fastest way to halt every Upwork de…" at bounding box center [1095, 290] width 248 height 194
click at [974, 204] on h4 "Overview" at bounding box center [1012, 207] width 82 height 28
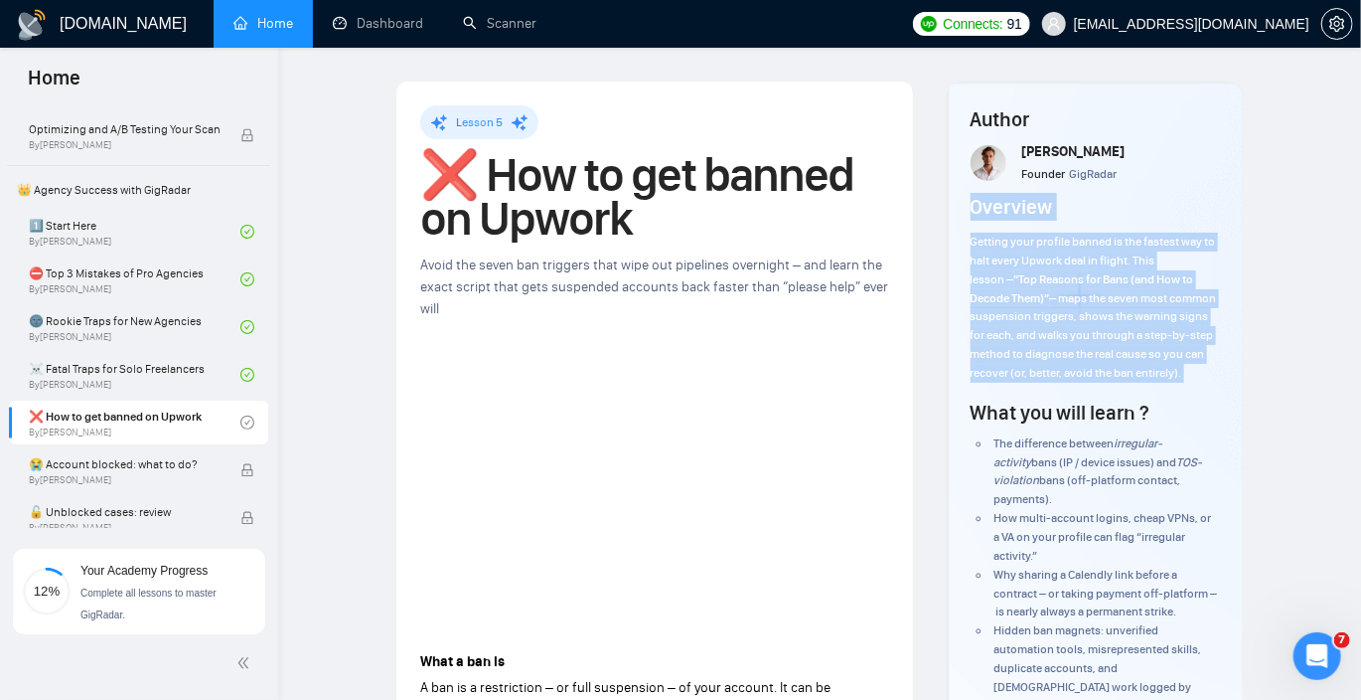
drag, startPoint x: 974, startPoint y: 204, endPoint x: 1208, endPoint y: 384, distance: 295.6
click at [1208, 384] on div "Overview Getting your profile banned is the fastest way to halt every Upwork de…" at bounding box center [1095, 290] width 248 height 194
click at [1208, 384] on div "Getting your profile banned is the fastest way to halt every Upwork deal in fli…" at bounding box center [1095, 308] width 248 height 158
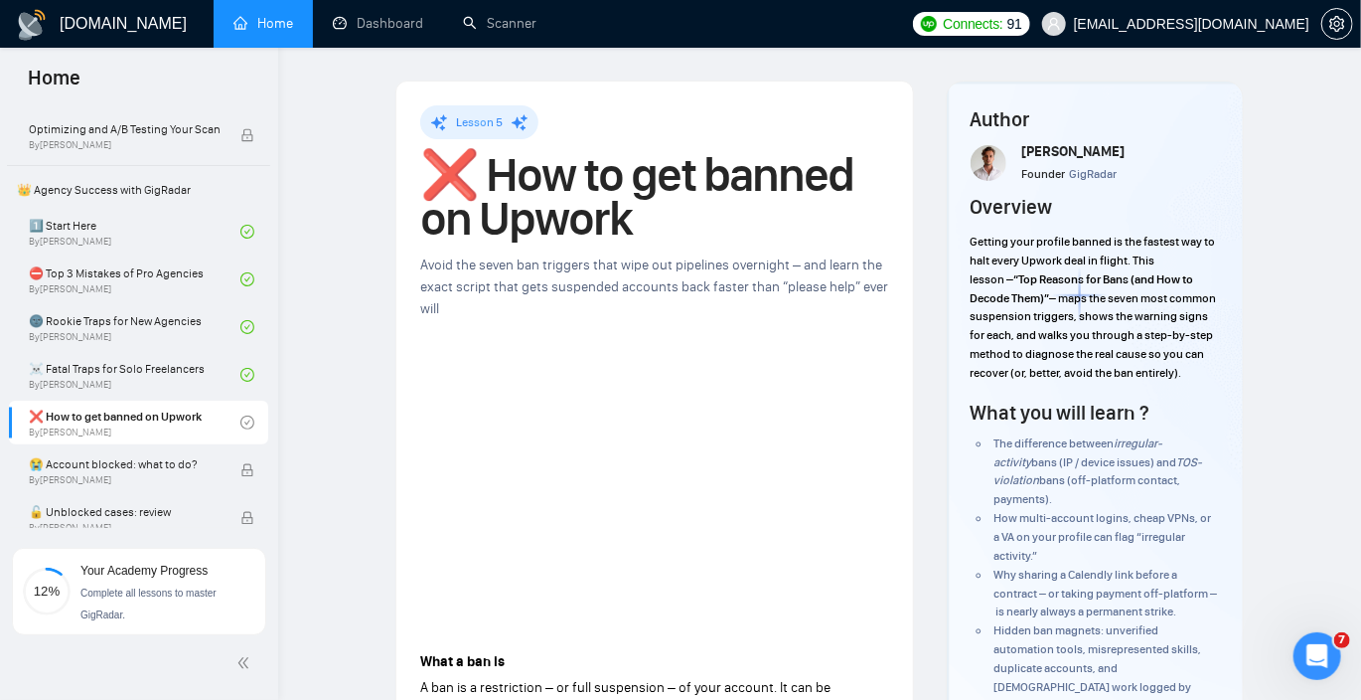
drag, startPoint x: 1211, startPoint y: 377, endPoint x: 973, endPoint y: 237, distance: 276.6
click at [973, 237] on p "Getting your profile banned is the fastest way to halt every Upwork deal in fli…" at bounding box center [1095, 308] width 248 height 150
click at [973, 237] on span "Getting your profile banned is the fastest way to halt every Upwork deal in fli…" at bounding box center [1093, 261] width 245 height 52
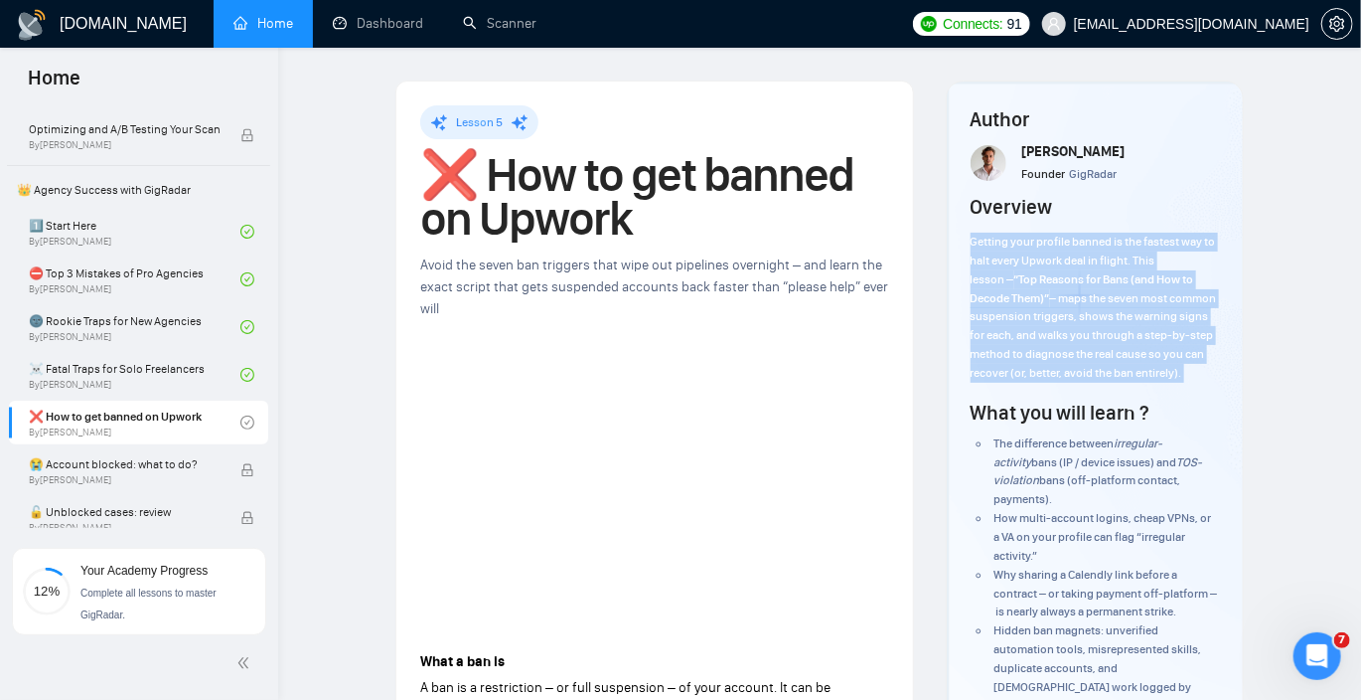
drag, startPoint x: 973, startPoint y: 237, endPoint x: 1201, endPoint y: 380, distance: 269.7
click at [1201, 380] on p "Getting your profile banned is the fastest way to halt every Upwork deal in fli…" at bounding box center [1095, 308] width 248 height 150
drag, startPoint x: 1204, startPoint y: 379, endPoint x: 972, endPoint y: 199, distance: 294.0
click at [972, 199] on div "Overview Getting your profile banned is the fastest way to halt every Upwork de…" at bounding box center [1095, 290] width 248 height 194
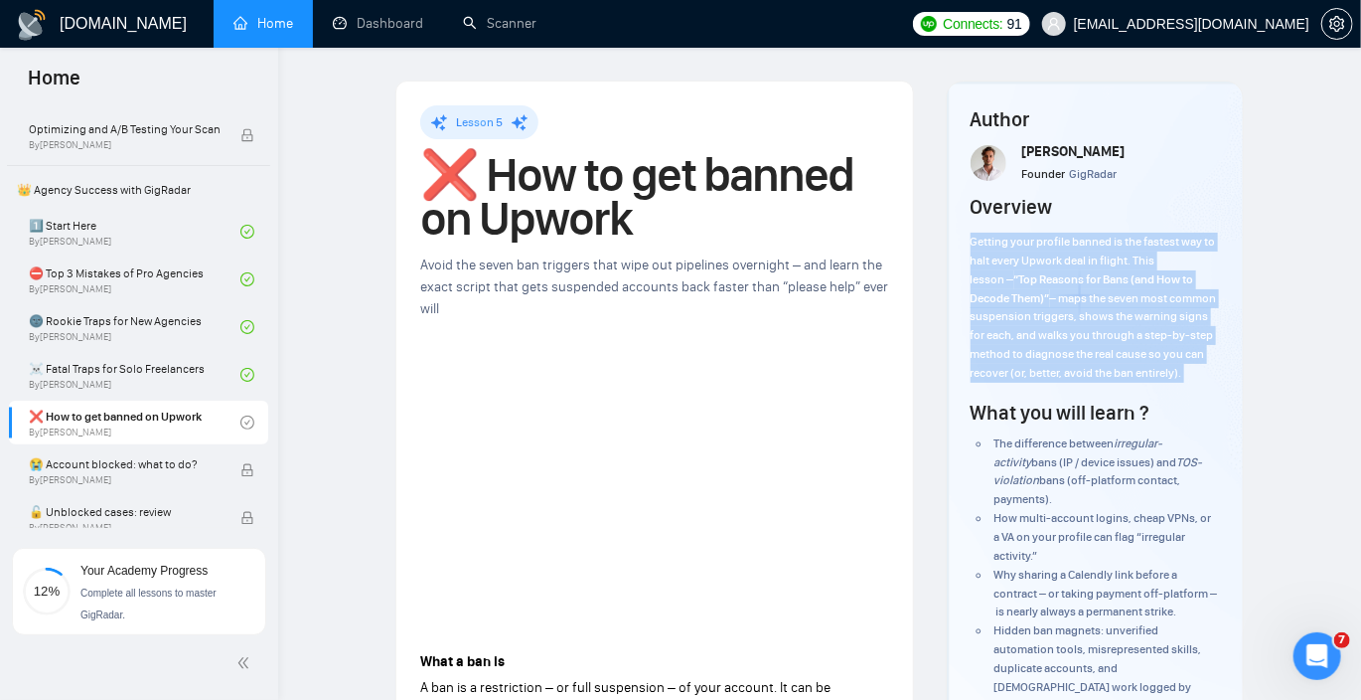
click at [972, 199] on h4 "Overview" at bounding box center [1012, 207] width 82 height 28
drag, startPoint x: 972, startPoint y: 199, endPoint x: 1193, endPoint y: 377, distance: 283.4
click at [1192, 377] on div "Overview Getting your profile banned is the fastest way to halt every Upwork de…" at bounding box center [1095, 290] width 248 height 194
click at [1193, 377] on p "Getting your profile banned is the fastest way to halt every Upwork deal in fli…" at bounding box center [1095, 308] width 248 height 150
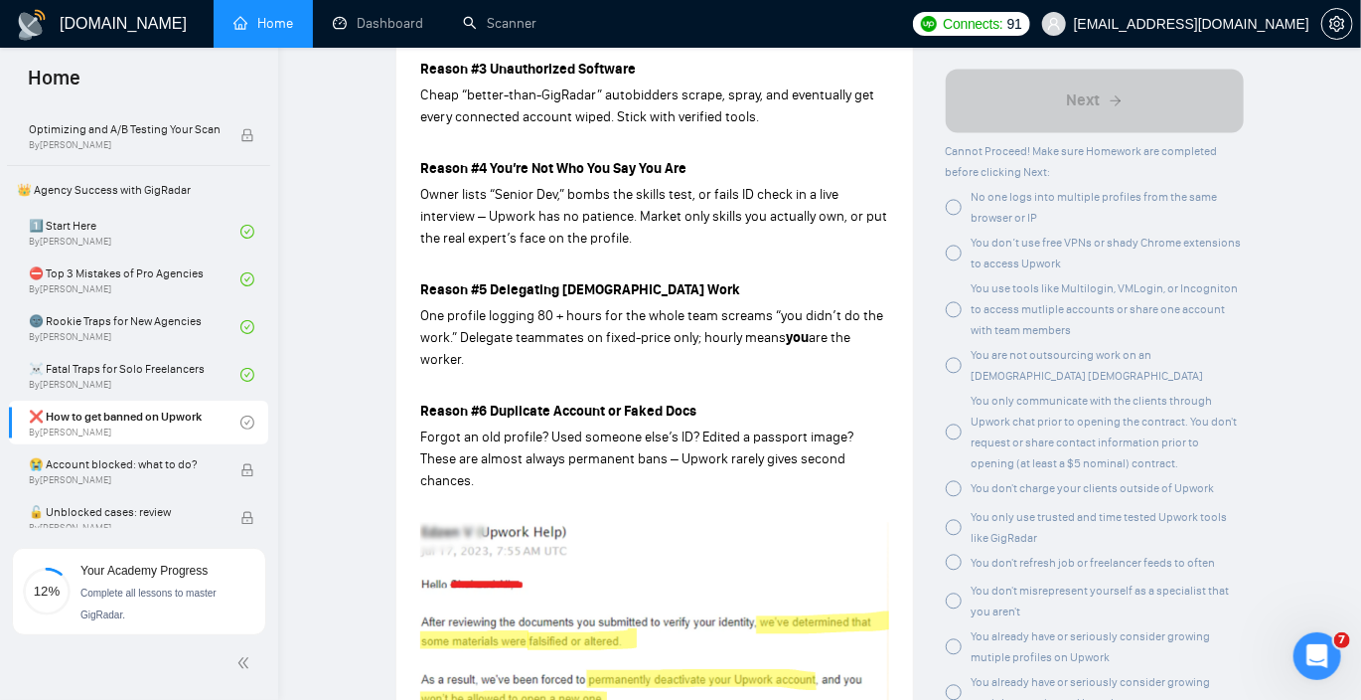
scroll to position [1941, 0]
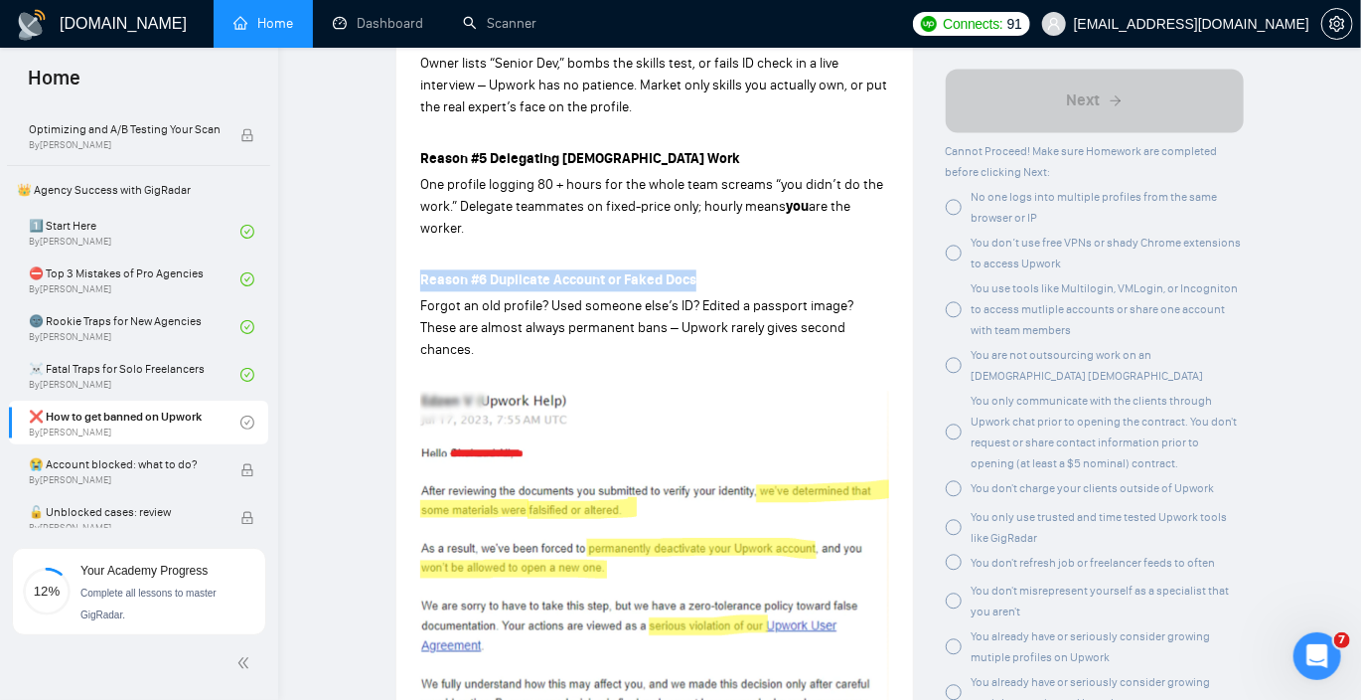
drag, startPoint x: 420, startPoint y: 255, endPoint x: 695, endPoint y: 264, distance: 274.4
click at [695, 269] on p "Reason #6 Duplicate Account or Faked Docs" at bounding box center [654, 280] width 469 height 22
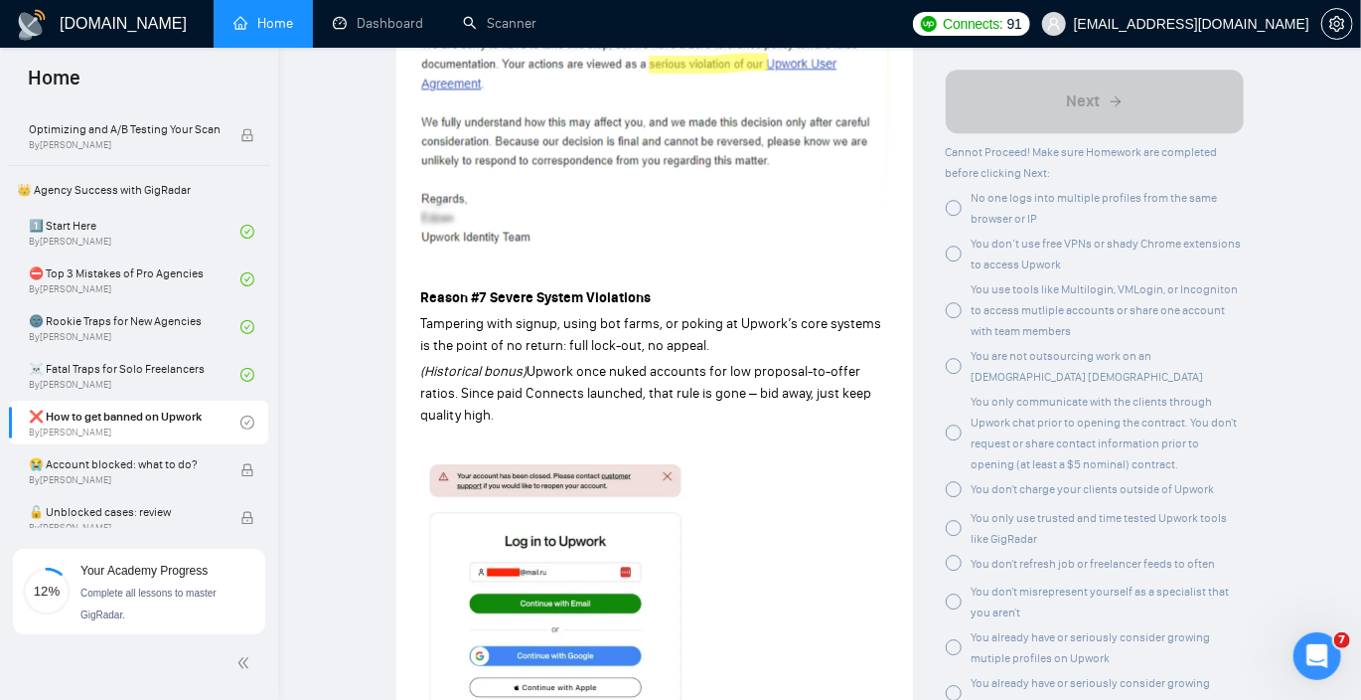
scroll to position [2405, 0]
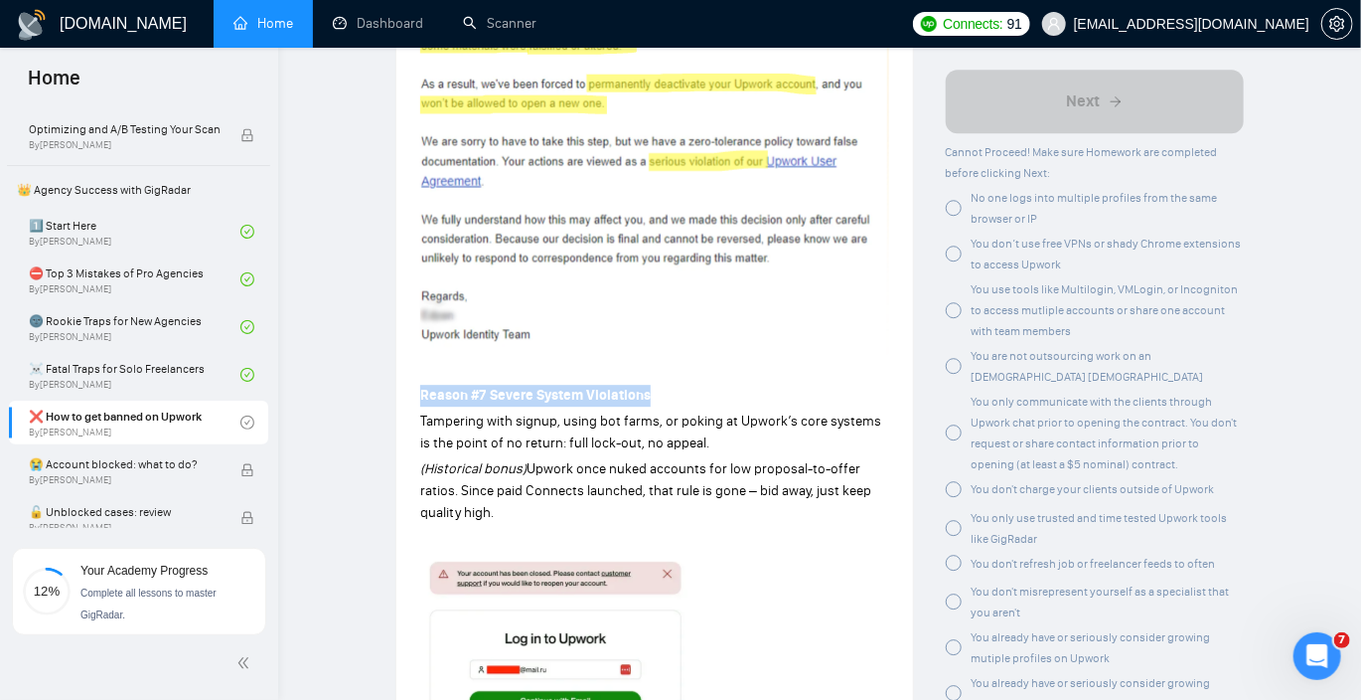
drag, startPoint x: 419, startPoint y: 354, endPoint x: 687, endPoint y: 351, distance: 267.3
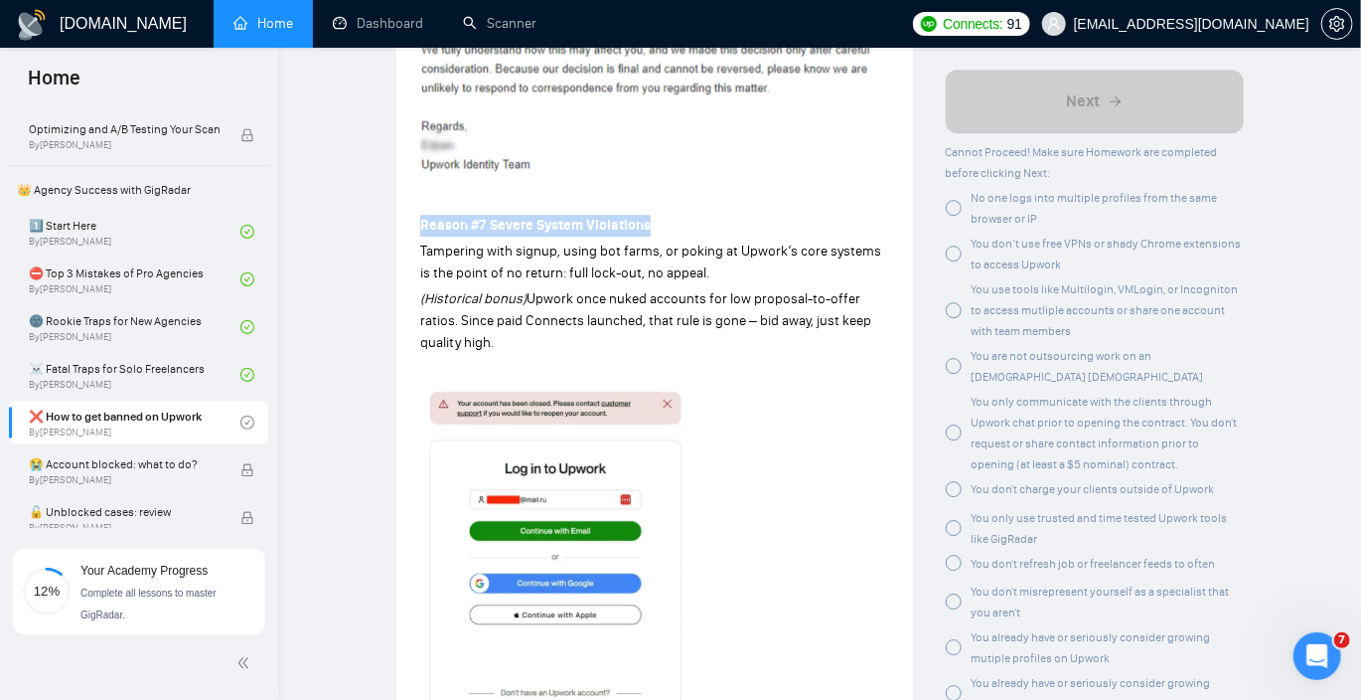
scroll to position [2576, 0]
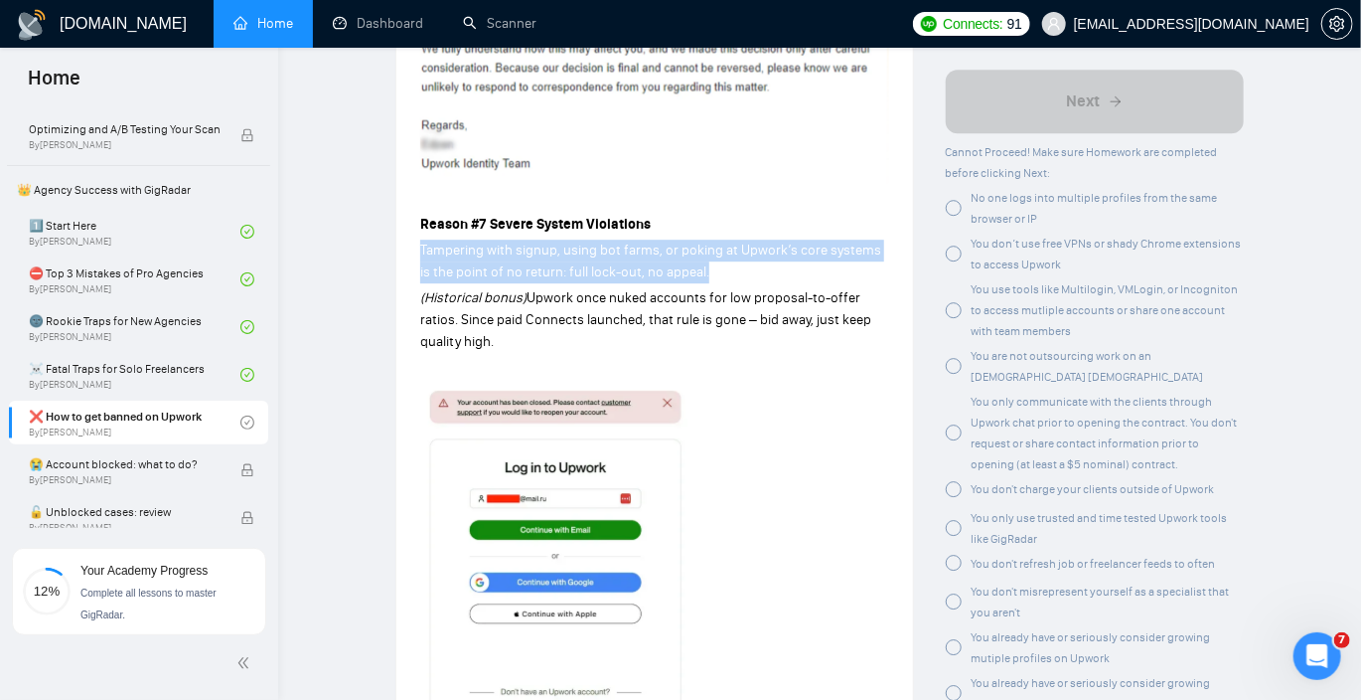
drag, startPoint x: 706, startPoint y: 222, endPoint x: 426, endPoint y: 194, distance: 280.6
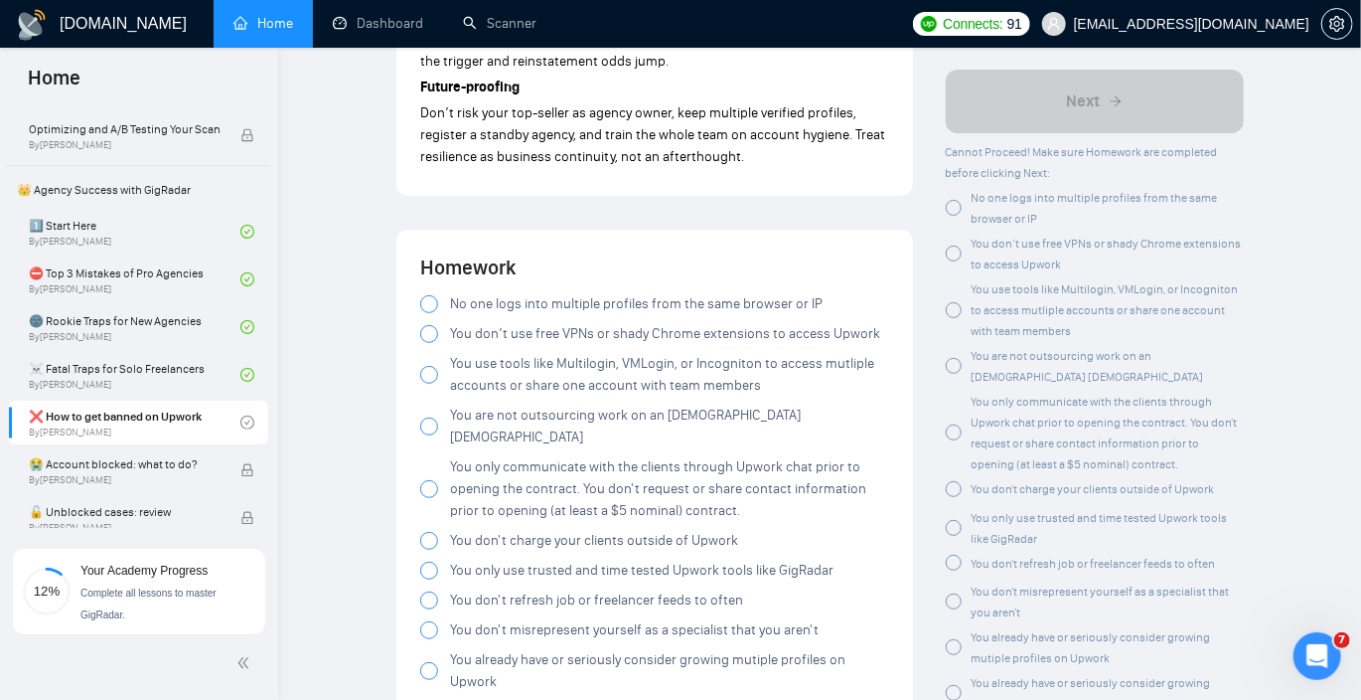
scroll to position [3578, 0]
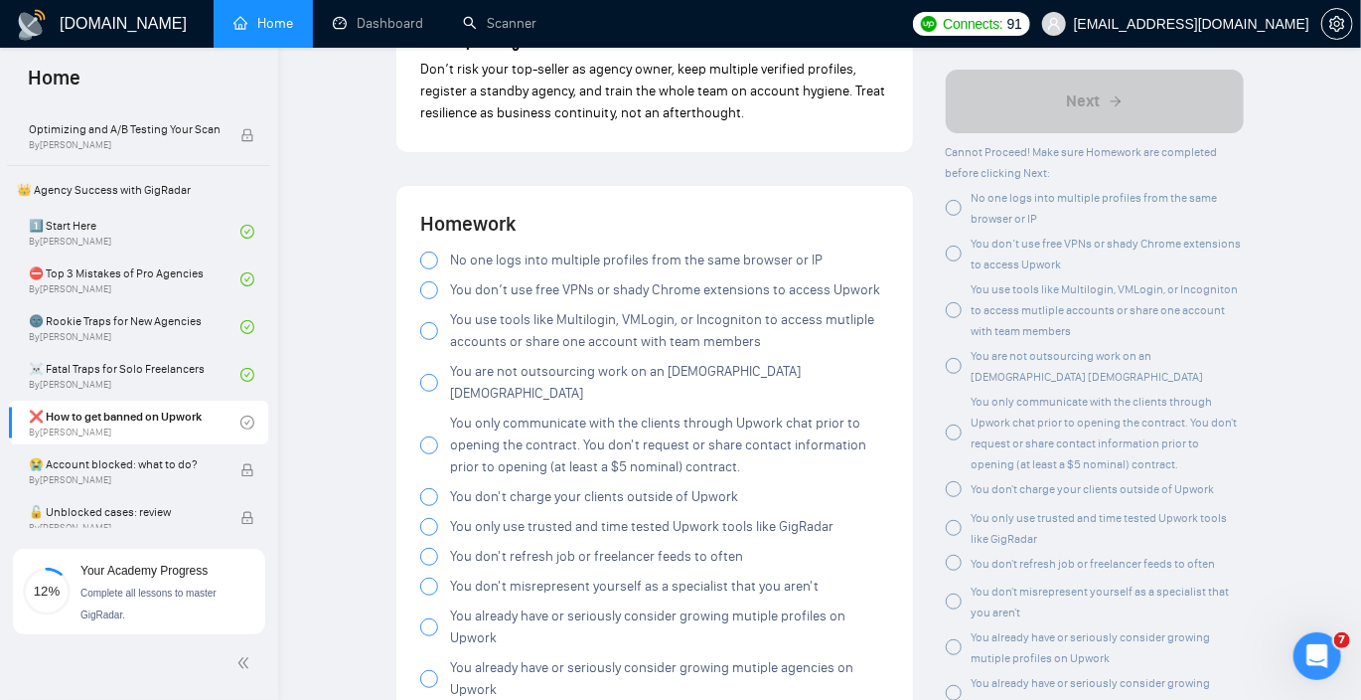
click at [558, 249] on span "No one logs into multiple profiles from the same browser or IP" at bounding box center [636, 260] width 373 height 22
click at [503, 279] on span "You don’t use free VPNs or shady Chrome extensions to access Upwork" at bounding box center [665, 290] width 430 height 22
click at [526, 309] on span "You use tools like Multilogin, VMLogin, or Incogniton to access mutliple accoun…" at bounding box center [669, 331] width 439 height 44
click at [512, 361] on span "You are not outsourcing work on an [DEMOGRAPHIC_DATA] [DEMOGRAPHIC_DATA]" at bounding box center [669, 383] width 439 height 44
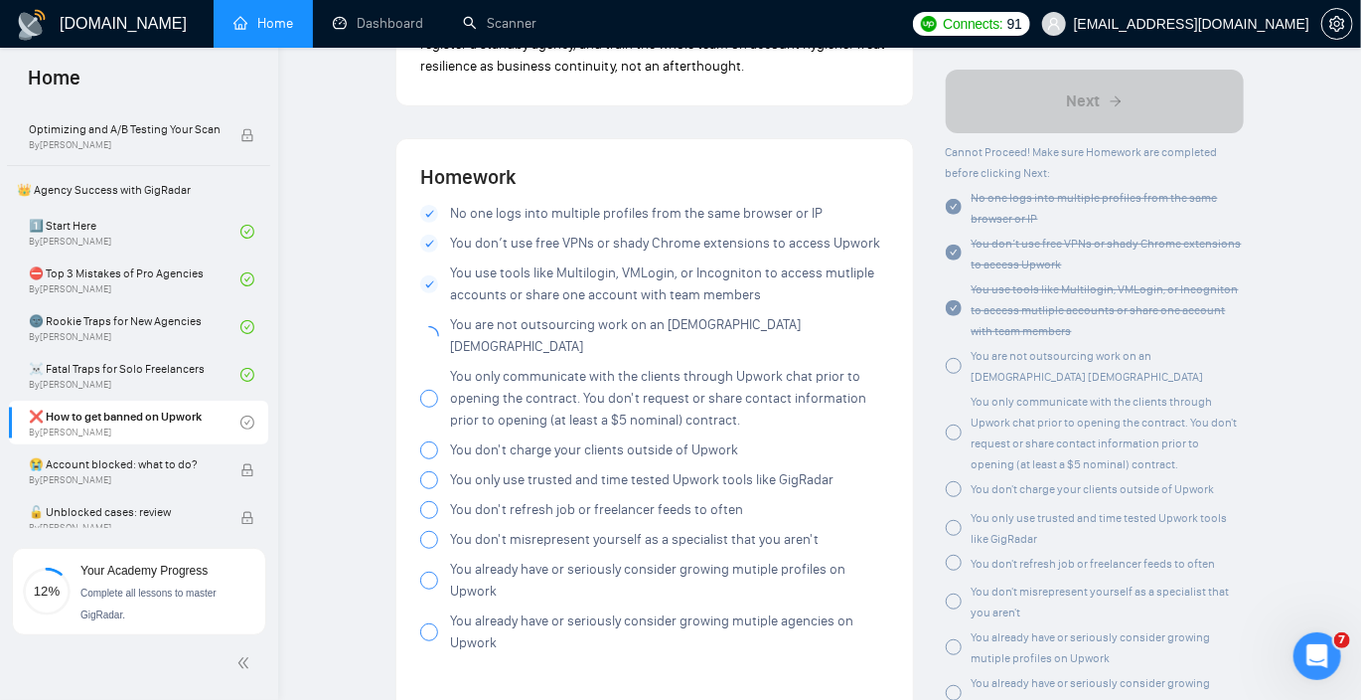
scroll to position [3625, 0]
click at [523, 365] on span "You only communicate with the clients through Upwork chat prior to opening the …" at bounding box center [669, 398] width 439 height 66
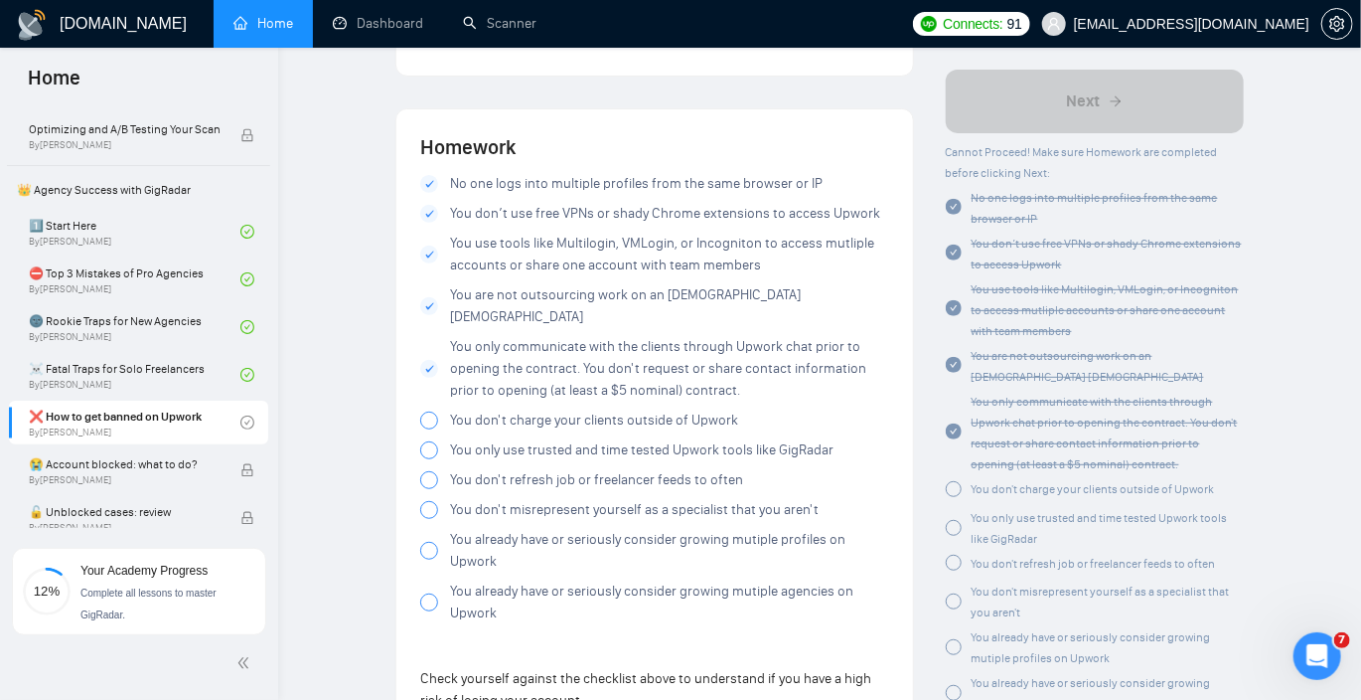
scroll to position [3666, 0]
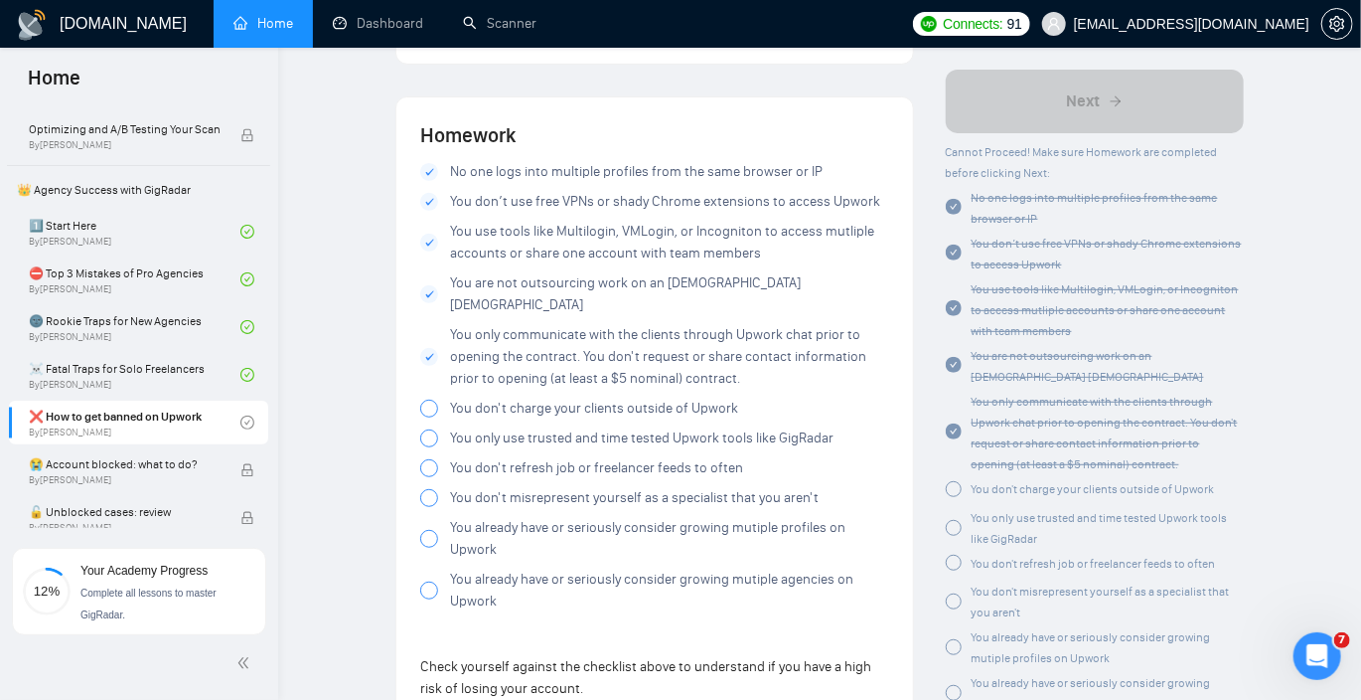
click at [521, 398] on span "You don't charge your clients outside of Upwork" at bounding box center [594, 409] width 288 height 22
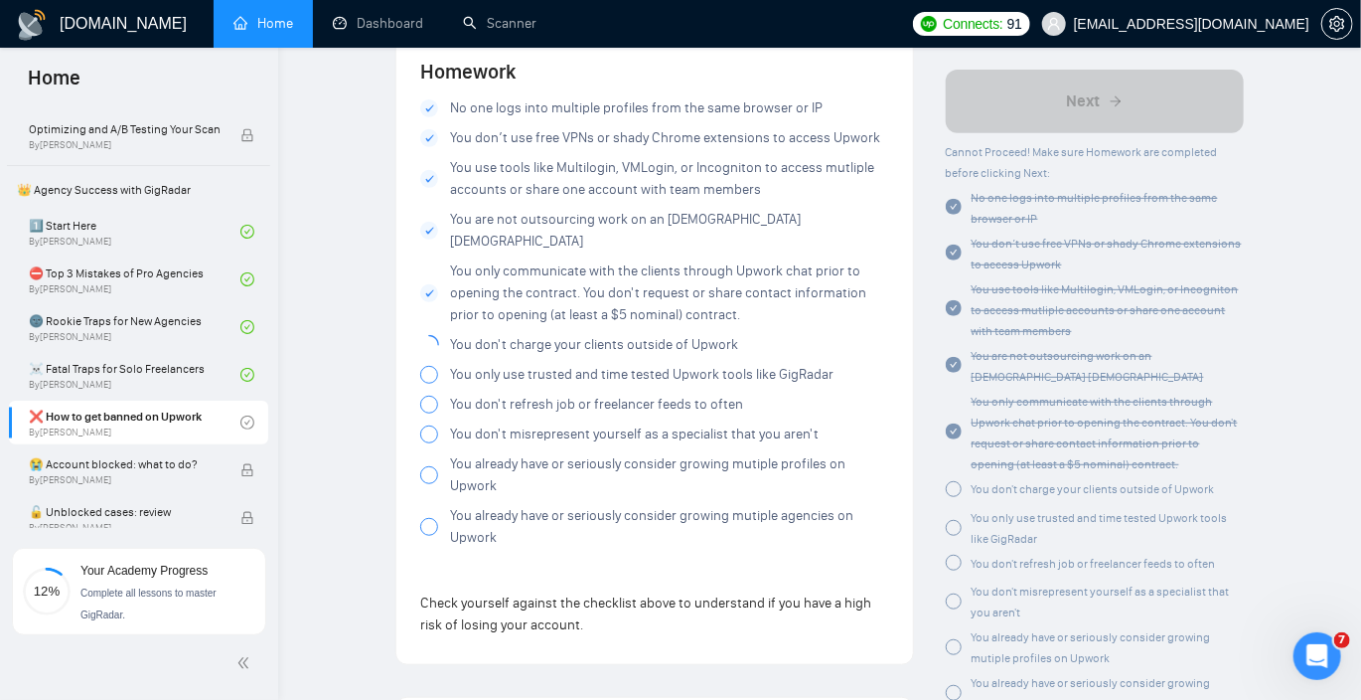
scroll to position [3741, 0]
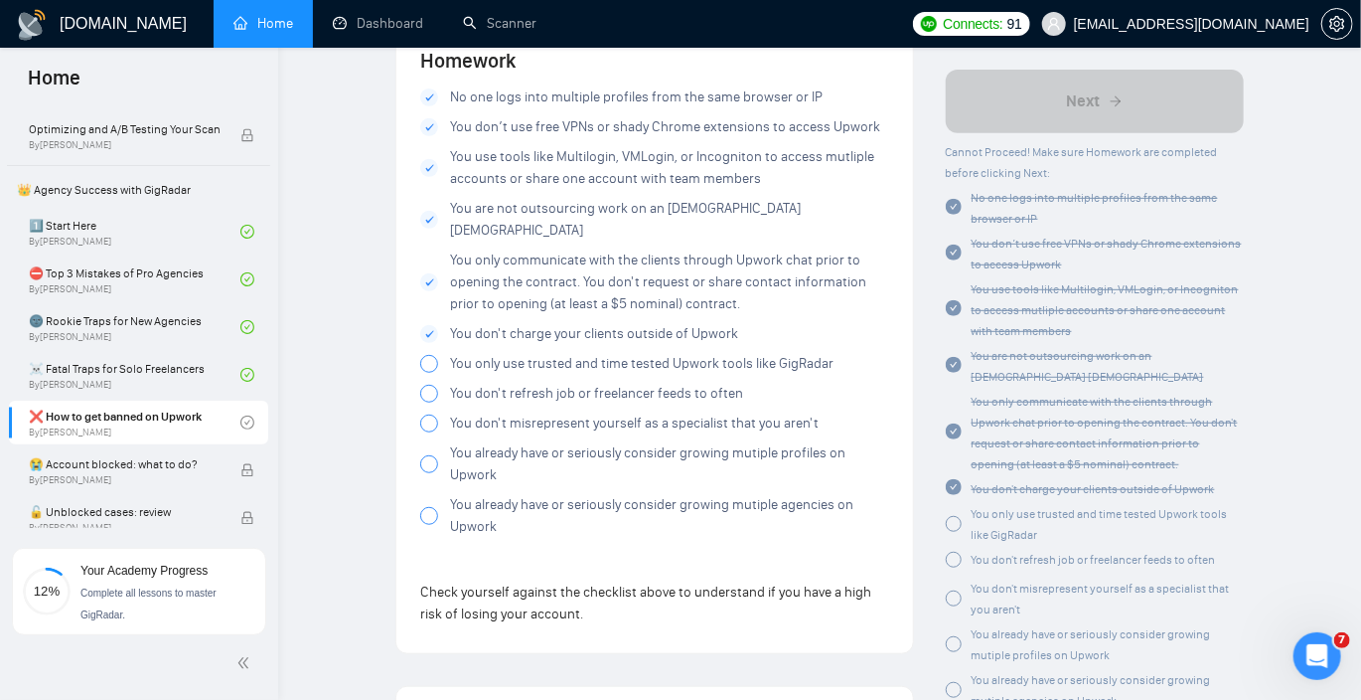
click at [556, 353] on span "You only use trusted and time tested Upwork tools like GigRadar" at bounding box center [642, 364] width 384 height 22
click at [549, 383] on span "You don't refresh job or freelancer feeds to often" at bounding box center [596, 394] width 293 height 22
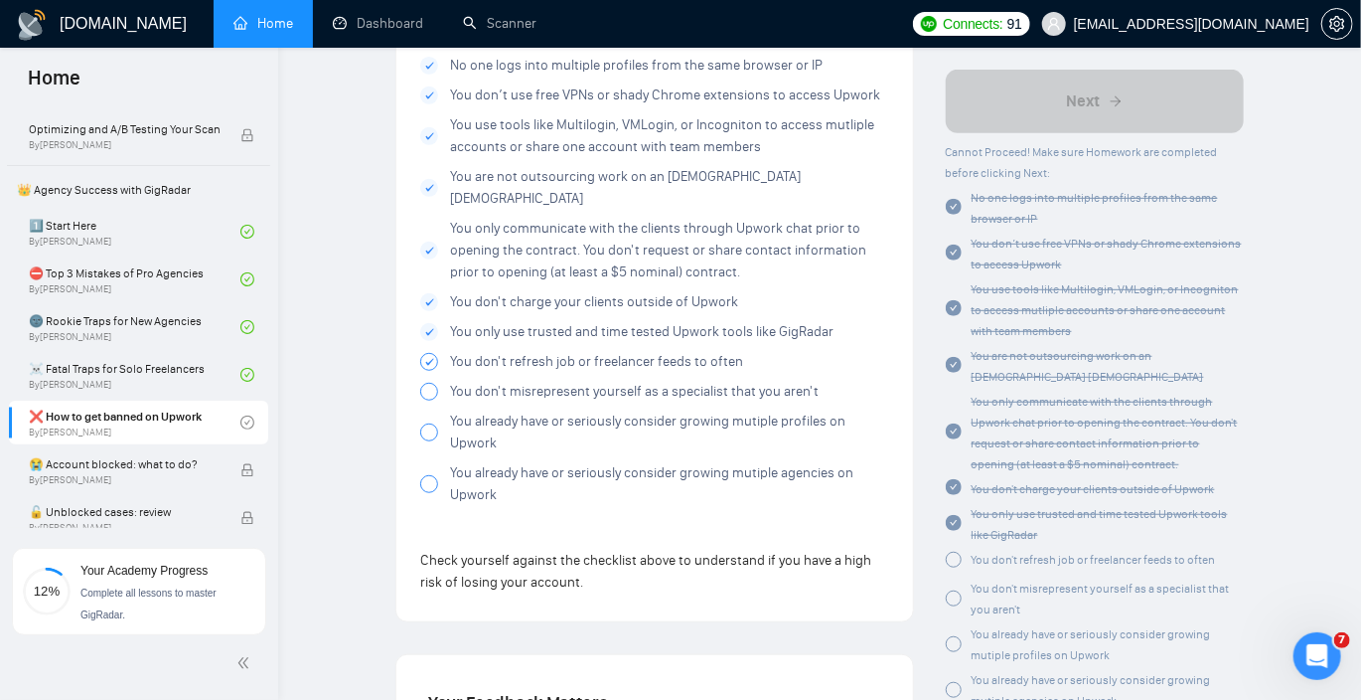
scroll to position [3778, 0]
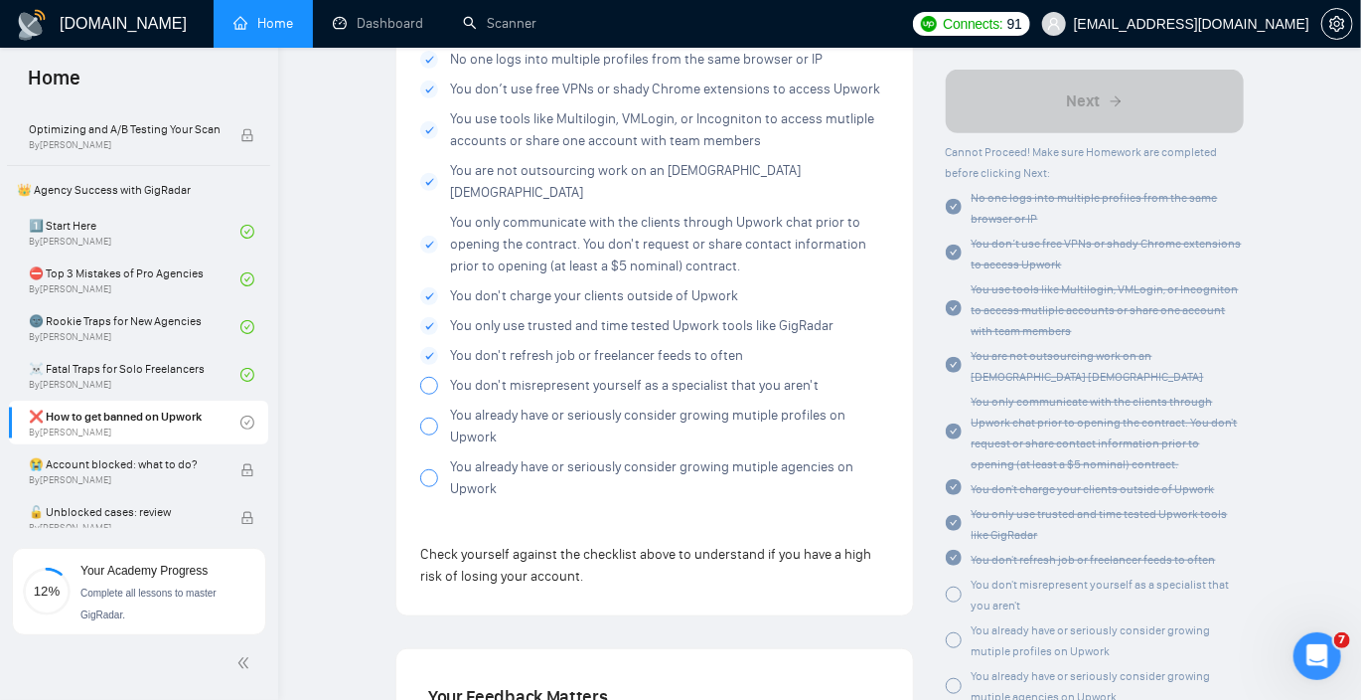
click at [520, 375] on span "You don't misrepresent yourself as a specialist that you aren't" at bounding box center [634, 386] width 369 height 22
click at [480, 404] on span "You already have or seriously consider growing mutiple profiles on Upwork" at bounding box center [669, 426] width 439 height 44
click at [482, 456] on span "You already have or seriously consider growing mutiple agencies on Upwork" at bounding box center [669, 478] width 439 height 44
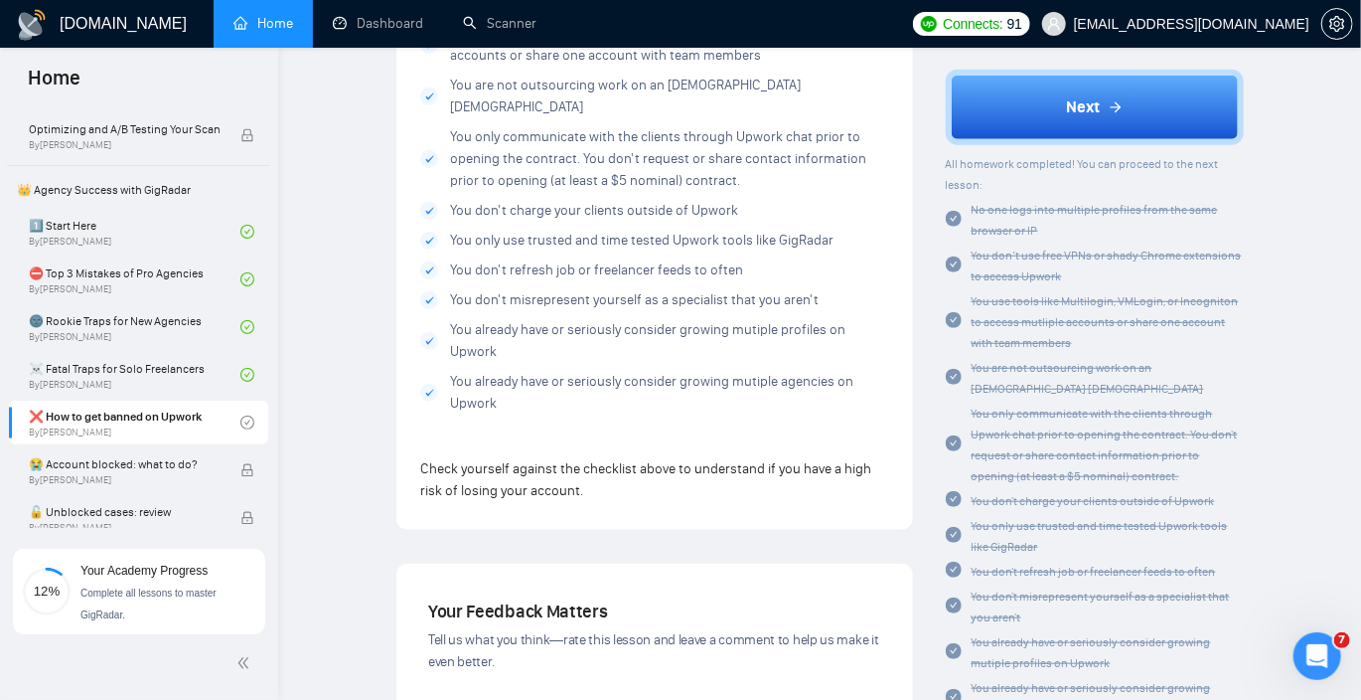
scroll to position [3810, 0]
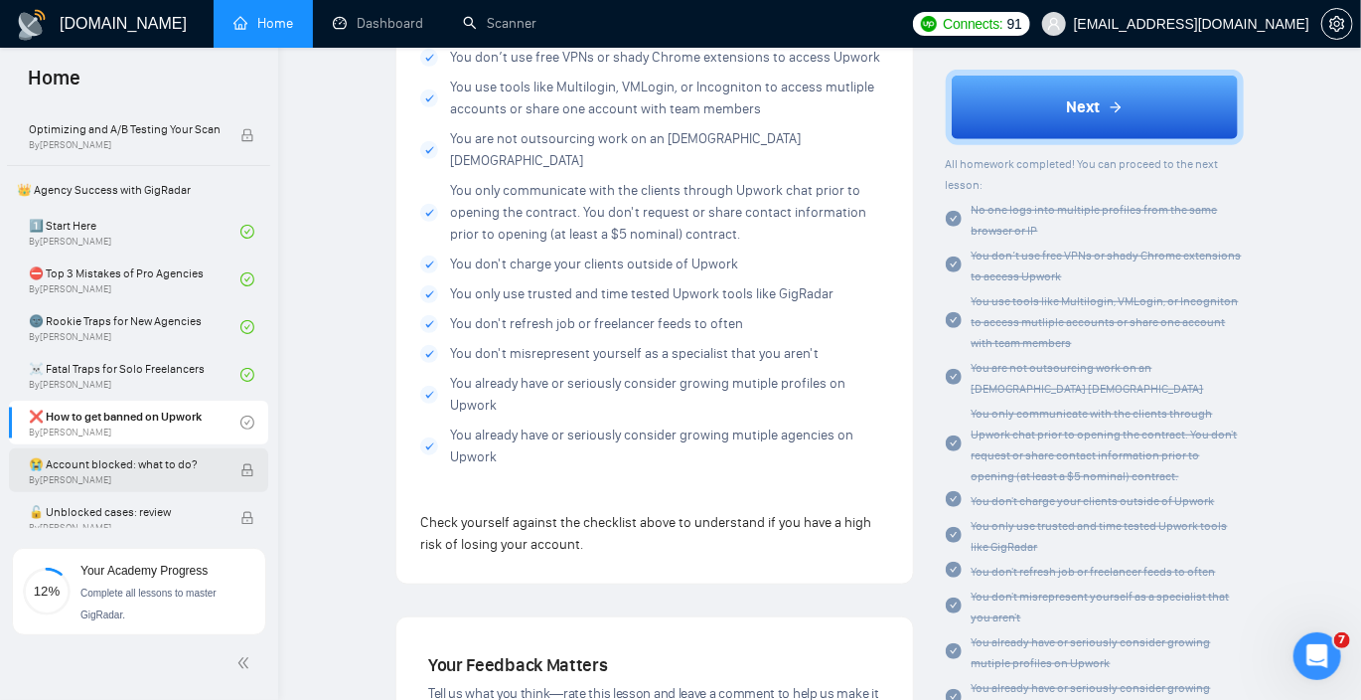
click at [149, 456] on span "😭 Account blocked: what to do?" at bounding box center [124, 464] width 191 height 20
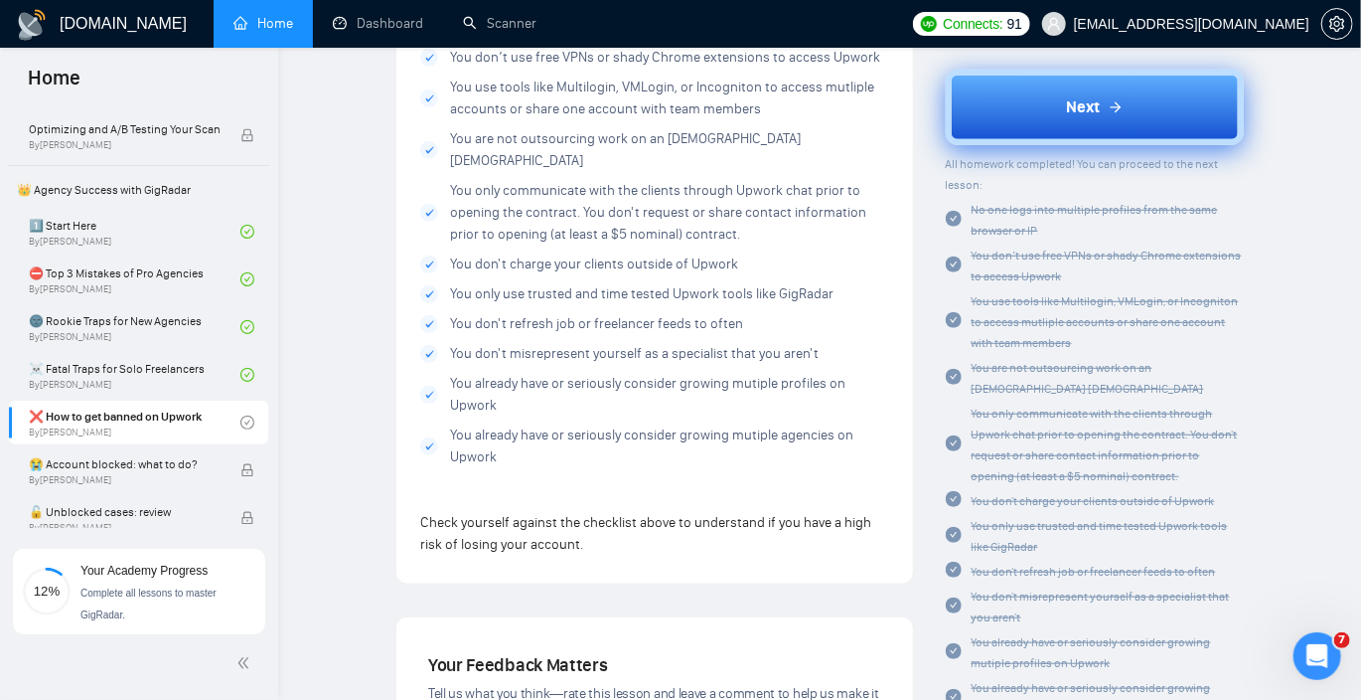
click at [1086, 101] on span "Next" at bounding box center [1083, 107] width 34 height 24
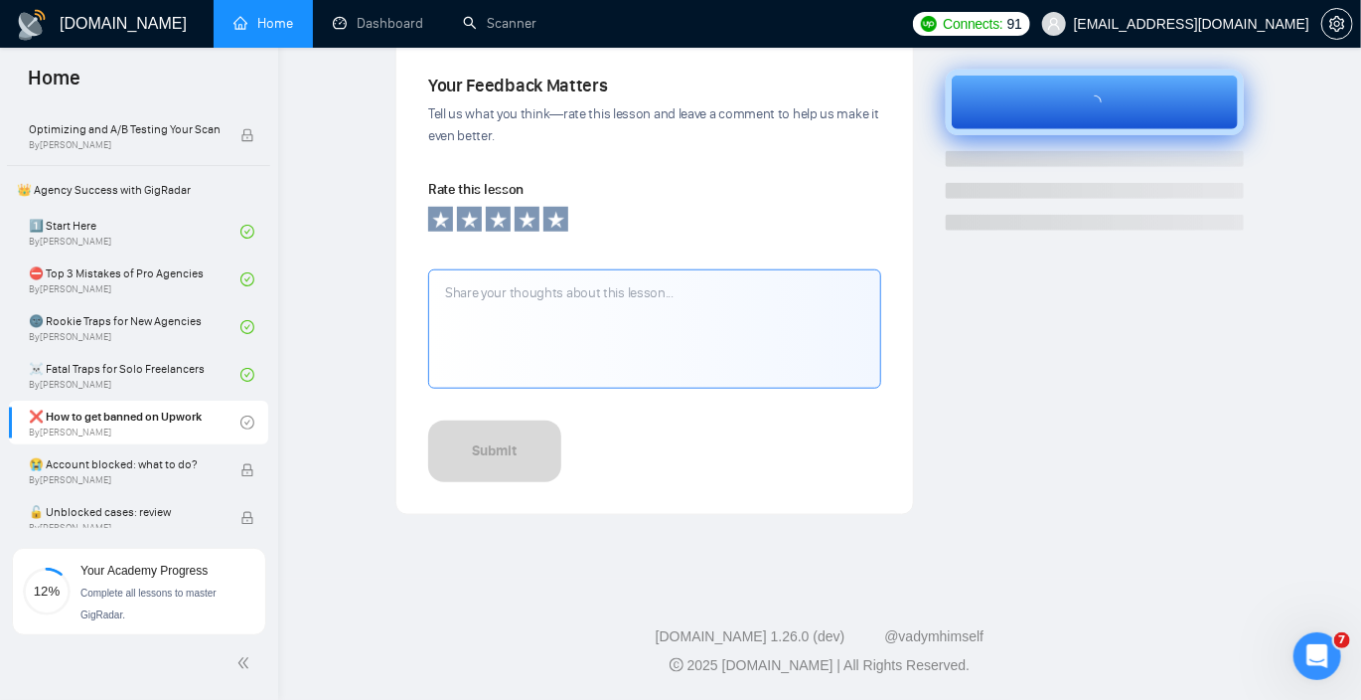
scroll to position [674, 0]
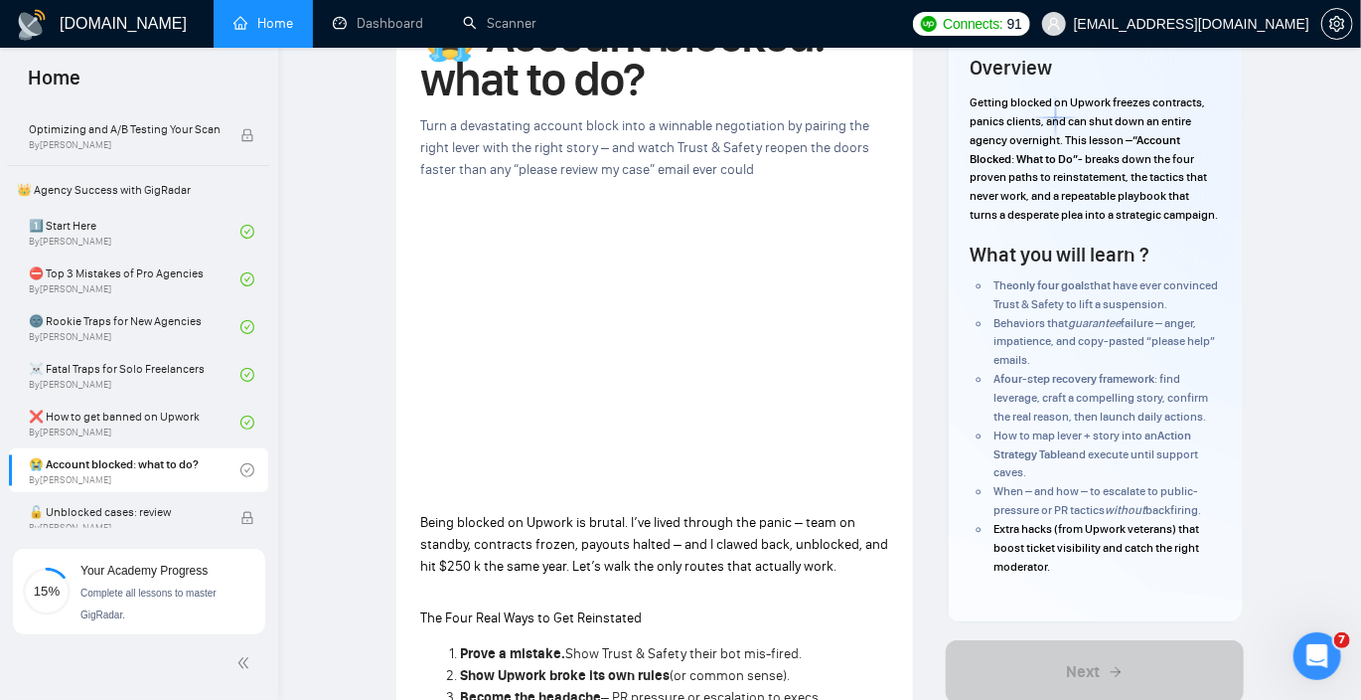
scroll to position [92, 0]
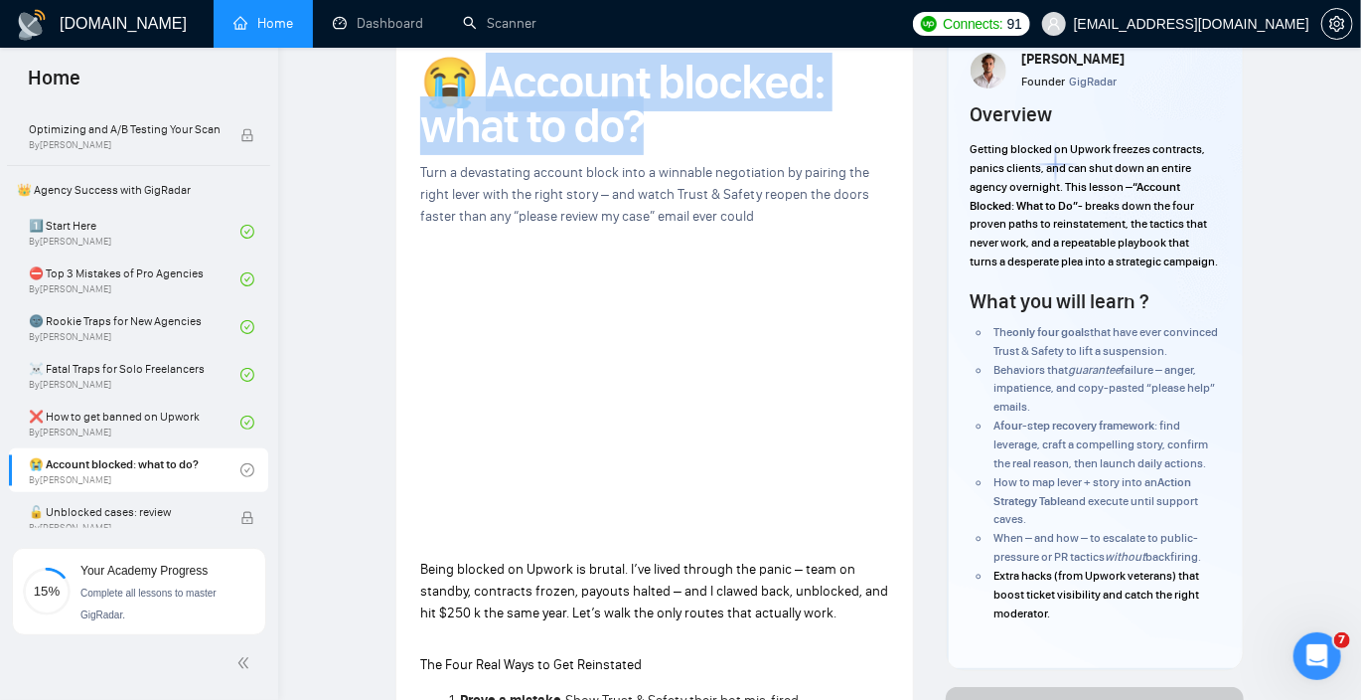
drag, startPoint x: 660, startPoint y: 128, endPoint x: 482, endPoint y: 97, distance: 180.5
click at [482, 97] on h1 "😭 Account blocked: what to do?" at bounding box center [654, 104] width 469 height 87
click at [136, 410] on link "❌ How to get banned on Upwork By [PERSON_NAME]" at bounding box center [135, 422] width 212 height 44
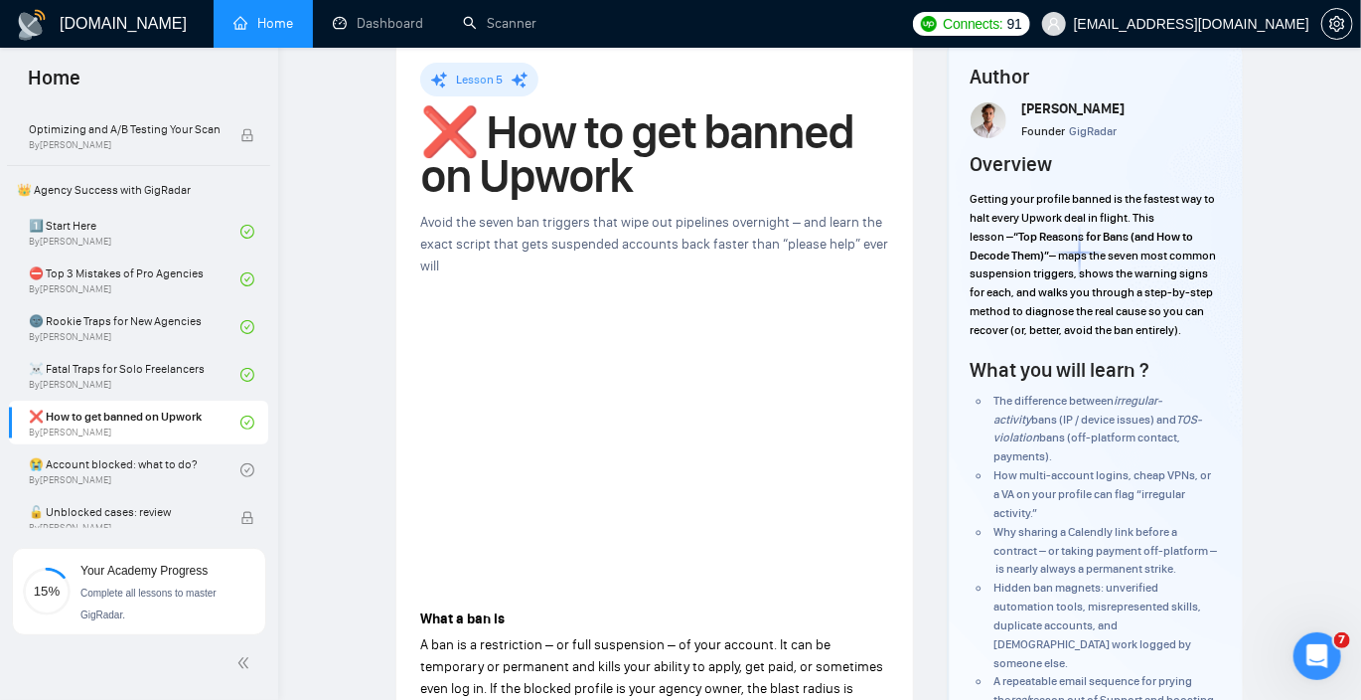
scroll to position [52, 0]
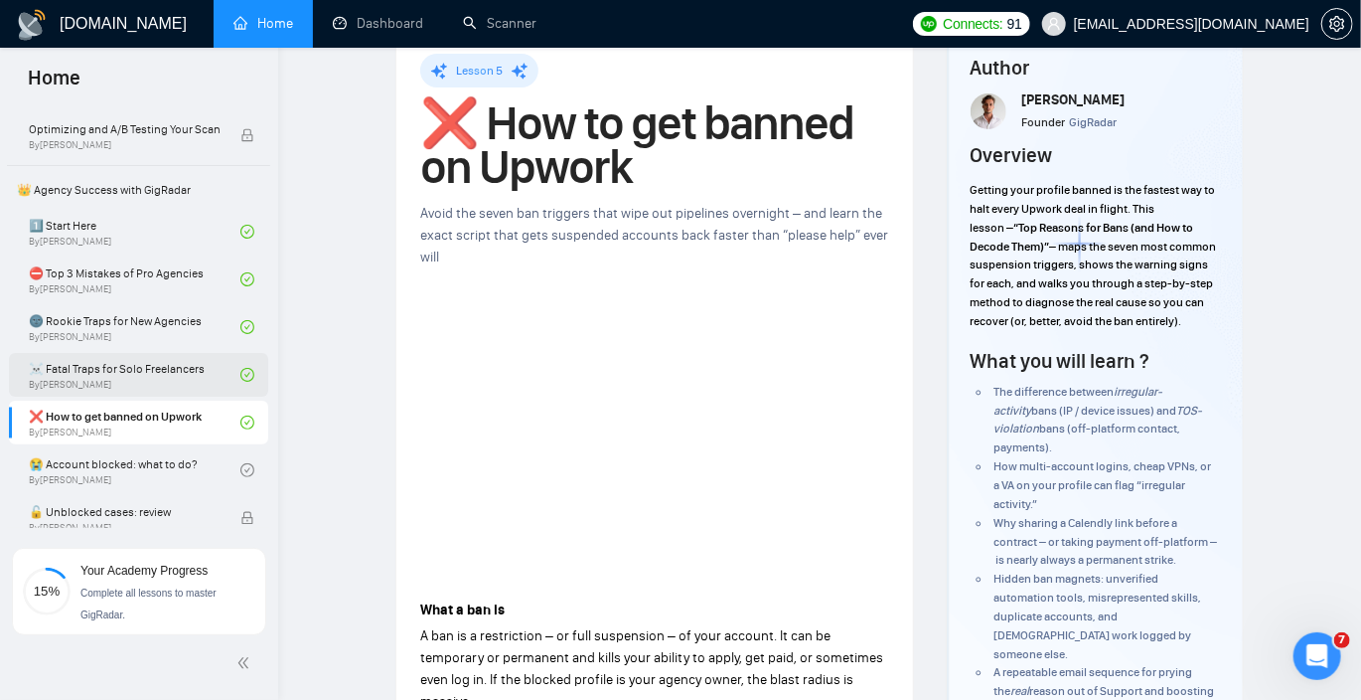
click at [169, 380] on link "☠️ Fatal Traps for Solo Freelancers By [PERSON_NAME]" at bounding box center [135, 375] width 212 height 44
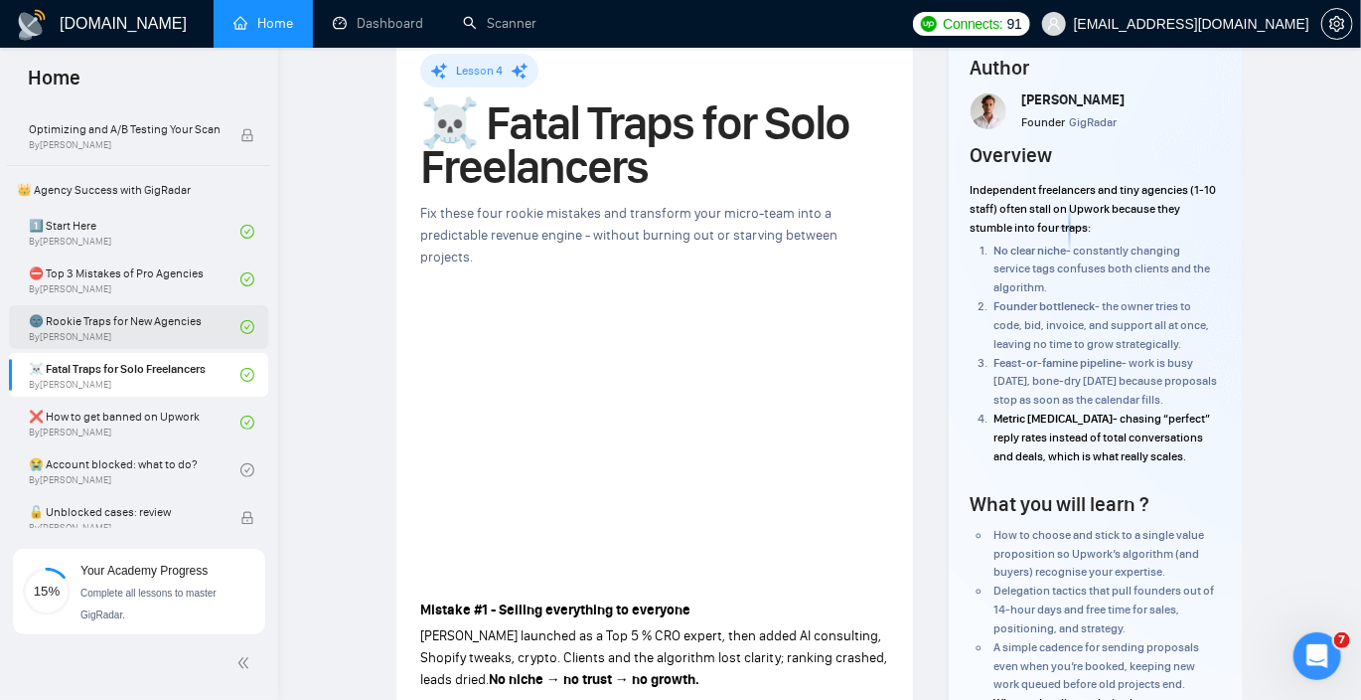
click at [129, 325] on link "🌚 Rookie Traps for New Agencies By [PERSON_NAME]" at bounding box center [135, 327] width 212 height 44
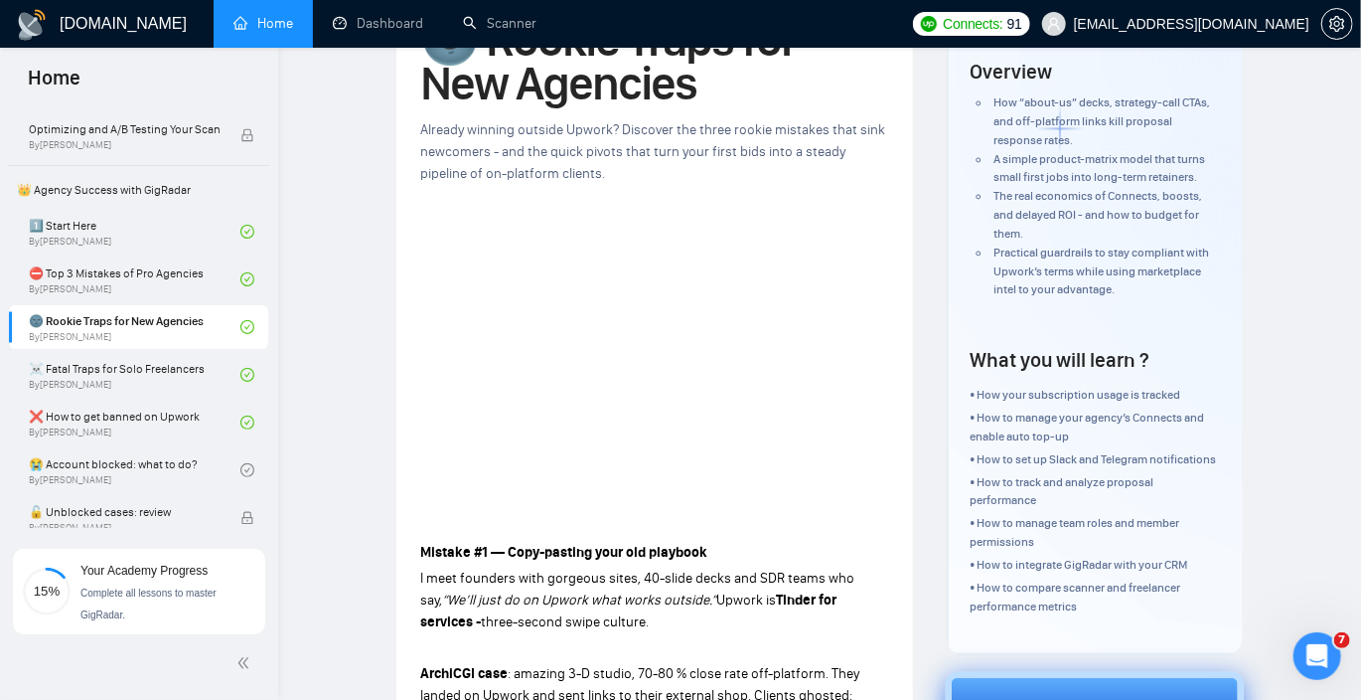
scroll to position [138, 0]
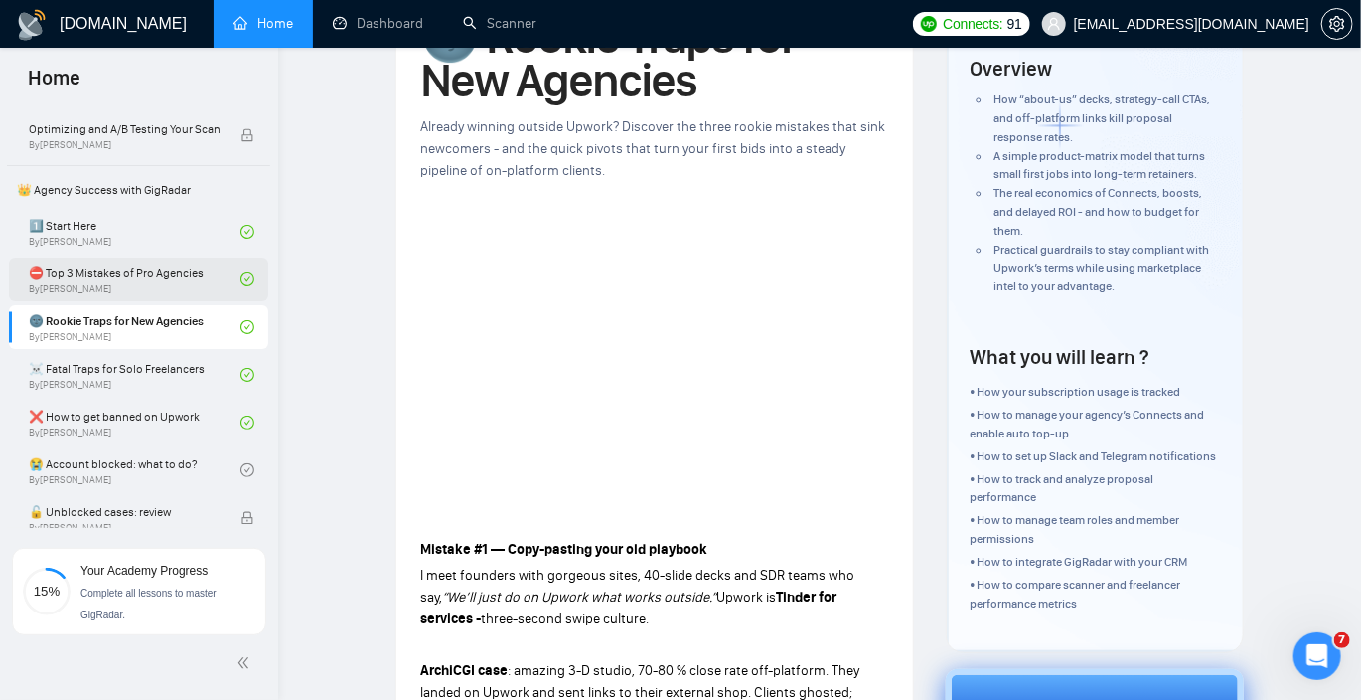
click at [117, 276] on link "⛔ Top 3 Mistakes of Pro Agencies By [PERSON_NAME]" at bounding box center [135, 279] width 212 height 44
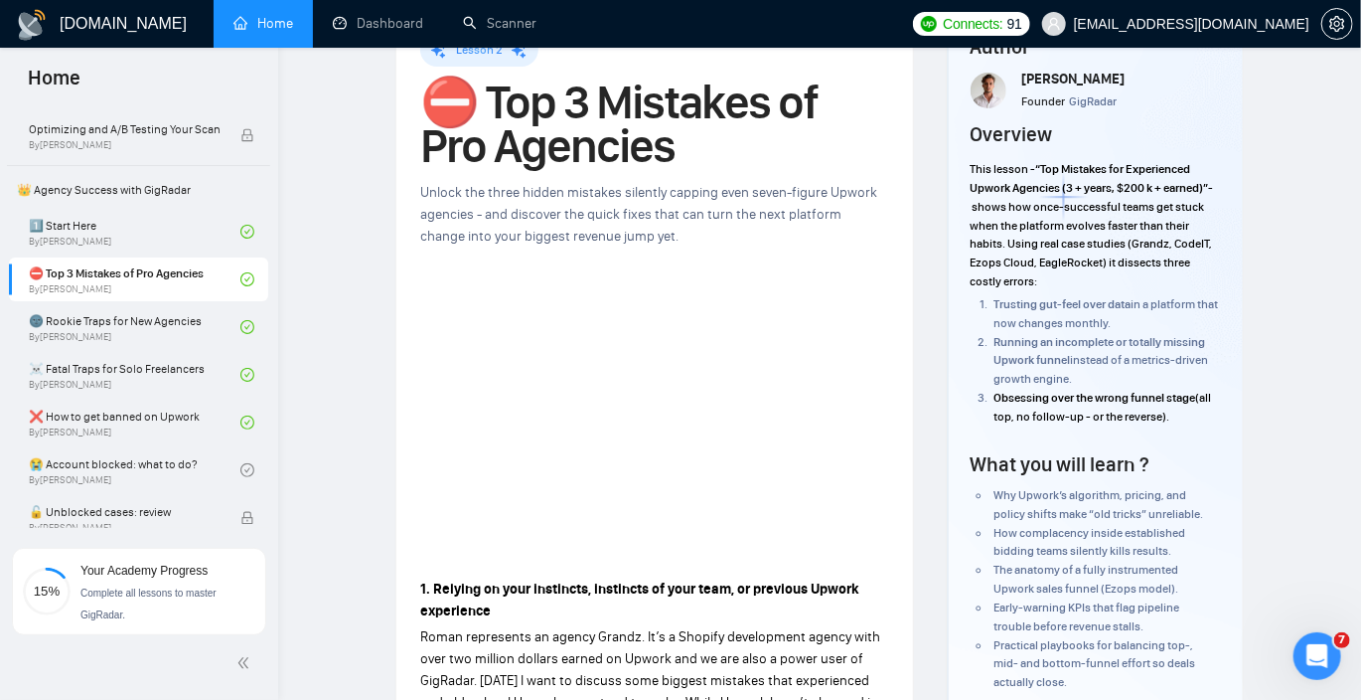
scroll to position [31, 0]
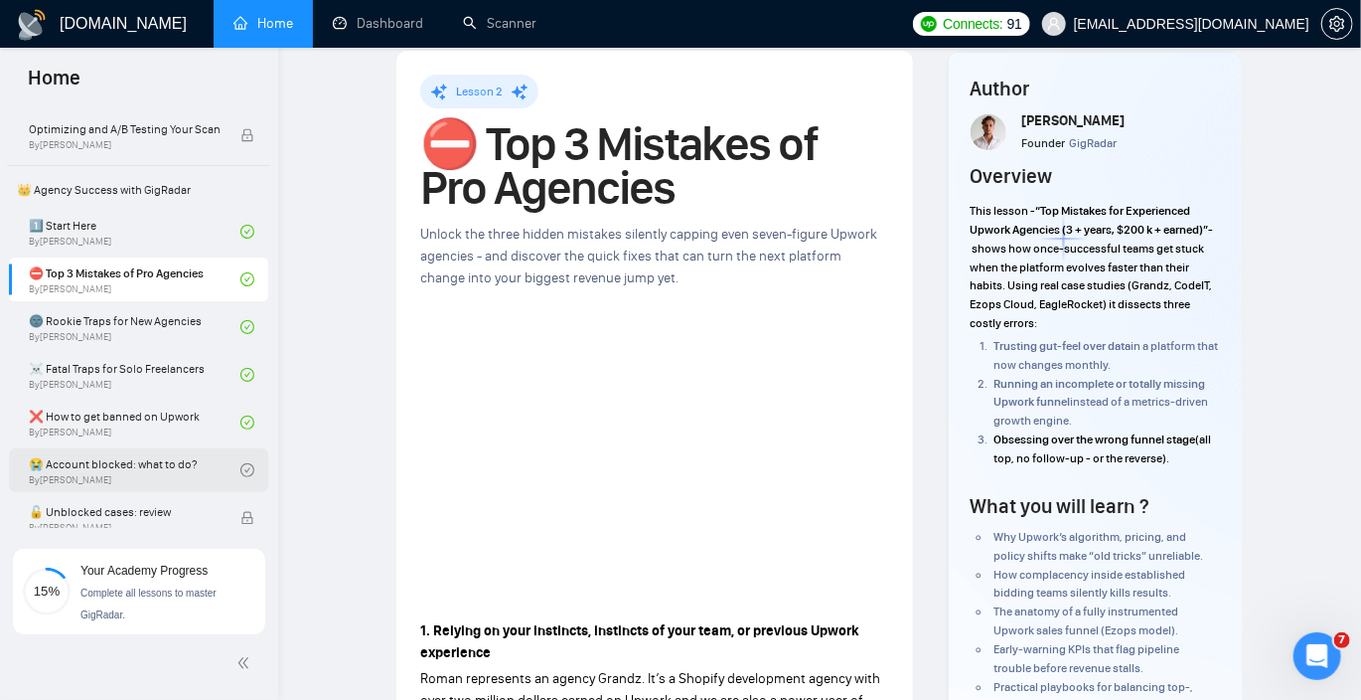
click at [140, 462] on link "😭 Account blocked: what to do? By [PERSON_NAME]" at bounding box center [135, 470] width 212 height 44
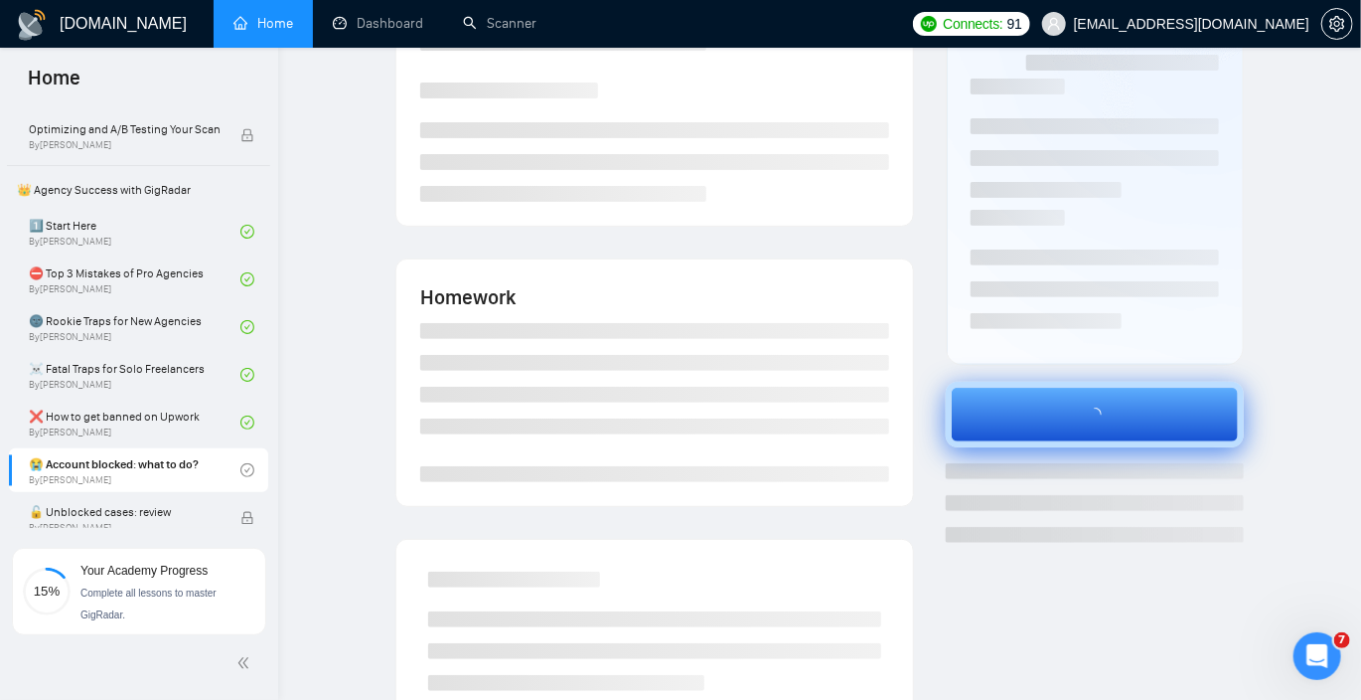
scroll to position [182, 0]
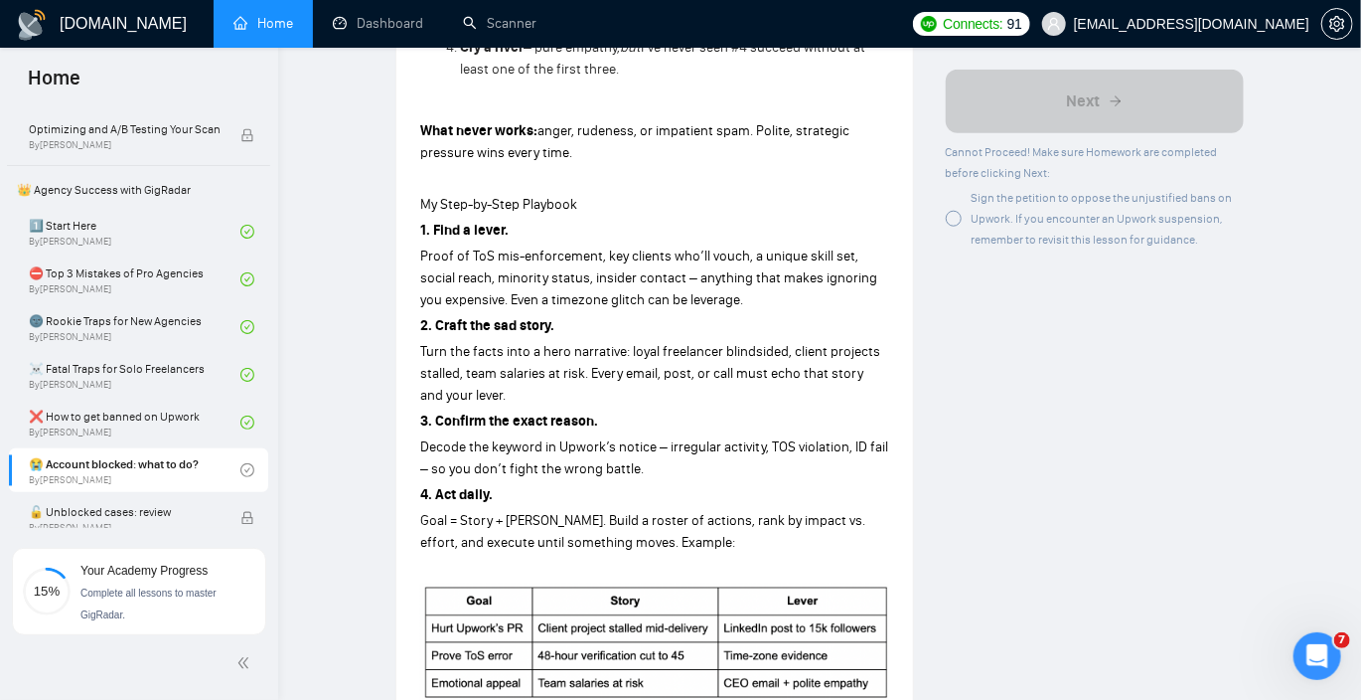
scroll to position [809, 0]
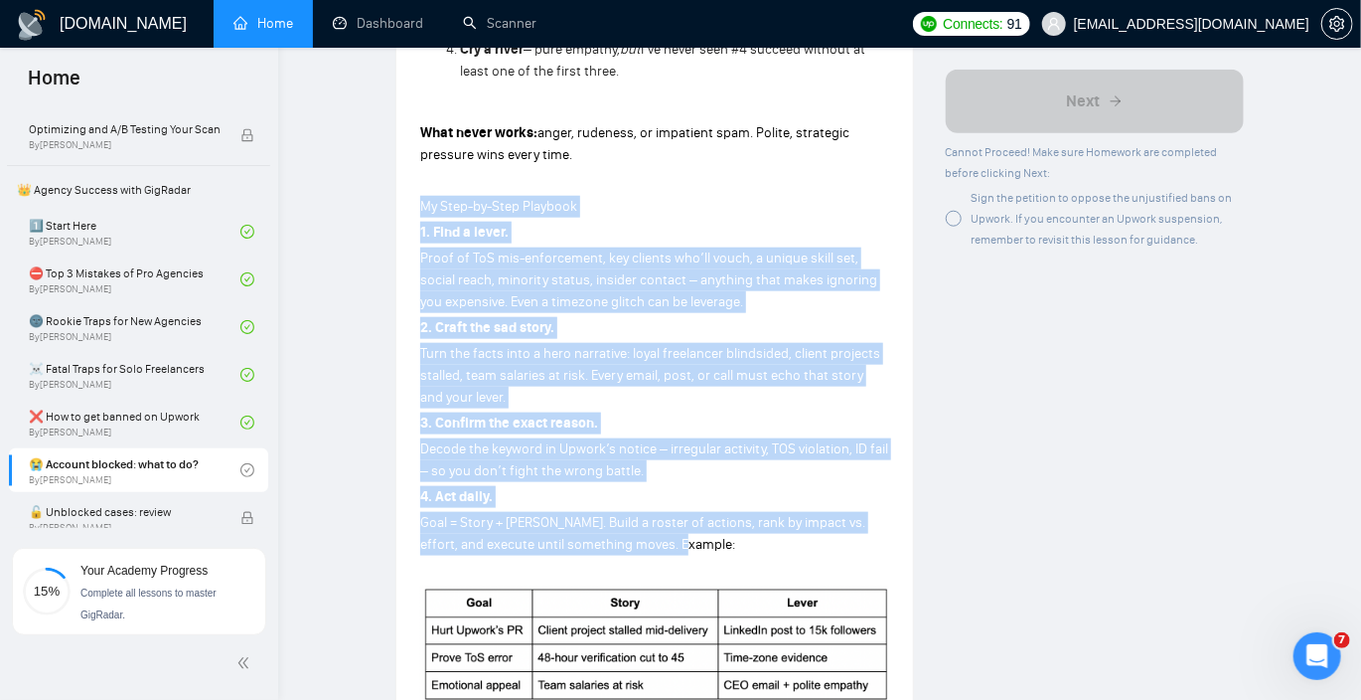
drag, startPoint x: 418, startPoint y: 205, endPoint x: 680, endPoint y: 545, distance: 428.8
click at [680, 545] on div "Lesson 6 😭 Account blocked: what to do? Turn a devastating account block into a…" at bounding box center [655, 299] width 517 height 2052
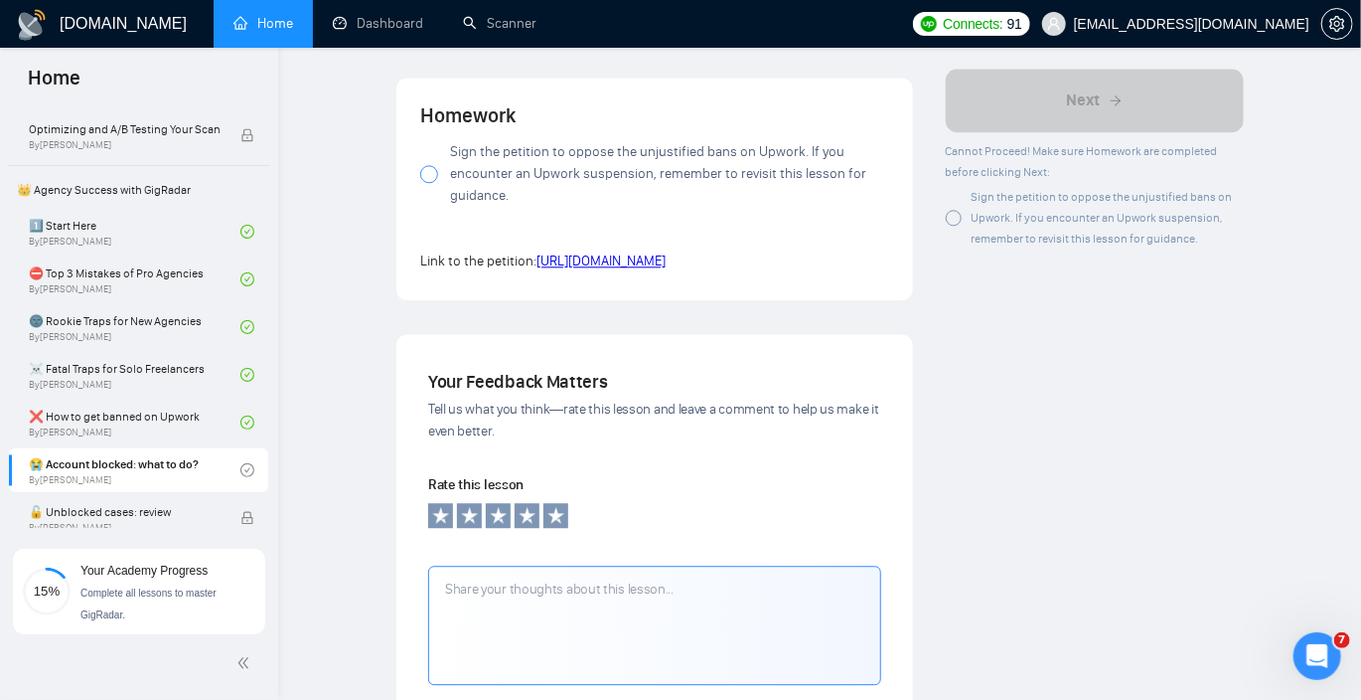
scroll to position [1939, 0]
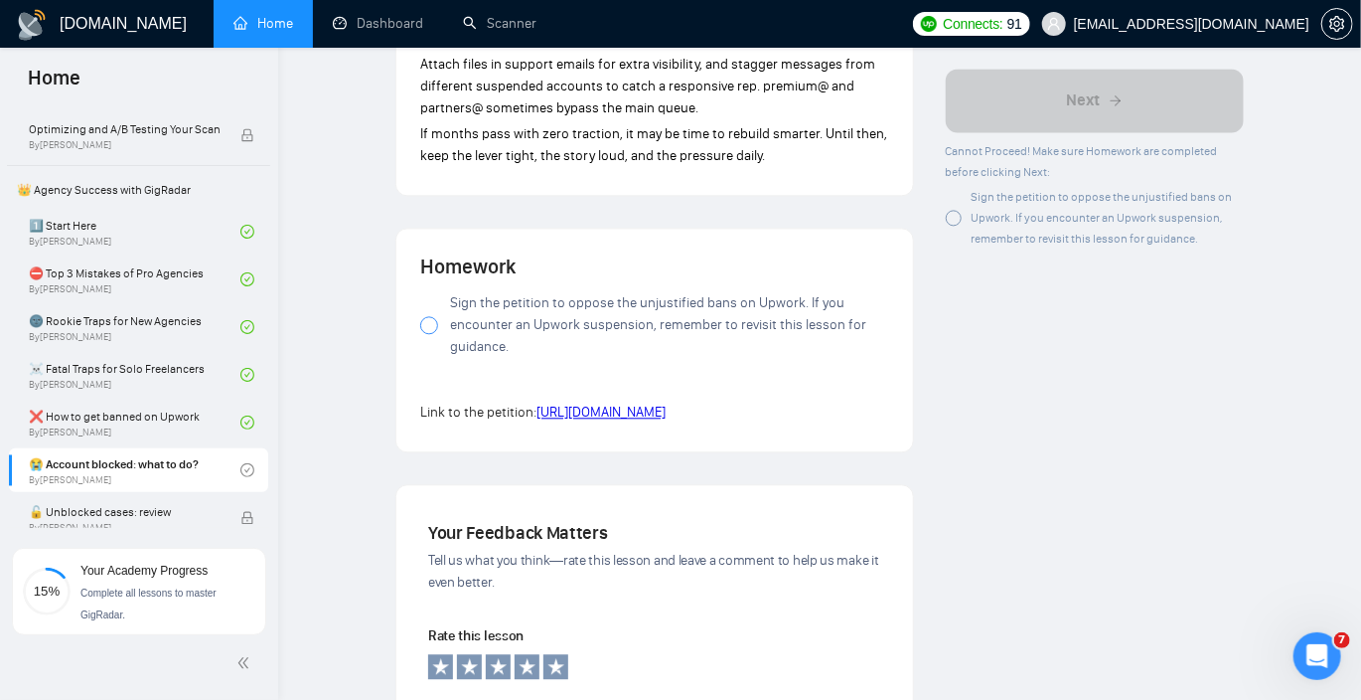
click at [502, 311] on span "Sign the petition to oppose the unjustified bans on Upwork. If you encounter an…" at bounding box center [669, 325] width 439 height 66
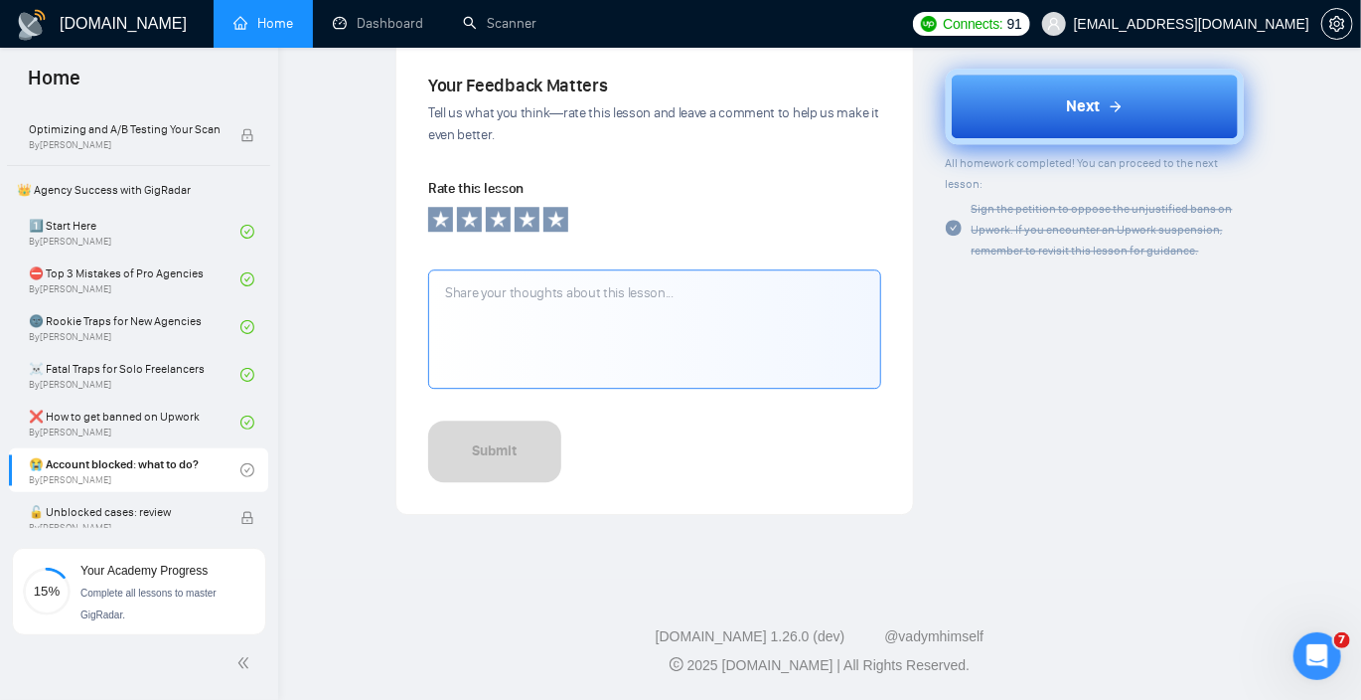
click at [642, 311] on textarea at bounding box center [654, 328] width 453 height 119
click at [1114, 130] on button "Next" at bounding box center [1095, 108] width 298 height 76
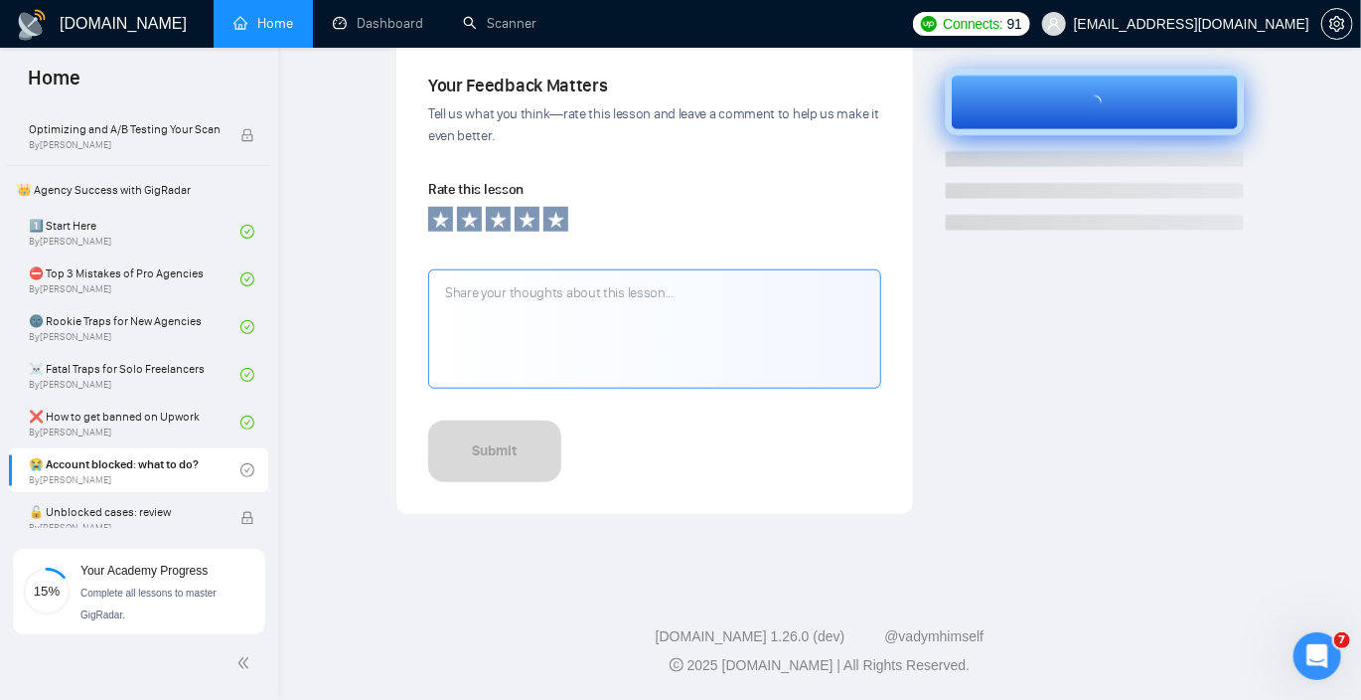
scroll to position [674, 0]
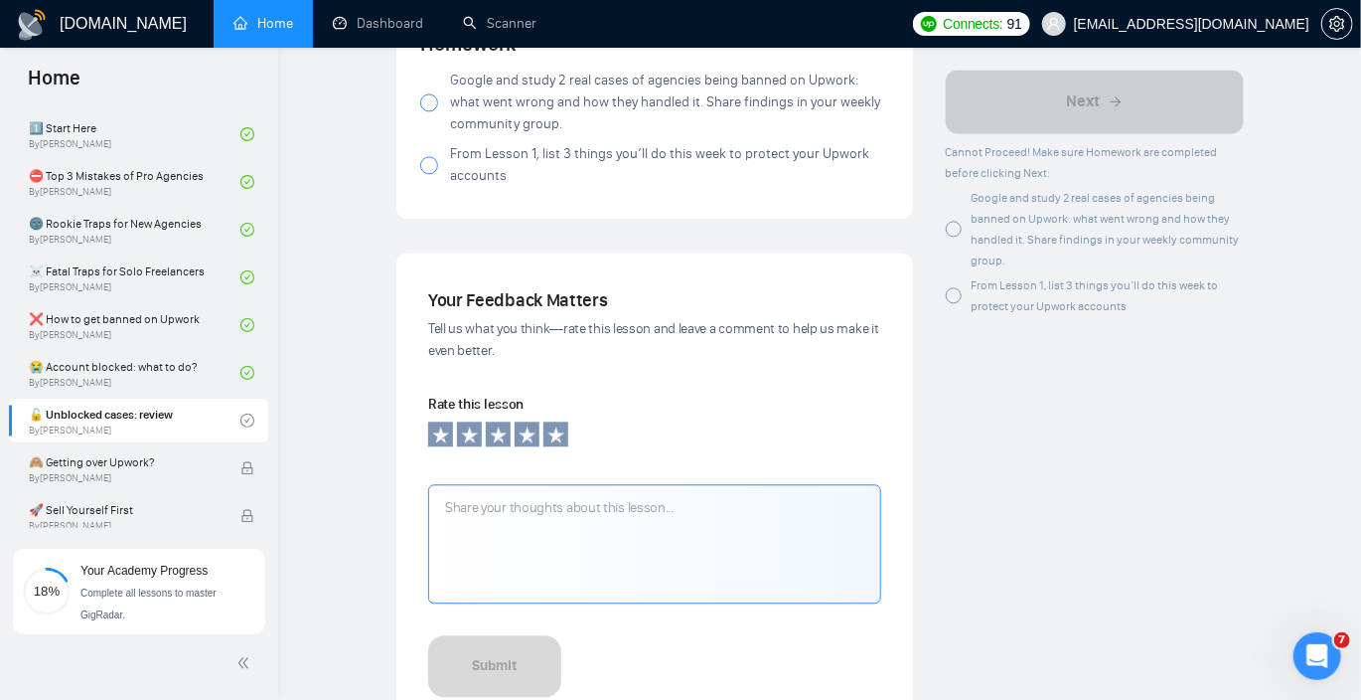
scroll to position [1840, 0]
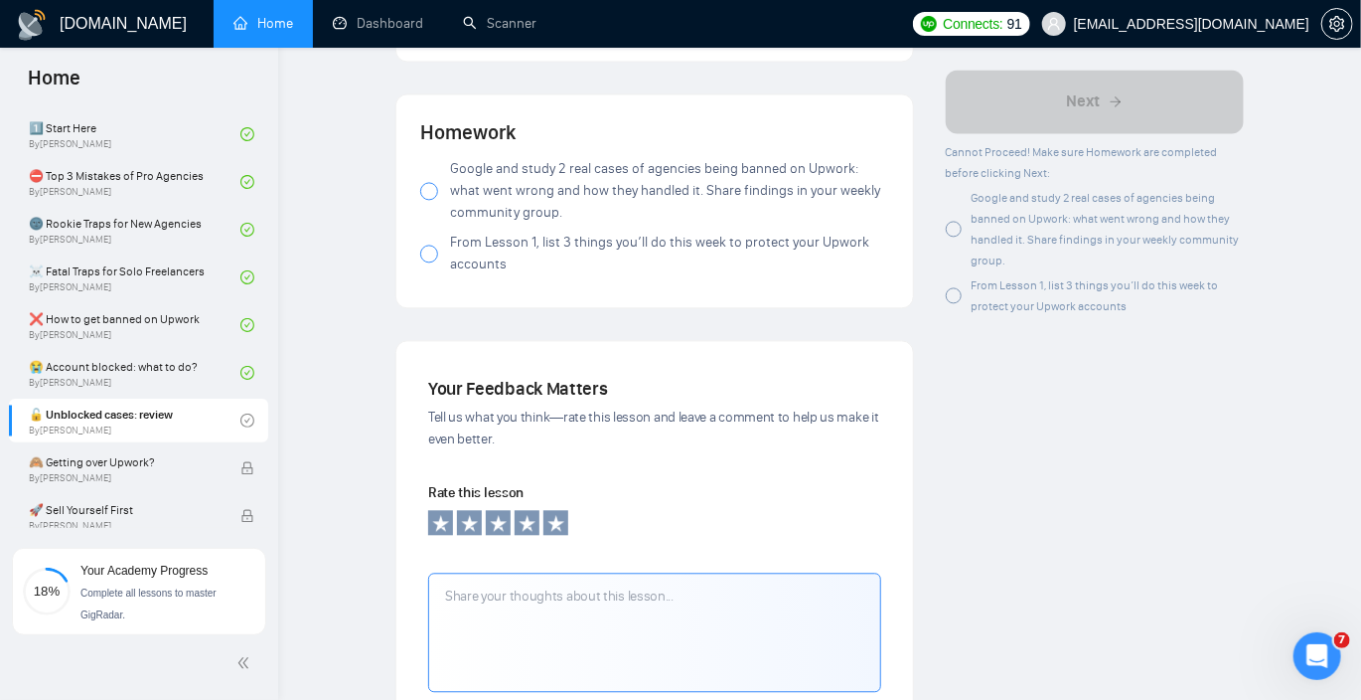
click at [554, 181] on span "Google and study 2 real cases of agencies being banned on Upwork: what went wro…" at bounding box center [669, 191] width 439 height 66
click at [477, 255] on span "From Lesson 1, list 3 things you’ll do this week to protect your Upwork accounts" at bounding box center [669, 254] width 439 height 44
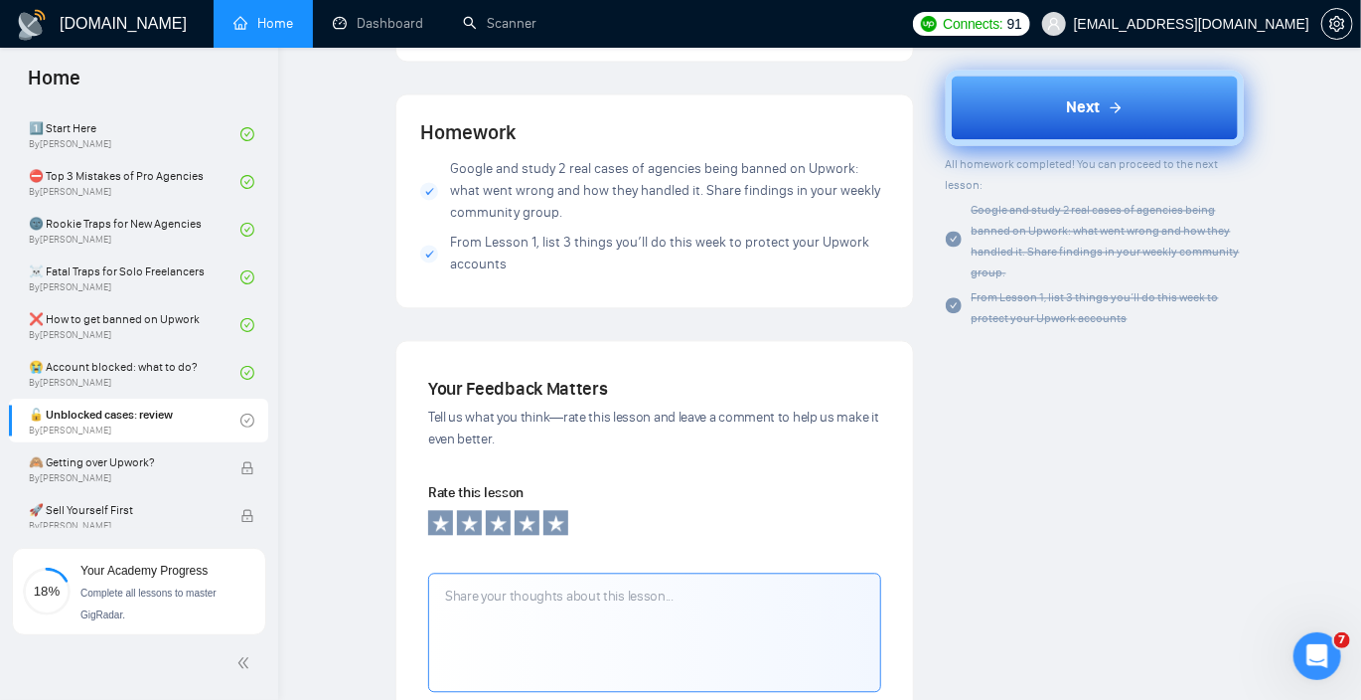
click at [1087, 107] on span "Next" at bounding box center [1083, 107] width 34 height 24
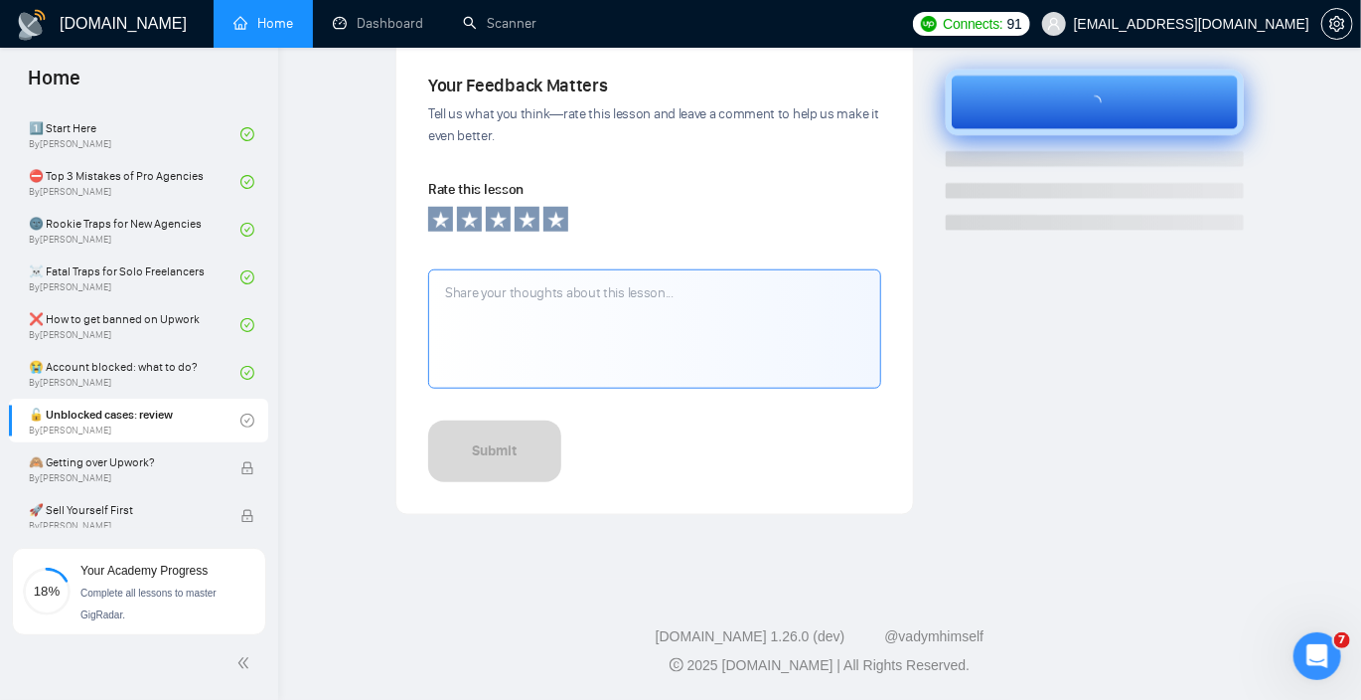
scroll to position [674, 0]
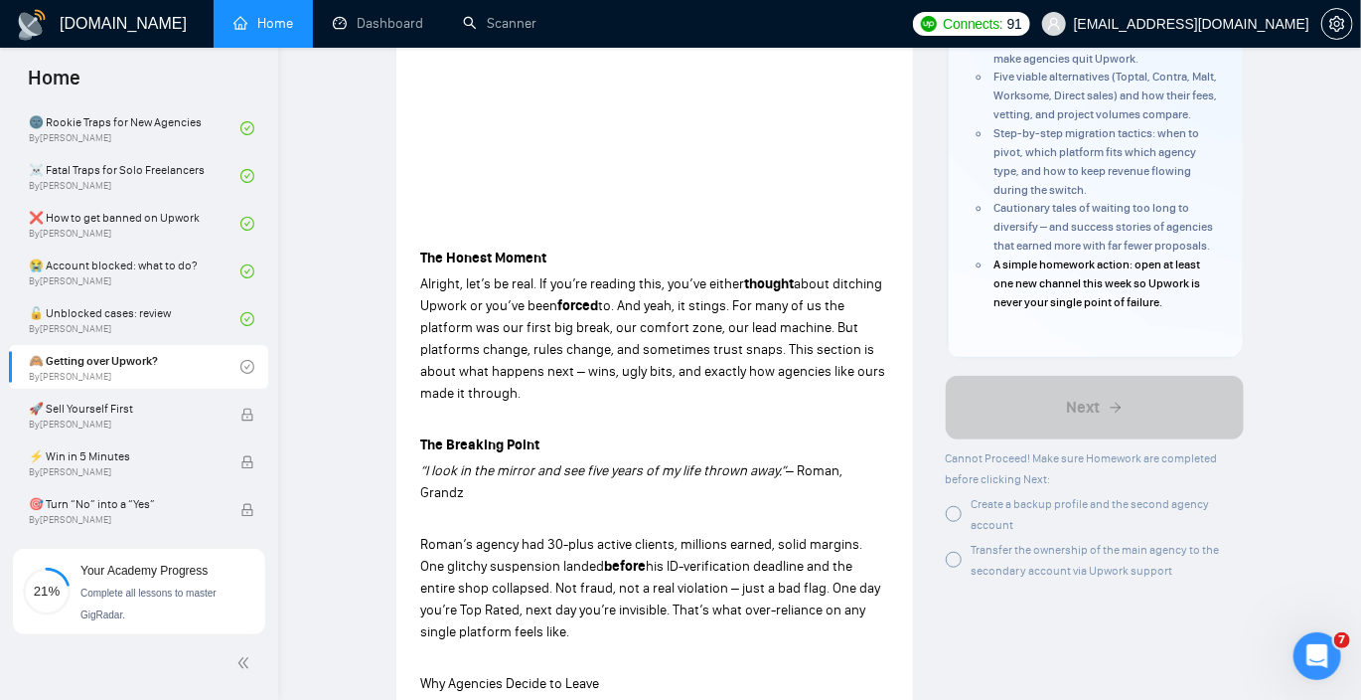
scroll to position [385, 0]
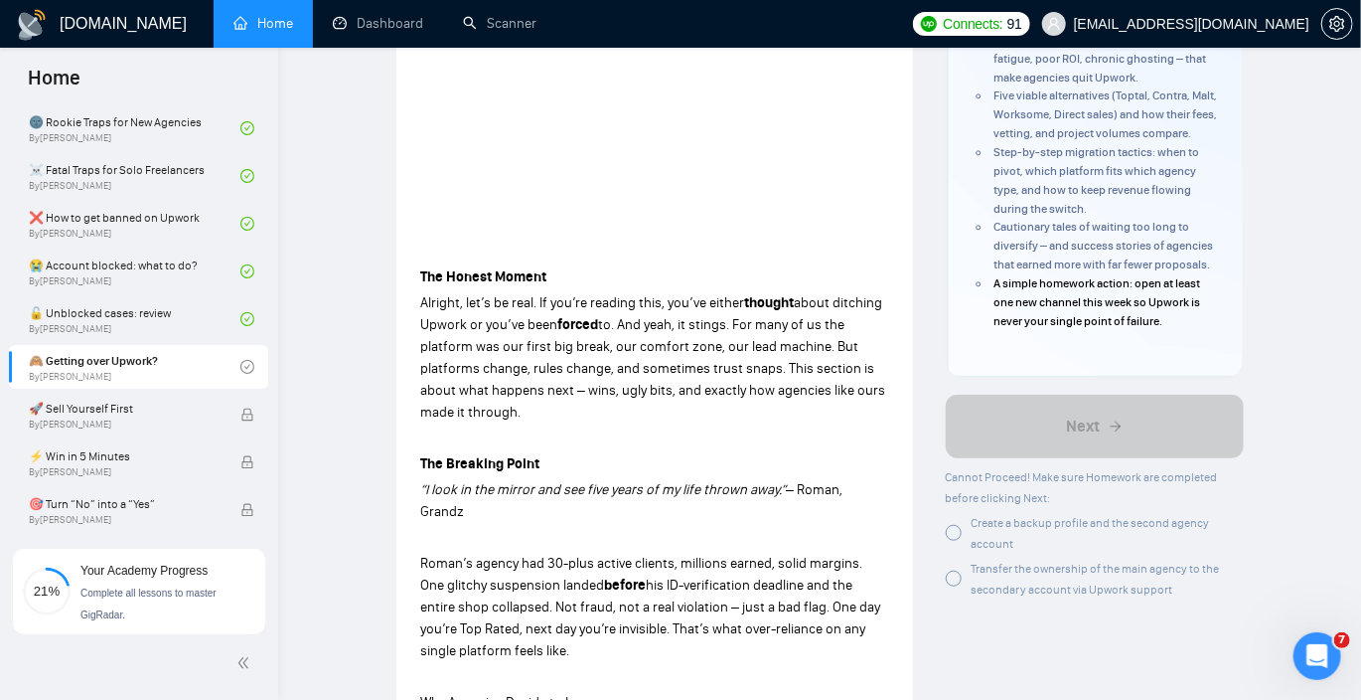
drag, startPoint x: 414, startPoint y: 273, endPoint x: 655, endPoint y: 413, distance: 278.3
click at [655, 413] on p "Alright, let’s be real. If you’re reading this, you’ve either thought about dit…" at bounding box center [654, 357] width 469 height 131
drag, startPoint x: 661, startPoint y: 411, endPoint x: 422, endPoint y: 303, distance: 262.0
click at [421, 303] on p "Alright, let’s be real. If you’re reading this, you’ve either thought about dit…" at bounding box center [654, 357] width 469 height 131
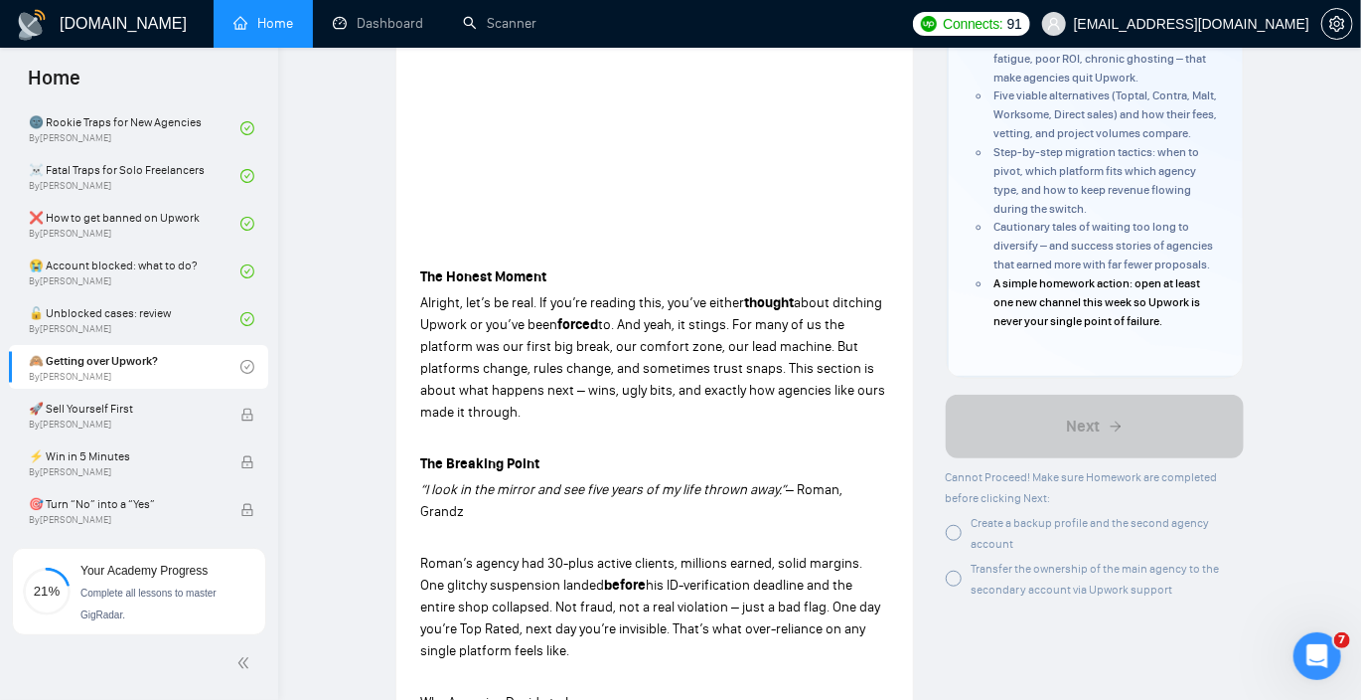
click at [422, 303] on span "Alright, let’s be real. If you’re reading this, you’ve either" at bounding box center [582, 302] width 324 height 17
drag, startPoint x: 417, startPoint y: 303, endPoint x: 686, endPoint y: 422, distance: 293.6
click at [686, 422] on p "Alright, let’s be real. If you’re reading this, you’ve either thought about dit…" at bounding box center [654, 357] width 469 height 131
drag, startPoint x: 699, startPoint y: 415, endPoint x: 501, endPoint y: 324, distance: 217.9
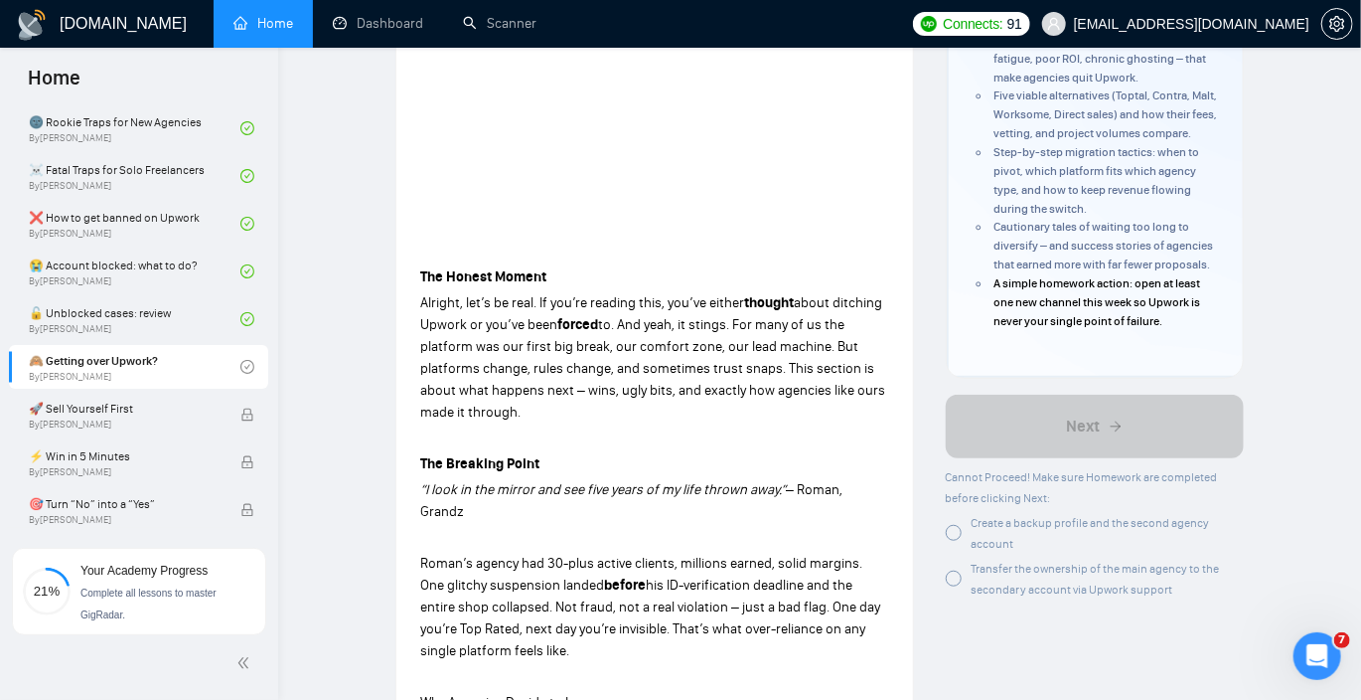
click at [501, 324] on p "Alright, let’s be real. If you’re reading this, you’ve either thought about dit…" at bounding box center [654, 357] width 469 height 131
click at [501, 324] on span "about ditching Upwork or you’ve been" at bounding box center [651, 313] width 462 height 39
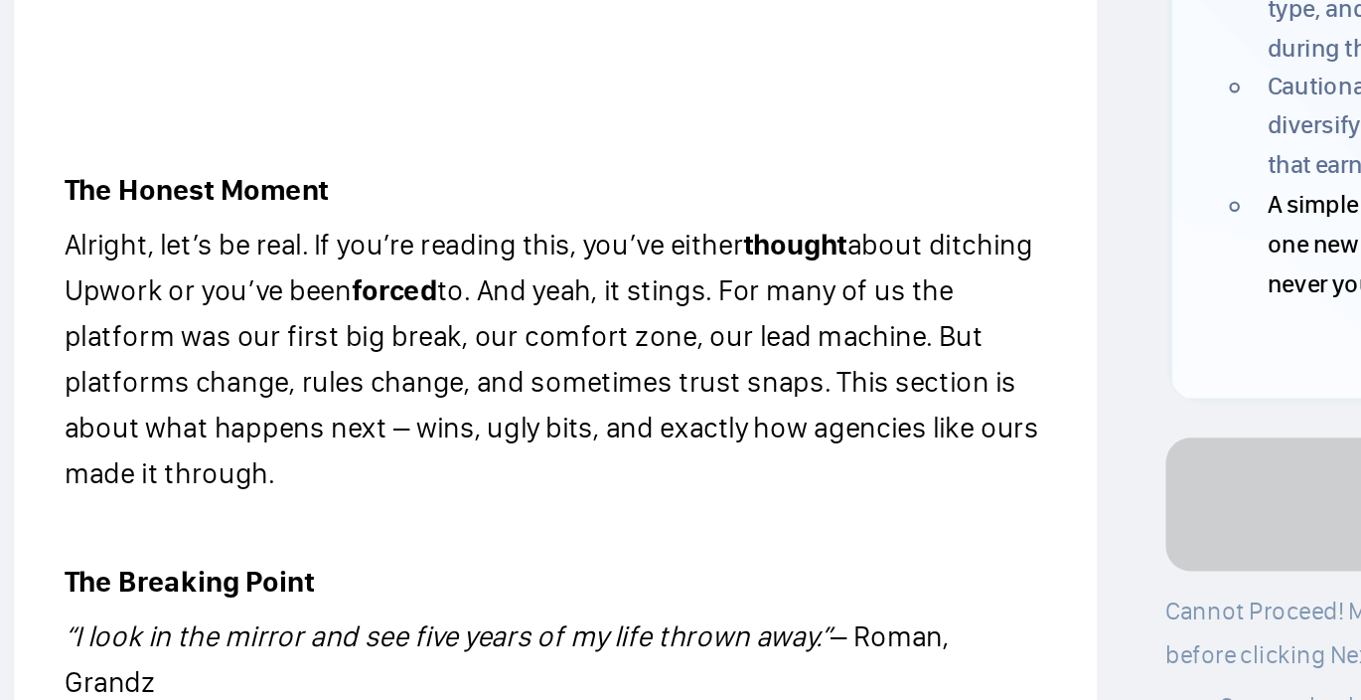
drag, startPoint x: 412, startPoint y: 295, endPoint x: 578, endPoint y: 410, distance: 202.1
click at [578, 410] on p "Alright, let’s be real. If you’re reading this, you’ve either thought about dit…" at bounding box center [654, 357] width 469 height 131
drag, startPoint x: 580, startPoint y: 409, endPoint x: 412, endPoint y: 307, distance: 196.7
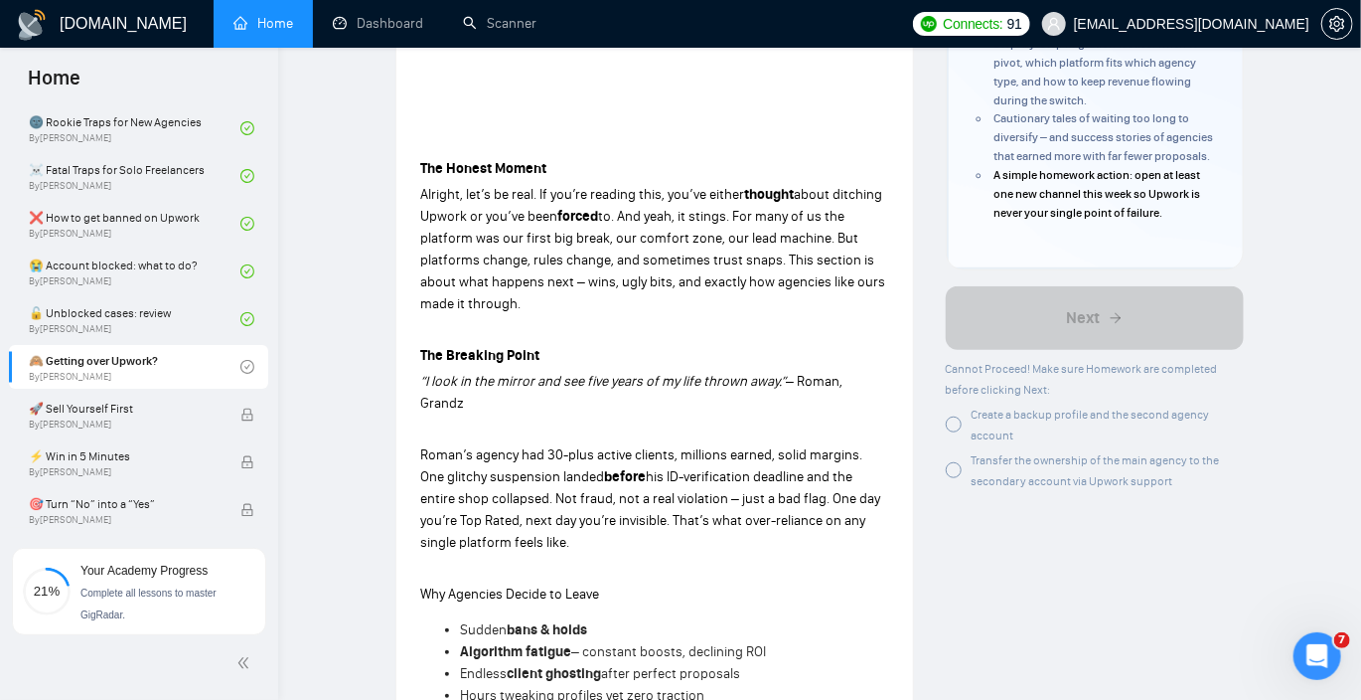
scroll to position [676, 0]
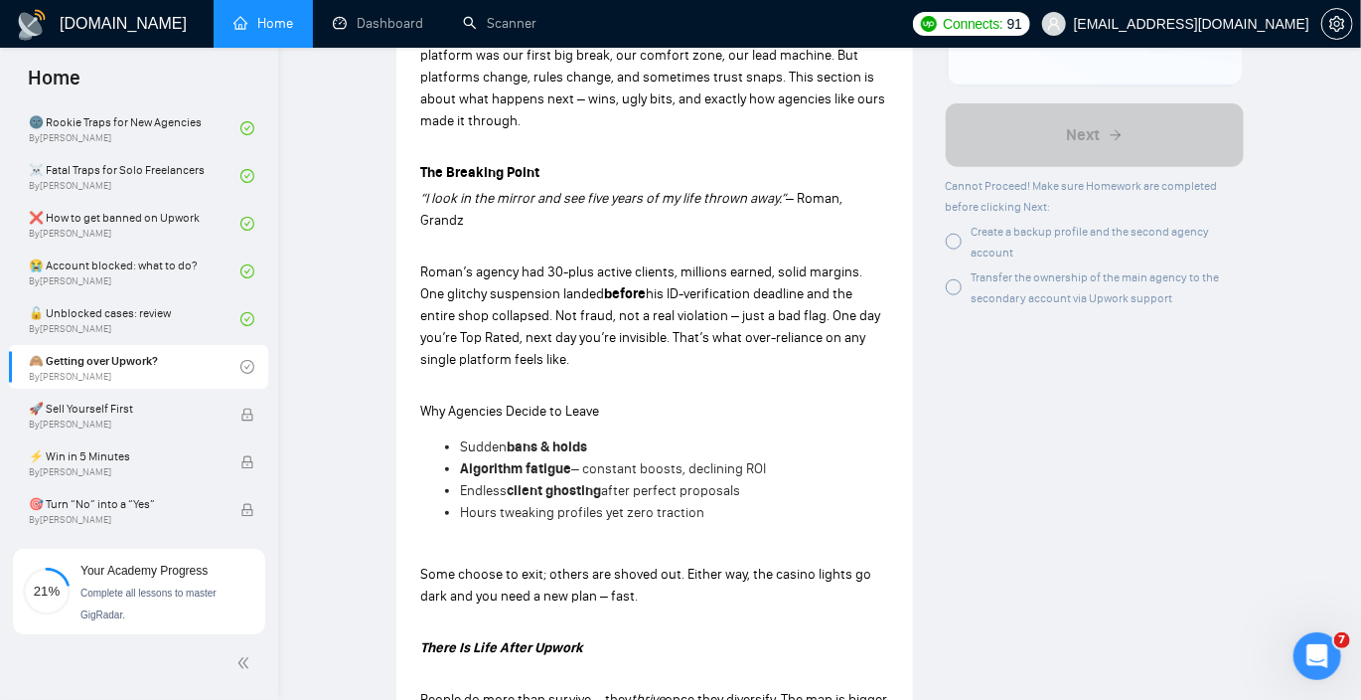
drag, startPoint x: 413, startPoint y: 173, endPoint x: 886, endPoint y: 202, distance: 473.9
click at [886, 202] on div "Lesson 8 🙈 Getting over Upwork? Turn the fear of leaving Upwork into your next …" at bounding box center [655, 617] width 517 height 2423
click at [886, 202] on p "“I look in the mirror and see five years of my life thrown away.” – [PERSON_NAM…" at bounding box center [654, 210] width 469 height 44
drag, startPoint x: 889, startPoint y: 202, endPoint x: 416, endPoint y: 181, distance: 473.5
click at [416, 181] on div "Lesson 8 🙈 Getting over Upwork? Turn the fear of leaving Upwork into your next …" at bounding box center [655, 617] width 517 height 2423
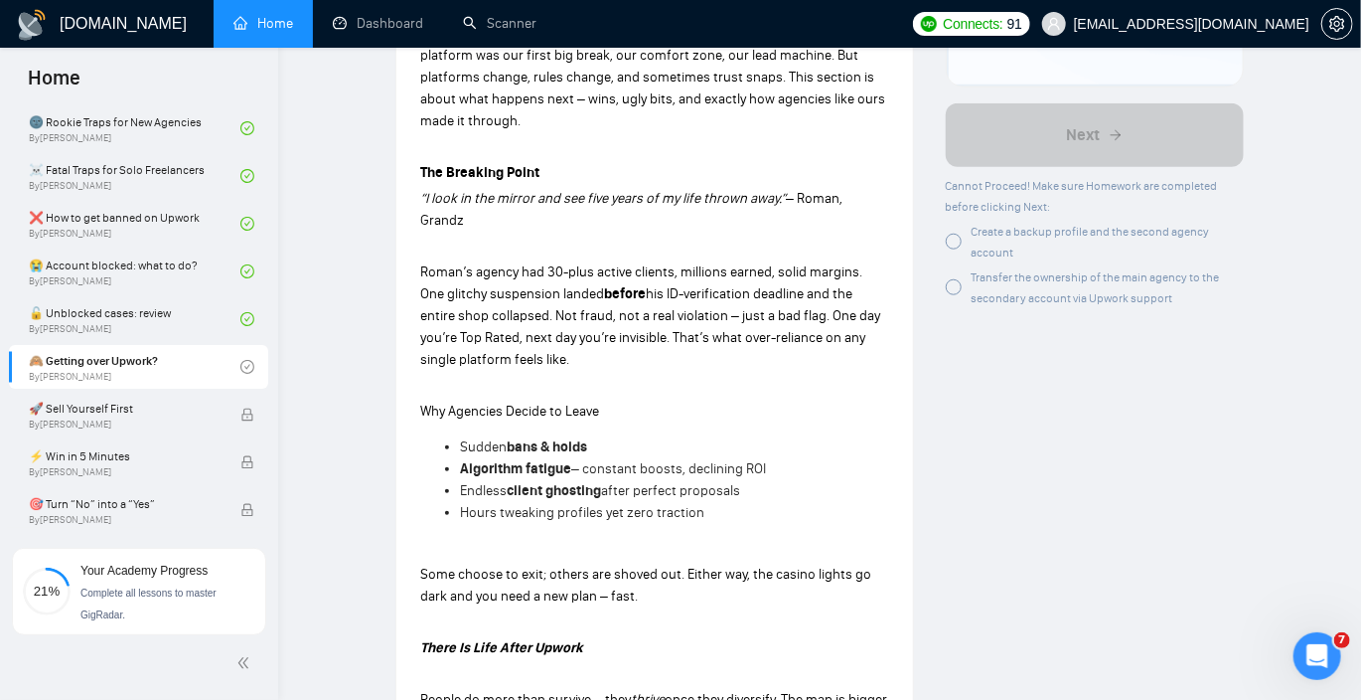
click at [416, 181] on div "Lesson 8 🙈 Getting over Upwork? Turn the fear of leaving Upwork into your next …" at bounding box center [655, 617] width 517 height 2423
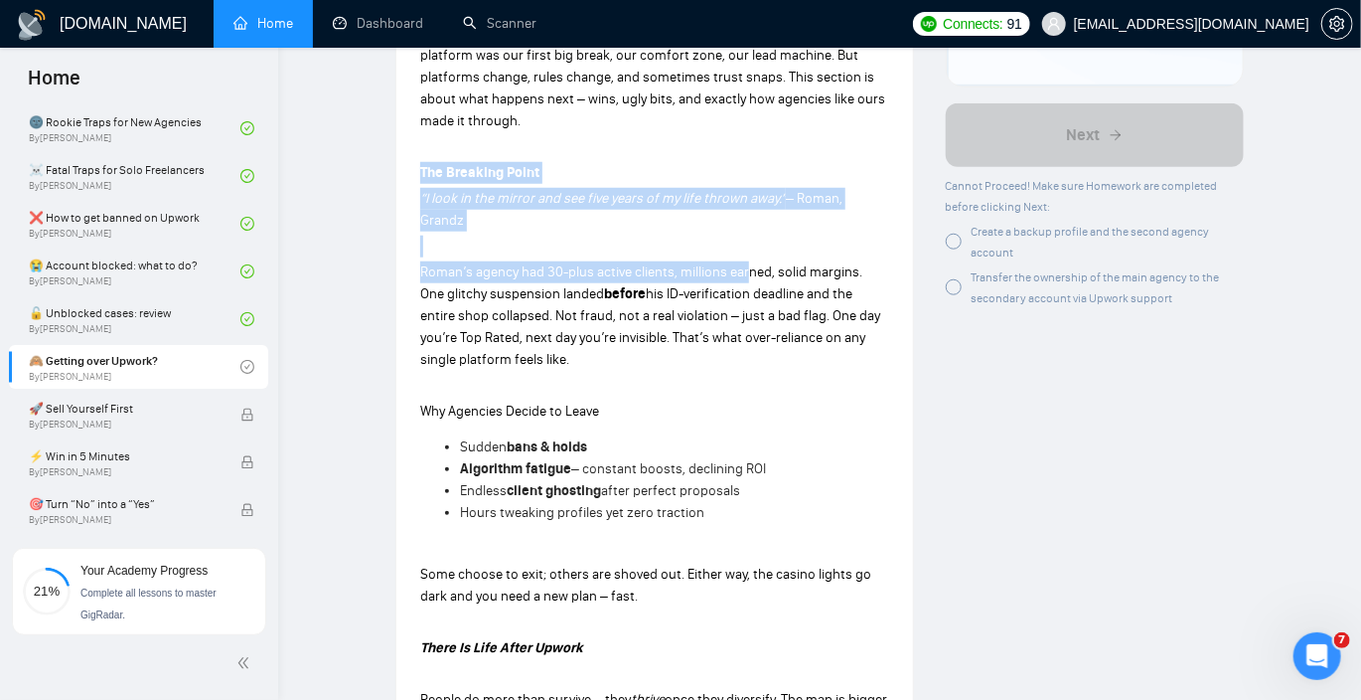
drag, startPoint x: 413, startPoint y: 179, endPoint x: 750, endPoint y: 249, distance: 344.2
click at [750, 249] on div "Lesson 8 🙈 Getting over Upwork? Turn the fear of leaving Upwork into your next …" at bounding box center [655, 617] width 517 height 2423
drag, startPoint x: 578, startPoint y: 332, endPoint x: 430, endPoint y: 251, distance: 168.5
click at [430, 261] on p "Roman’s agency had 30-plus active clients, millions earned, solid margins. One …" at bounding box center [654, 315] width 469 height 109
drag, startPoint x: 416, startPoint y: 250, endPoint x: 651, endPoint y: 343, distance: 252.1
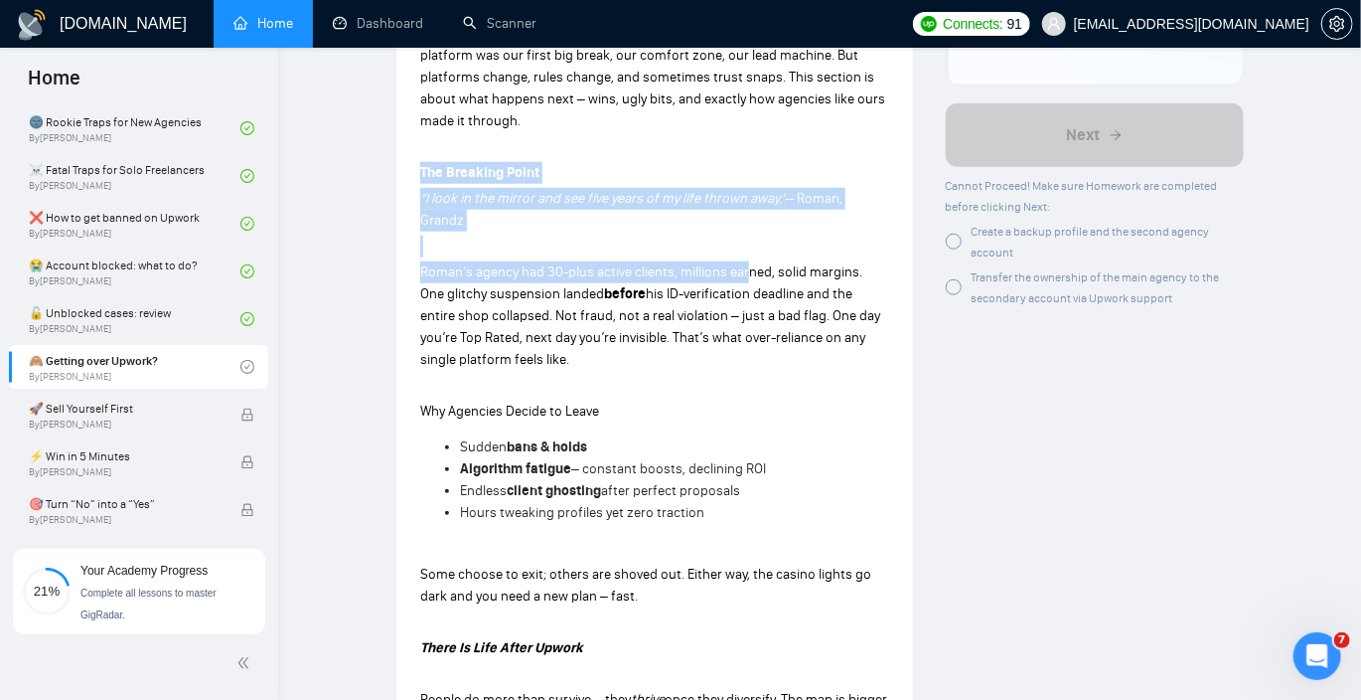
click at [651, 343] on div "Lesson 8 🙈 Getting over Upwork? Turn the fear of leaving Upwork into your next …" at bounding box center [655, 617] width 517 height 2423
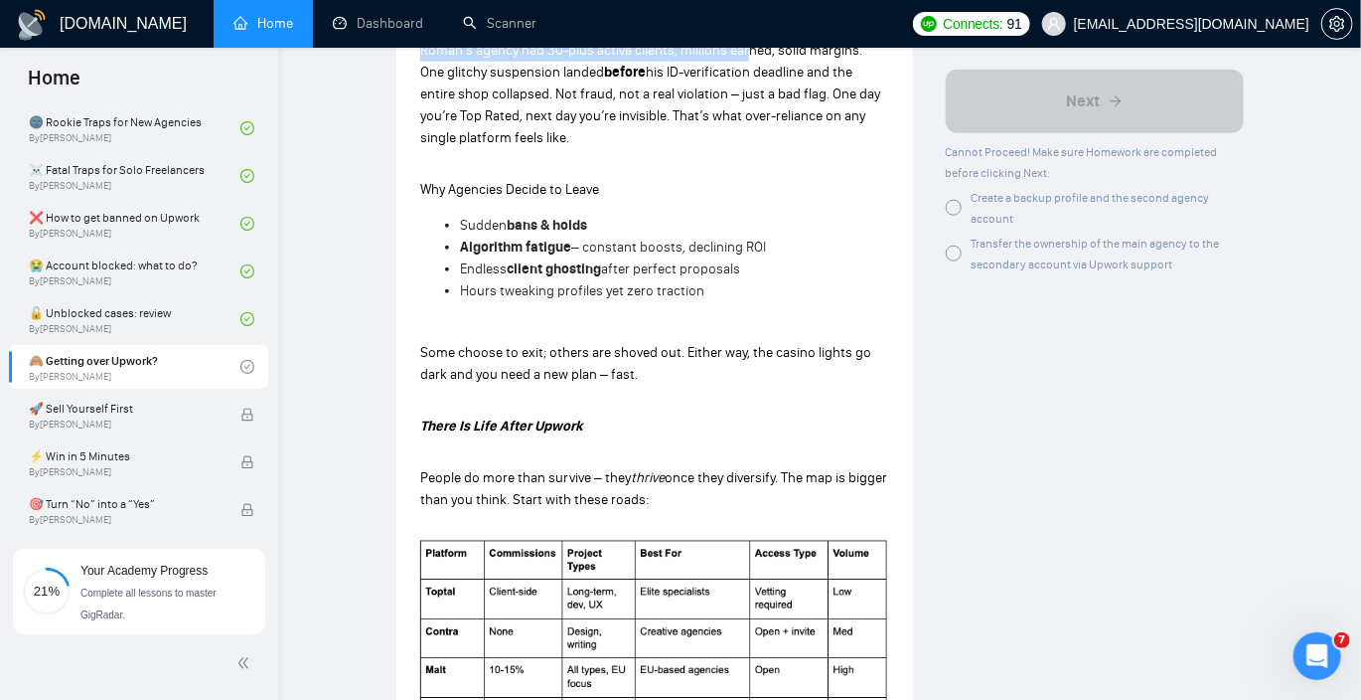
scroll to position [910, 0]
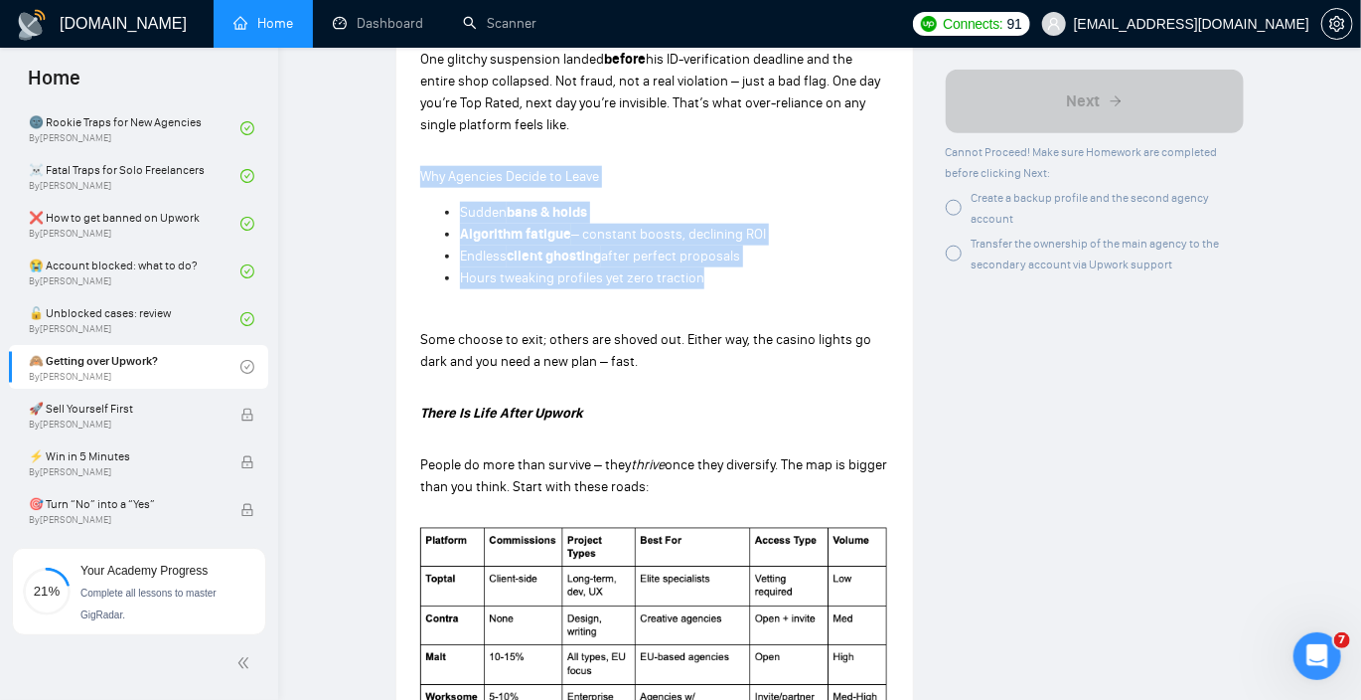
drag, startPoint x: 420, startPoint y: 150, endPoint x: 752, endPoint y: 250, distance: 346.8
click at [751, 250] on div "The Honest Moment Alright, let’s be real. If you’re reading this, you’ve either…" at bounding box center [654, 654] width 469 height 1834
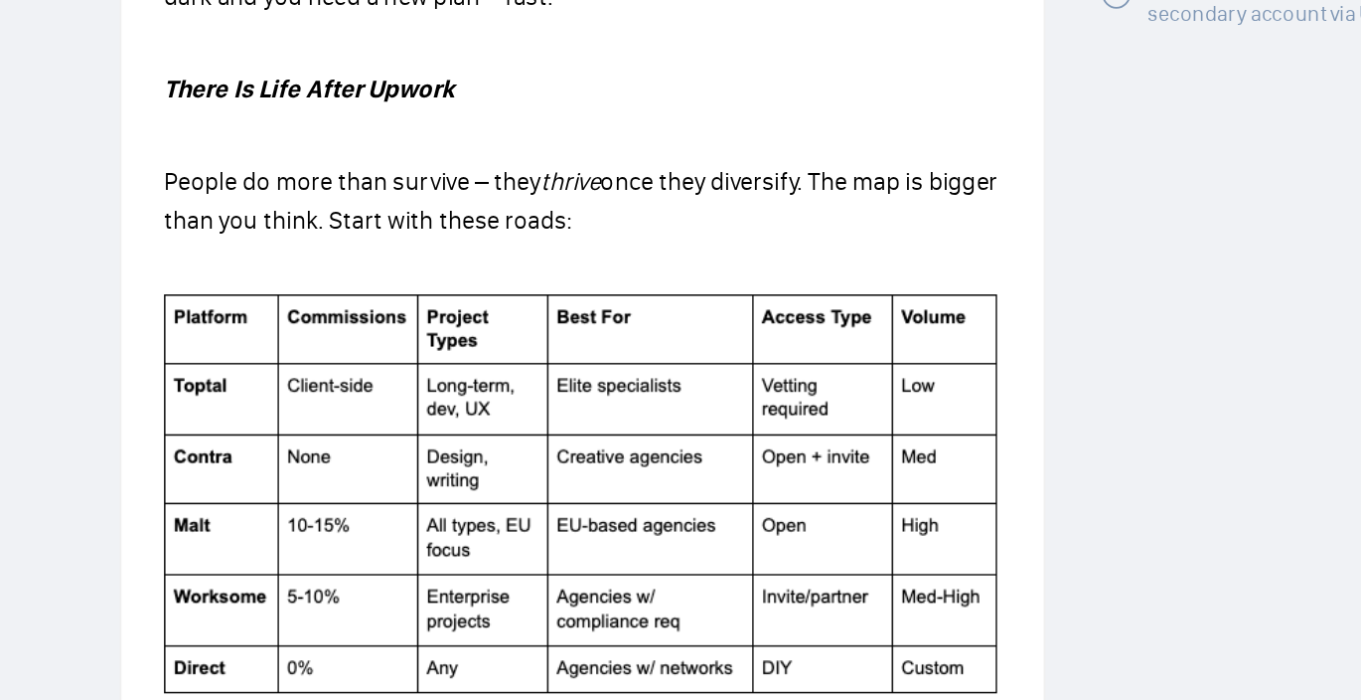
scroll to position [1017, 0]
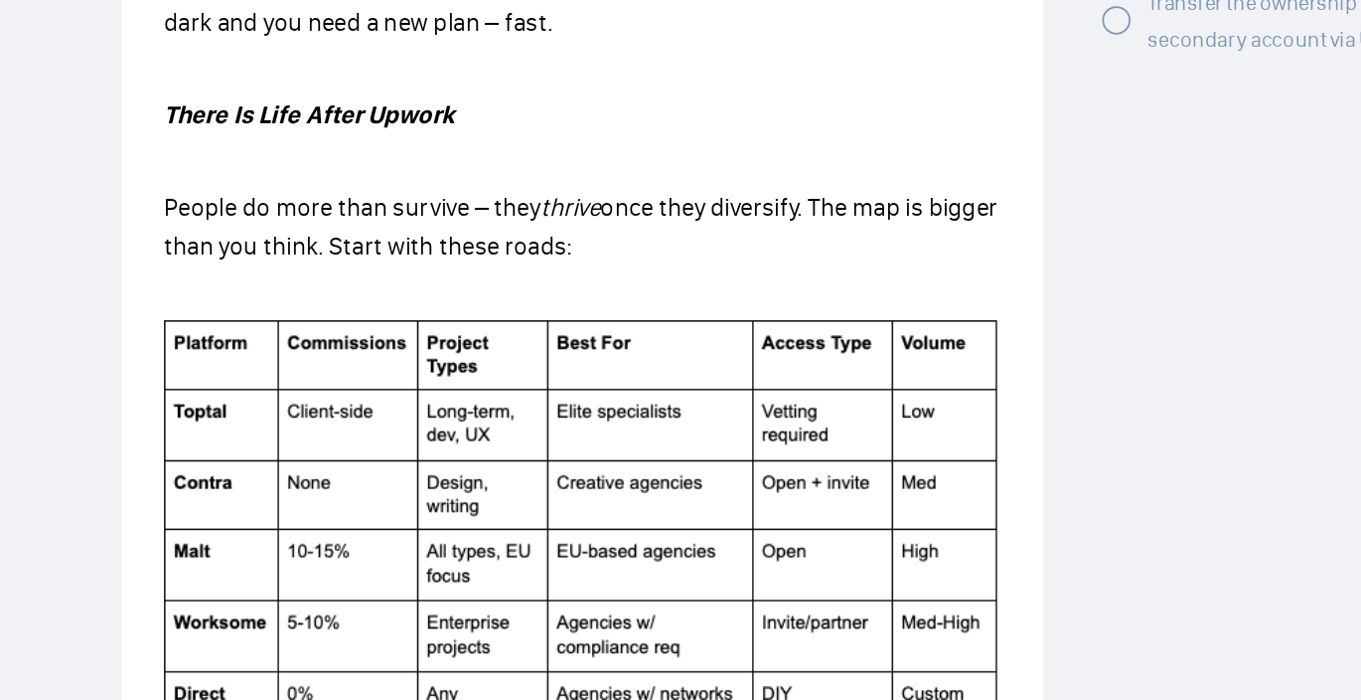
drag, startPoint x: 413, startPoint y: 336, endPoint x: 714, endPoint y: 364, distance: 301.4
click at [714, 364] on div "Lesson 8 🙈 Getting over Upwork? Turn the fear of leaving Upwork into your next …" at bounding box center [655, 276] width 517 height 2423
click at [714, 364] on p "People do more than survive – they thrive once they diversify. The map is bigge…" at bounding box center [654, 370] width 469 height 44
drag, startPoint x: 719, startPoint y: 360, endPoint x: 412, endPoint y: 332, distance: 307.3
click at [412, 332] on div "Lesson 8 🙈 Getting over Upwork? Turn the fear of leaving Upwork into your next …" at bounding box center [655, 276] width 517 height 2423
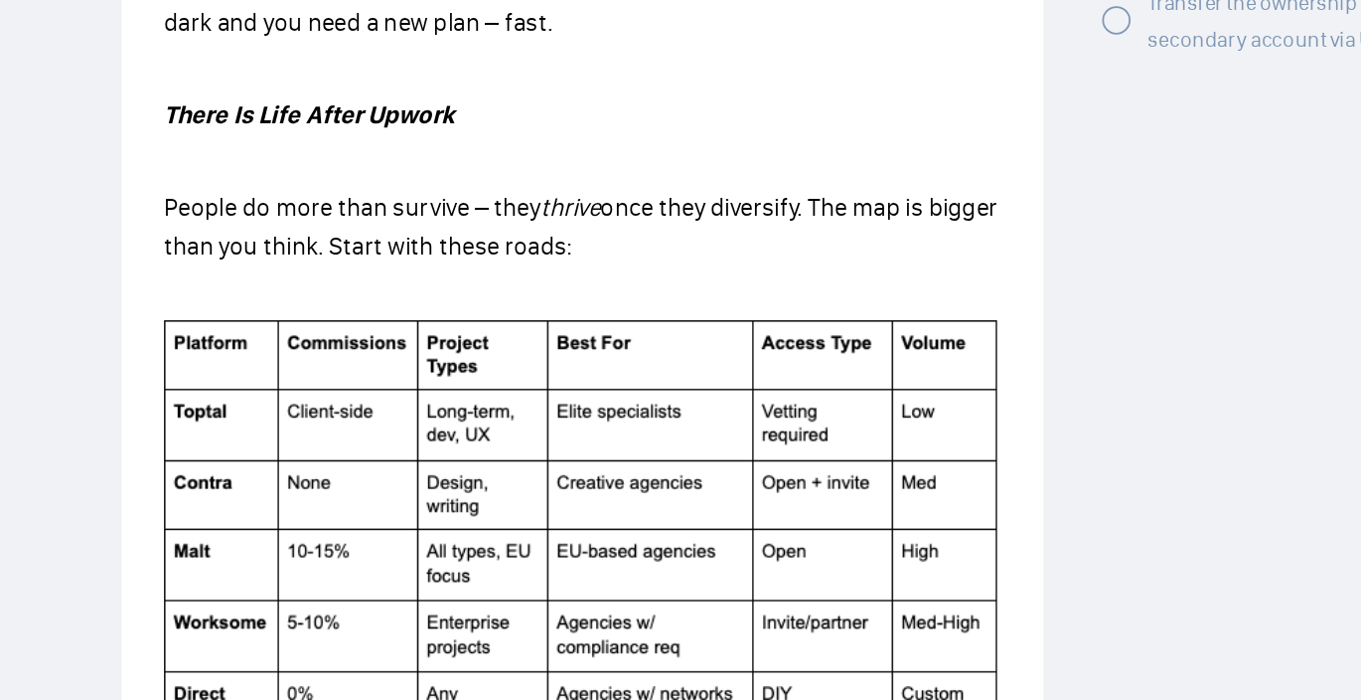
click at [412, 332] on div "Lesson 8 🙈 Getting over Upwork? Turn the fear of leaving Upwork into your next …" at bounding box center [655, 276] width 517 height 2423
drag, startPoint x: 402, startPoint y: 331, endPoint x: 730, endPoint y: 358, distance: 329.0
click at [730, 358] on div "Lesson 8 🙈 Getting over Upwork? Turn the fear of leaving Upwork into your next …" at bounding box center [655, 276] width 517 height 2423
click at [730, 358] on p "People do more than survive – they thrive once they diversify. The map is bigge…" at bounding box center [654, 370] width 469 height 44
click at [739, 358] on p "People do more than survive – they thrive once they diversify. The map is bigge…" at bounding box center [654, 370] width 469 height 44
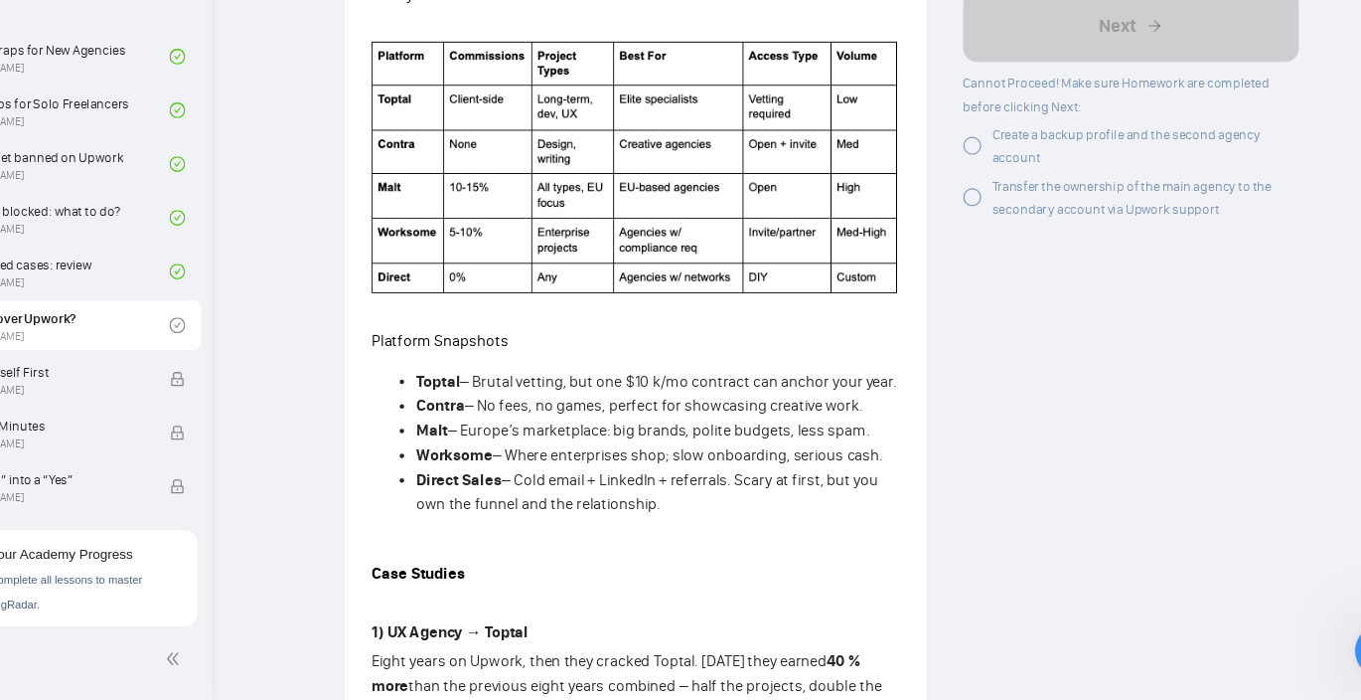
scroll to position [1325, 0]
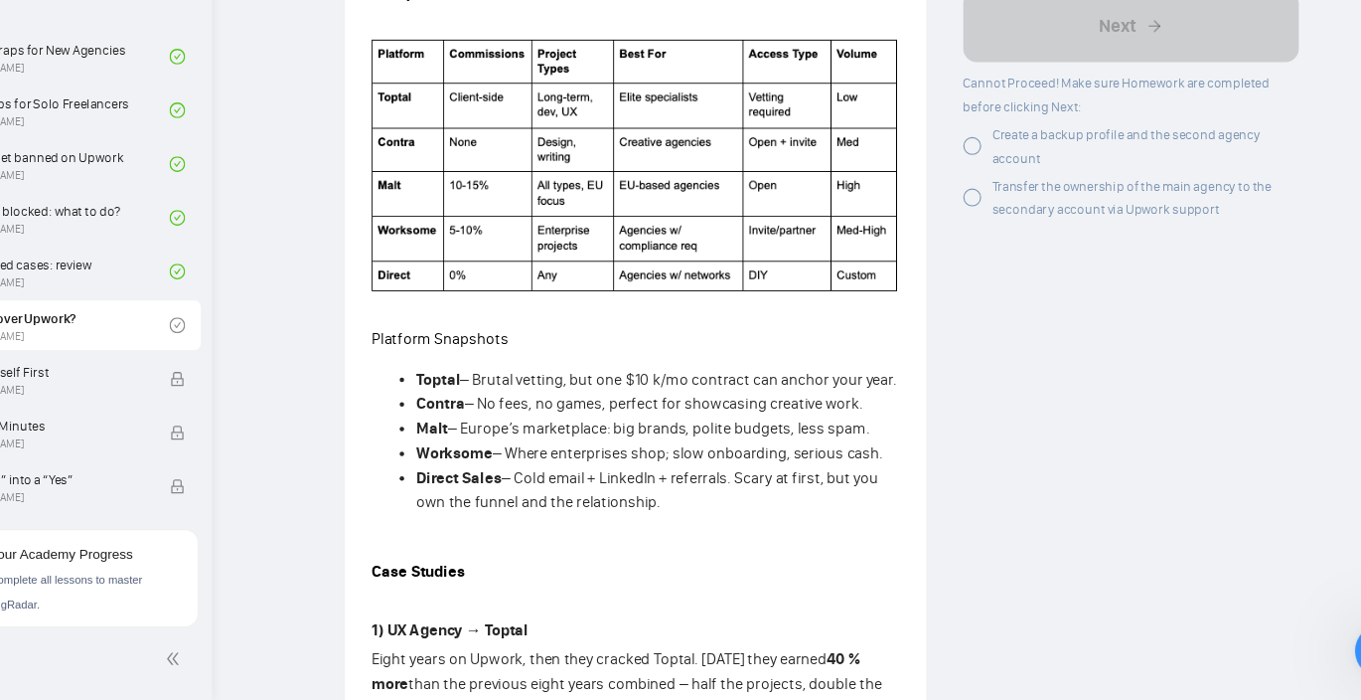
drag, startPoint x: 695, startPoint y: 505, endPoint x: 444, endPoint y: 388, distance: 276.5
click at [444, 404] on ul "Toptal – Brutal vetting, but one $10 k/mo contract can anchor your year. Contra…" at bounding box center [654, 469] width 469 height 131
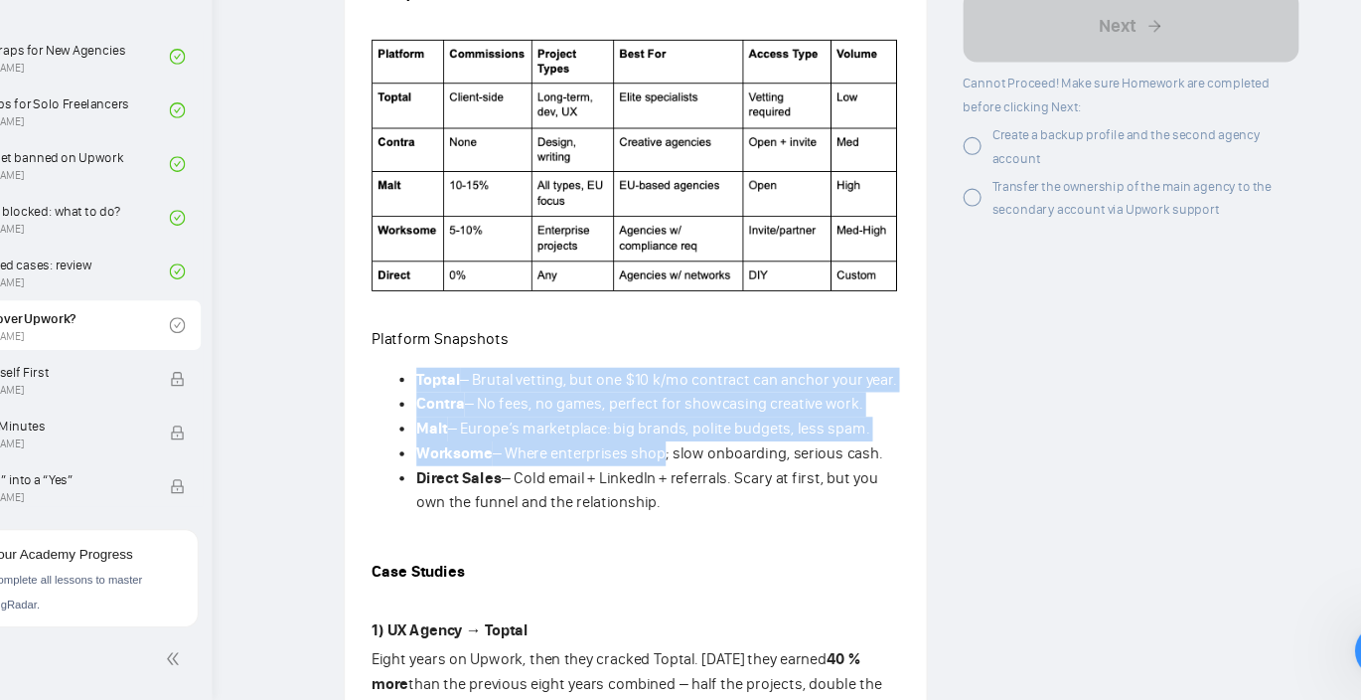
drag, startPoint x: 427, startPoint y: 385, endPoint x: 683, endPoint y: 468, distance: 268.7
click at [681, 467] on ul "Toptal – Brutal vetting, but one $10 k/mo contract can anchor your year. Contra…" at bounding box center [654, 469] width 469 height 131
click at [683, 470] on li "Worksome – Where enterprises shop; slow onboarding, serious cash." at bounding box center [674, 481] width 429 height 22
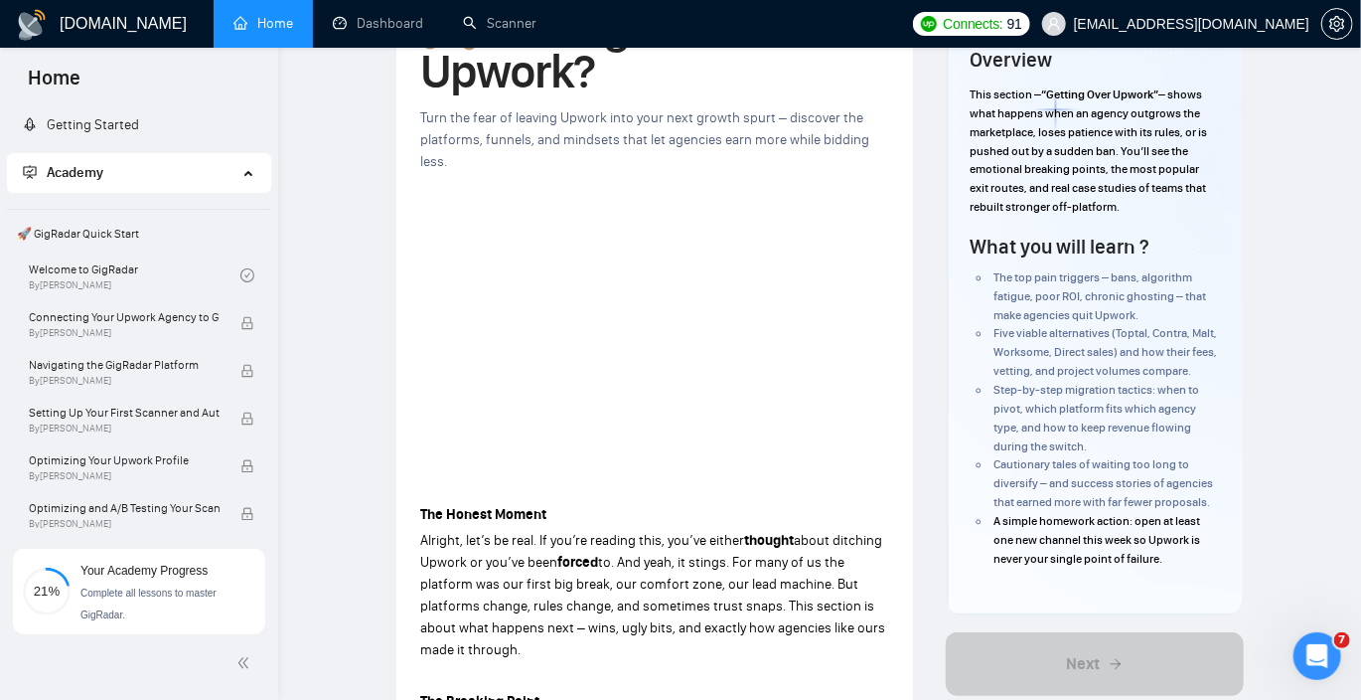
scroll to position [0, 0]
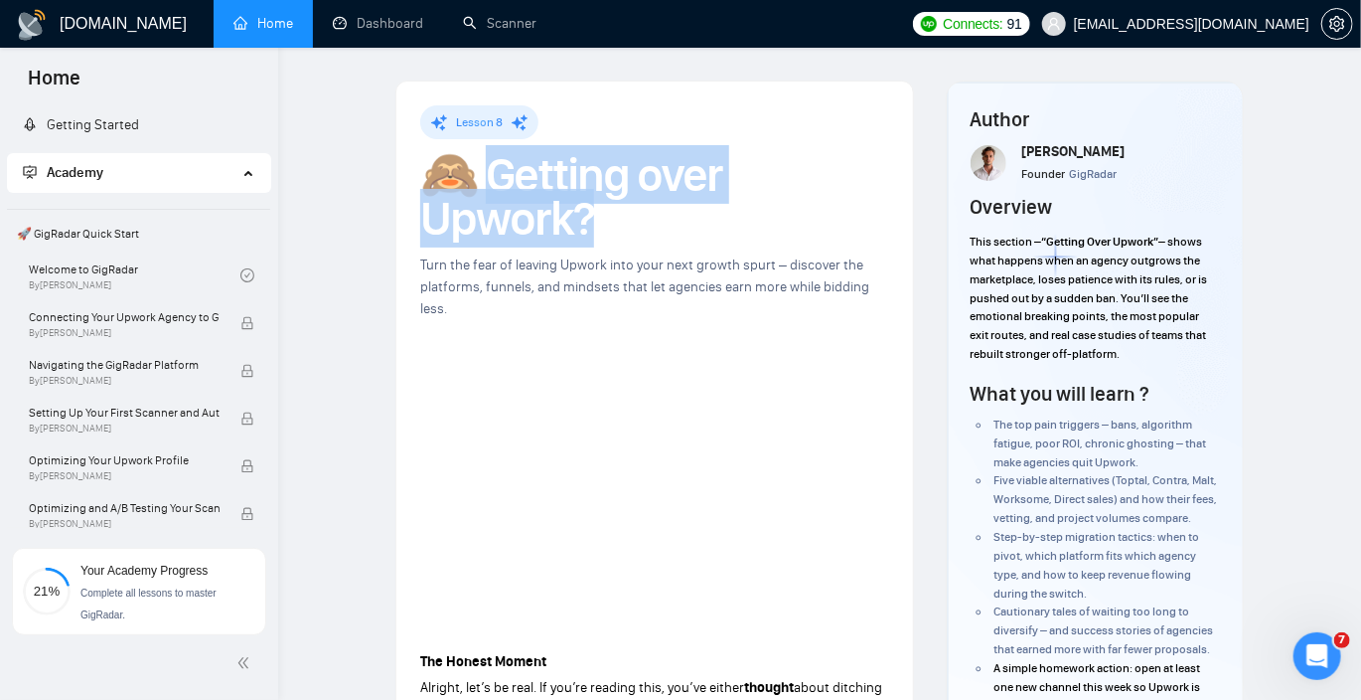
drag, startPoint x: 483, startPoint y: 176, endPoint x: 636, endPoint y: 228, distance: 161.5
click at [636, 228] on h1 "🙈 Getting over Upwork?" at bounding box center [654, 196] width 469 height 87
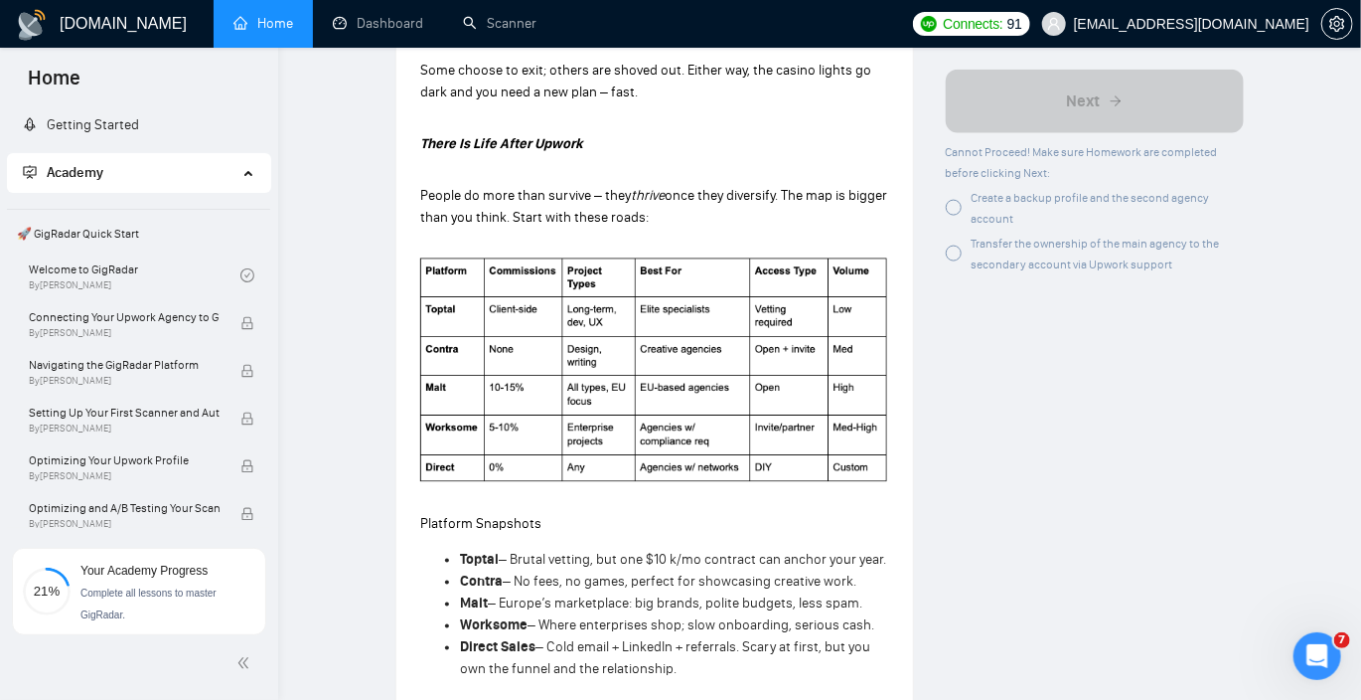
click at [598, 233] on p at bounding box center [654, 244] width 469 height 22
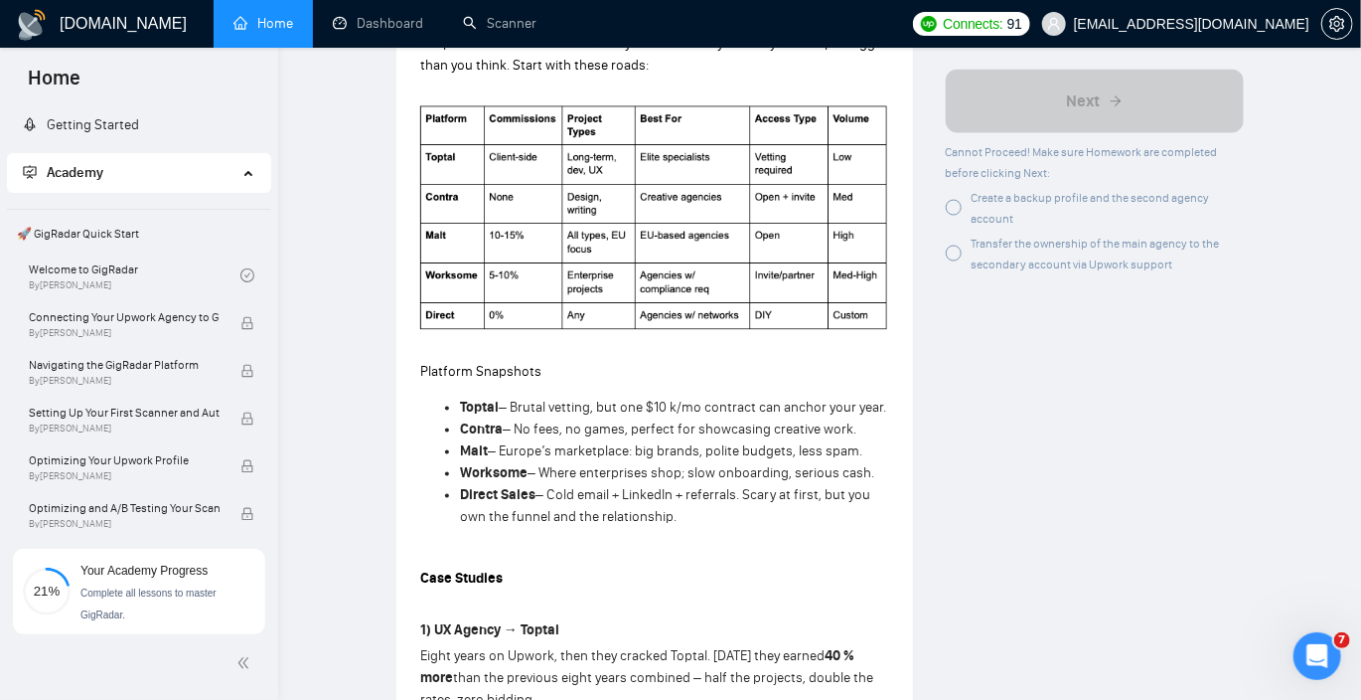
scroll to position [1359, 0]
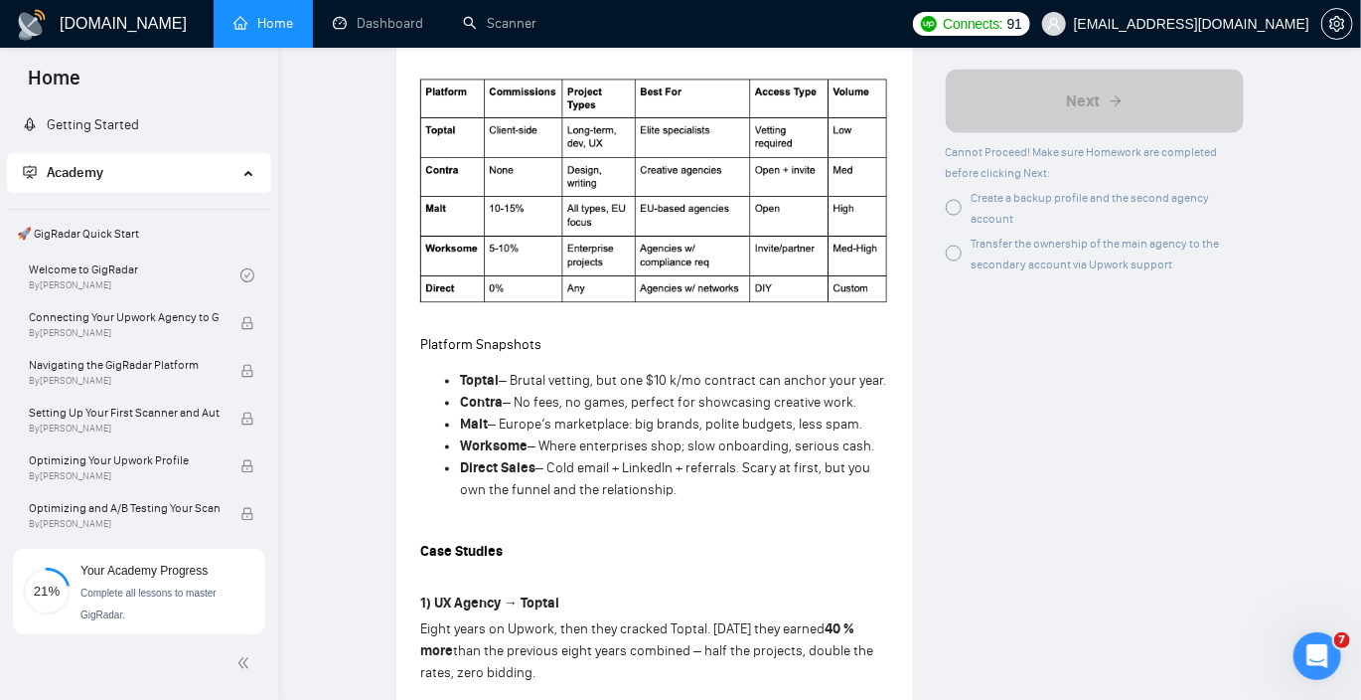
drag, startPoint x: 417, startPoint y: 317, endPoint x: 736, endPoint y: 469, distance: 353.4
